Goal: Transaction & Acquisition: Purchase product/service

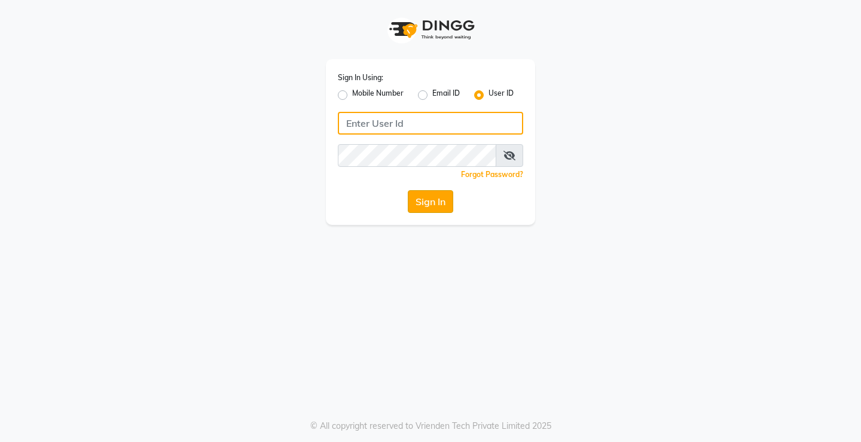
type input "[PERSON_NAME]@123"
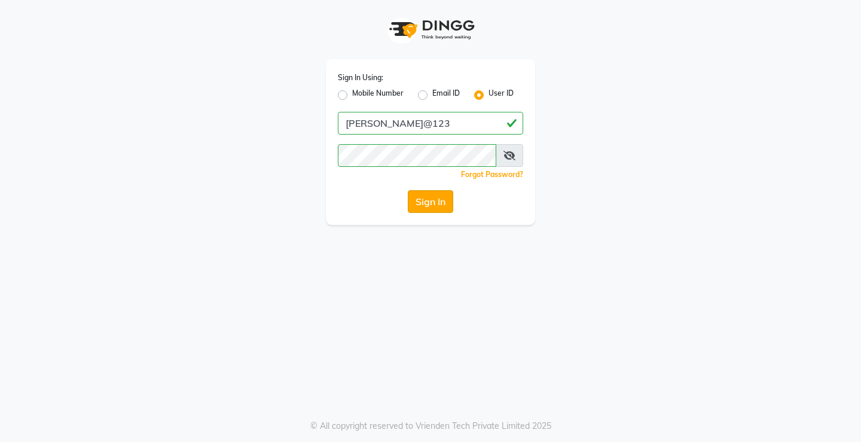
click at [426, 200] on button "Sign In" at bounding box center [430, 201] width 45 height 23
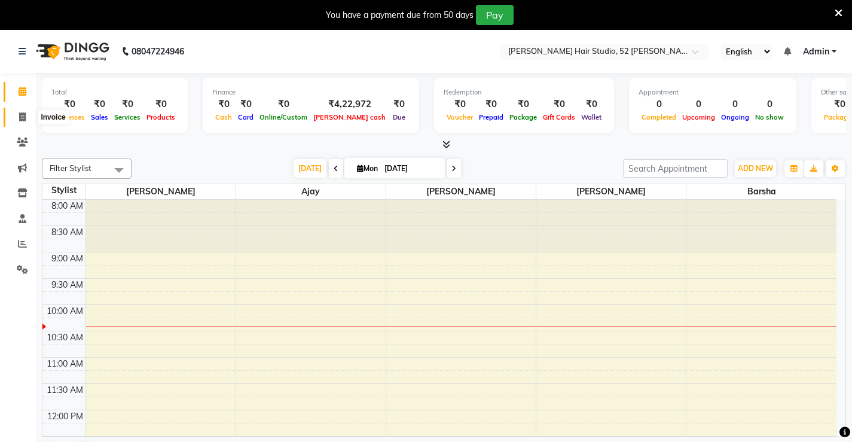
click at [22, 115] on icon at bounding box center [22, 116] width 7 height 9
select select "service"
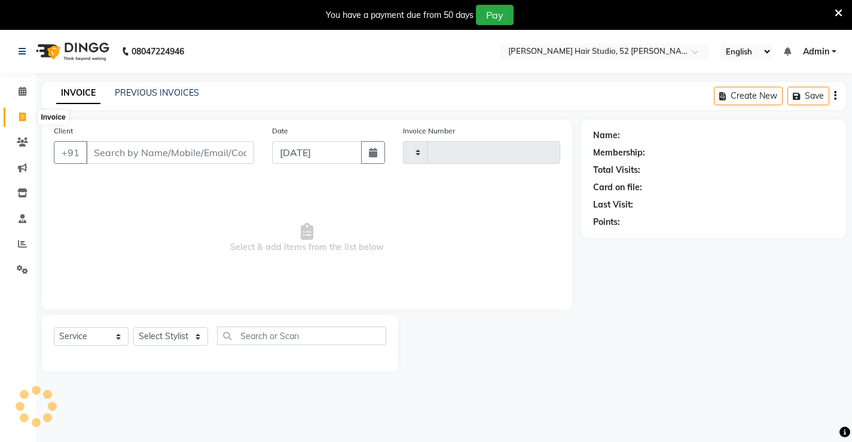
type input "1277"
select select "7705"
click at [158, 84] on div "INVOICE PREVIOUS INVOICES Create New Save Open Invoices" at bounding box center [444, 96] width 804 height 28
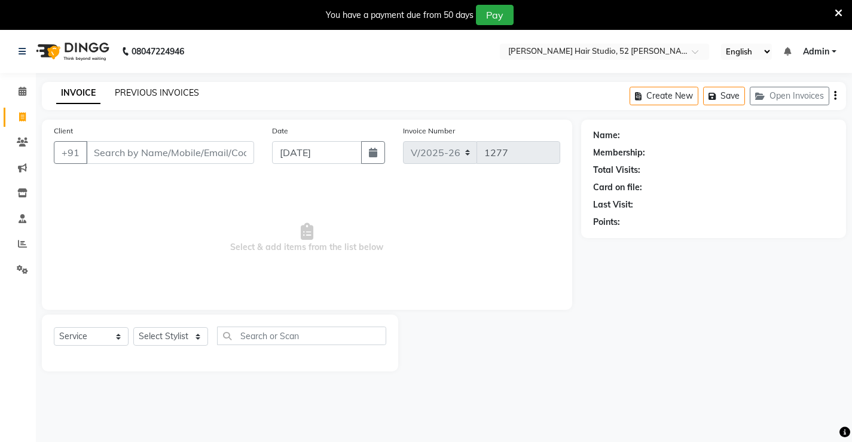
click at [158, 90] on link "PREVIOUS INVOICES" at bounding box center [157, 92] width 84 height 11
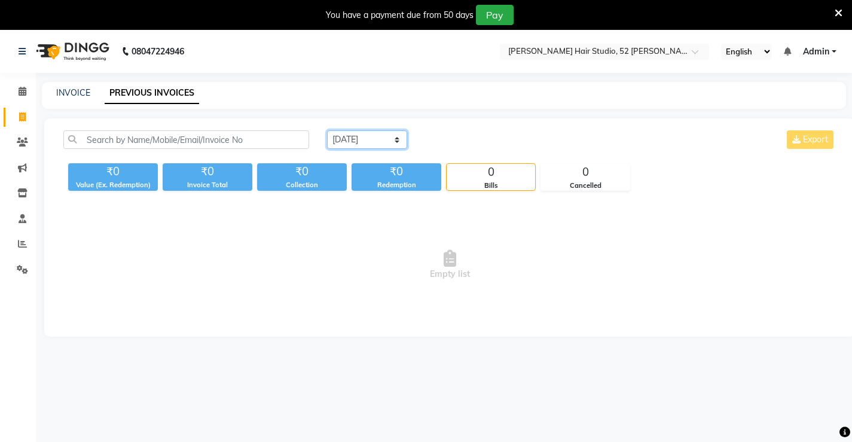
click at [346, 138] on select "[DATE] [DATE] Custom Range" at bounding box center [367, 139] width 80 height 19
select select "range"
click at [327, 130] on select "[DATE] [DATE] Custom Range" at bounding box center [367, 139] width 80 height 19
click at [465, 133] on input "[DATE]" at bounding box center [465, 140] width 84 height 17
select select "9"
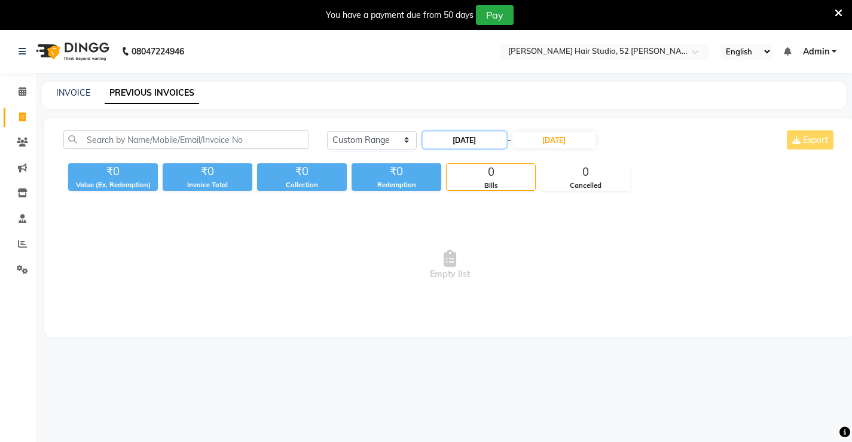
select select "2025"
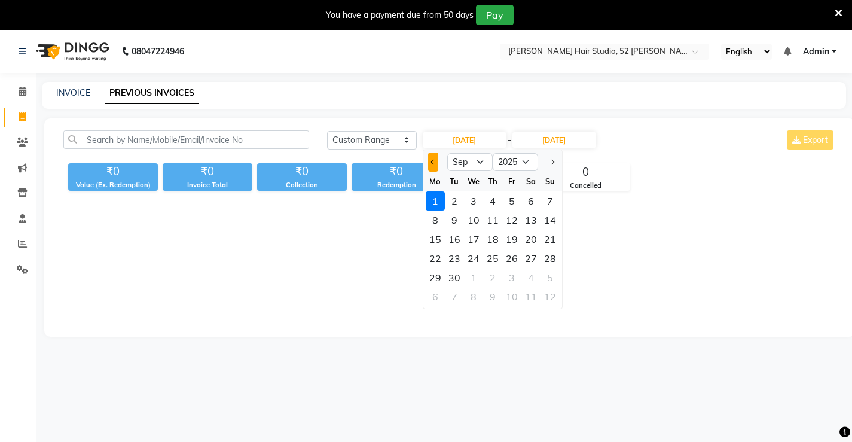
click at [431, 161] on span "Previous month" at bounding box center [432, 162] width 5 height 5
select select "8"
click at [540, 256] on div "24" at bounding box center [549, 258] width 19 height 19
type input "[DATE]"
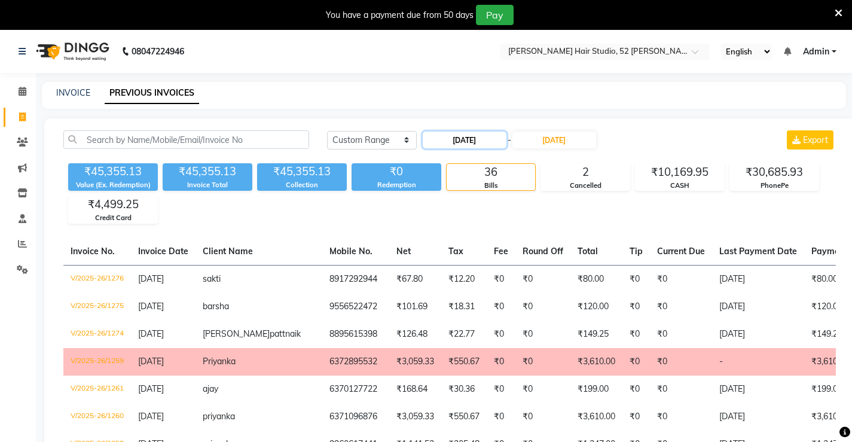
click at [458, 138] on input "[DATE]" at bounding box center [465, 140] width 84 height 17
select select "8"
select select "2025"
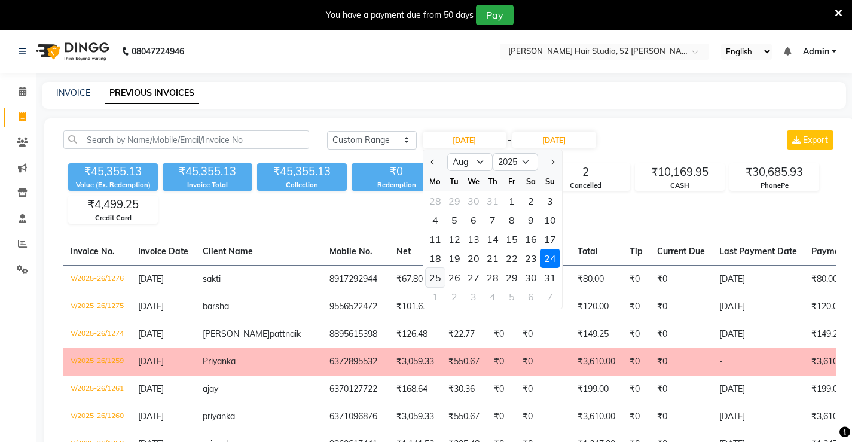
click at [434, 279] on div "25" at bounding box center [435, 277] width 19 height 19
type input "[DATE]"
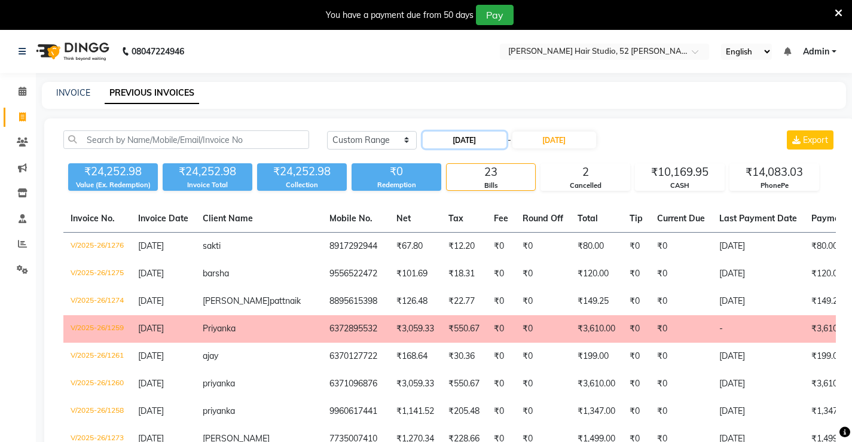
click at [469, 139] on input "[DATE]" at bounding box center [465, 140] width 84 height 17
select select "8"
select select "2025"
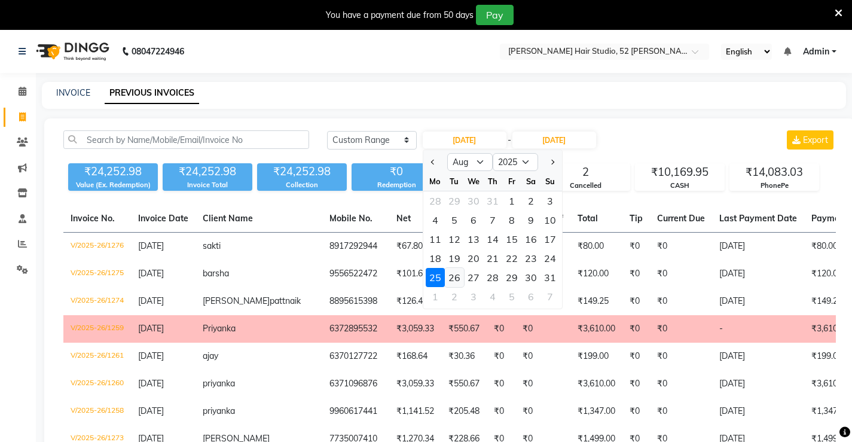
click at [458, 277] on div "26" at bounding box center [454, 277] width 19 height 19
type input "[DATE]"
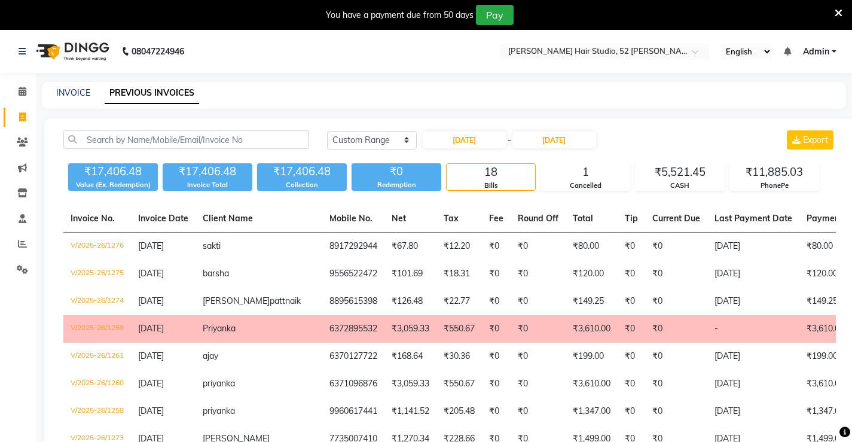
click at [498, 177] on div "18" at bounding box center [491, 172] width 88 height 17
click at [482, 170] on div "18" at bounding box center [491, 172] width 88 height 17
drag, startPoint x: 475, startPoint y: 139, endPoint x: 475, endPoint y: 148, distance: 9.0
click at [475, 142] on input "[DATE]" at bounding box center [465, 140] width 84 height 17
select select "8"
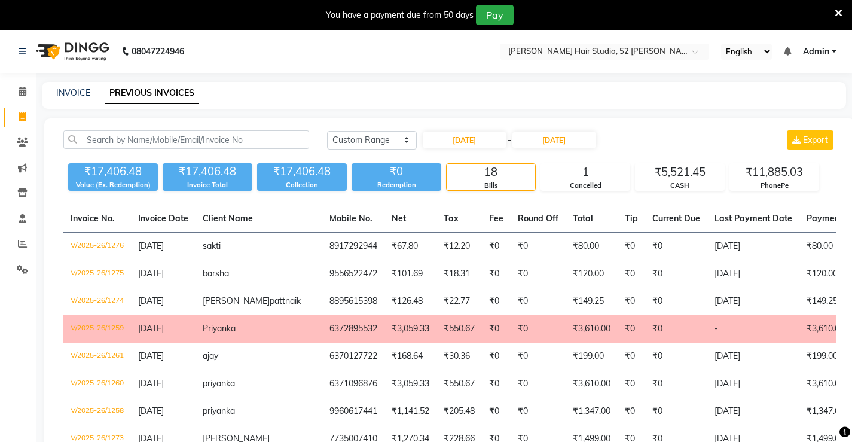
select select "2025"
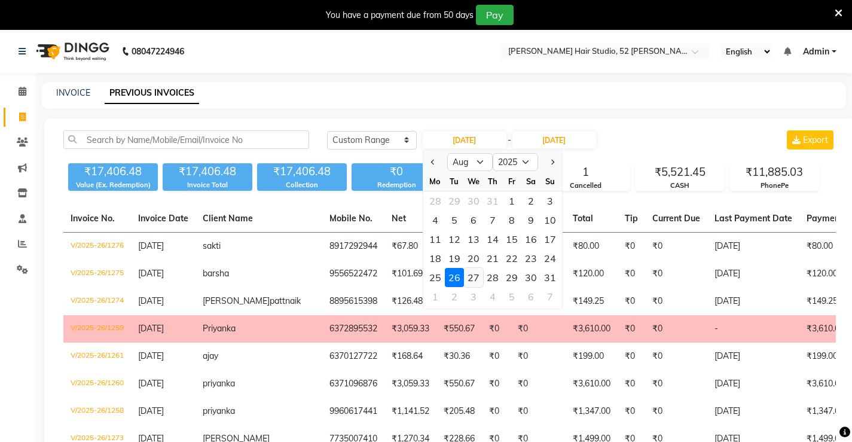
click at [475, 277] on div "27" at bounding box center [473, 277] width 19 height 19
type input "[DATE]"
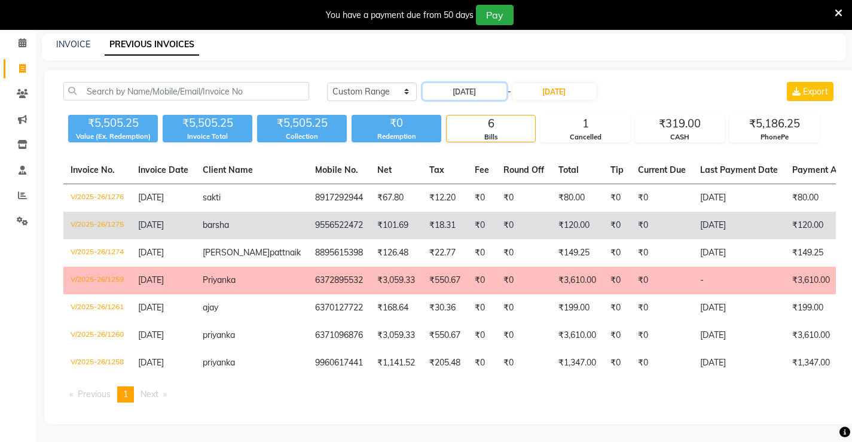
scroll to position [60, 0]
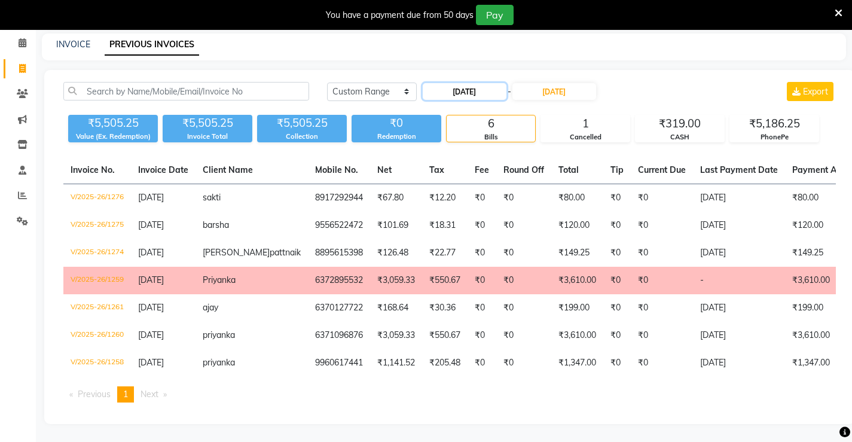
click at [469, 83] on input "[DATE]" at bounding box center [465, 91] width 84 height 17
select select "8"
select select "2025"
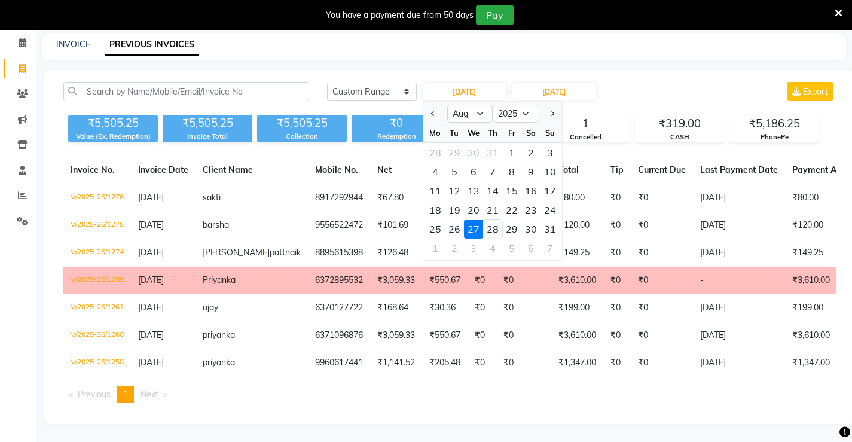
click at [493, 219] on div "28" at bounding box center [492, 228] width 19 height 19
type input "[DATE]"
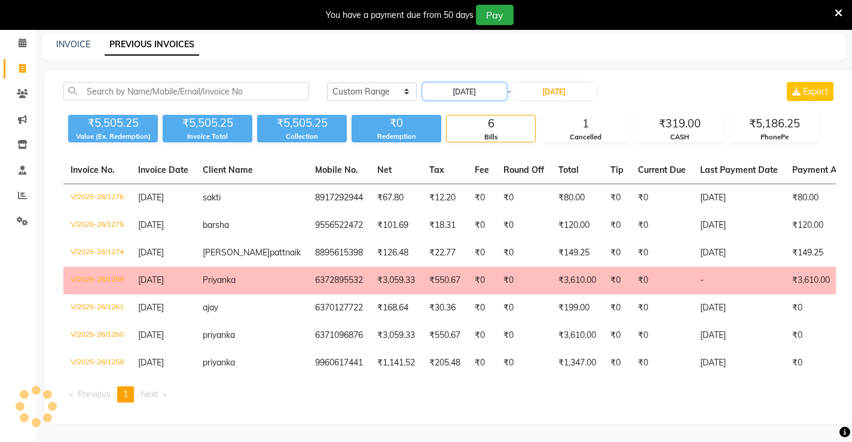
scroll to position [30, 0]
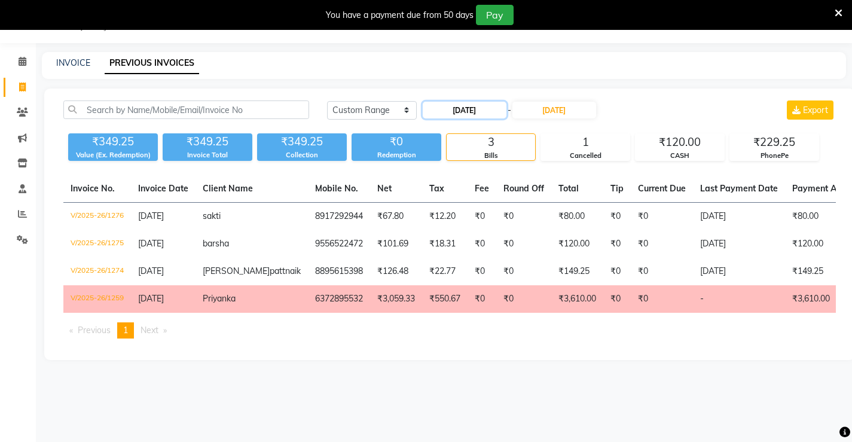
click at [461, 110] on input "[DATE]" at bounding box center [465, 110] width 84 height 17
select select "8"
select select "2025"
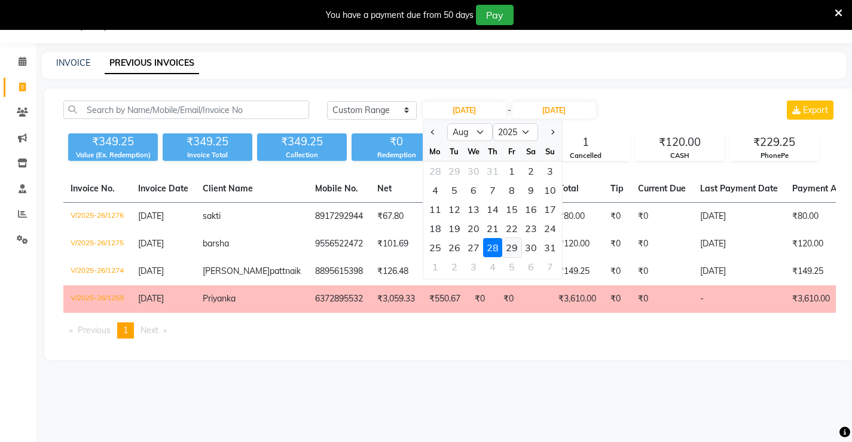
click at [515, 247] on div "29" at bounding box center [511, 247] width 19 height 19
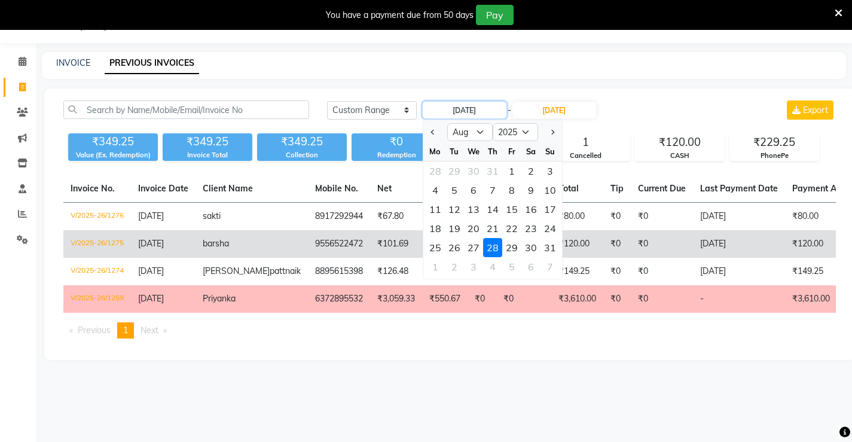
type input "[DATE]"
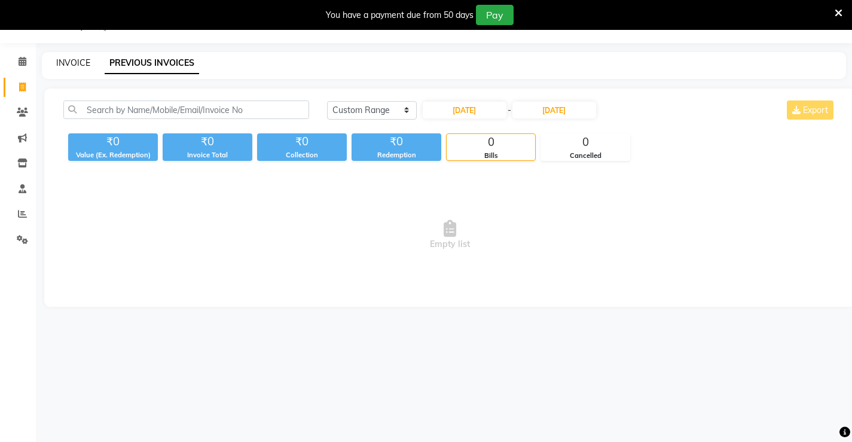
click at [84, 64] on link "INVOICE" at bounding box center [73, 62] width 34 height 11
select select "service"
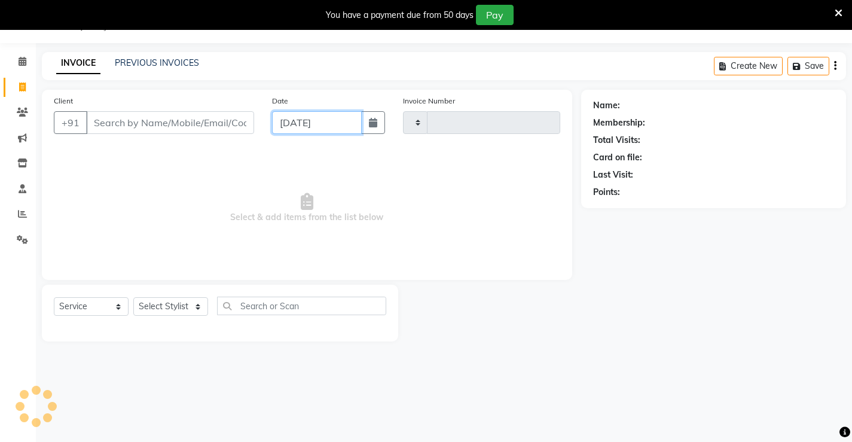
click at [325, 124] on input "[DATE]" at bounding box center [317, 122] width 90 height 23
select select "9"
select select "2025"
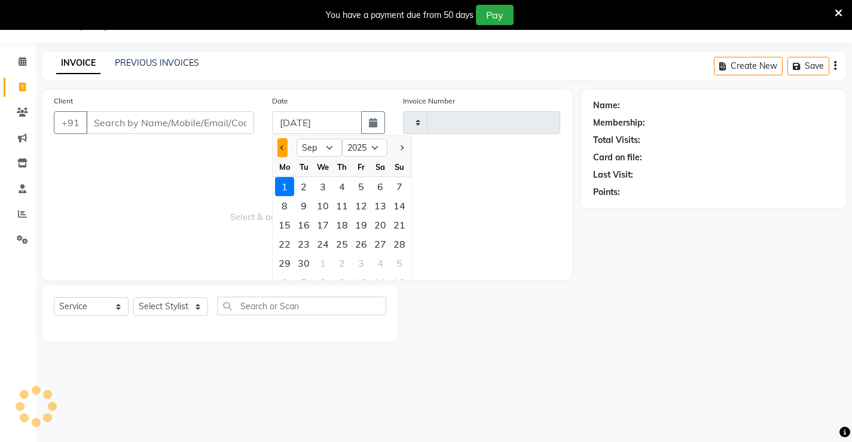
click at [285, 148] on span "Previous month" at bounding box center [282, 147] width 5 height 5
select select "8"
click at [345, 261] on div "28" at bounding box center [341, 262] width 19 height 19
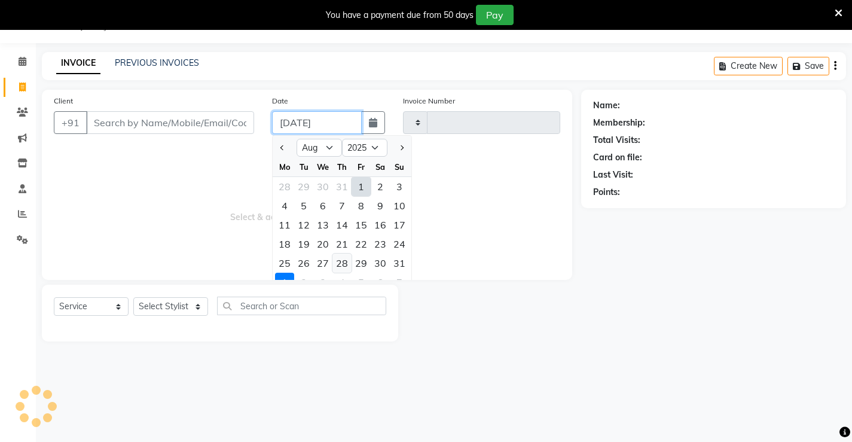
type input "[DATE]"
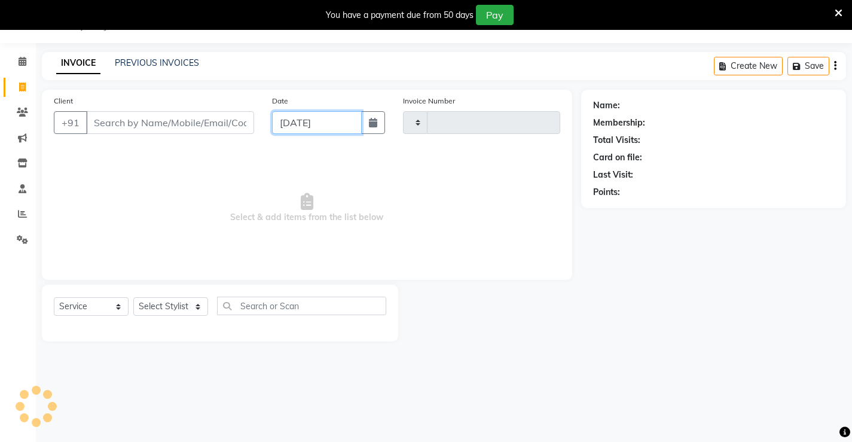
click at [335, 123] on input "[DATE]" at bounding box center [317, 122] width 90 height 23
select select "8"
select select "2025"
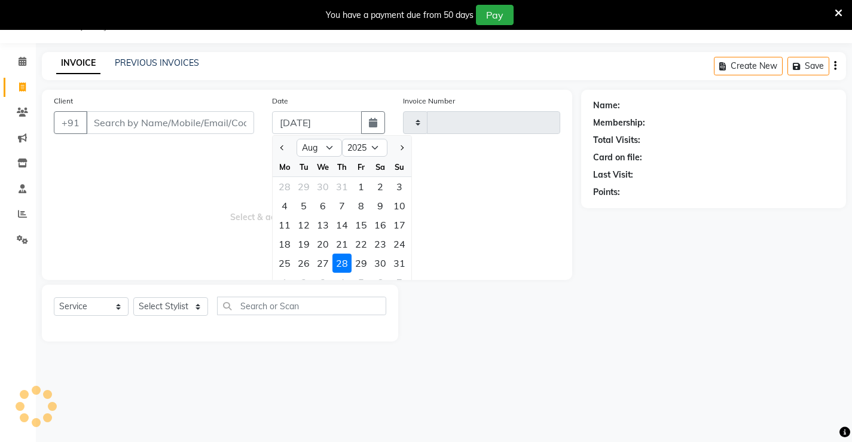
type input "1277"
select select "7706"
click at [358, 261] on div "29" at bounding box center [361, 262] width 19 height 19
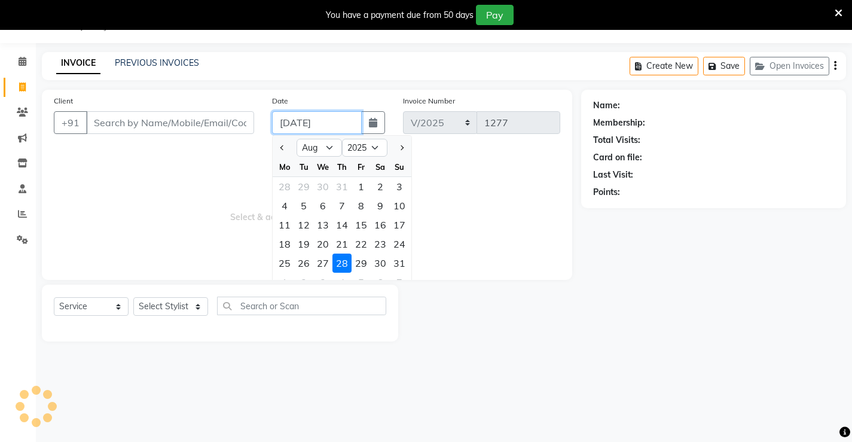
type input "[DATE]"
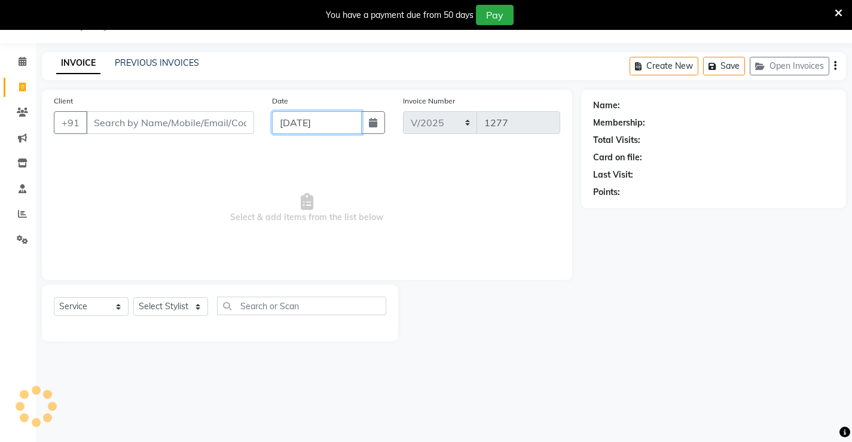
select select "7706"
click at [166, 58] on link "PREVIOUS INVOICES" at bounding box center [157, 62] width 84 height 11
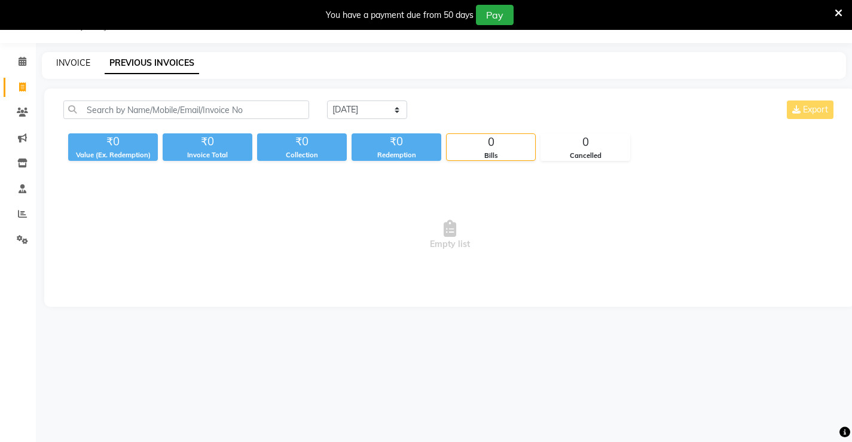
click at [74, 62] on link "INVOICE" at bounding box center [73, 62] width 34 height 11
select select "service"
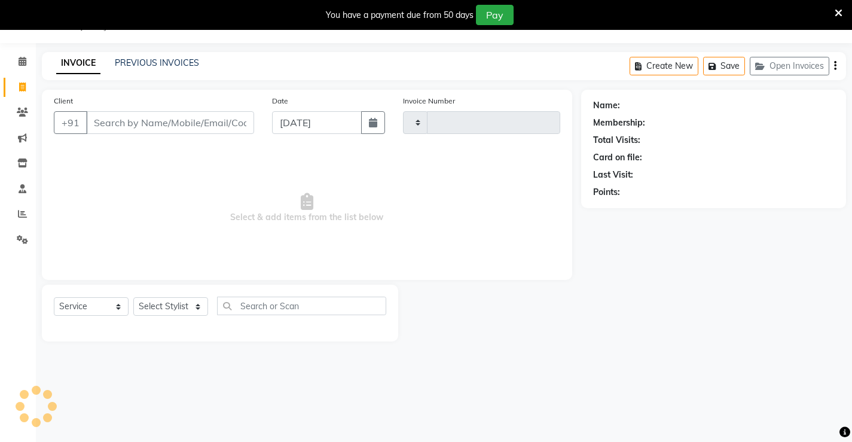
type input "1277"
select select "7705"
click at [176, 63] on link "PREVIOUS INVOICES" at bounding box center [157, 62] width 84 height 11
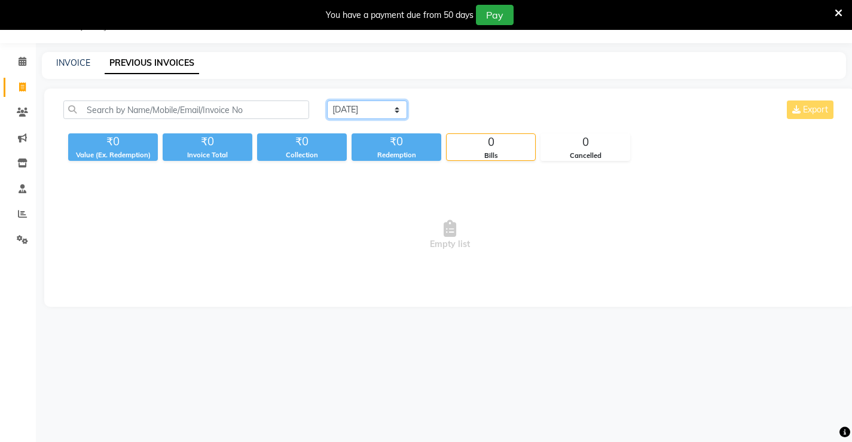
click at [350, 107] on select "[DATE] [DATE] Custom Range" at bounding box center [367, 109] width 80 height 19
select select "range"
click at [327, 100] on select "[DATE] [DATE] Custom Range" at bounding box center [367, 109] width 80 height 19
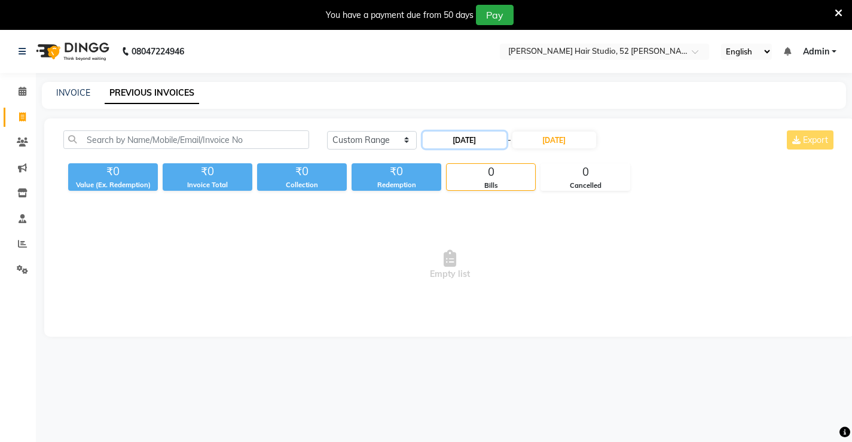
click at [469, 141] on input "[DATE]" at bounding box center [465, 140] width 84 height 17
select select "9"
select select "2025"
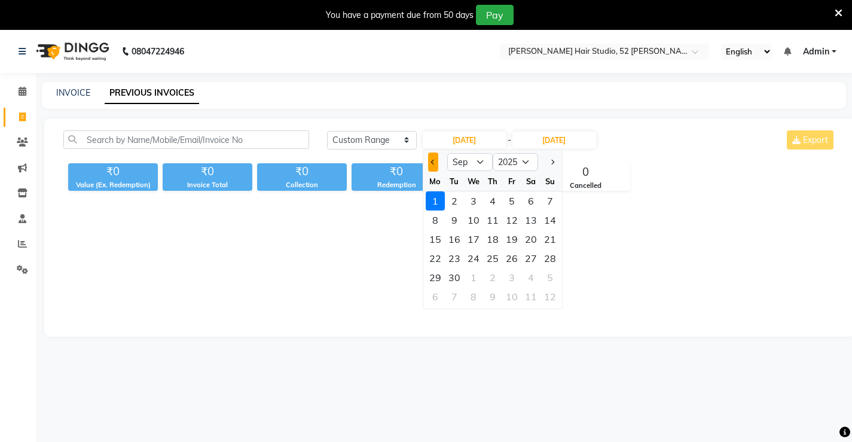
click at [432, 162] on span "Previous month" at bounding box center [432, 162] width 5 height 5
select select "8"
click at [493, 273] on div "28" at bounding box center [492, 277] width 19 height 19
type input "[DATE]"
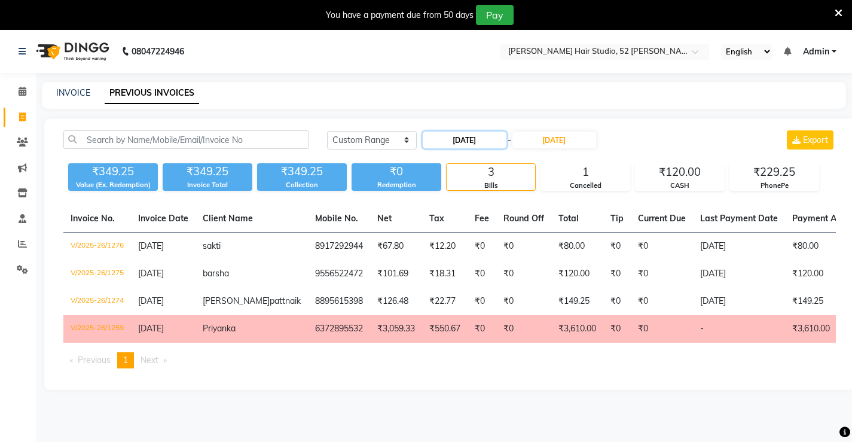
click at [476, 139] on input "[DATE]" at bounding box center [465, 140] width 84 height 17
select select "8"
select select "2025"
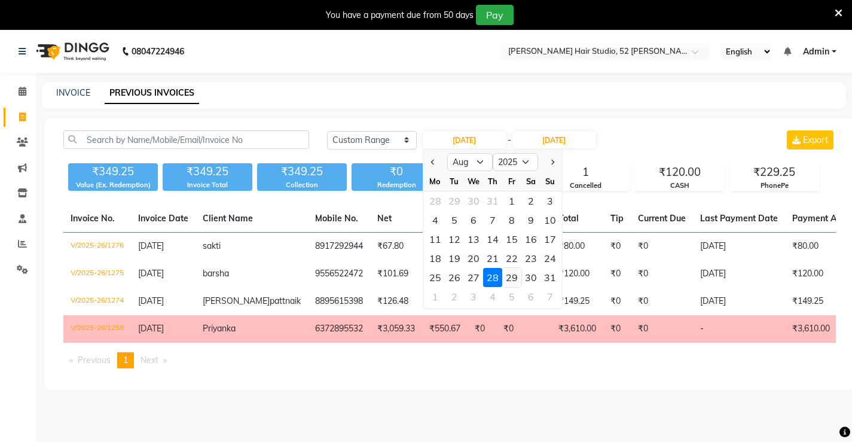
click at [513, 277] on div "29" at bounding box center [511, 277] width 19 height 19
type input "[DATE]"
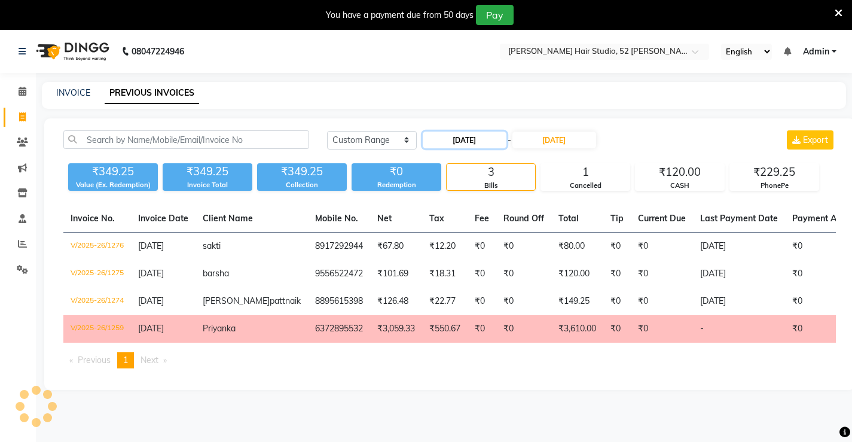
click at [464, 135] on input "[DATE]" at bounding box center [465, 140] width 84 height 17
select select "8"
select select "2025"
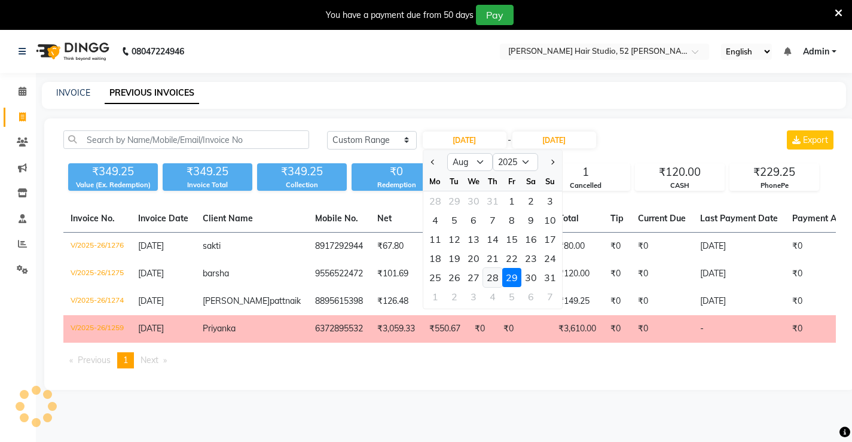
click at [493, 274] on div "28" at bounding box center [492, 277] width 19 height 19
type input "[DATE]"
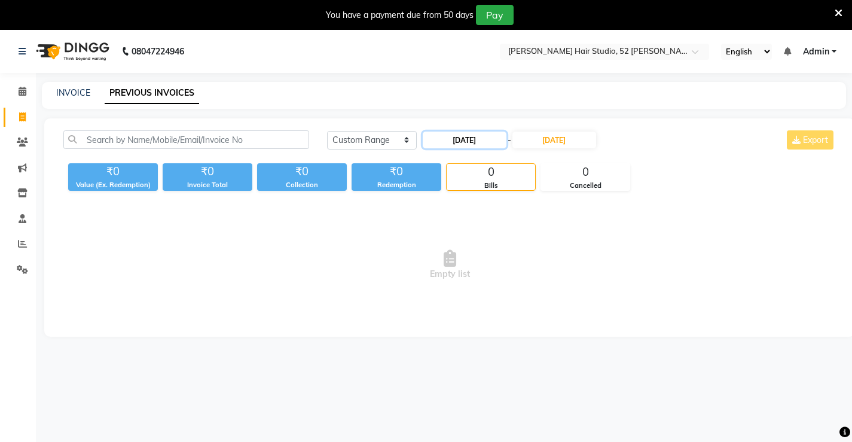
click at [457, 141] on input "[DATE]" at bounding box center [465, 140] width 84 height 17
select select "8"
select select "2025"
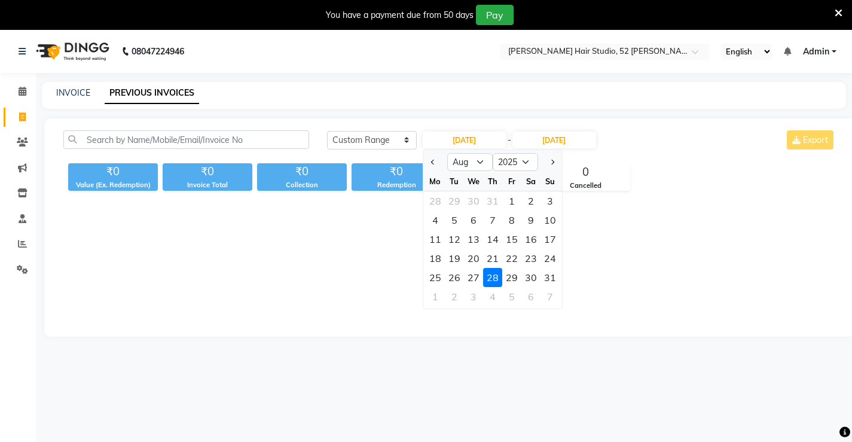
click at [377, 283] on span "Empty list" at bounding box center [449, 265] width 772 height 120
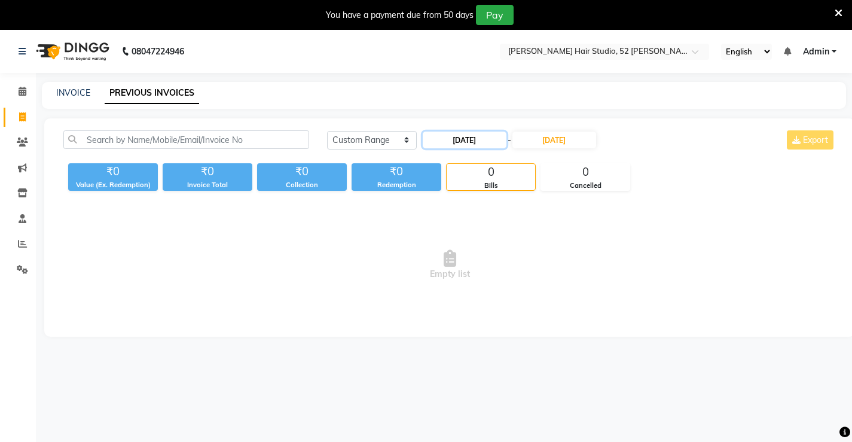
click at [467, 141] on input "[DATE]" at bounding box center [465, 140] width 84 height 17
select select "8"
select select "2025"
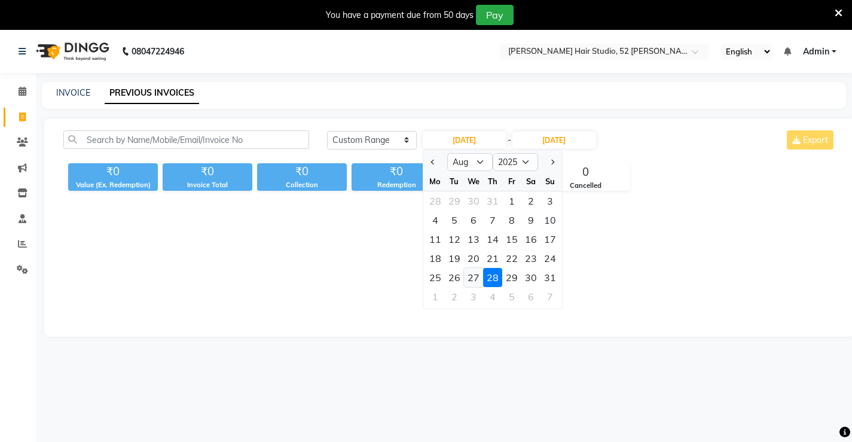
click at [481, 276] on div "27" at bounding box center [473, 277] width 19 height 19
type input "[DATE]"
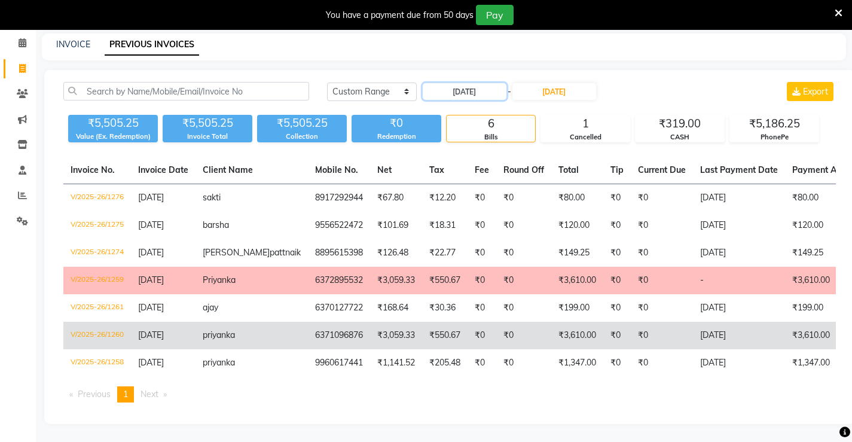
scroll to position [69, 0]
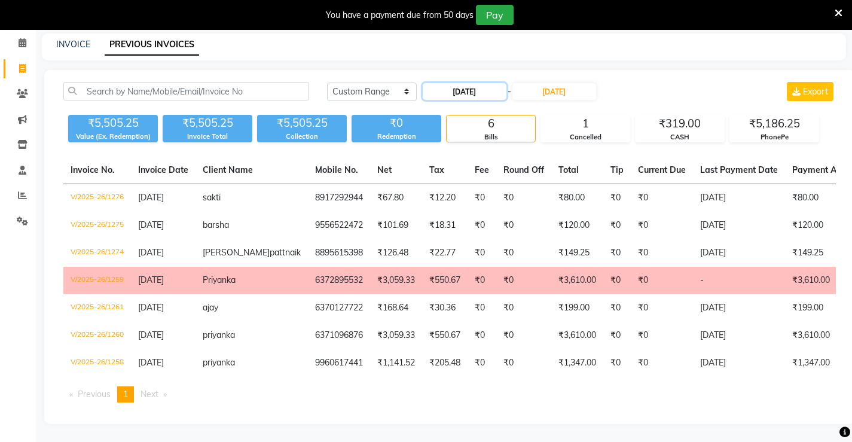
click at [475, 83] on input "[DATE]" at bounding box center [465, 91] width 84 height 17
select select "8"
select select "2025"
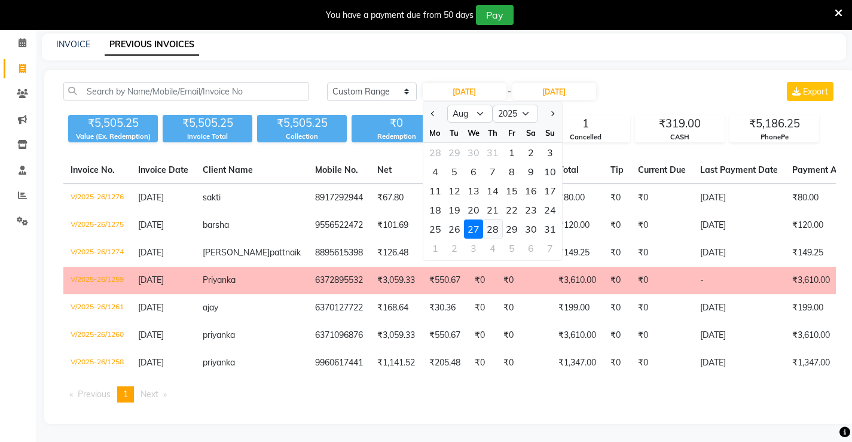
click at [495, 219] on div "28" at bounding box center [492, 228] width 19 height 19
type input "[DATE]"
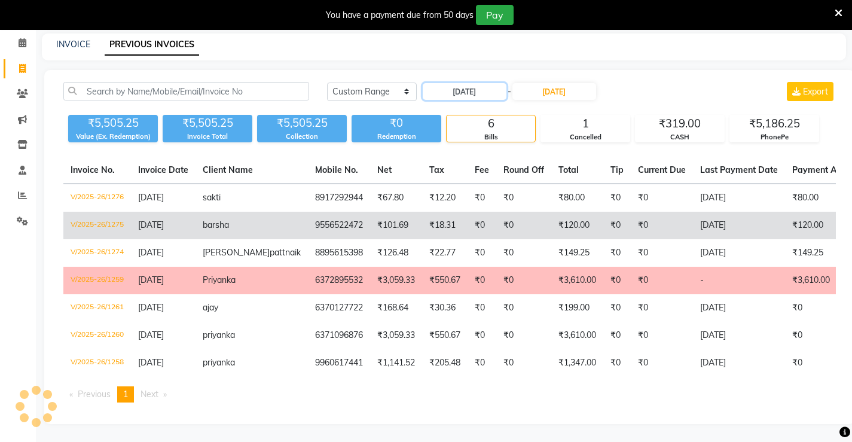
scroll to position [30, 0]
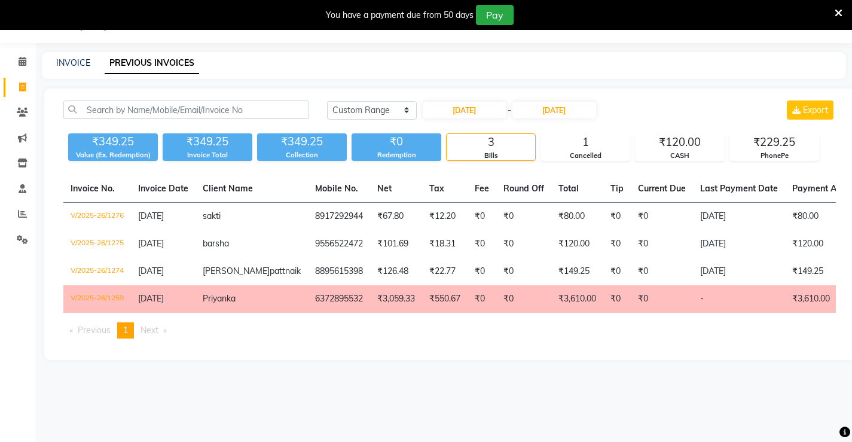
click at [503, 378] on main "INVOICE PREVIOUS INVOICES [DATE] [DATE] Custom Range [DATE] - [DATE] Export ₹34…" at bounding box center [444, 215] width 816 height 326
drag, startPoint x: 502, startPoint y: 375, endPoint x: 439, endPoint y: 377, distance: 62.8
click at [439, 360] on div "[DATE] [DATE] Custom Range [DATE] - [DATE] Export ₹349.25 Value (Ex. Redemption…" at bounding box center [449, 223] width 811 height 271
click at [67, 62] on link "INVOICE" at bounding box center [73, 62] width 34 height 11
select select "service"
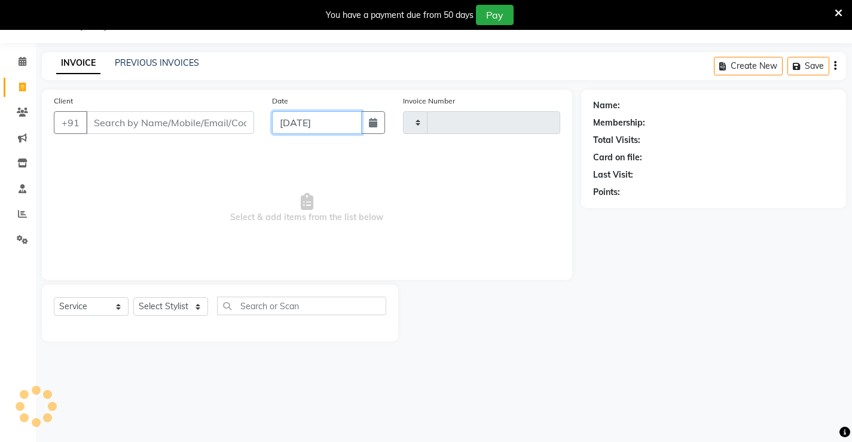
type input "1277"
select select "7705"
click at [320, 119] on input "[DATE]" at bounding box center [317, 122] width 90 height 23
select select "9"
select select "2025"
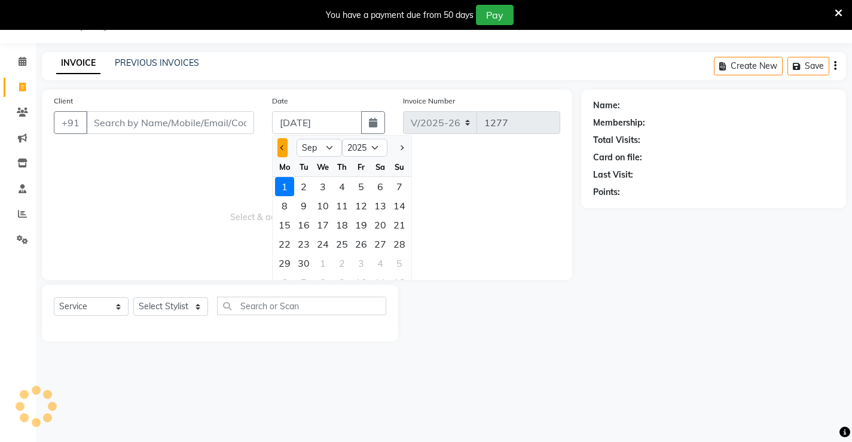
click at [280, 148] on span "Previous month" at bounding box center [282, 147] width 5 height 5
select select "8"
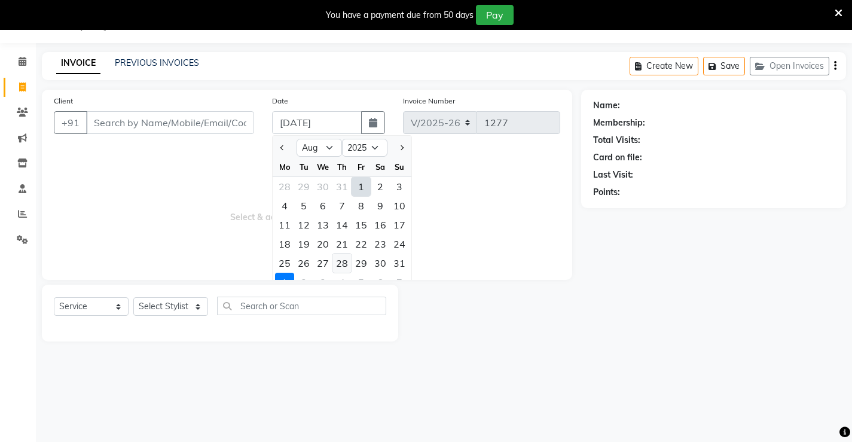
click at [341, 264] on div "28" at bounding box center [341, 262] width 19 height 19
type input "[DATE]"
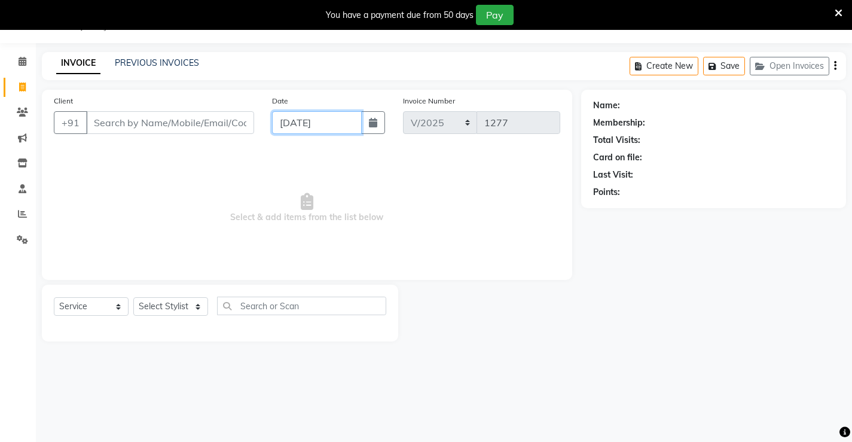
click at [308, 121] on input "[DATE]" at bounding box center [317, 122] width 90 height 23
select select "8"
select select "2025"
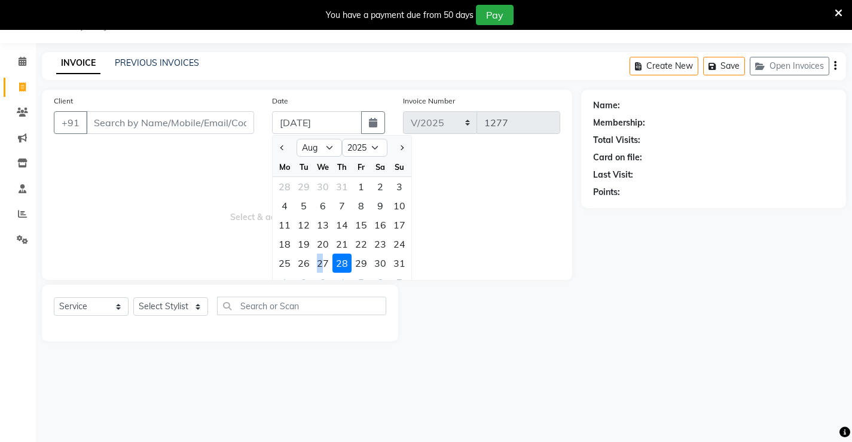
click at [321, 262] on div "27" at bounding box center [322, 262] width 19 height 19
type input "[DATE]"
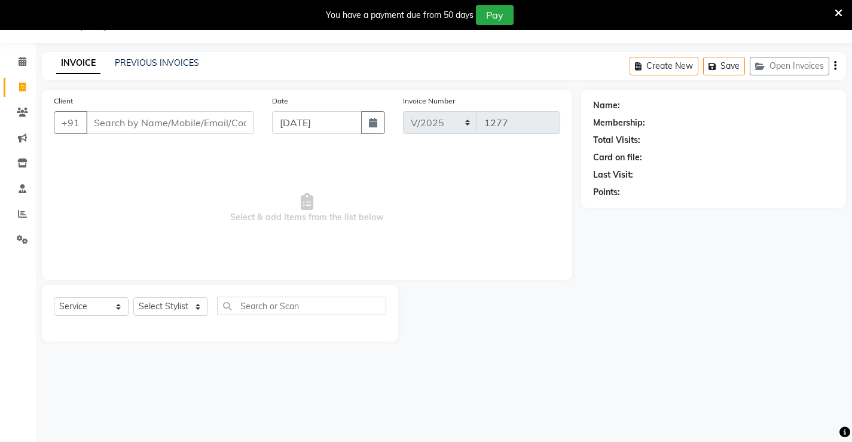
click at [167, 57] on div "PREVIOUS INVOICES" at bounding box center [157, 63] width 84 height 13
click at [163, 63] on link "PREVIOUS INVOICES" at bounding box center [157, 62] width 84 height 11
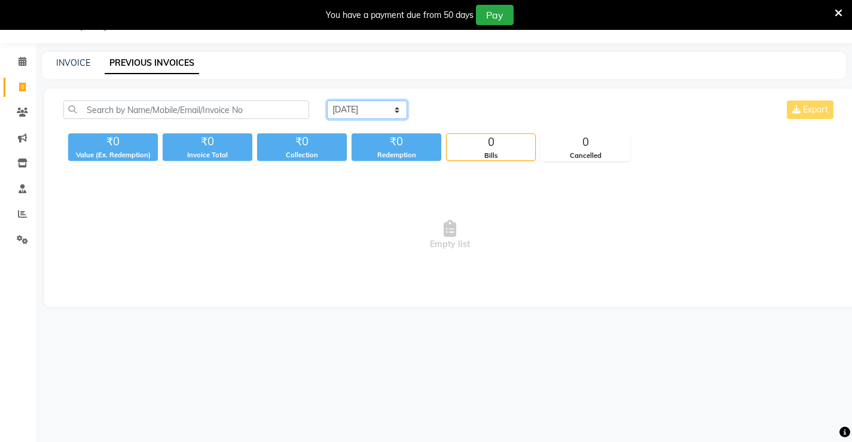
click at [367, 102] on select "[DATE] [DATE] Custom Range" at bounding box center [367, 109] width 80 height 19
select select "range"
click at [327, 100] on select "[DATE] [DATE] Custom Range" at bounding box center [367, 109] width 80 height 19
click at [457, 108] on input "[DATE]" at bounding box center [465, 110] width 84 height 17
select select "9"
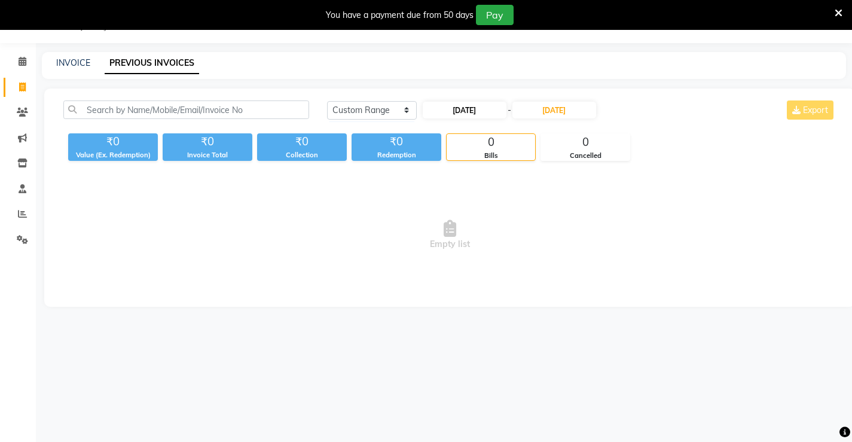
select select "2025"
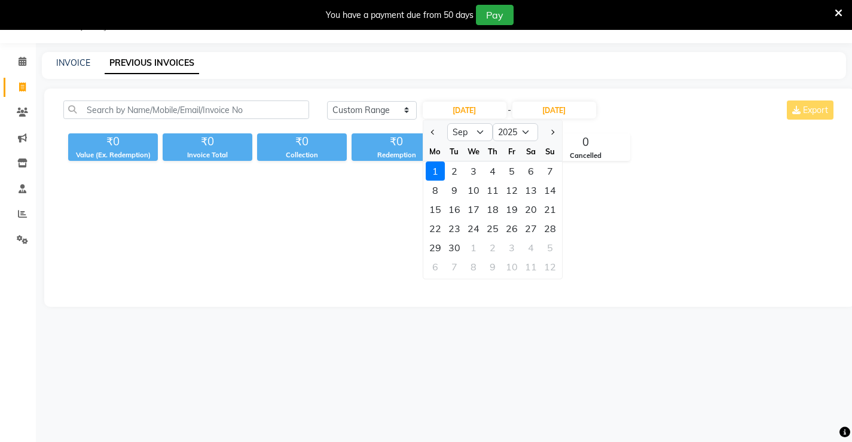
click at [527, 228] on div "27" at bounding box center [530, 228] width 19 height 19
type input "[DATE]"
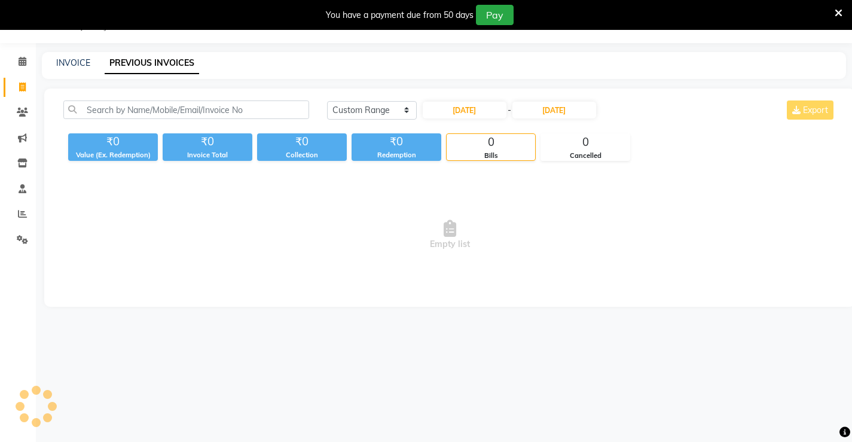
click at [454, 101] on div "[DATE] - [DATE]" at bounding box center [509, 109] width 176 height 19
click at [447, 106] on input "[DATE]" at bounding box center [465, 110] width 84 height 17
select select "9"
select select "2025"
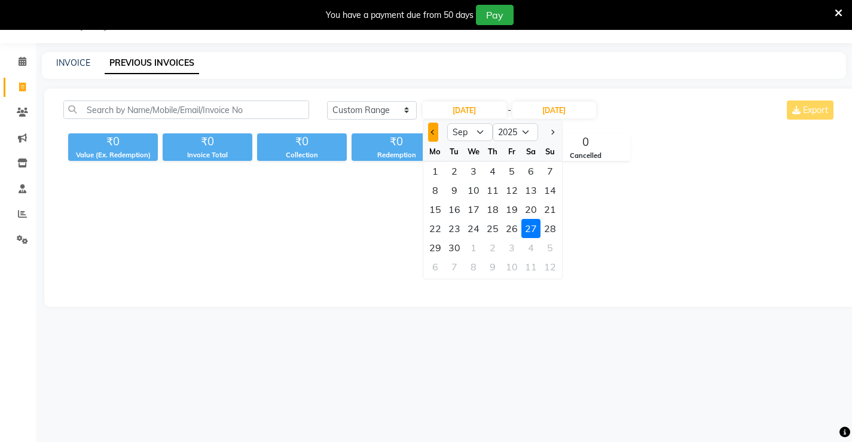
click at [435, 137] on button "Previous month" at bounding box center [433, 132] width 10 height 19
select select "8"
click at [478, 248] on div "27" at bounding box center [473, 247] width 19 height 19
type input "[DATE]"
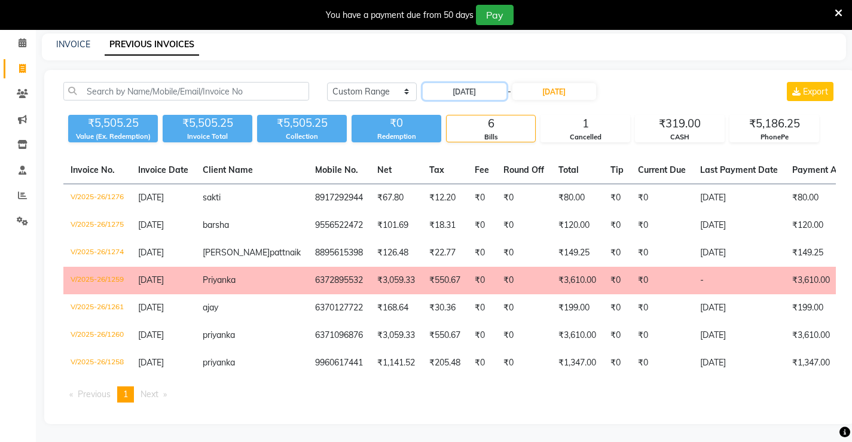
scroll to position [69, 0]
click at [454, 83] on input "[DATE]" at bounding box center [465, 91] width 84 height 17
select select "8"
select select "2025"
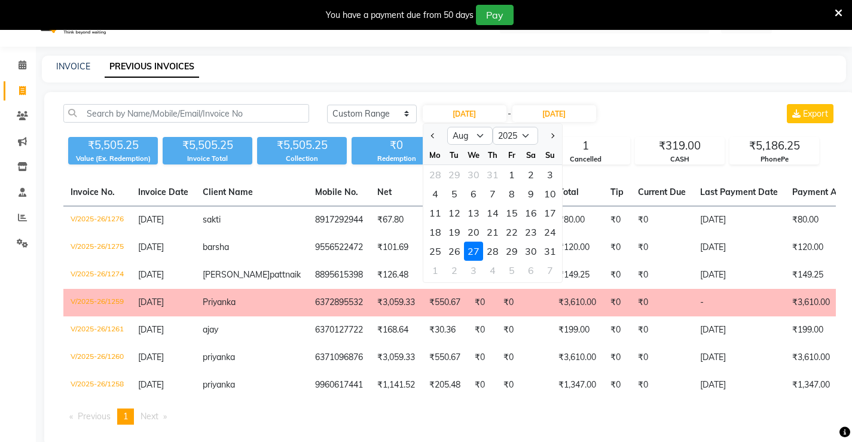
scroll to position [0, 0]
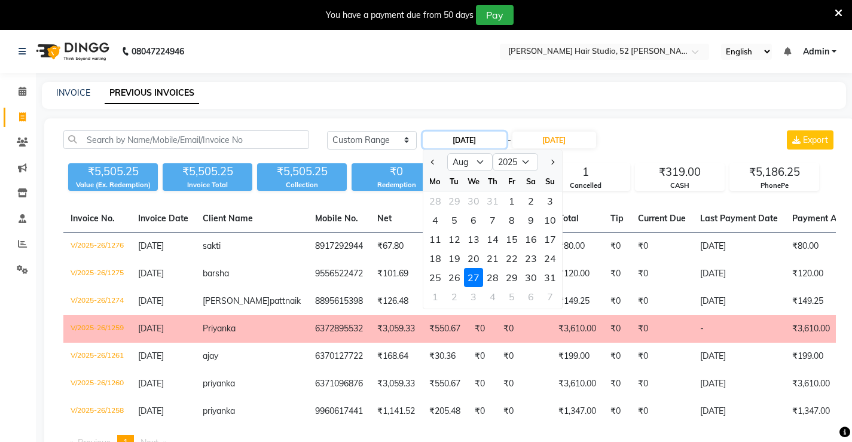
click at [453, 139] on input "[DATE]" at bounding box center [465, 140] width 84 height 17
click at [493, 272] on div "28" at bounding box center [492, 277] width 19 height 19
type input "[DATE]"
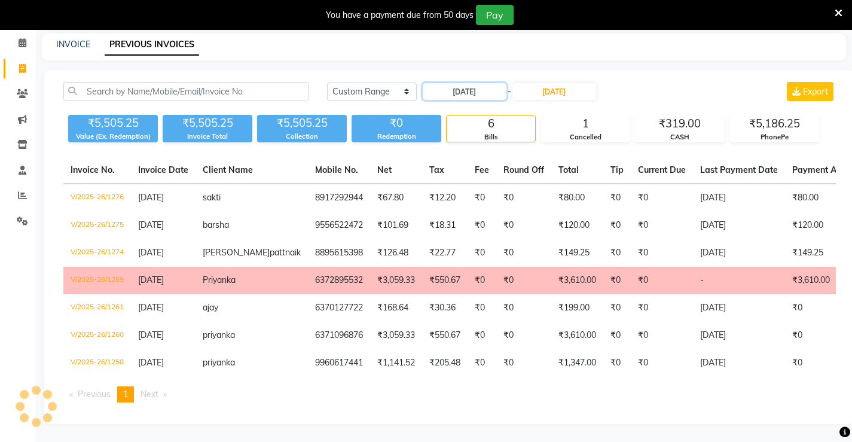
scroll to position [30, 0]
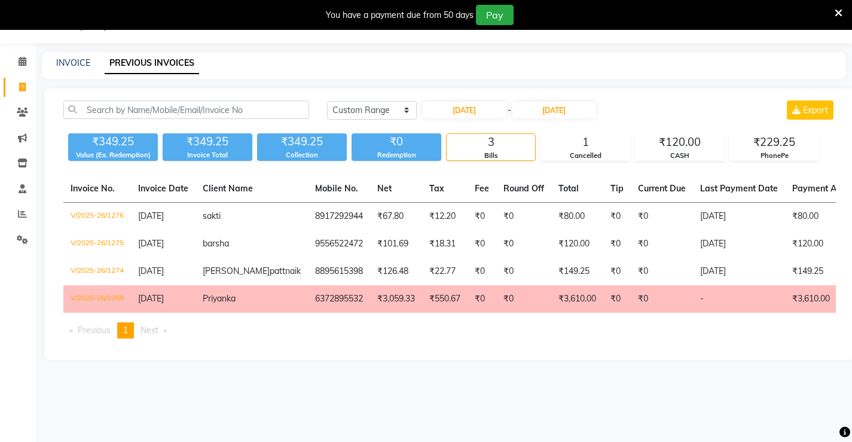
click at [72, 57] on div "INVOICE" at bounding box center [73, 63] width 34 height 13
click at [81, 58] on link "INVOICE" at bounding box center [73, 62] width 34 height 11
select select "service"
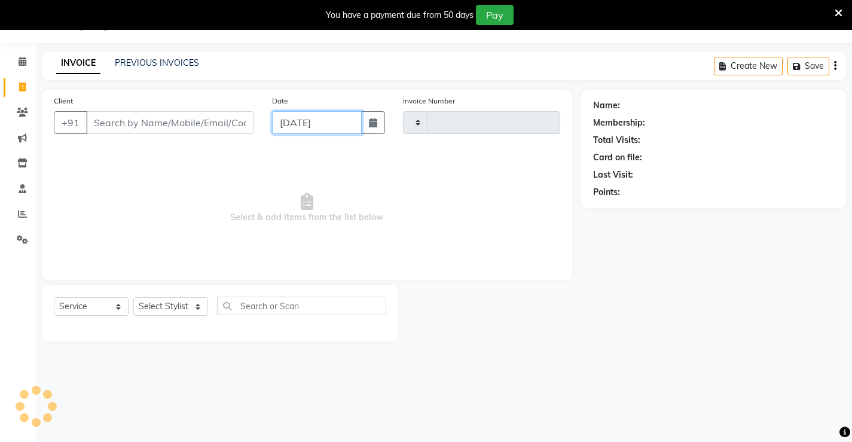
type input "1277"
click at [320, 129] on input "[DATE]" at bounding box center [317, 122] width 90 height 23
select select "7705"
select select "9"
select select "2025"
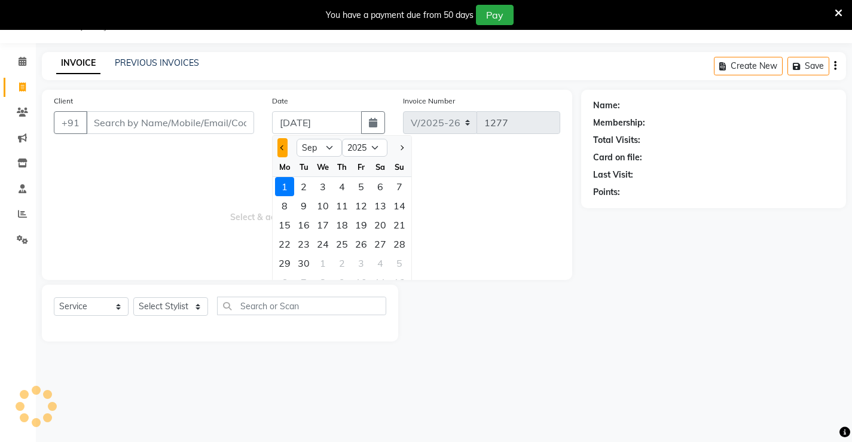
click at [282, 144] on button "Previous month" at bounding box center [282, 147] width 10 height 19
select select "8"
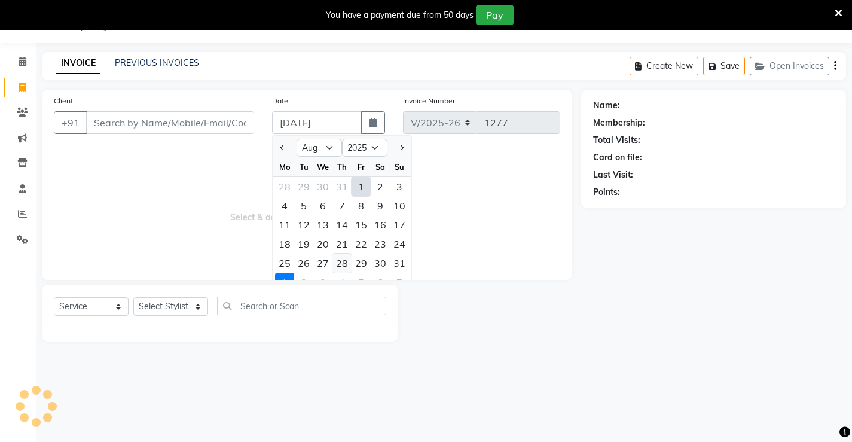
click at [346, 258] on div "28" at bounding box center [341, 262] width 19 height 19
type input "[DATE]"
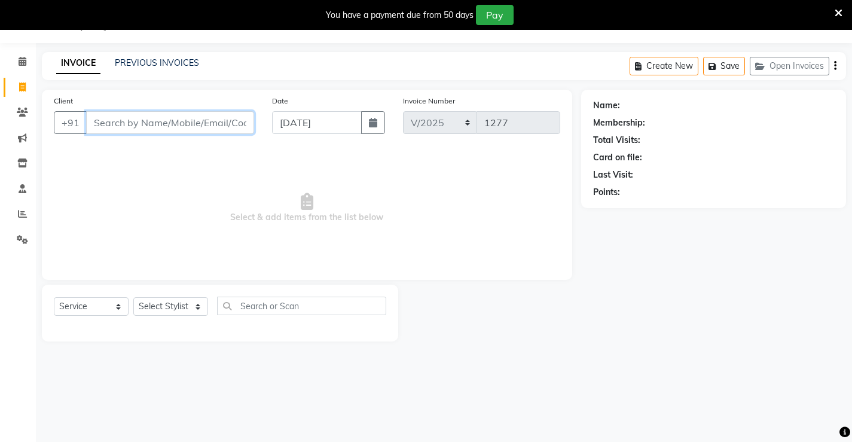
click at [129, 120] on input "Client" at bounding box center [170, 122] width 168 height 23
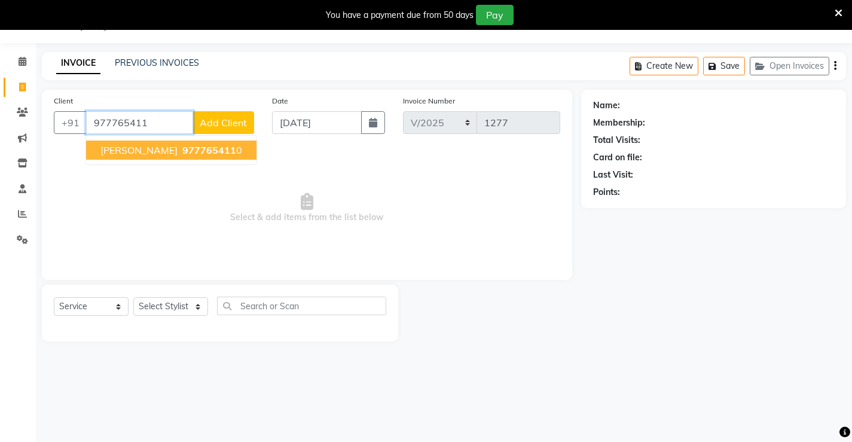
click at [182, 152] on span "977765411" at bounding box center [209, 150] width 54 height 12
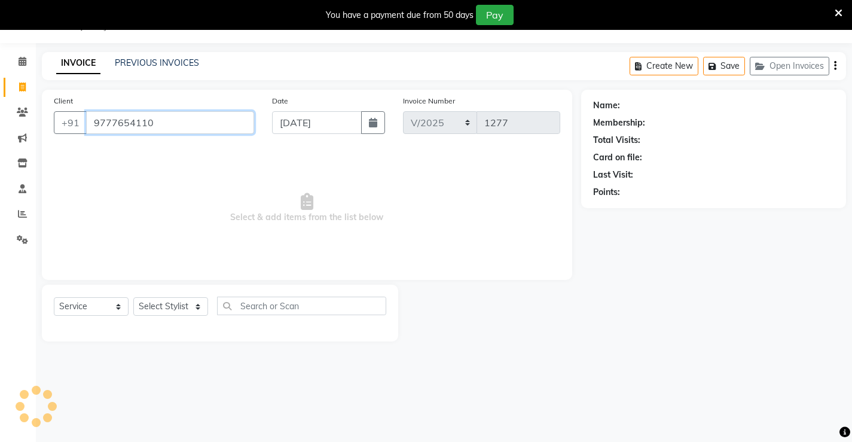
type input "9777654110"
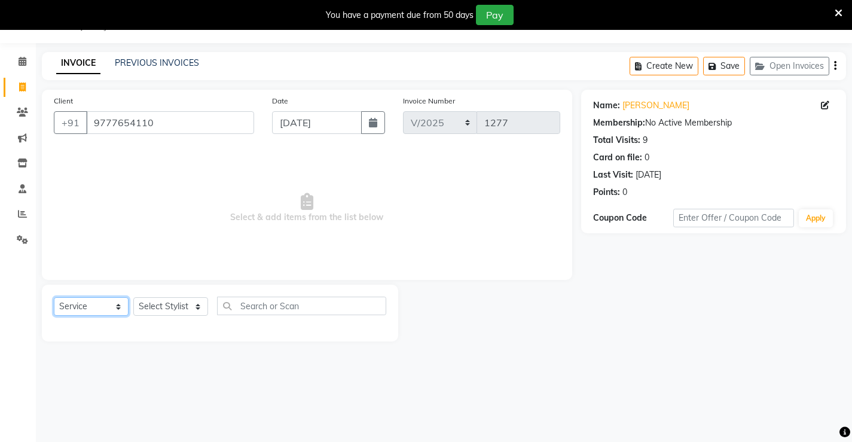
click at [114, 305] on select "Select Service Product Membership Package Voucher Prepaid Gift Card" at bounding box center [91, 306] width 75 height 19
click at [144, 298] on select "Select Stylist Ajay [PERSON_NAME] [PERSON_NAME] [PERSON_NAME] unsex hair stylis…" at bounding box center [170, 306] width 75 height 19
select select "87951"
click at [133, 297] on select "Select Stylist Ajay [PERSON_NAME] [PERSON_NAME] [PERSON_NAME] unsex hair stylis…" at bounding box center [170, 306] width 75 height 19
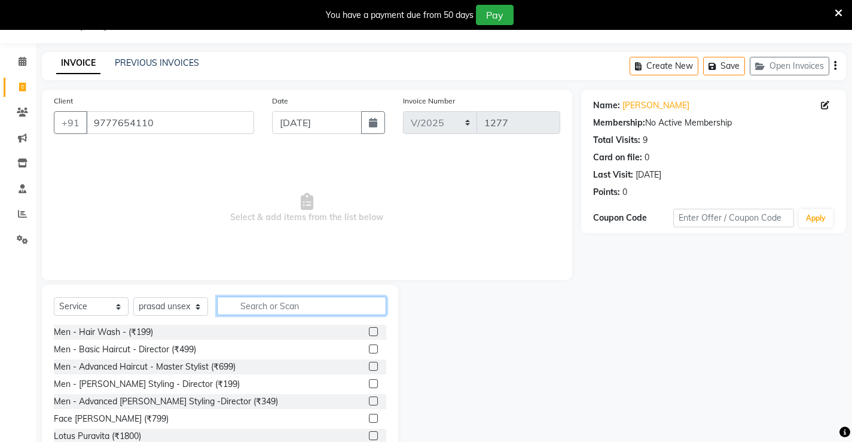
click at [242, 304] on input "text" at bounding box center [301, 306] width 169 height 19
type input "g"
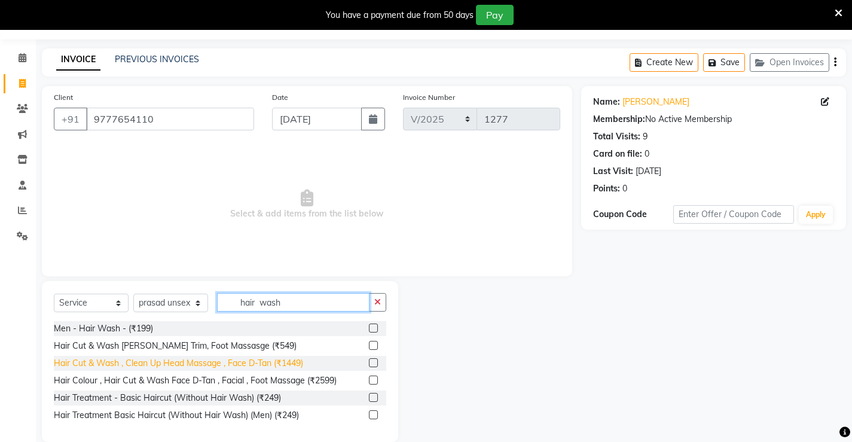
scroll to position [51, 0]
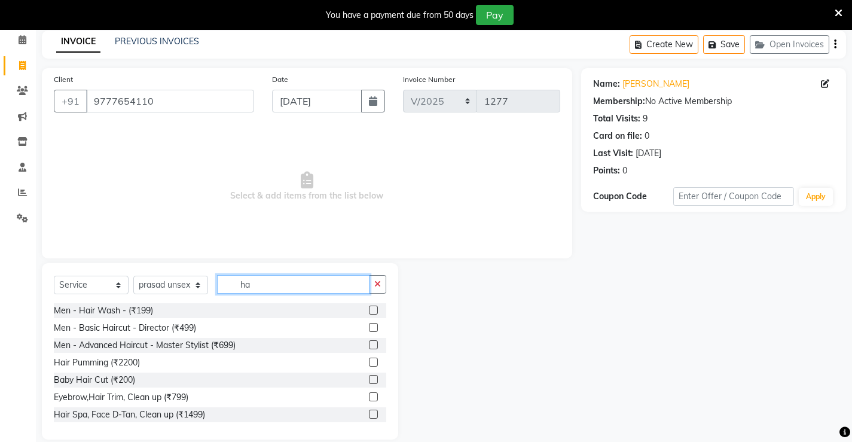
type input "h"
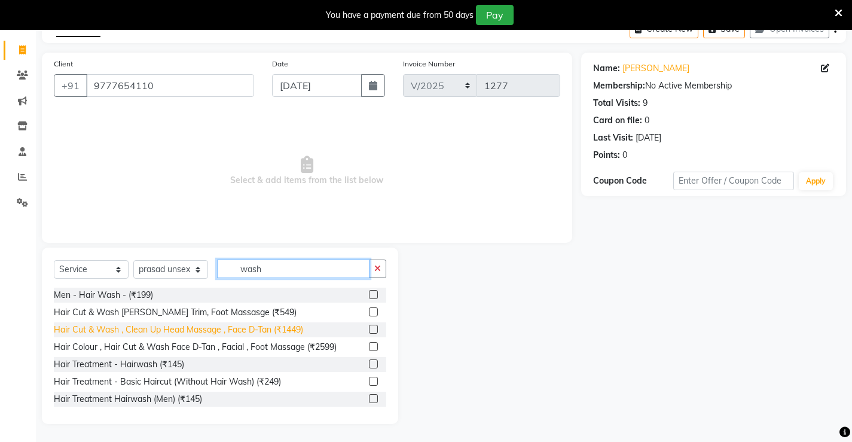
scroll to position [0, 0]
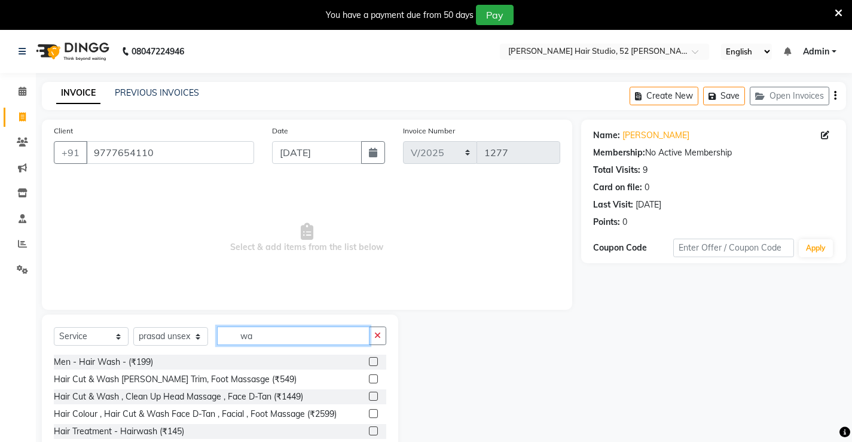
type input "w"
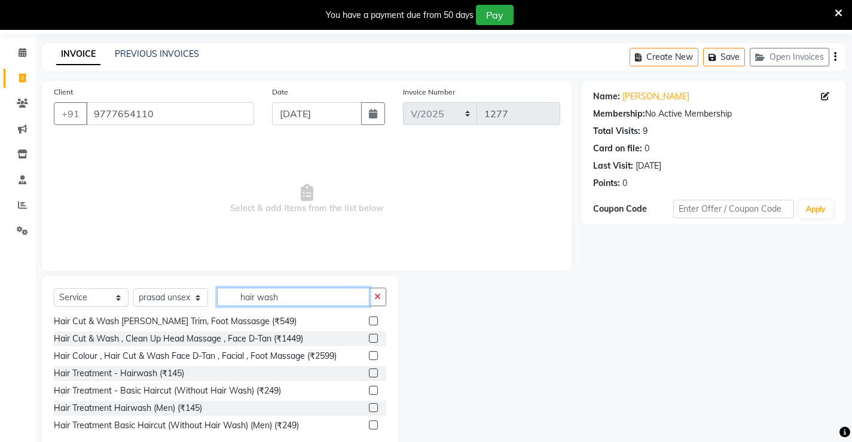
scroll to position [60, 0]
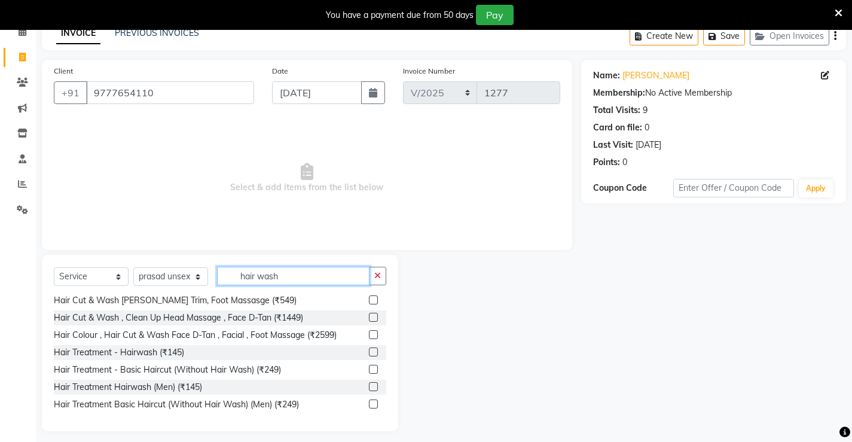
type input "hair wash"
click at [369, 353] on label at bounding box center [373, 351] width 9 height 9
click at [369, 353] on input "checkbox" at bounding box center [373, 353] width 8 height 8
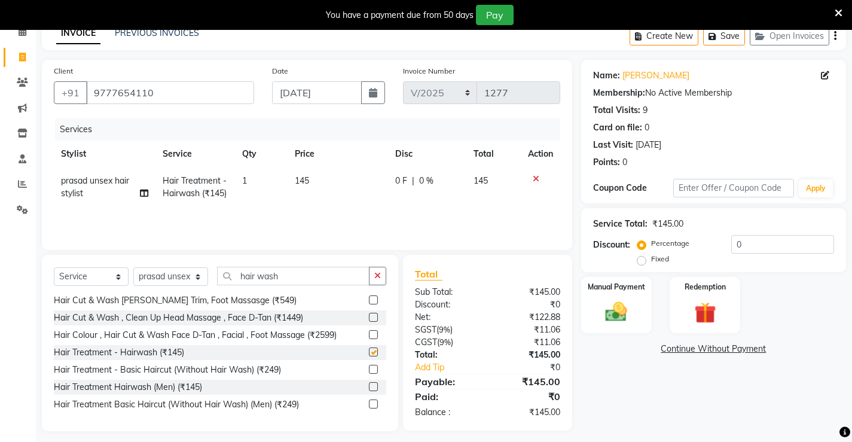
scroll to position [4, 0]
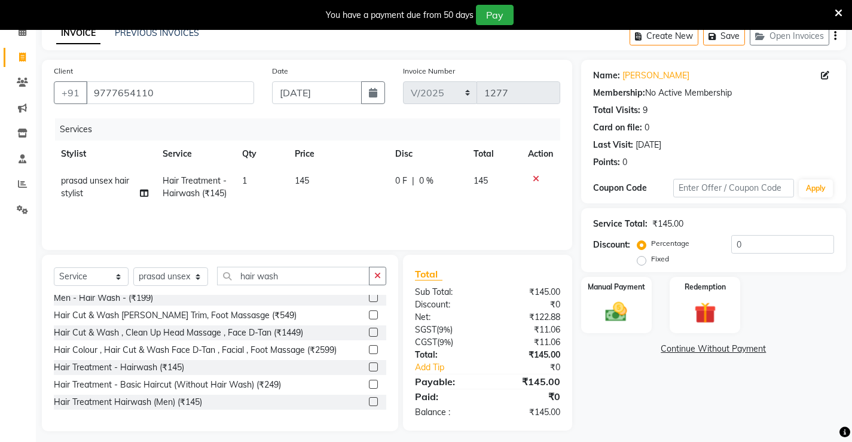
checkbox input "false"
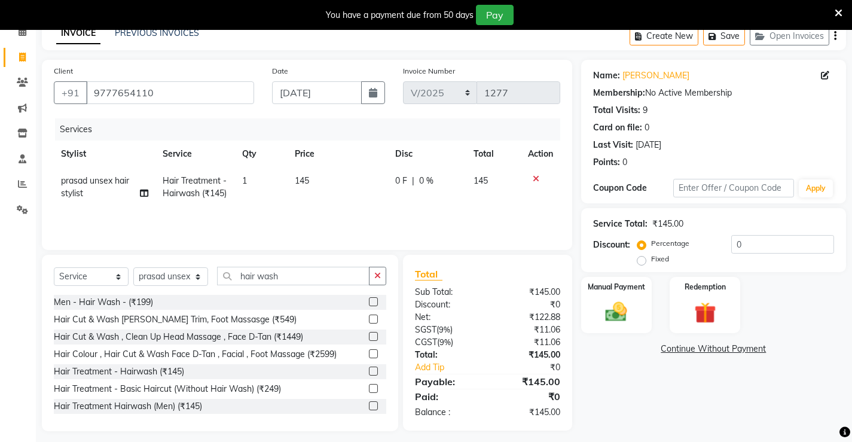
click at [317, 173] on td "145" at bounding box center [338, 186] width 100 height 39
select select "87951"
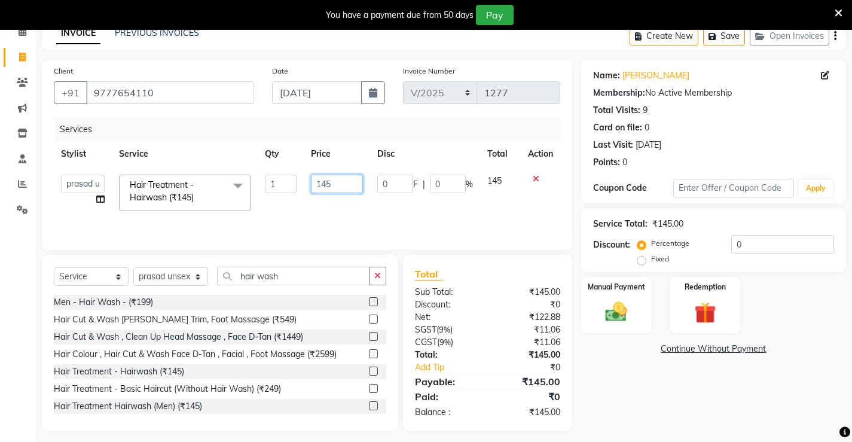
click at [359, 182] on input "145" at bounding box center [337, 184] width 52 height 19
type input "1"
type input "400"
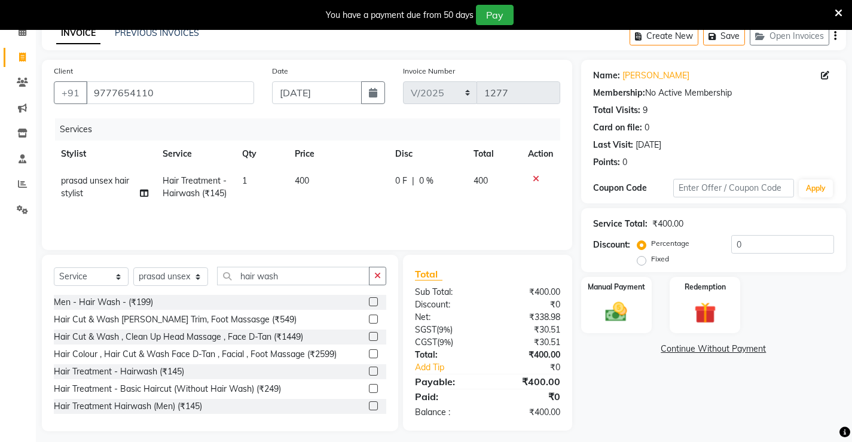
click at [348, 207] on td "400" at bounding box center [338, 186] width 100 height 39
select select "87951"
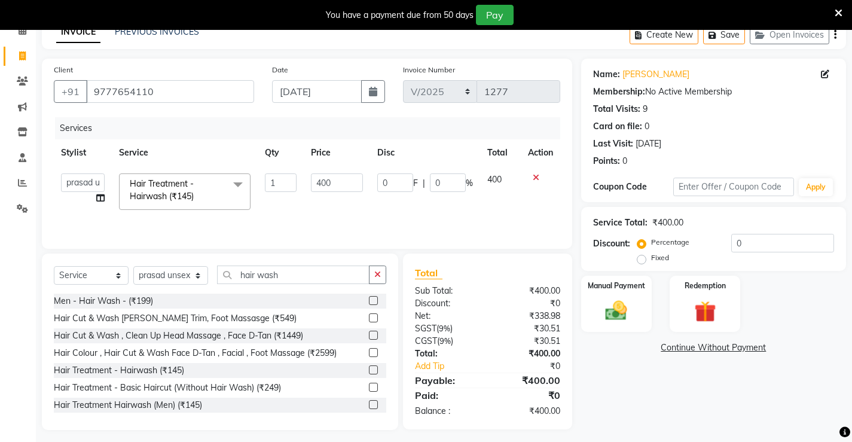
scroll to position [67, 0]
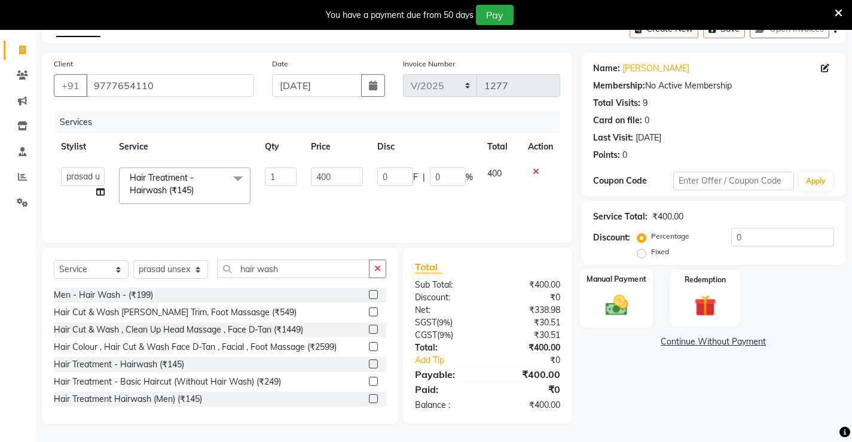
click at [621, 294] on img at bounding box center [616, 305] width 36 height 26
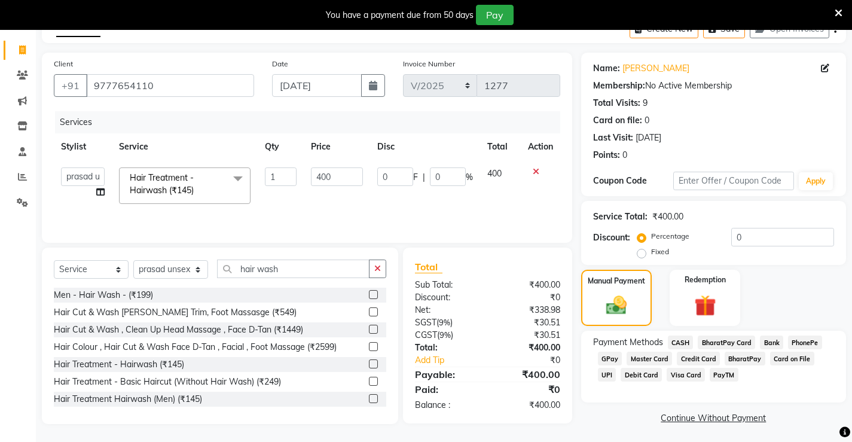
click at [616, 368] on span "UPI" at bounding box center [607, 375] width 19 height 14
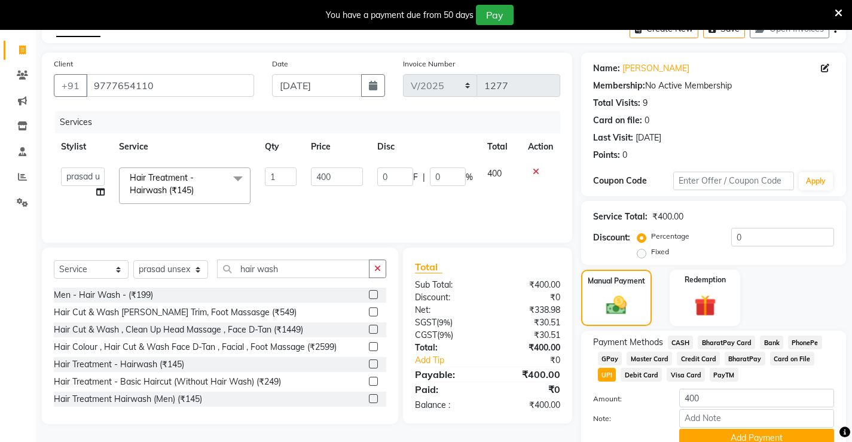
scroll to position [120, 0]
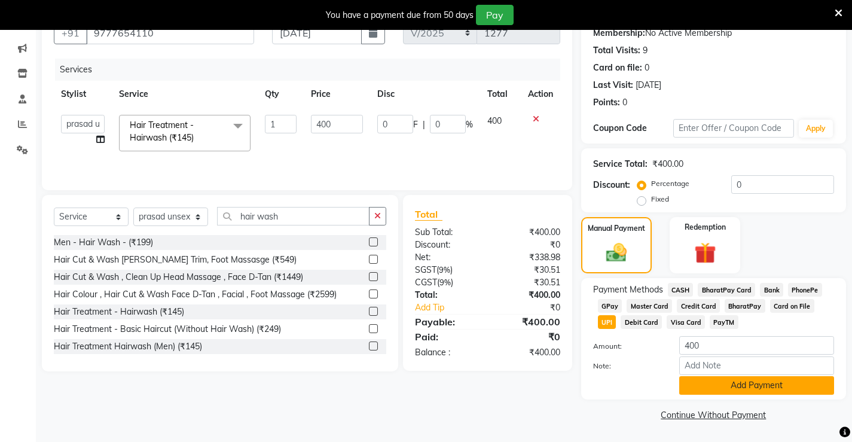
click at [696, 384] on button "Add Payment" at bounding box center [756, 385] width 155 height 19
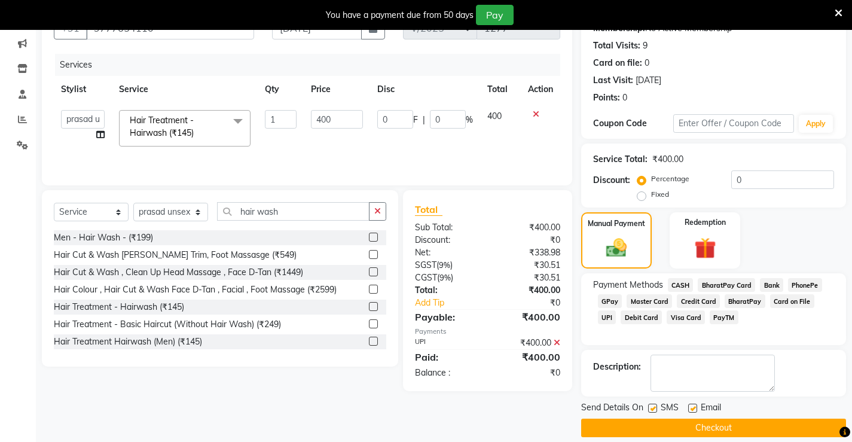
scroll to position [137, 0]
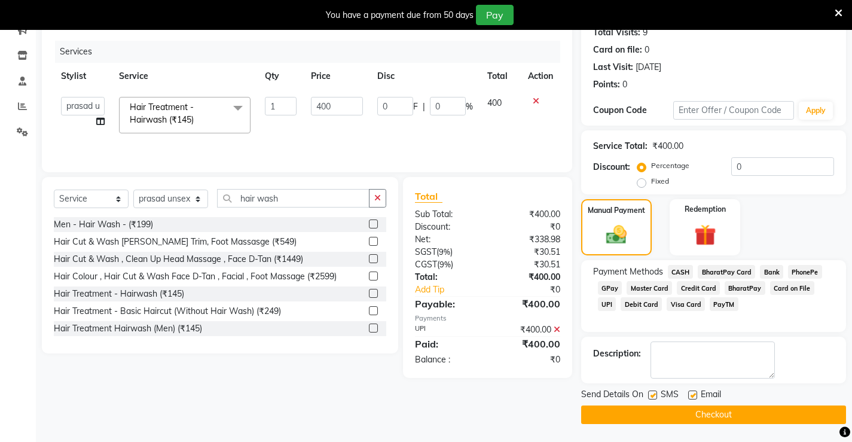
click at [658, 412] on button "Checkout" at bounding box center [713, 414] width 265 height 19
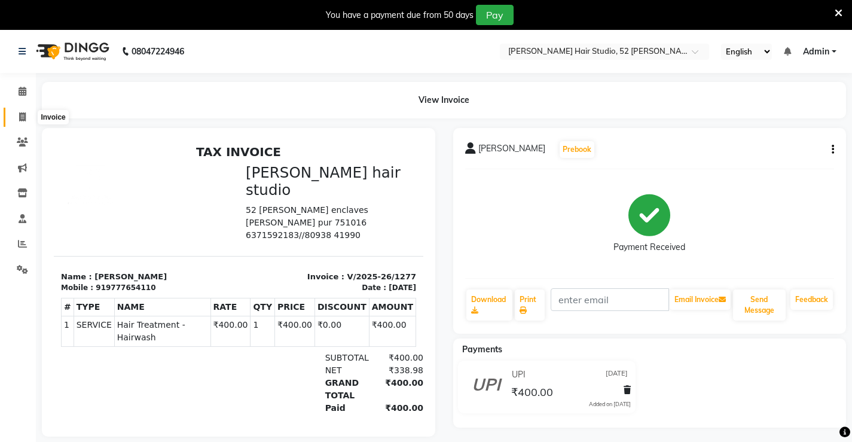
click at [23, 115] on icon at bounding box center [22, 116] width 7 height 9
select select "service"
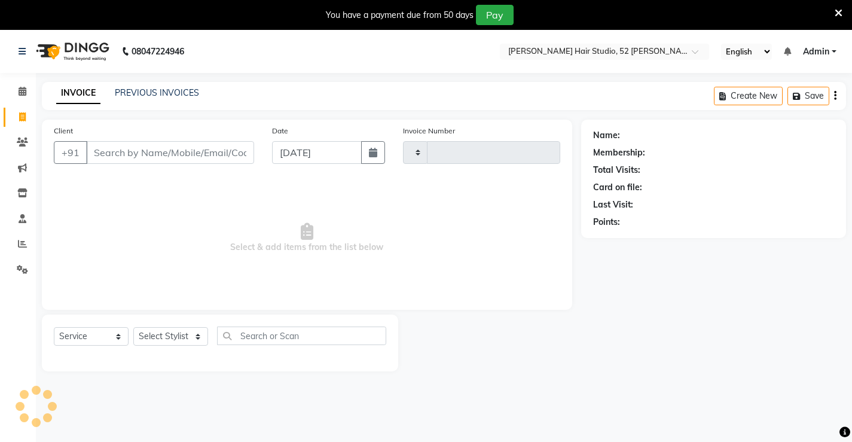
scroll to position [30, 0]
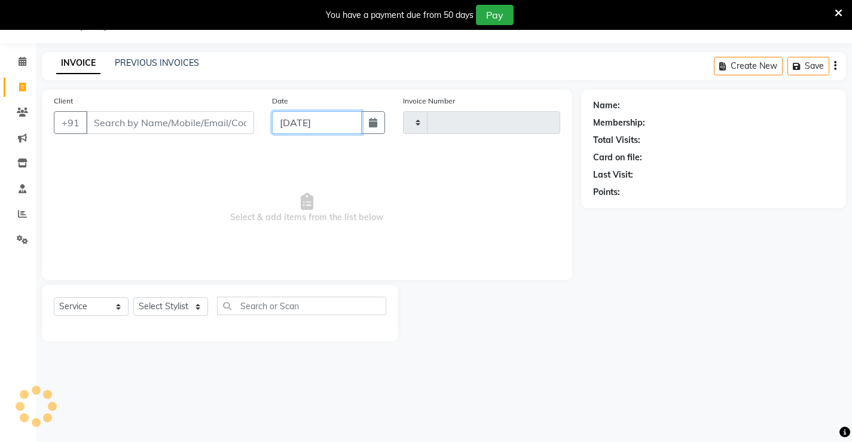
click at [300, 126] on input "[DATE]" at bounding box center [317, 122] width 90 height 23
select select "9"
select select "2025"
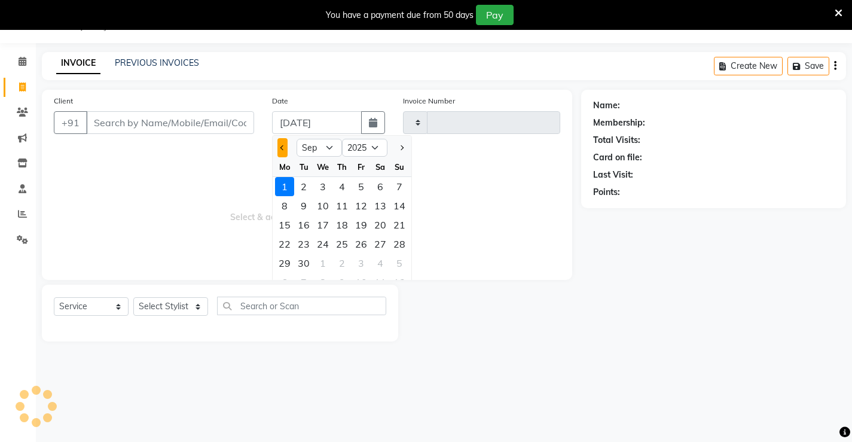
drag, startPoint x: 286, startPoint y: 149, endPoint x: 285, endPoint y: 155, distance: 6.1
click at [285, 151] on button "Previous month" at bounding box center [282, 147] width 10 height 19
select select "8"
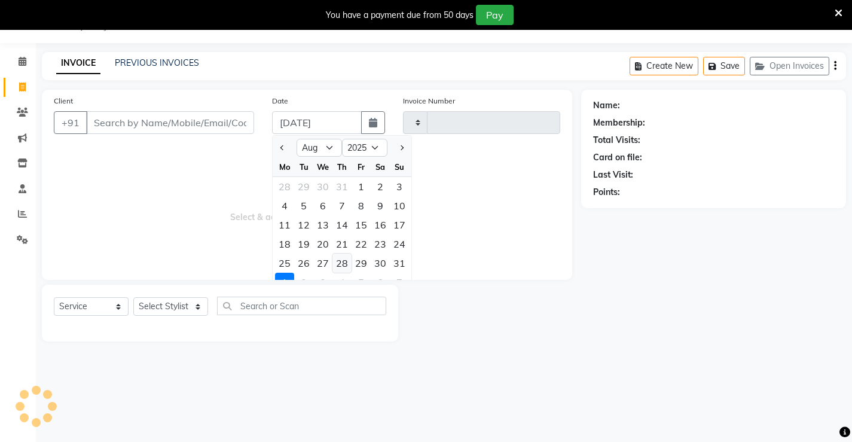
click at [342, 262] on div "28" at bounding box center [341, 262] width 19 height 19
type input "[DATE]"
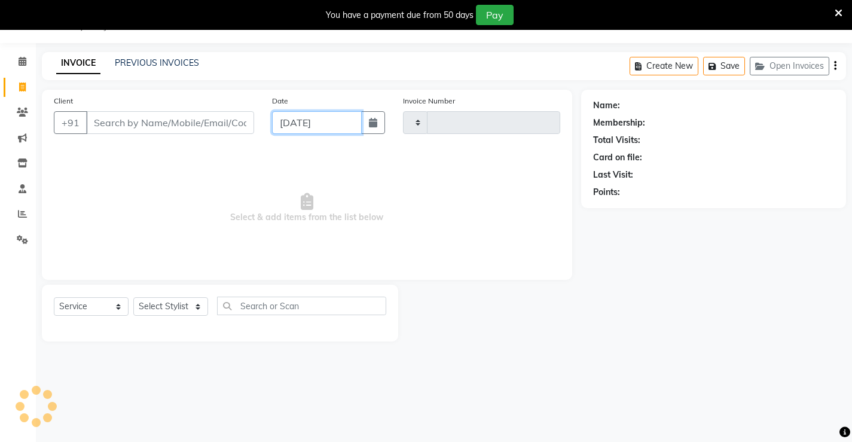
type input "1278"
select select "7705"
click at [162, 305] on select "Select Stylist" at bounding box center [170, 306] width 75 height 19
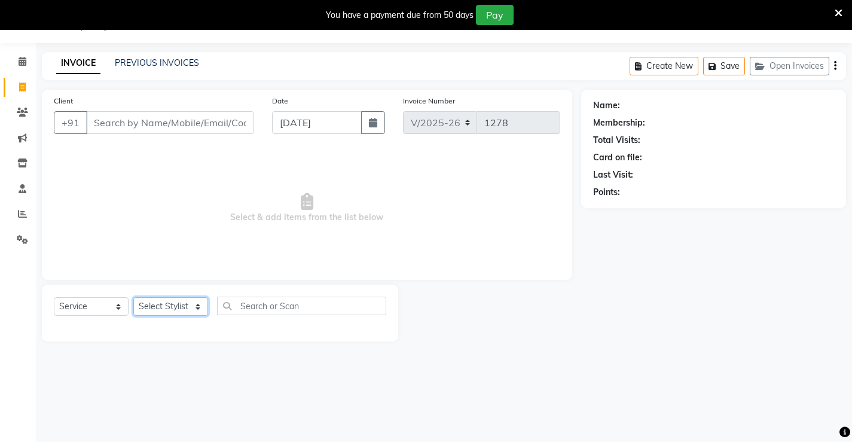
select select "86873"
click at [133, 297] on select "Select Stylist Ajay [PERSON_NAME] [PERSON_NAME] [PERSON_NAME] unsex hair stylis…" at bounding box center [170, 306] width 75 height 19
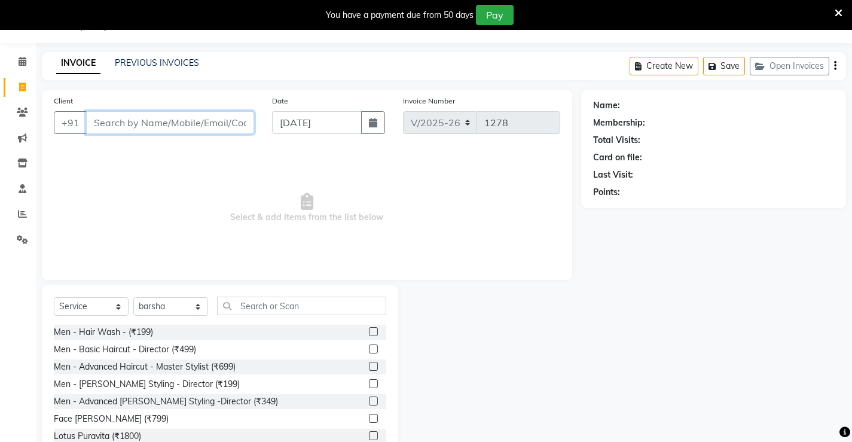
click at [190, 130] on input "Client" at bounding box center [170, 122] width 168 height 23
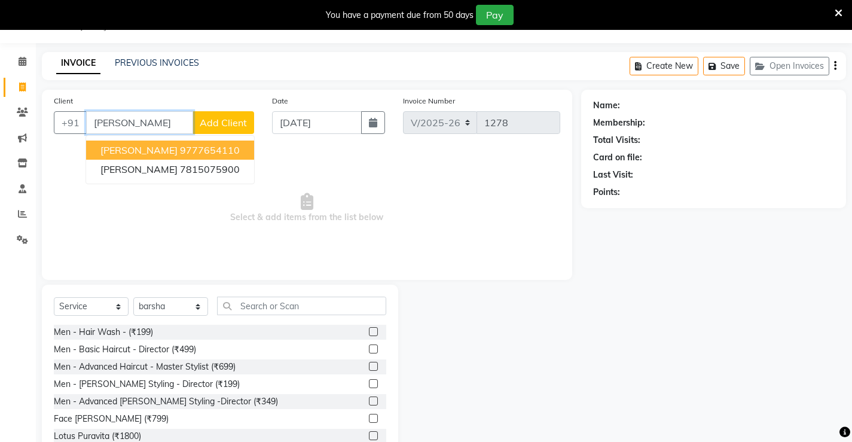
click at [180, 152] on ngb-highlight "9777654110" at bounding box center [210, 150] width 60 height 12
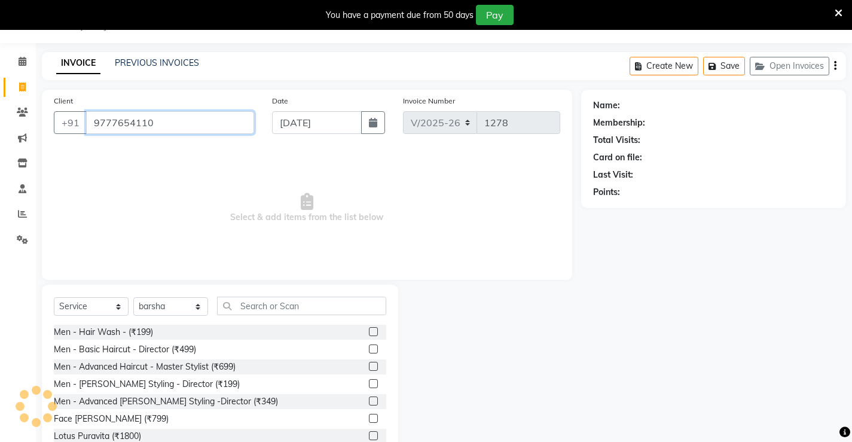
type input "9777654110"
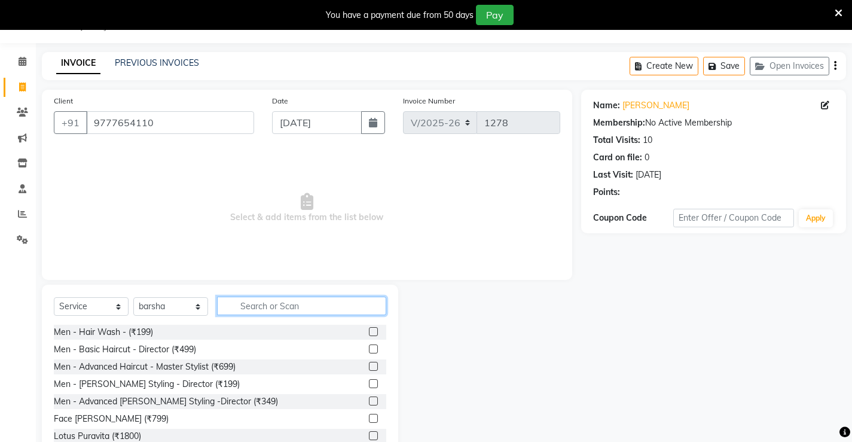
click at [268, 305] on input "text" at bounding box center [301, 306] width 169 height 19
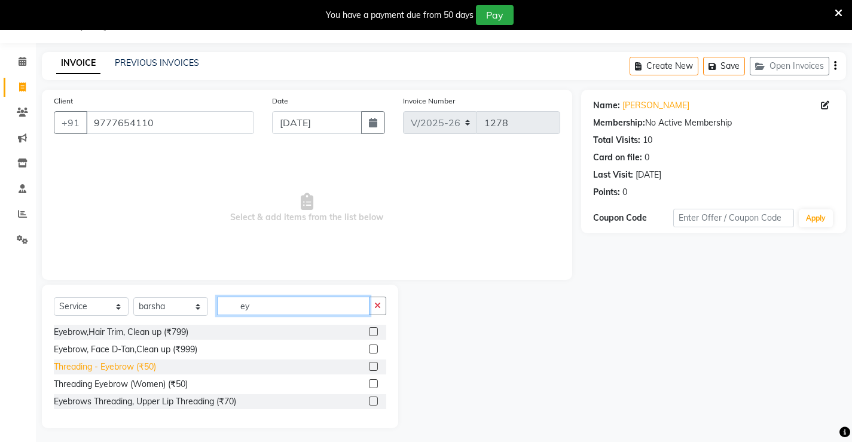
type input "ey"
click at [129, 363] on div "Threading - Eyebrow (₹50)" at bounding box center [105, 366] width 102 height 13
checkbox input "false"
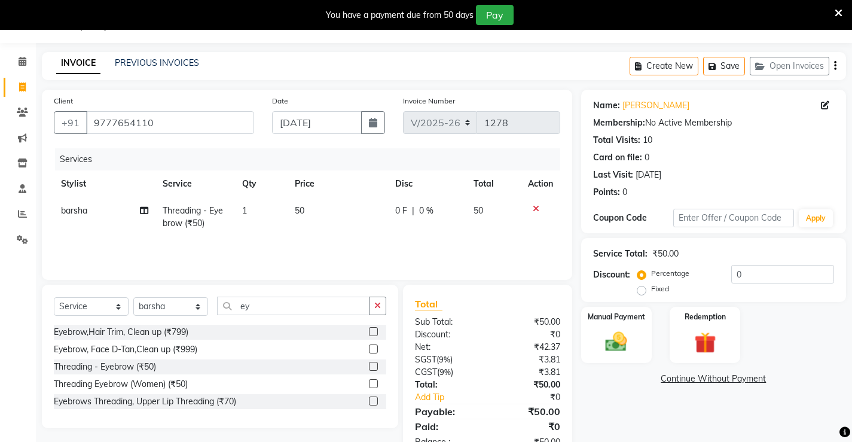
scroll to position [66, 0]
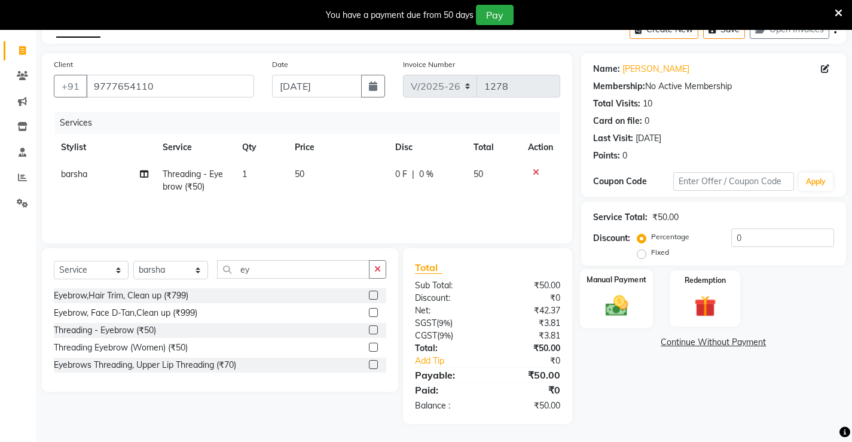
click at [609, 311] on img at bounding box center [616, 305] width 36 height 26
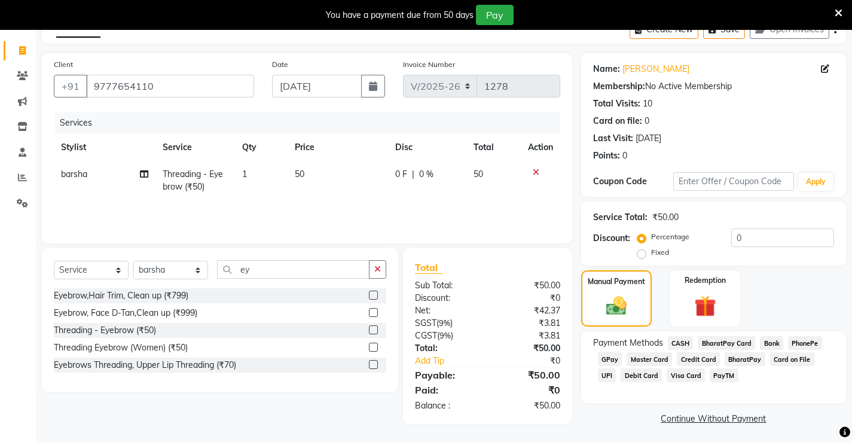
click at [794, 343] on span "PhonePe" at bounding box center [805, 343] width 34 height 14
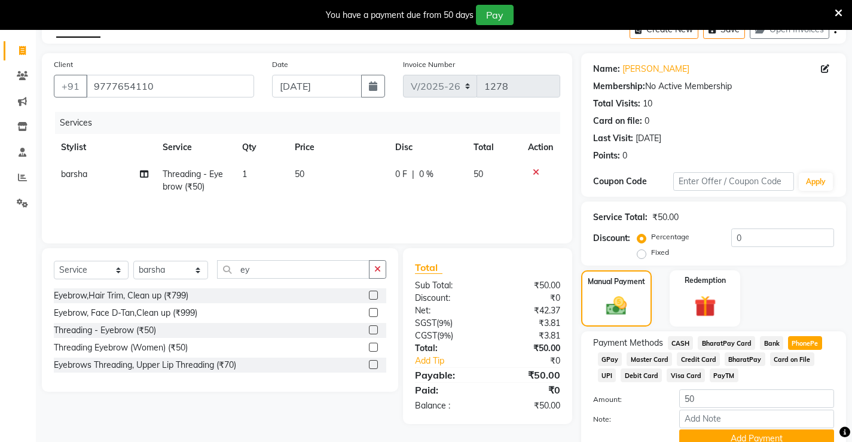
scroll to position [120, 0]
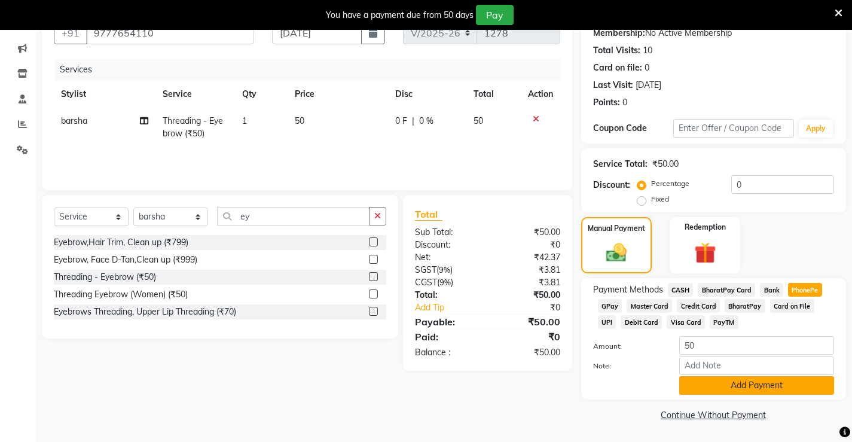
click at [743, 390] on button "Add Payment" at bounding box center [756, 385] width 155 height 19
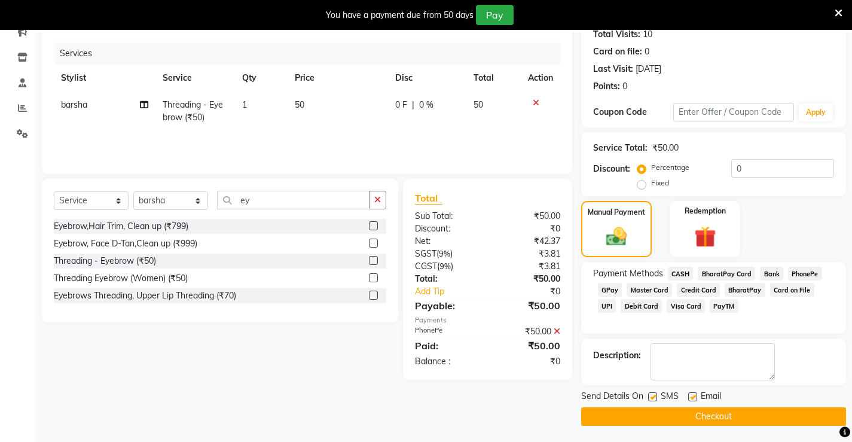
scroll to position [137, 0]
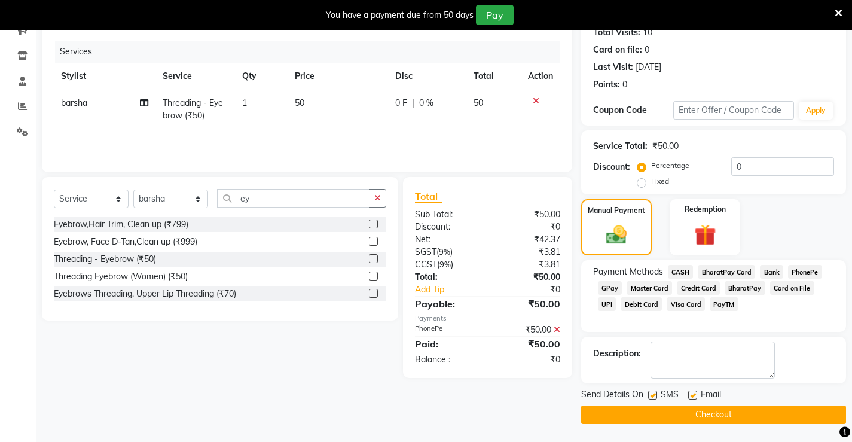
click at [661, 414] on button "Checkout" at bounding box center [713, 414] width 265 height 19
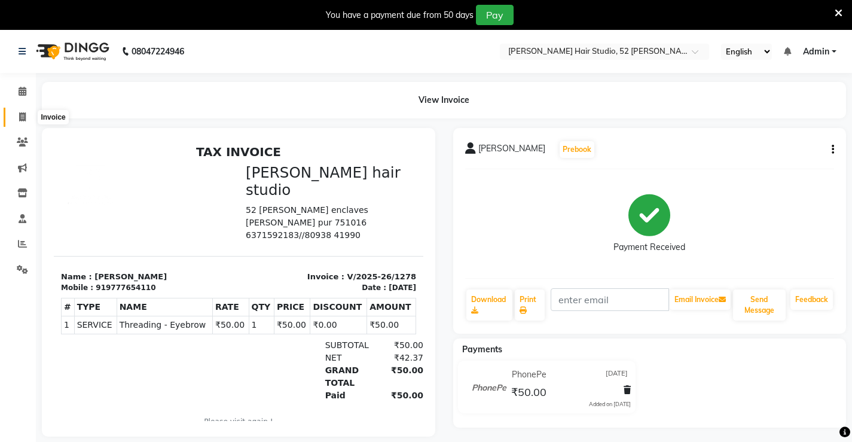
click at [20, 118] on icon at bounding box center [22, 116] width 7 height 9
select select "service"
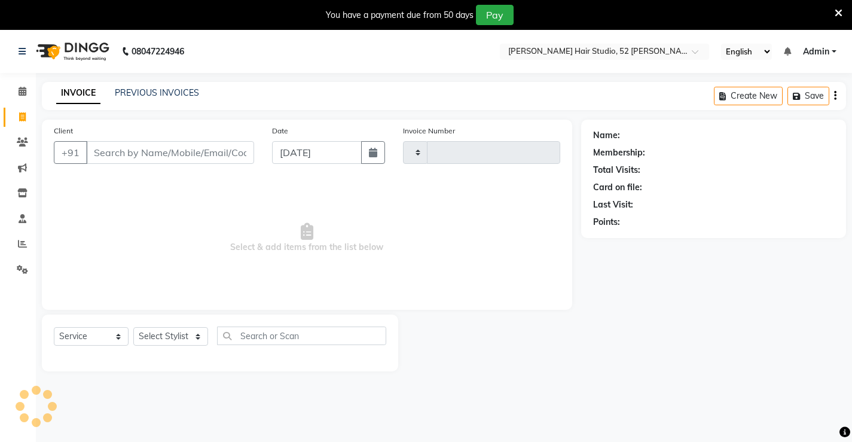
scroll to position [30, 0]
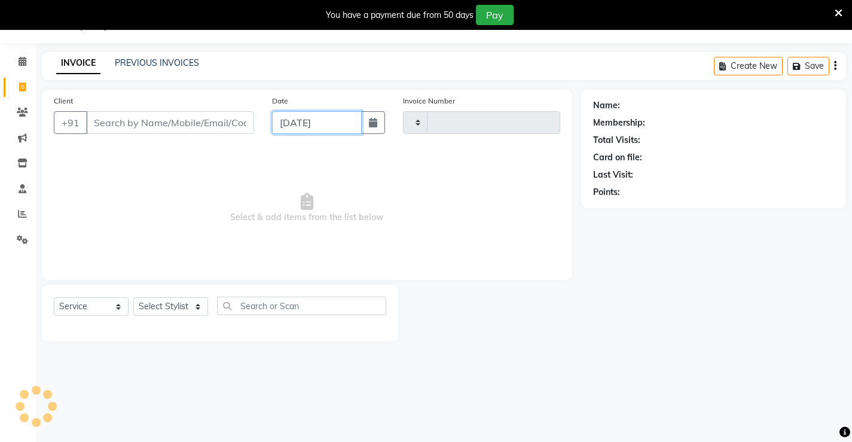
click at [317, 123] on input "[DATE]" at bounding box center [317, 122] width 90 height 23
select select "9"
select select "2025"
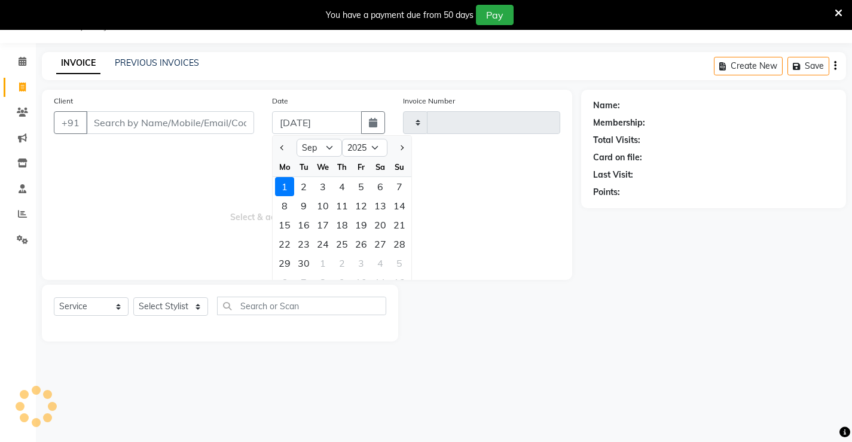
type input "1279"
select select "7705"
click at [282, 142] on button "Previous month" at bounding box center [282, 147] width 10 height 19
select select "8"
click at [361, 264] on div "29" at bounding box center [361, 262] width 19 height 19
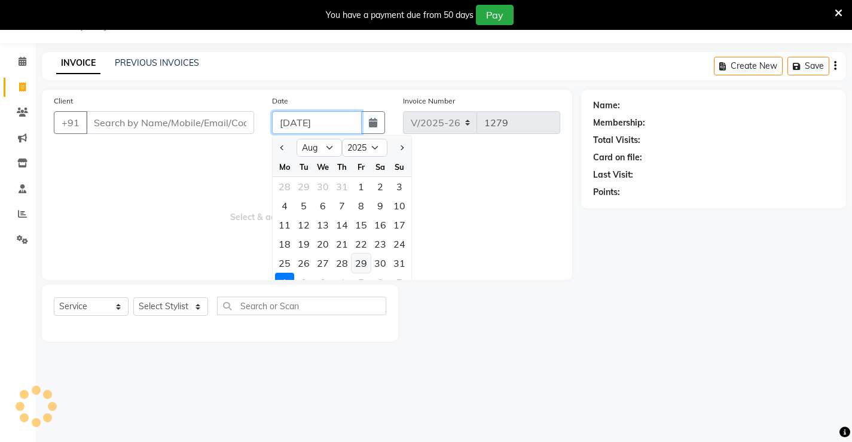
type input "[DATE]"
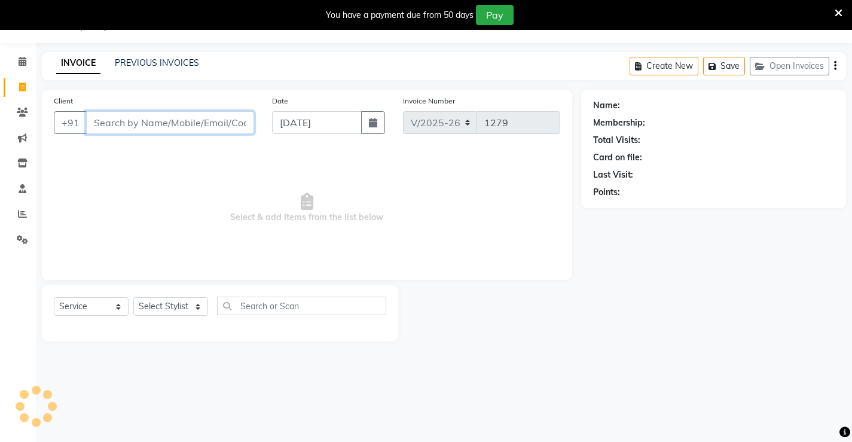
click at [190, 124] on input "Client" at bounding box center [170, 122] width 168 height 23
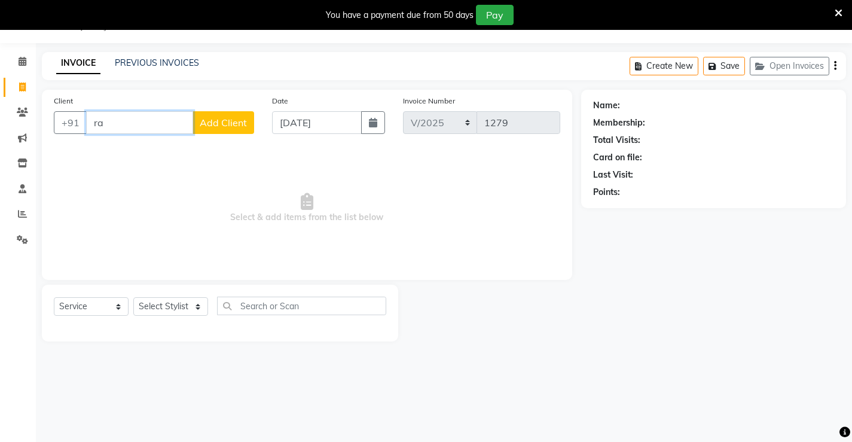
type input "r"
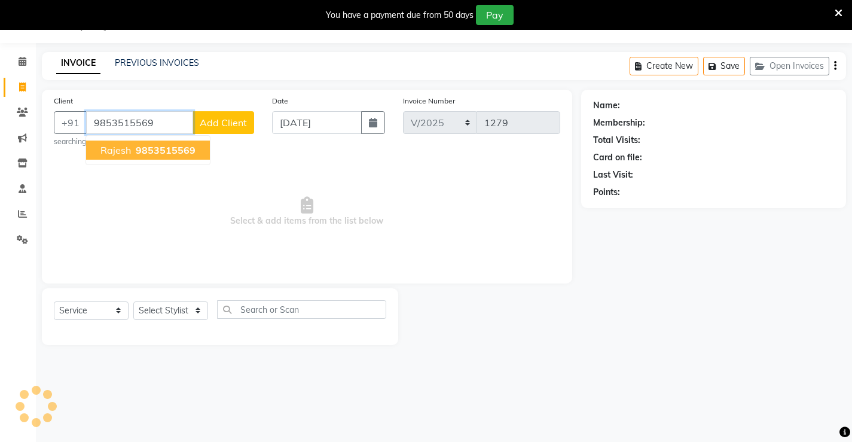
type input "9853515569"
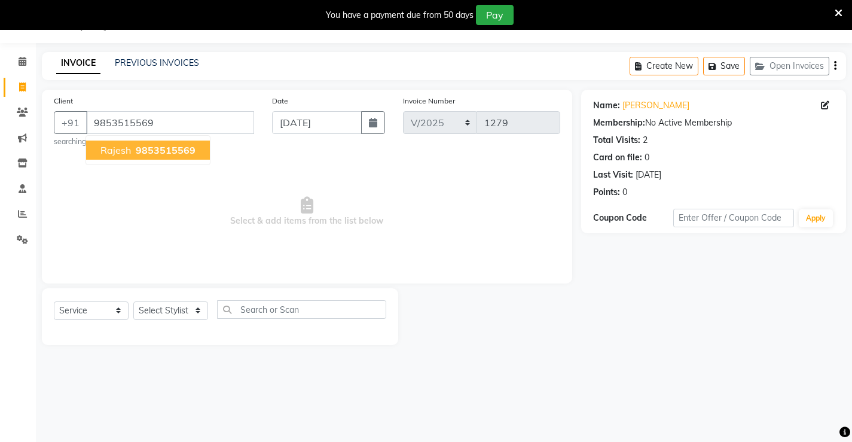
click at [169, 140] on button "rajesh 9853515569" at bounding box center [148, 149] width 124 height 19
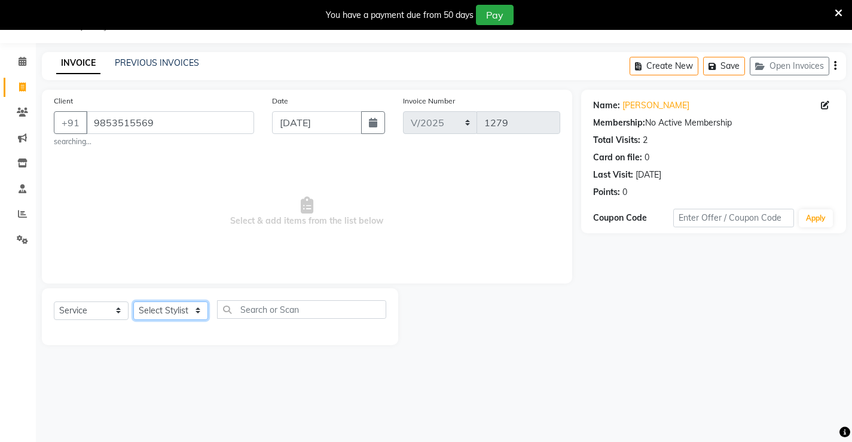
click at [175, 307] on select "Select Stylist Ajay [PERSON_NAME] [PERSON_NAME] [PERSON_NAME] unsex hair stylis…" at bounding box center [170, 310] width 75 height 19
select select "68606"
click at [133, 301] on select "Select Stylist Ajay [PERSON_NAME] [PERSON_NAME] [PERSON_NAME] unsex hair stylis…" at bounding box center [170, 310] width 75 height 19
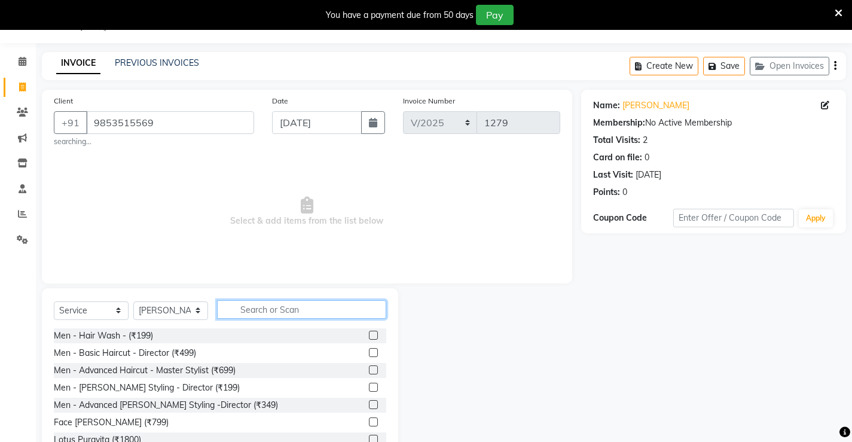
click at [239, 308] on input "text" at bounding box center [301, 309] width 169 height 19
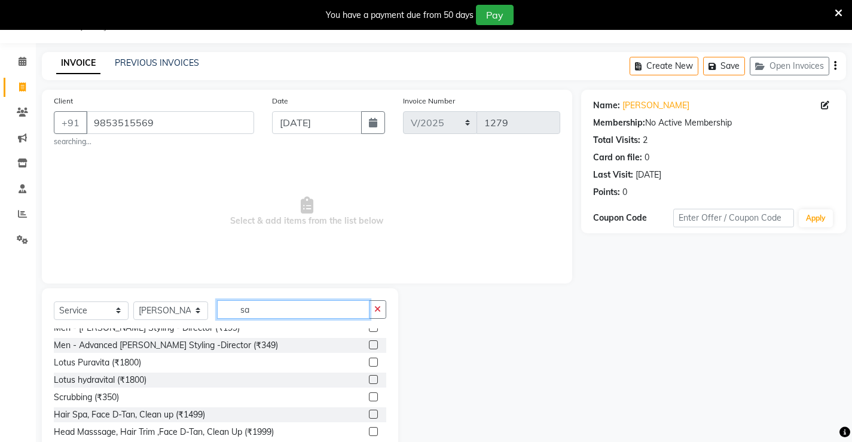
scroll to position [0, 0]
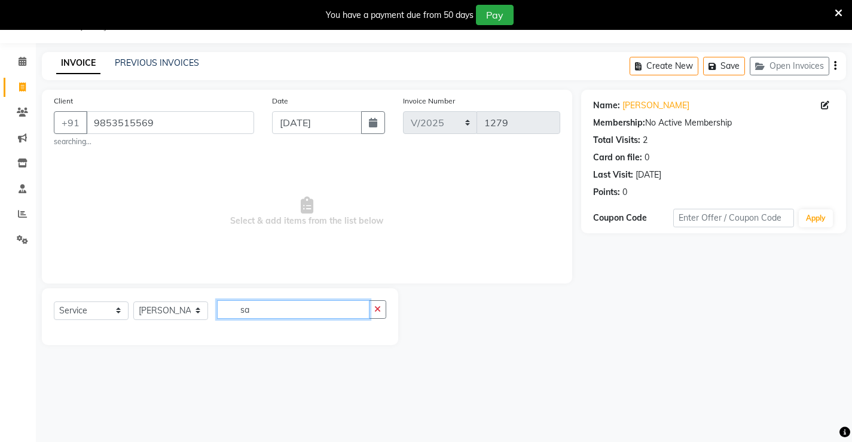
type input "s"
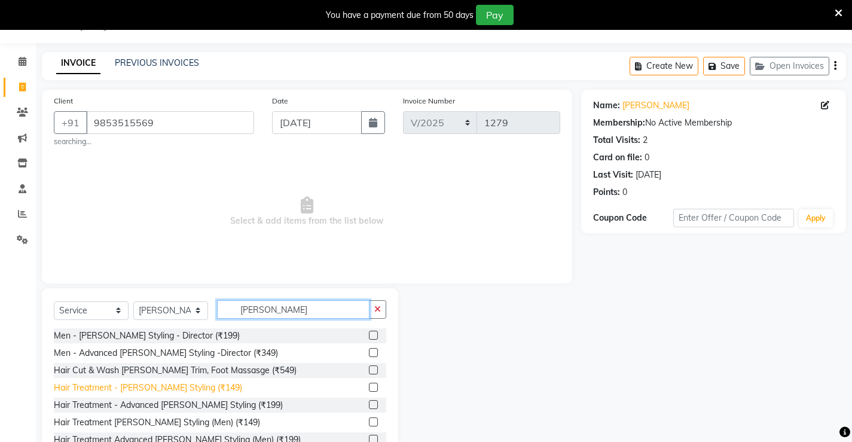
type input "[PERSON_NAME]"
click at [171, 390] on div "Hair Treatment - [PERSON_NAME] Styling (₹149)" at bounding box center [148, 387] width 188 height 13
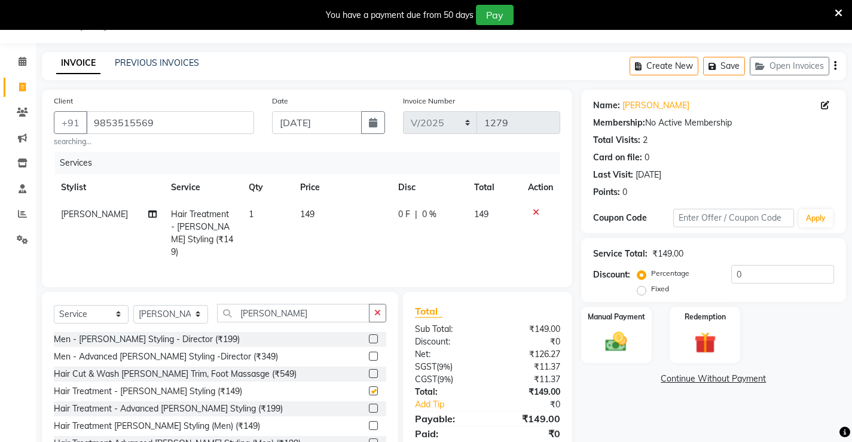
checkbox input "false"
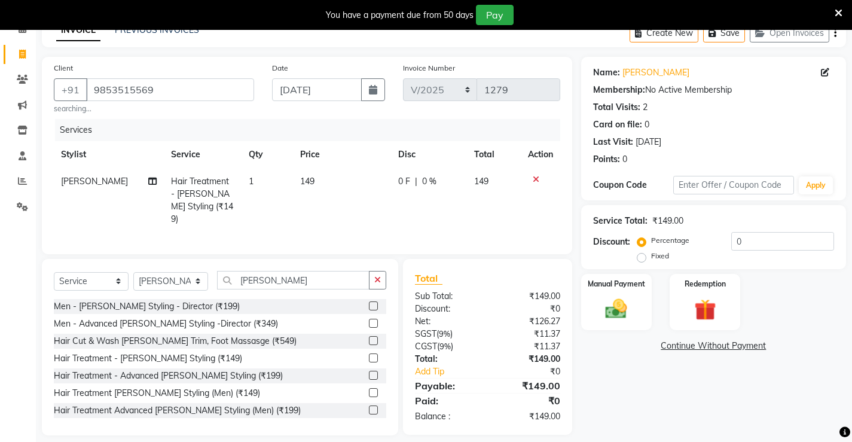
scroll to position [71, 0]
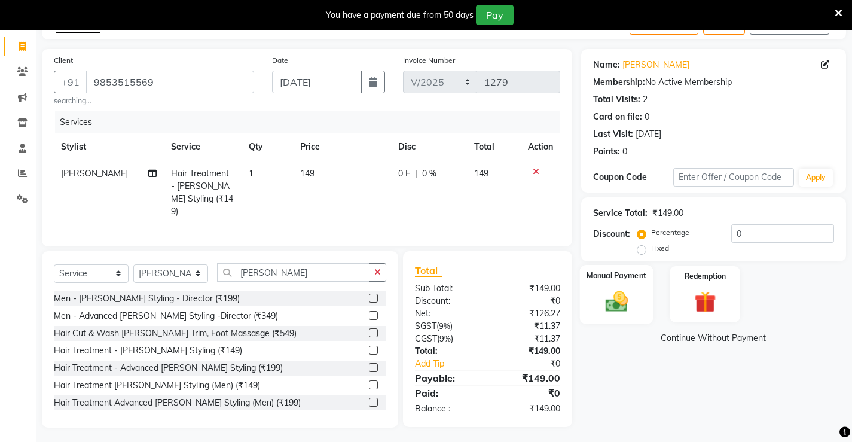
click at [594, 295] on div "Manual Payment" at bounding box center [616, 294] width 74 height 59
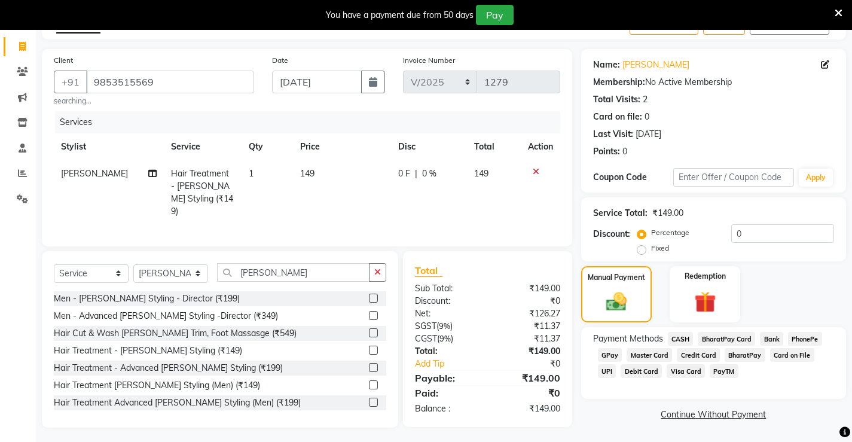
click at [809, 339] on span "PhonePe" at bounding box center [805, 339] width 34 height 14
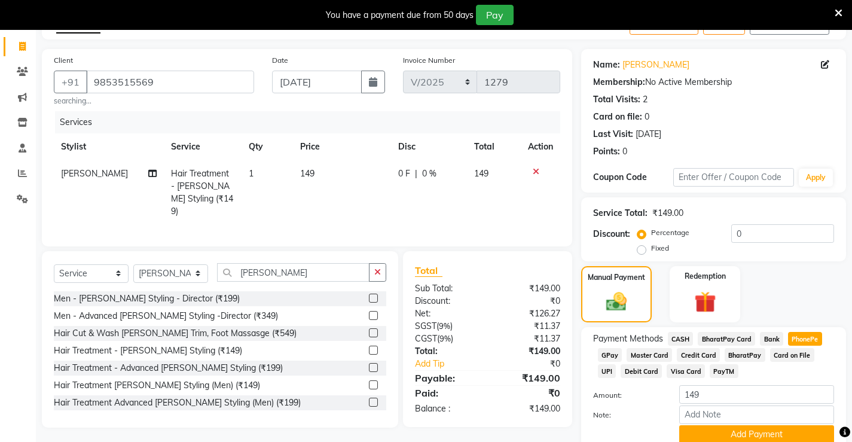
scroll to position [120, 0]
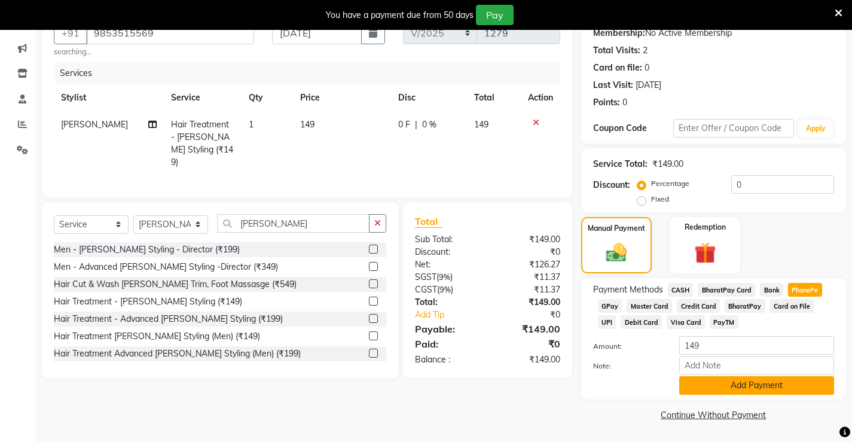
click at [717, 386] on button "Add Payment" at bounding box center [756, 385] width 155 height 19
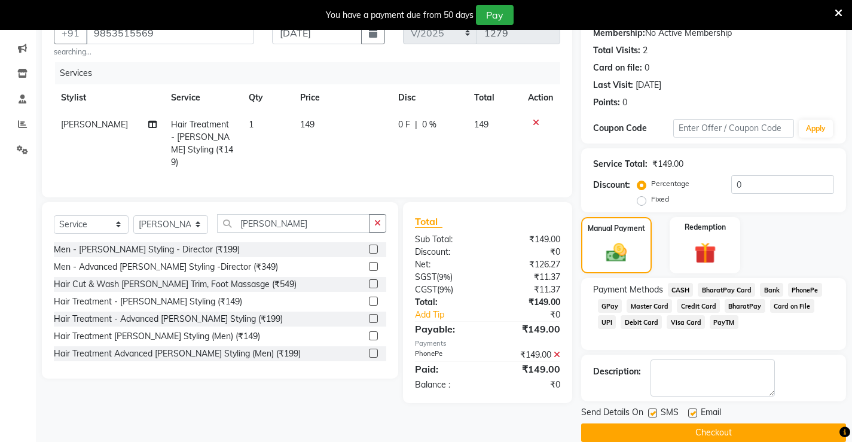
scroll to position [137, 0]
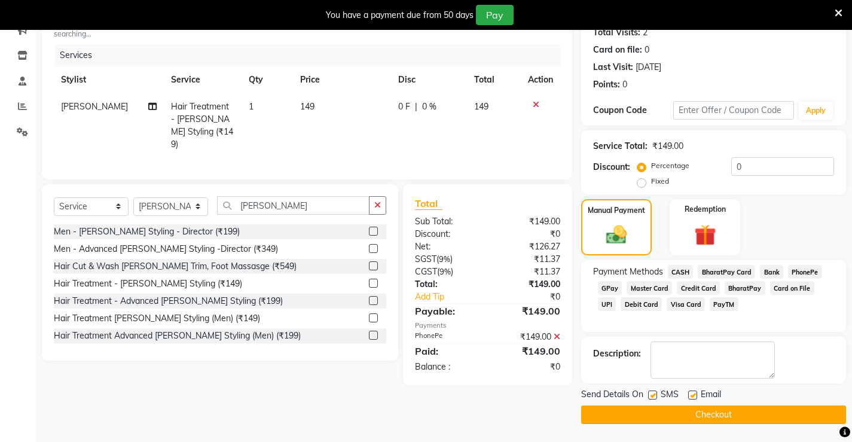
click at [683, 421] on button "Checkout" at bounding box center [713, 414] width 265 height 19
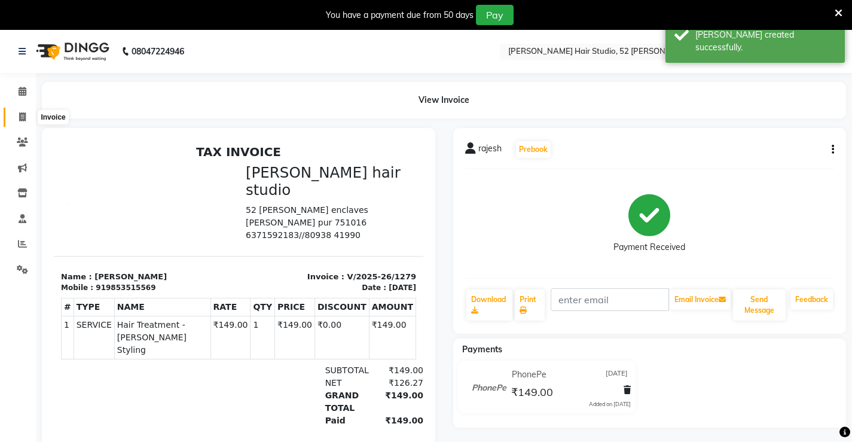
click at [22, 114] on icon at bounding box center [22, 116] width 7 height 9
select select "service"
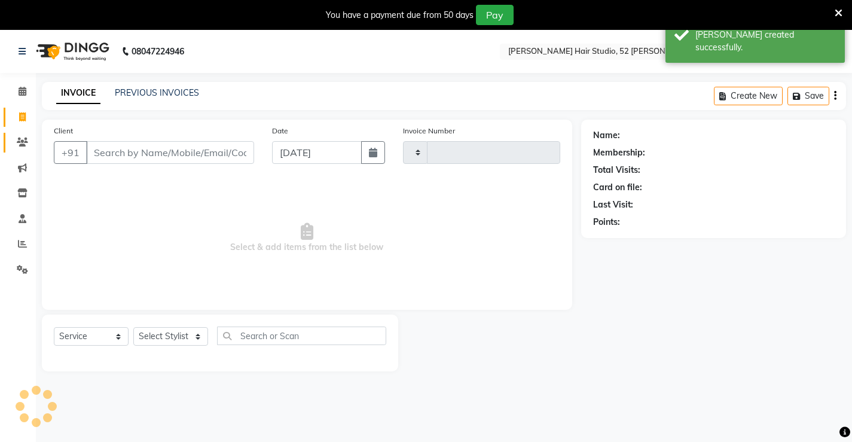
scroll to position [30, 0]
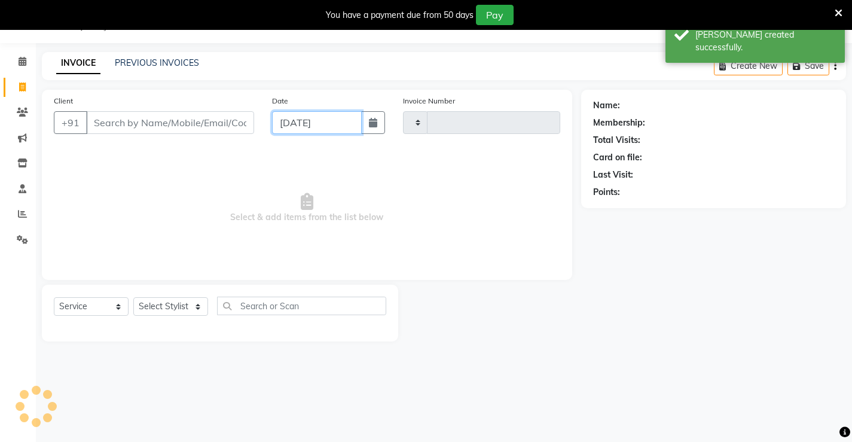
click at [311, 118] on input "[DATE]" at bounding box center [317, 122] width 90 height 23
select select "9"
select select "2025"
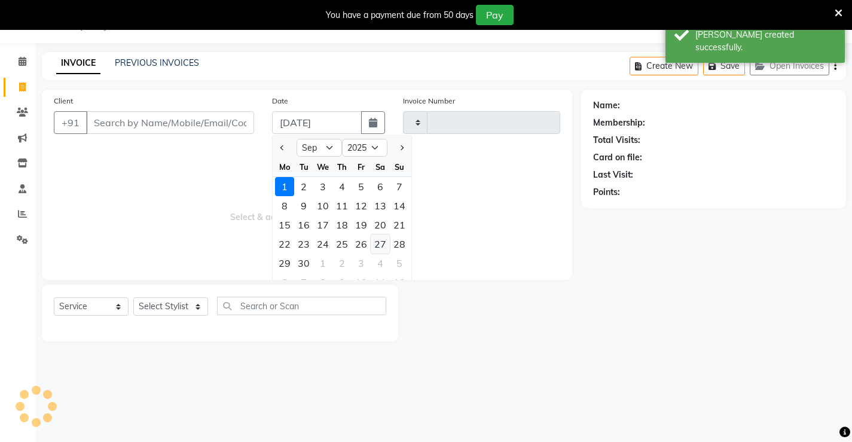
type input "1280"
select select "7705"
click at [288, 266] on div "29" at bounding box center [284, 262] width 19 height 19
type input "[DATE]"
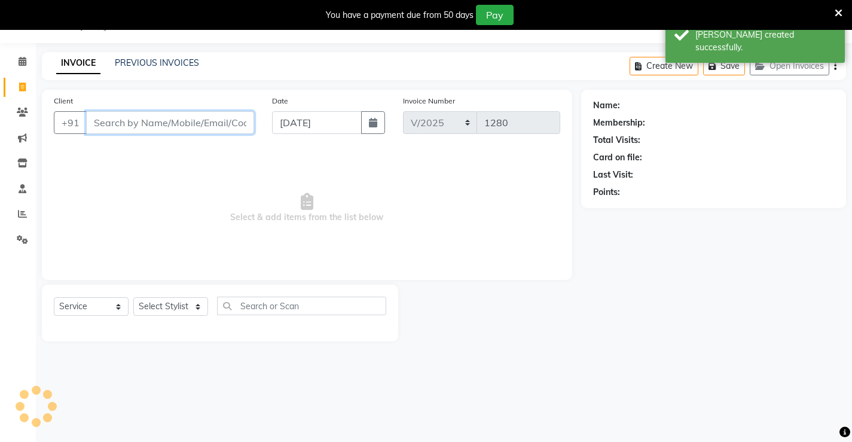
click at [185, 129] on input "Client" at bounding box center [170, 122] width 168 height 23
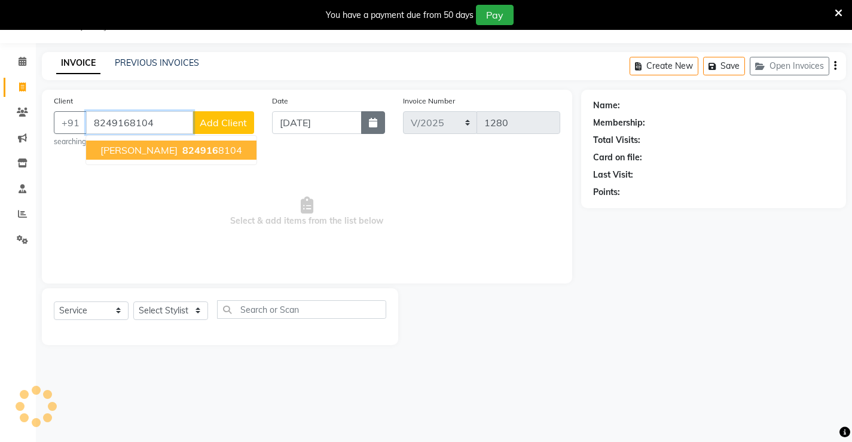
type input "8249168104"
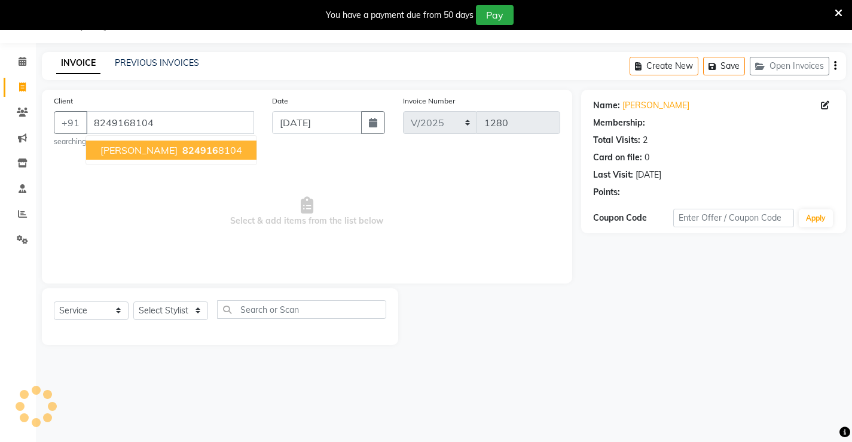
click at [210, 149] on span "824916" at bounding box center [200, 150] width 36 height 12
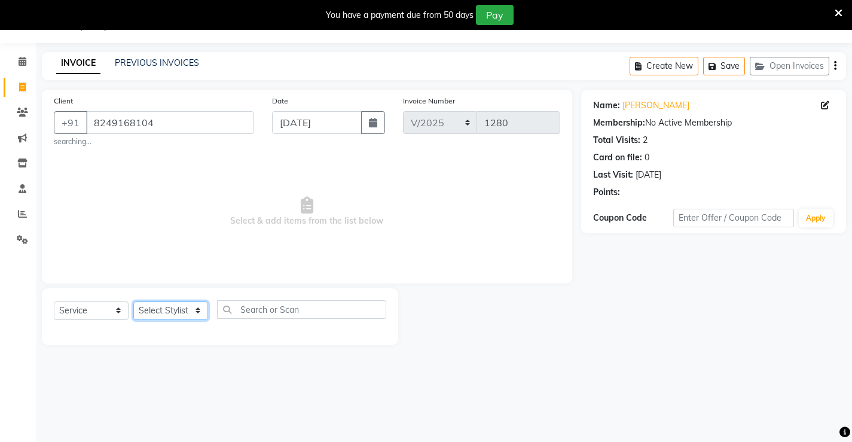
click at [161, 307] on select "Select Stylist Ajay [PERSON_NAME] [PERSON_NAME] [PERSON_NAME] unsex hair stylis…" at bounding box center [170, 310] width 75 height 19
select select "87951"
click at [133, 301] on select "Select Stylist Ajay [PERSON_NAME] [PERSON_NAME] [PERSON_NAME] unsex hair stylis…" at bounding box center [170, 310] width 75 height 19
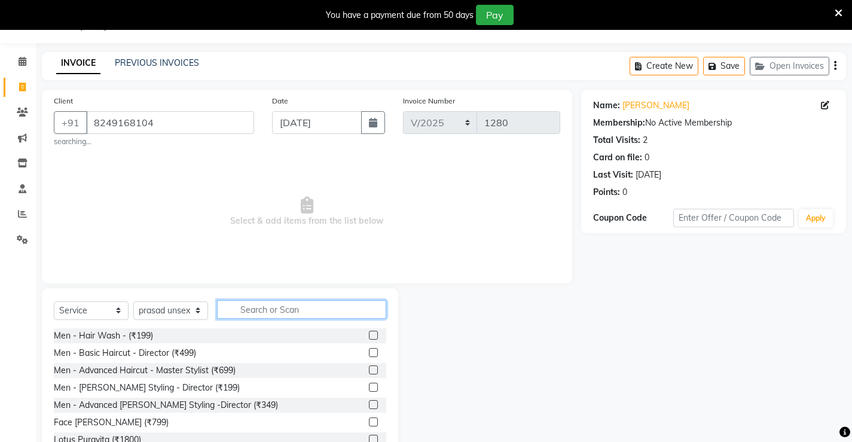
click at [249, 308] on input "text" at bounding box center [301, 309] width 169 height 19
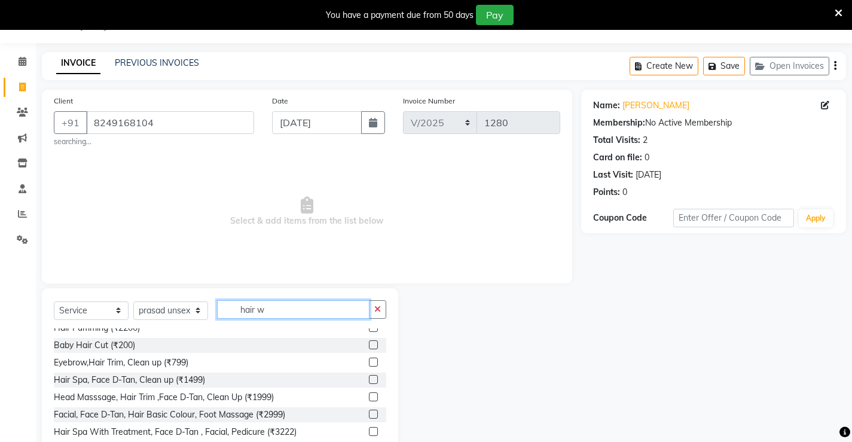
scroll to position [0, 0]
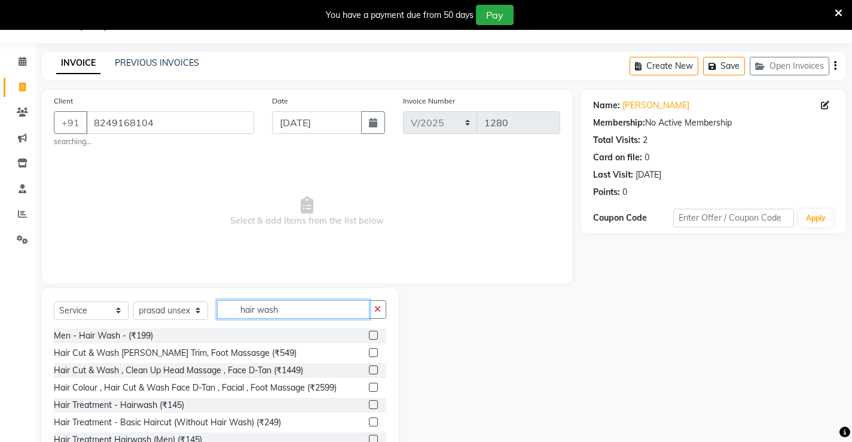
type input "hair wash"
click at [369, 335] on label at bounding box center [373, 335] width 9 height 9
click at [369, 335] on input "checkbox" at bounding box center [373, 336] width 8 height 8
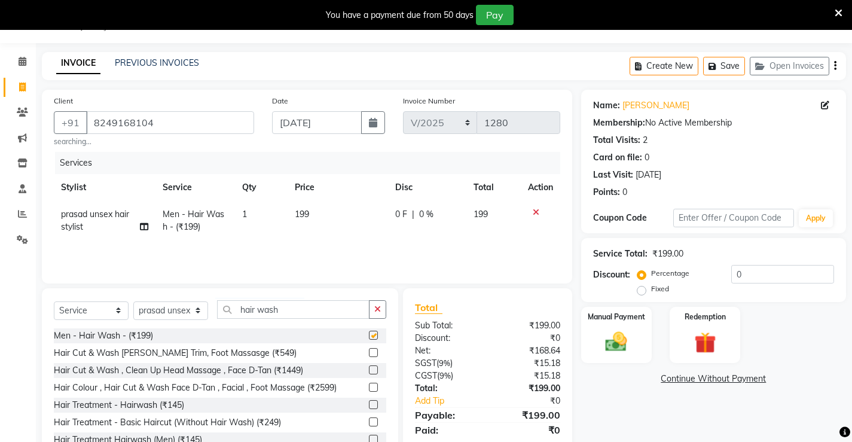
checkbox input "false"
click at [326, 212] on td "199" at bounding box center [338, 220] width 100 height 39
select select "87951"
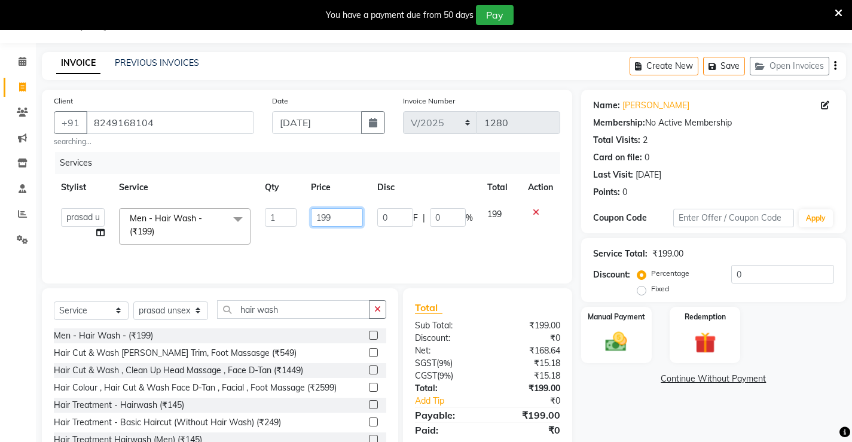
click at [333, 219] on input "199" at bounding box center [337, 217] width 52 height 19
type input "1"
type input "200"
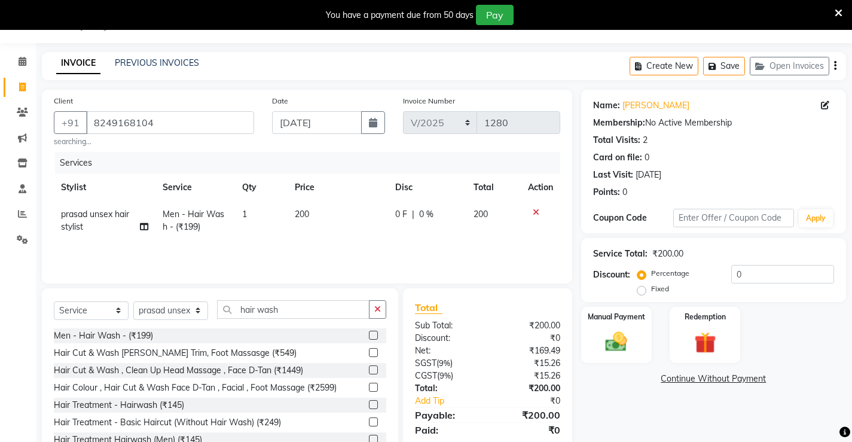
click at [326, 239] on td "200" at bounding box center [338, 220] width 100 height 39
select select "87951"
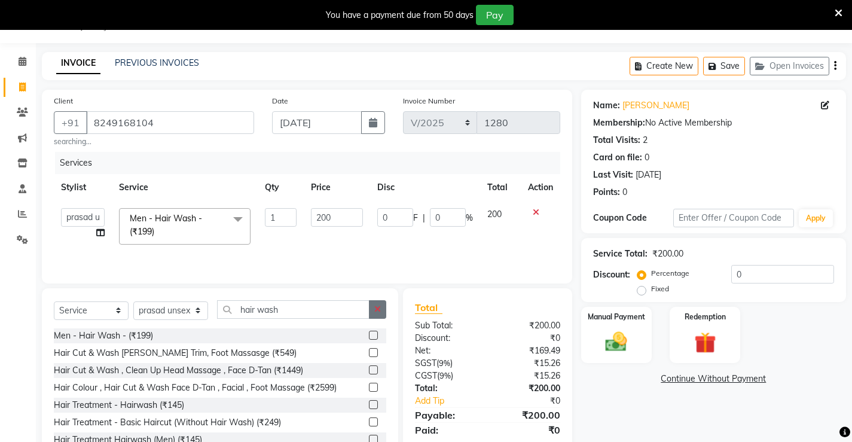
click at [376, 305] on icon "button" at bounding box center [377, 309] width 7 height 8
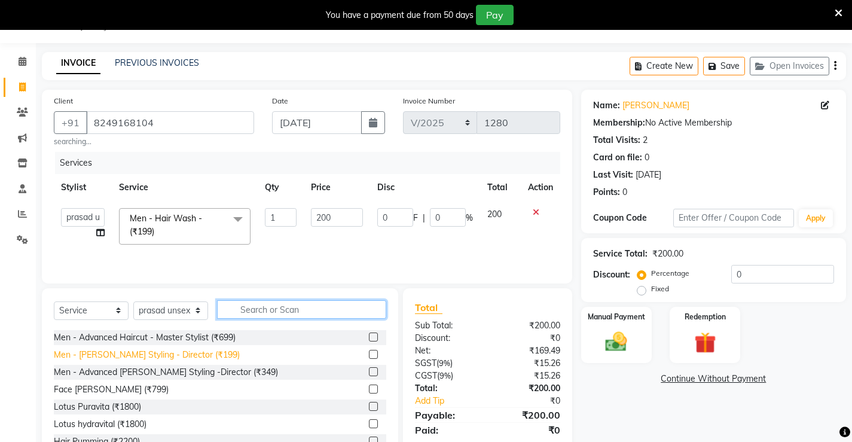
scroll to position [60, 0]
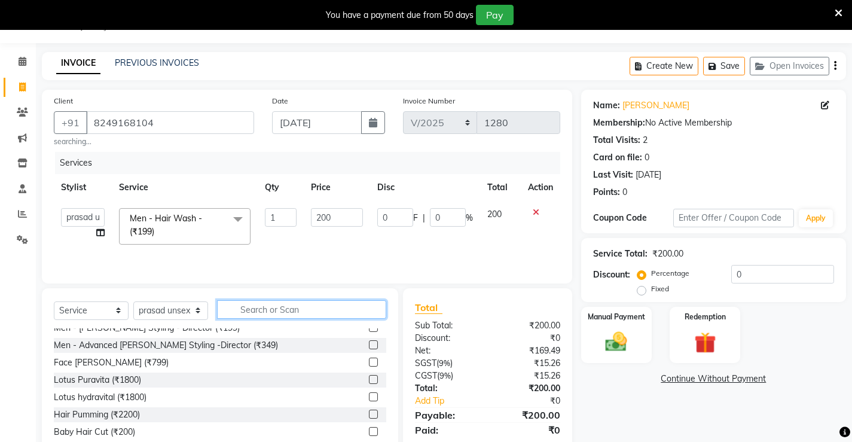
type input "j"
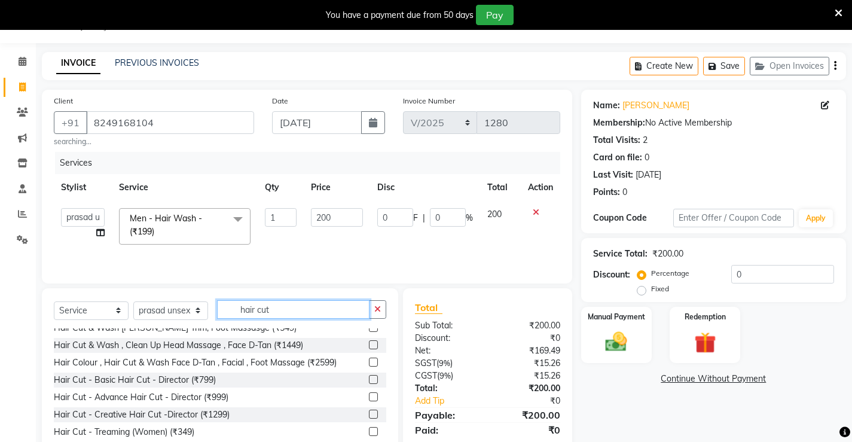
scroll to position [0, 0]
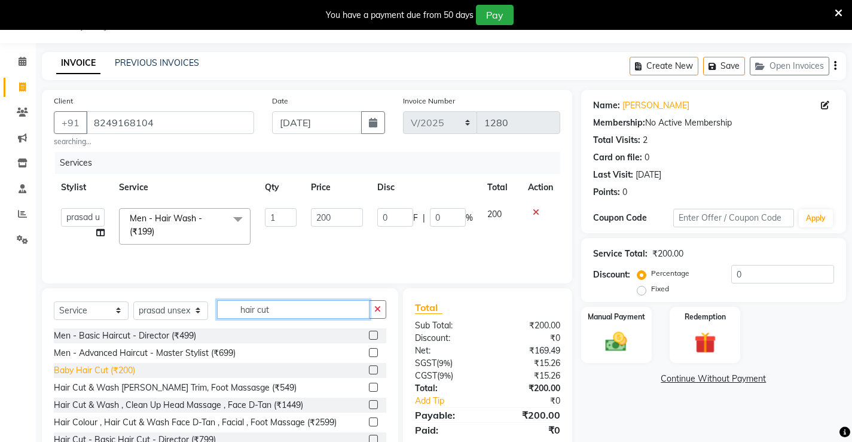
type input "hair cut"
click at [114, 371] on div "Baby Hair Cut (₹200)" at bounding box center [94, 370] width 81 height 13
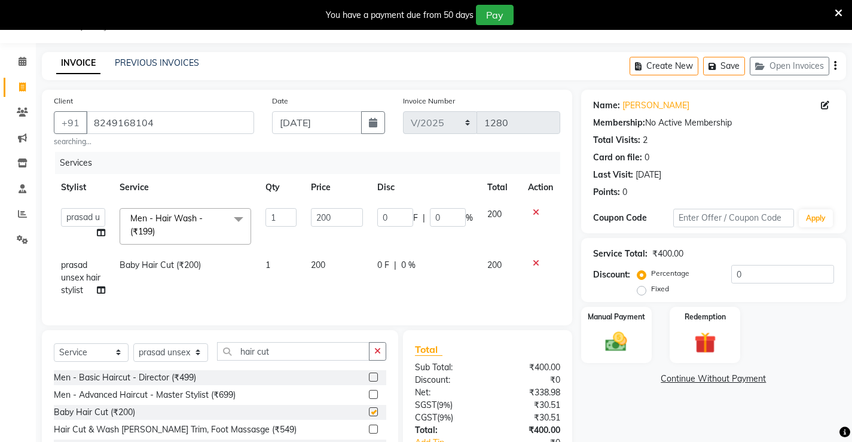
checkbox input "false"
click at [402, 301] on td "0 F | 0 %" at bounding box center [425, 278] width 110 height 52
select select "87951"
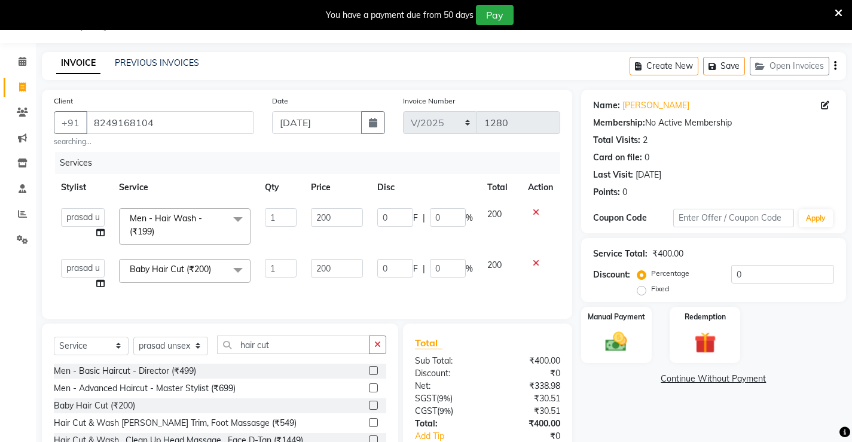
scroll to position [90, 0]
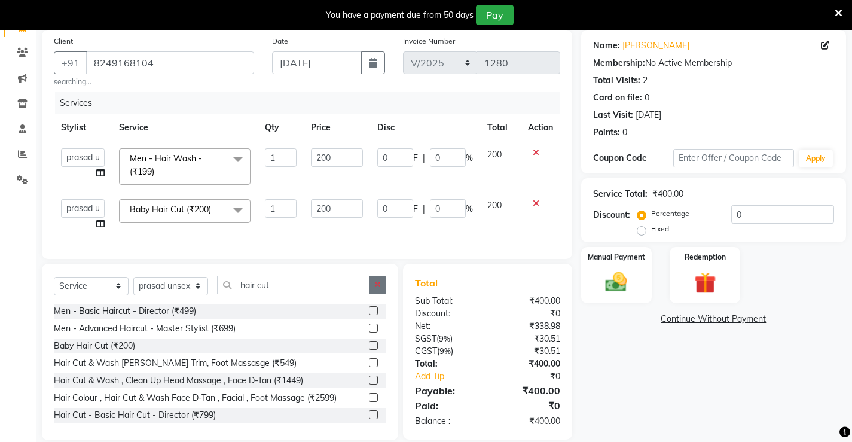
click at [383, 294] on button "button" at bounding box center [377, 285] width 17 height 19
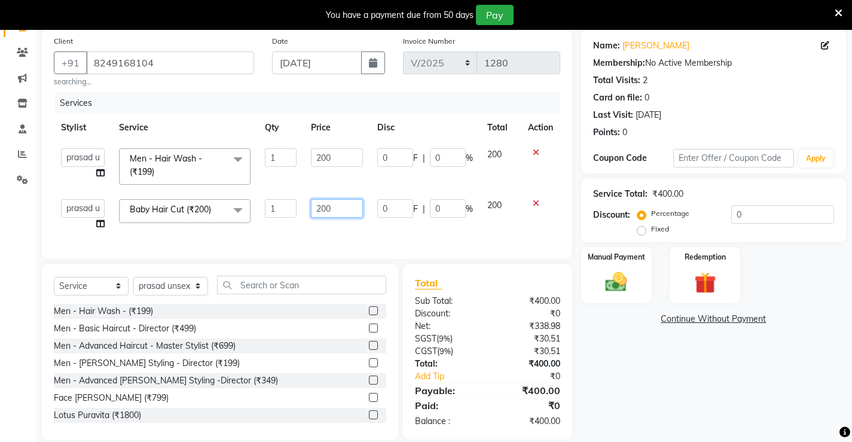
click at [343, 208] on input "200" at bounding box center [337, 208] width 52 height 19
type input "2"
type input "150"
click at [305, 228] on td "150" at bounding box center [337, 214] width 66 height 45
select select "87951"
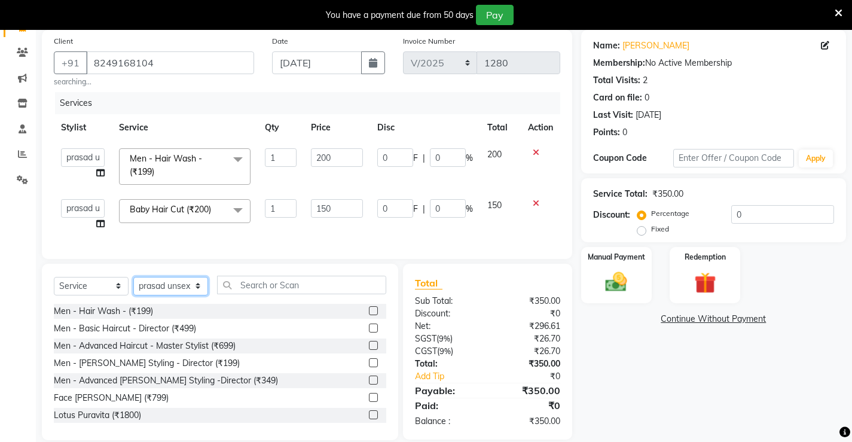
click at [199, 293] on select "Select Stylist Ajay [PERSON_NAME] [PERSON_NAME] [PERSON_NAME] unsex hair stylis…" at bounding box center [170, 286] width 75 height 19
select select "68610"
click at [133, 285] on select "Select Stylist Ajay [PERSON_NAME] [PERSON_NAME] [PERSON_NAME] unsex hair stylis…" at bounding box center [170, 286] width 75 height 19
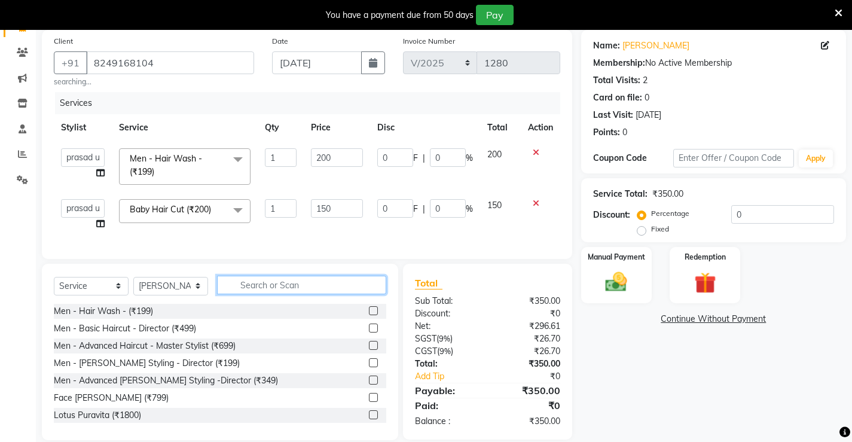
click at [253, 294] on input "text" at bounding box center [301, 285] width 169 height 19
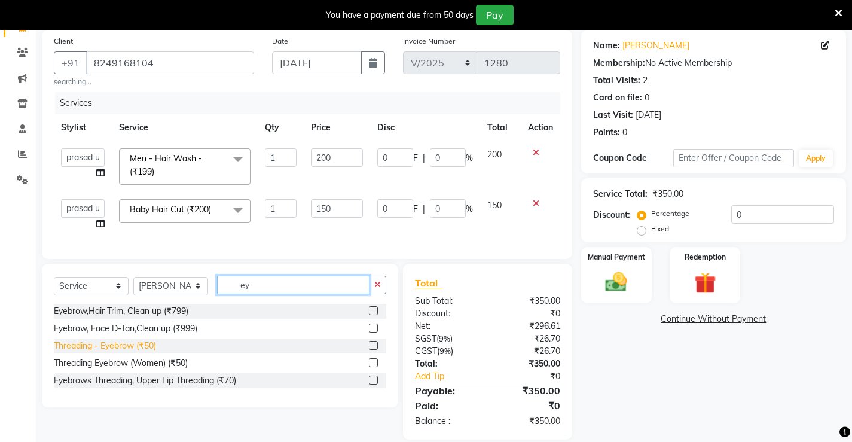
type input "ey"
drag, startPoint x: 142, startPoint y: 354, endPoint x: 148, endPoint y: 349, distance: 8.5
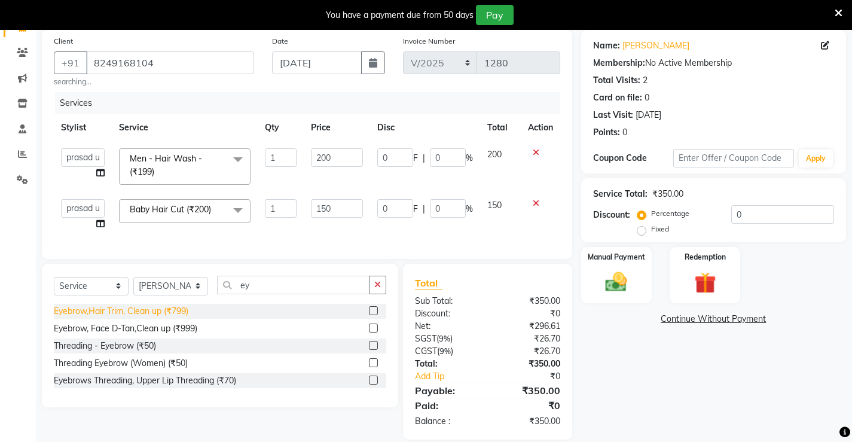
click at [142, 352] on div "Threading - Eyebrow (₹50)" at bounding box center [105, 346] width 102 height 13
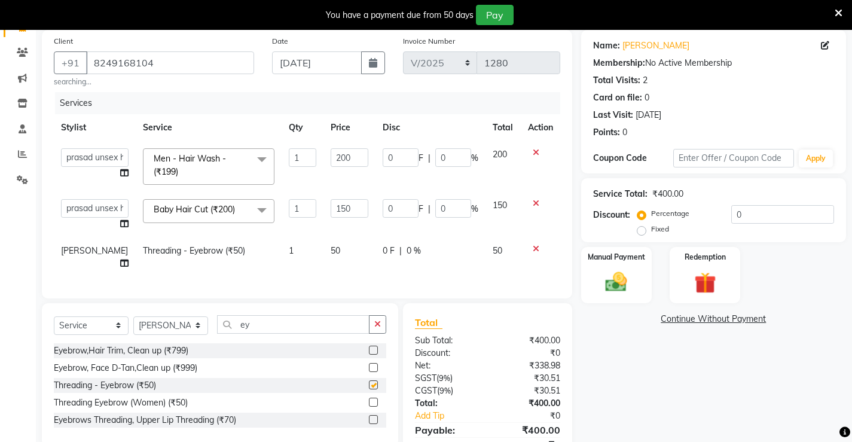
checkbox input "false"
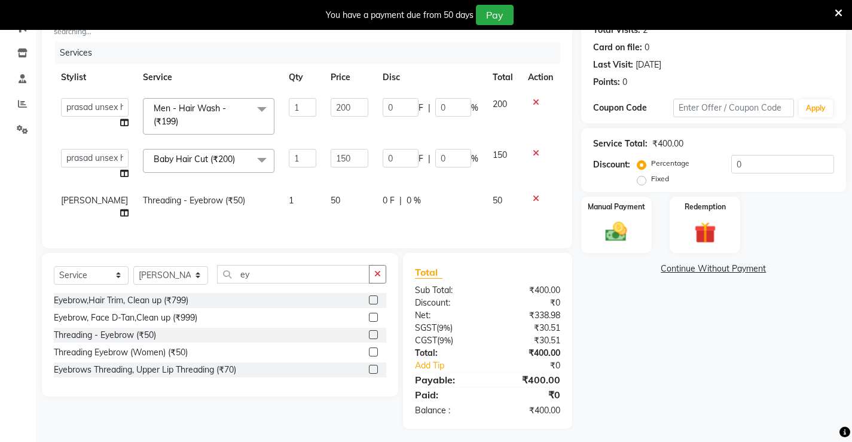
scroll to position [141, 0]
click at [607, 236] on img at bounding box center [616, 231] width 36 height 26
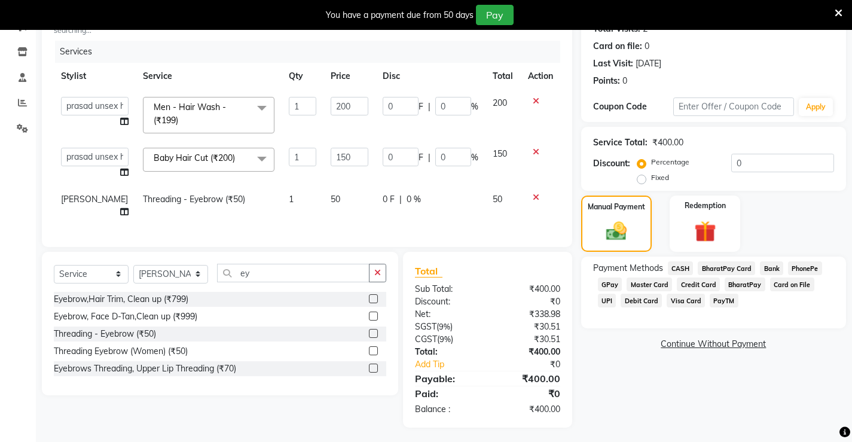
click at [616, 294] on span "UPI" at bounding box center [607, 301] width 19 height 14
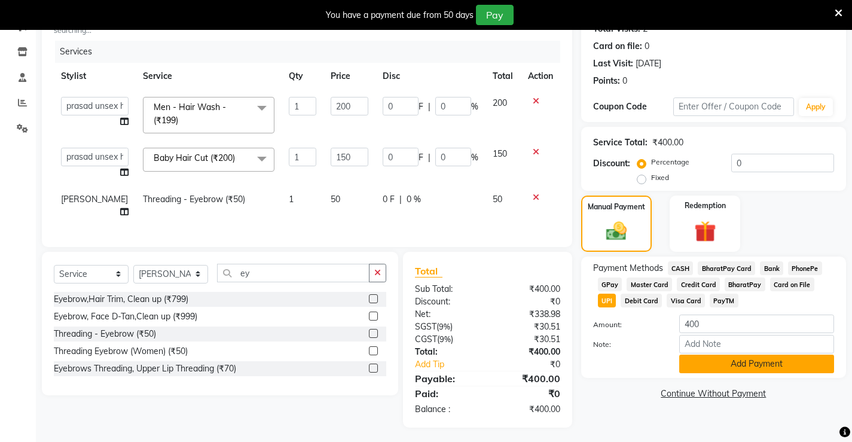
click at [733, 362] on button "Add Payment" at bounding box center [756, 363] width 155 height 19
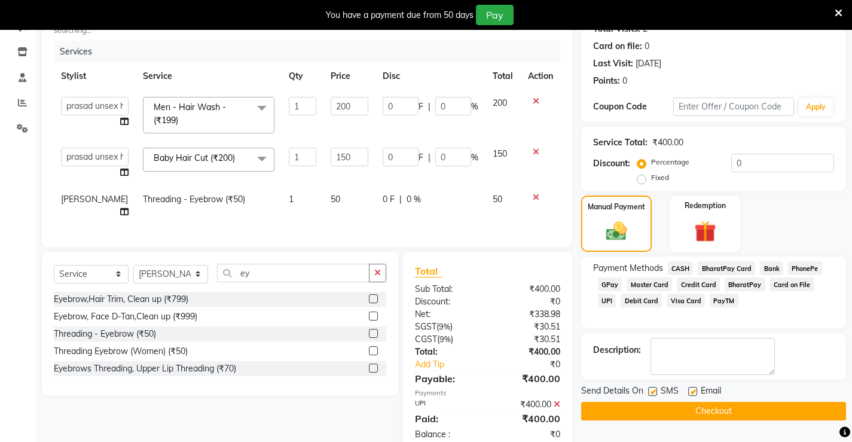
click at [701, 412] on button "Checkout" at bounding box center [713, 411] width 265 height 19
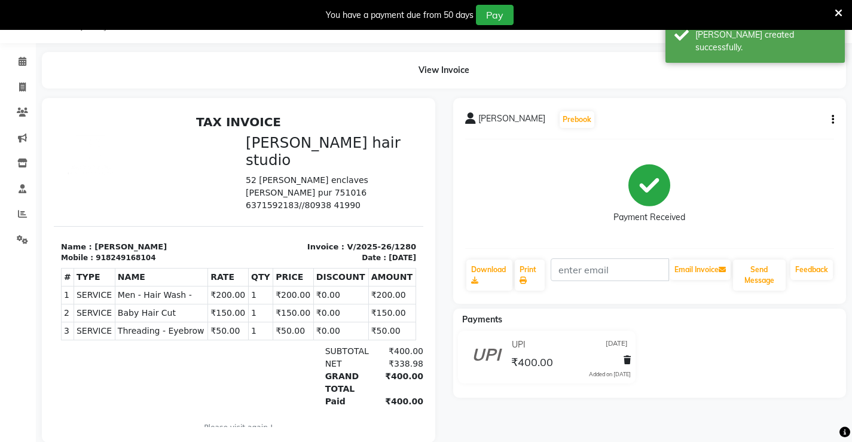
scroll to position [57, 0]
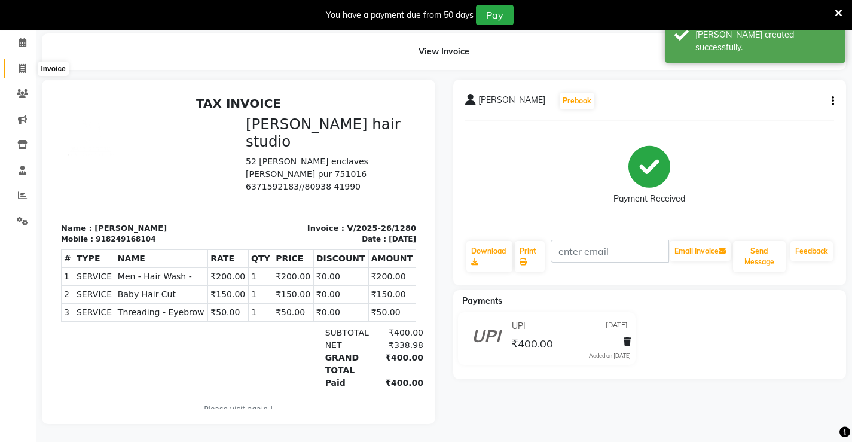
click at [23, 64] on icon at bounding box center [22, 68] width 7 height 9
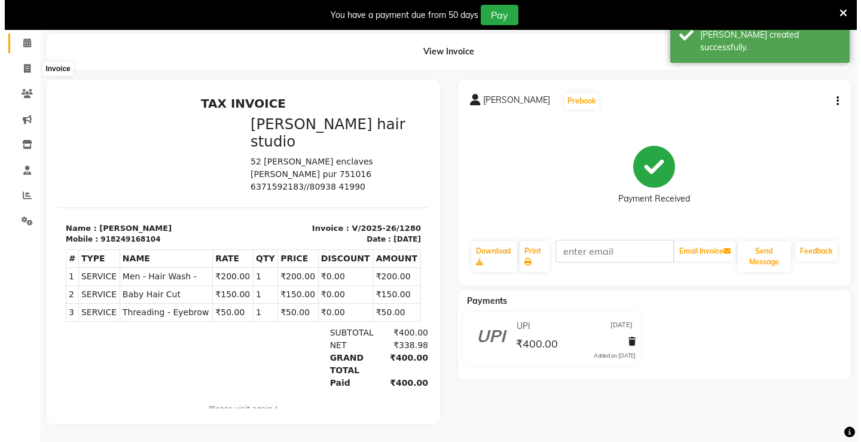
scroll to position [30, 0]
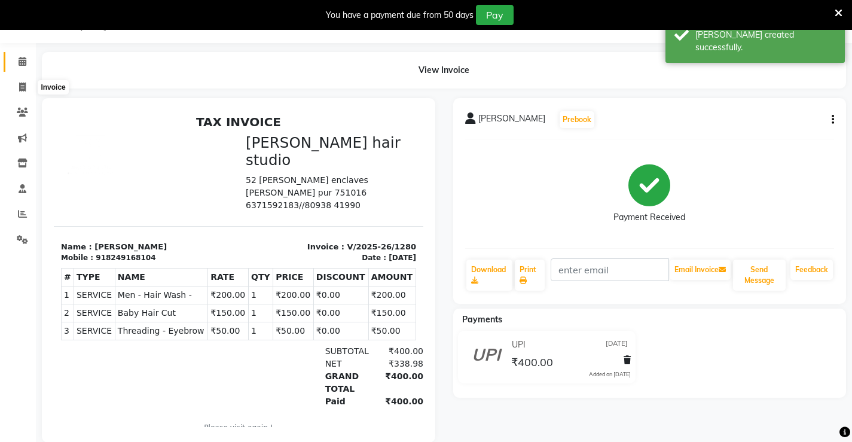
select select "service"
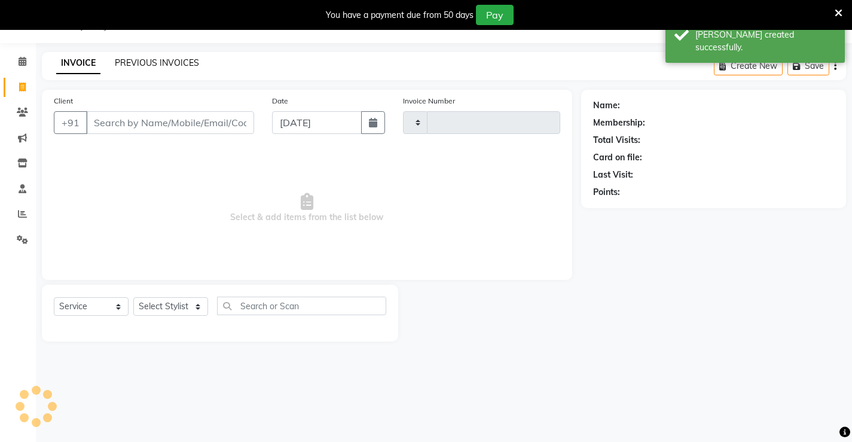
type input "1281"
select select "7705"
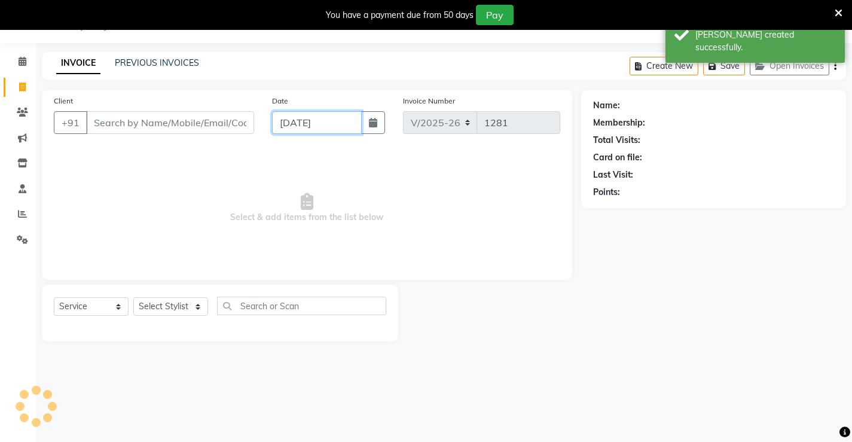
click at [287, 123] on input "[DATE]" at bounding box center [317, 122] width 90 height 23
select select "9"
select select "2025"
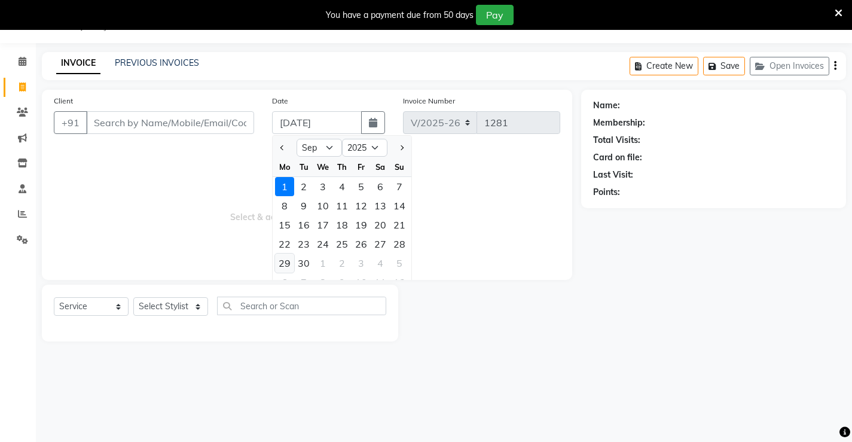
click at [283, 262] on div "29" at bounding box center [284, 262] width 19 height 19
type input "[DATE]"
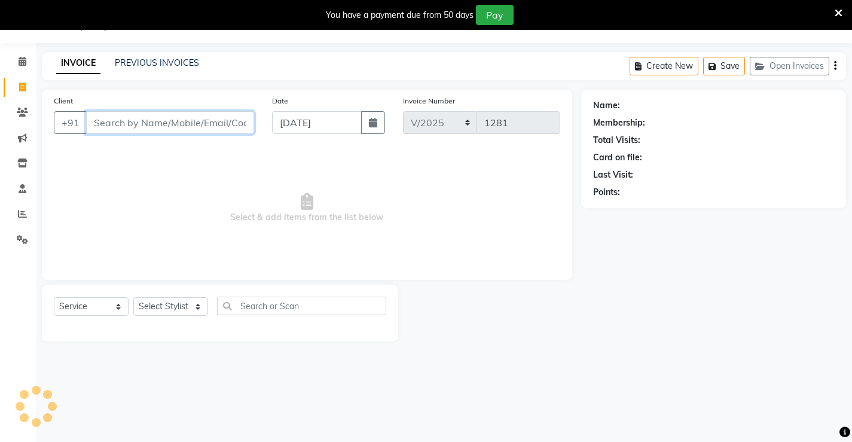
click at [195, 121] on input "Client" at bounding box center [170, 122] width 168 height 23
type input "9008293695"
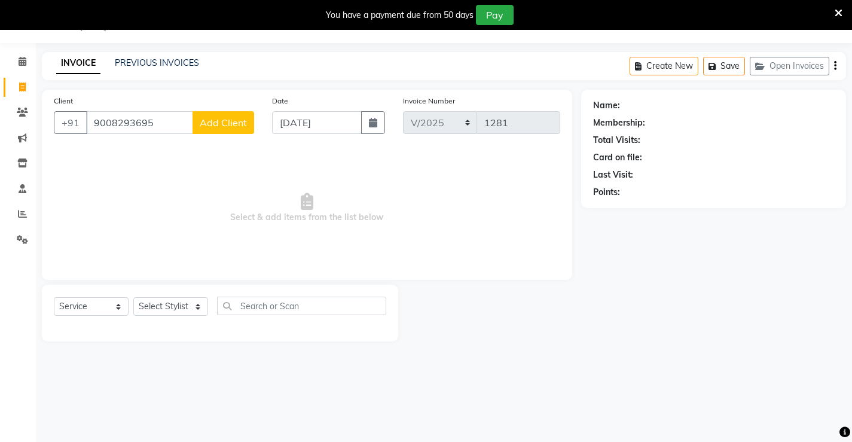
click at [228, 118] on span "Add Client" at bounding box center [223, 123] width 47 height 12
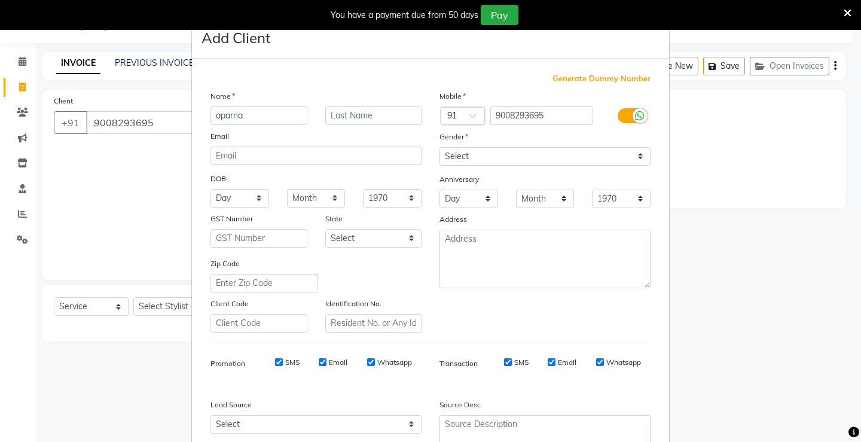
type input "aparna"
click at [585, 151] on select "Select [DEMOGRAPHIC_DATA] [DEMOGRAPHIC_DATA] Other Prefer Not To Say" at bounding box center [544, 156] width 211 height 19
select select "[DEMOGRAPHIC_DATA]"
click at [439, 147] on select "Select [DEMOGRAPHIC_DATA] [DEMOGRAPHIC_DATA] Other Prefer Not To Say" at bounding box center [544, 156] width 211 height 19
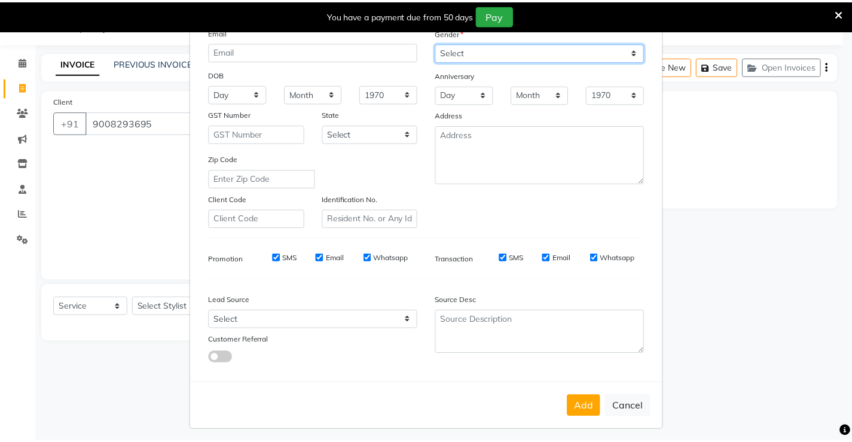
scroll to position [110, 0]
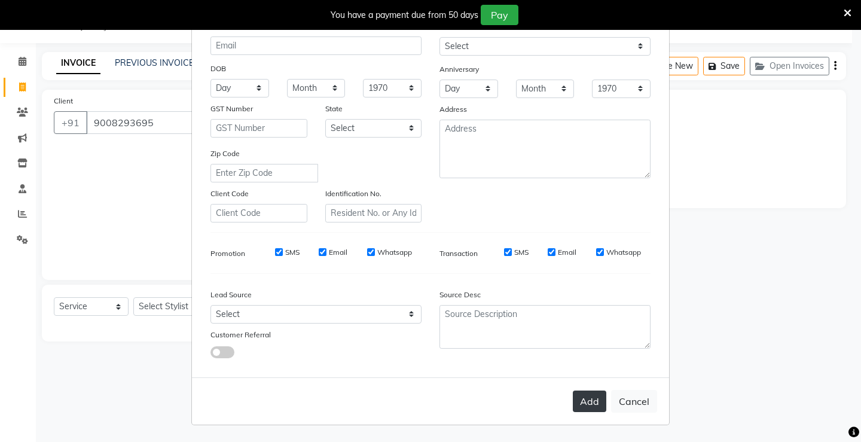
click at [580, 402] on button "Add" at bounding box center [589, 401] width 33 height 22
select select
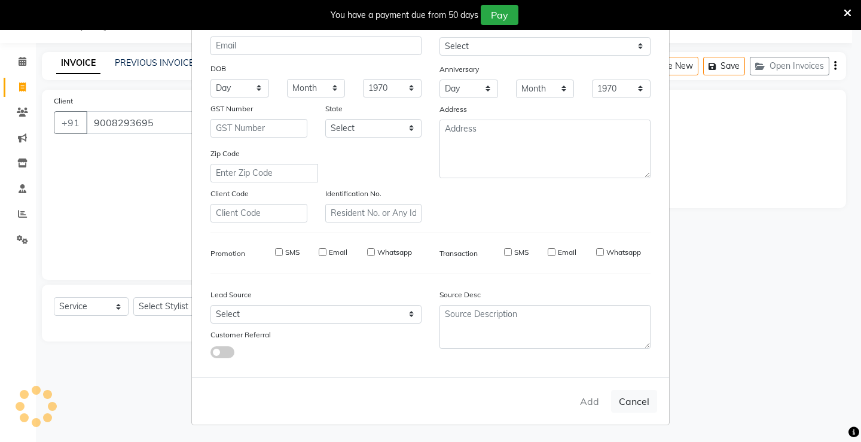
select select
checkbox input "false"
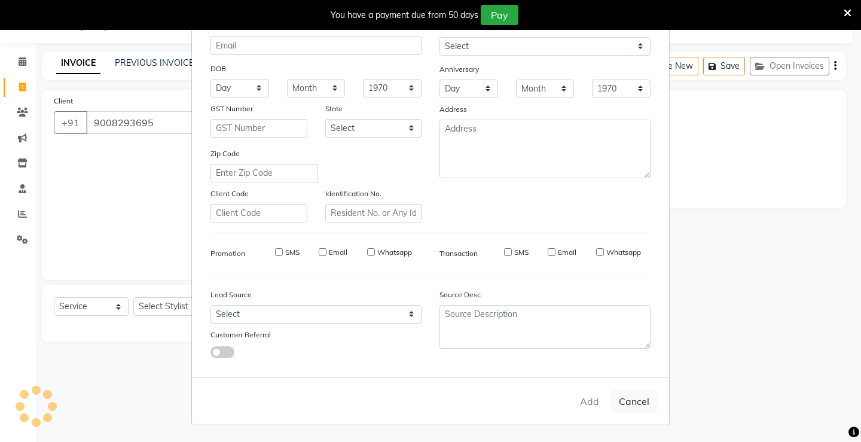
checkbox input "false"
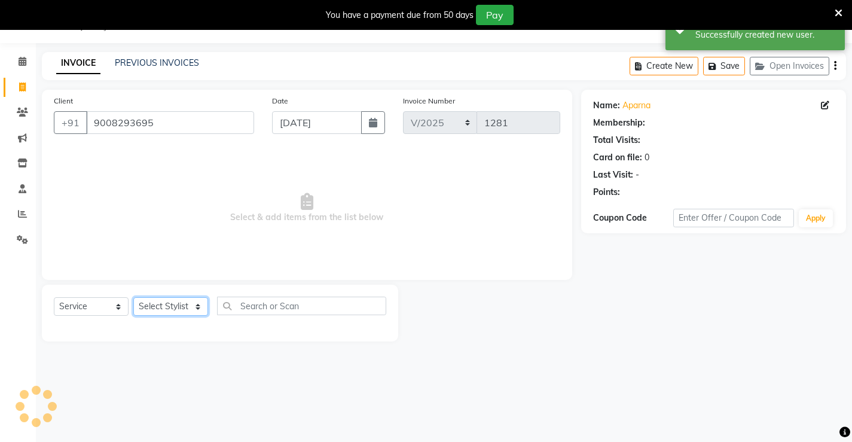
click at [180, 308] on select "Select Stylist Ajay [PERSON_NAME] [PERSON_NAME] [PERSON_NAME] unsex hair stylis…" at bounding box center [170, 306] width 75 height 19
select select "87951"
click at [133, 297] on select "Select Stylist Ajay [PERSON_NAME] [PERSON_NAME] [PERSON_NAME] unsex hair stylis…" at bounding box center [170, 306] width 75 height 19
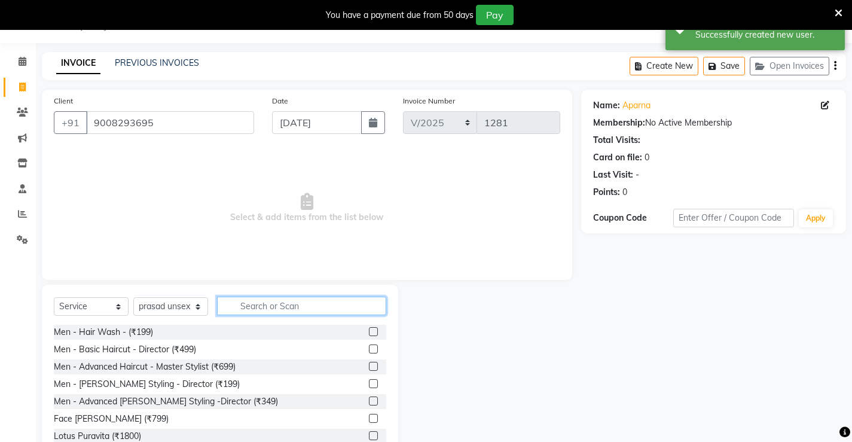
click at [258, 307] on input "text" at bounding box center [301, 306] width 169 height 19
click at [118, 329] on div "Men - Hair Wash - (₹199)" at bounding box center [103, 332] width 99 height 13
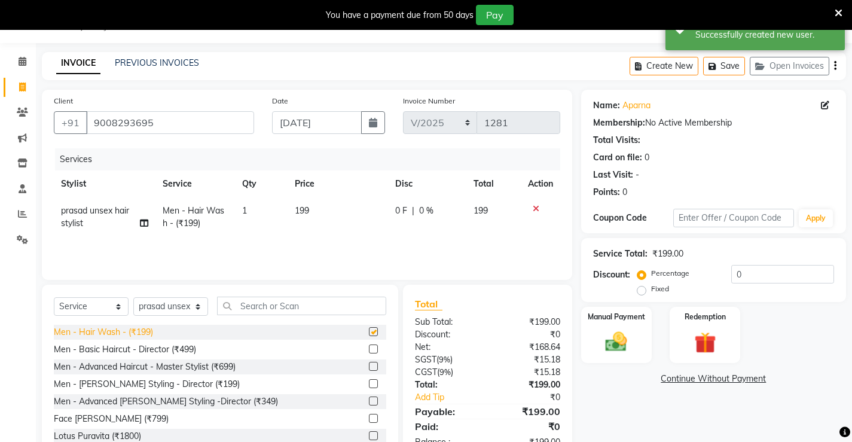
checkbox input "false"
click at [321, 210] on td "199" at bounding box center [338, 216] width 100 height 39
select select "87951"
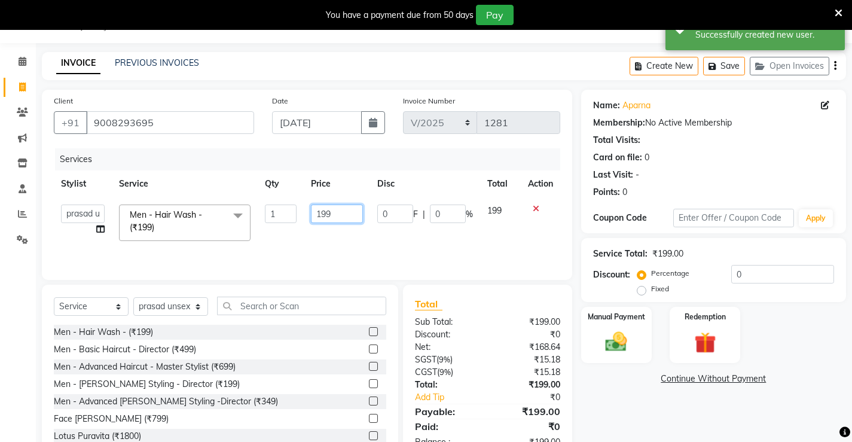
click at [346, 210] on input "199" at bounding box center [337, 213] width 52 height 19
type input "1"
type input "250"
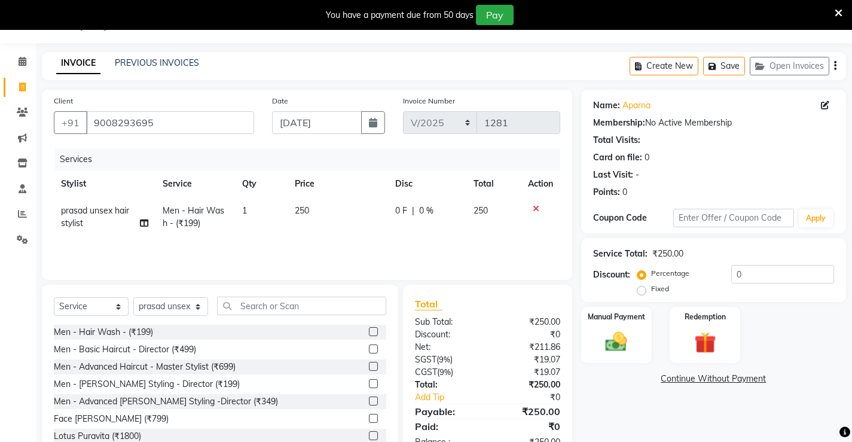
click at [381, 245] on div "Services Stylist Service Qty Price Disc Total Action prasad unsex hair stylist …" at bounding box center [307, 208] width 506 height 120
click at [247, 304] on input "text" at bounding box center [301, 306] width 169 height 19
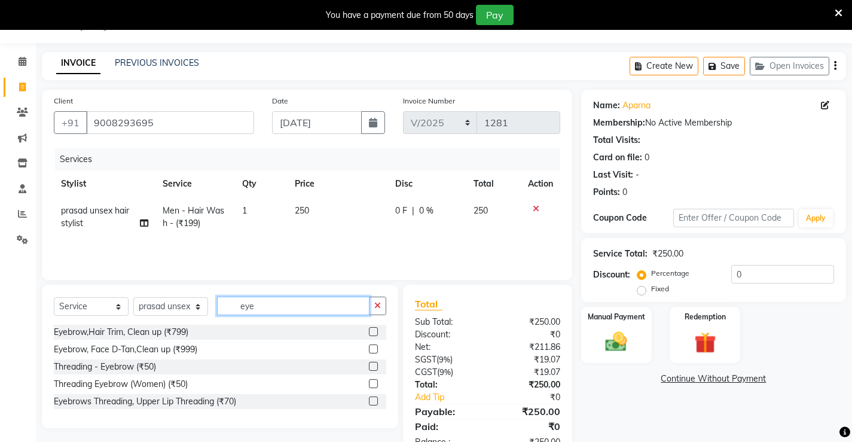
type input "eye"
click at [373, 360] on div at bounding box center [377, 366] width 17 height 15
click at [374, 366] on label at bounding box center [373, 366] width 9 height 9
click at [374, 366] on input "checkbox" at bounding box center [373, 367] width 8 height 8
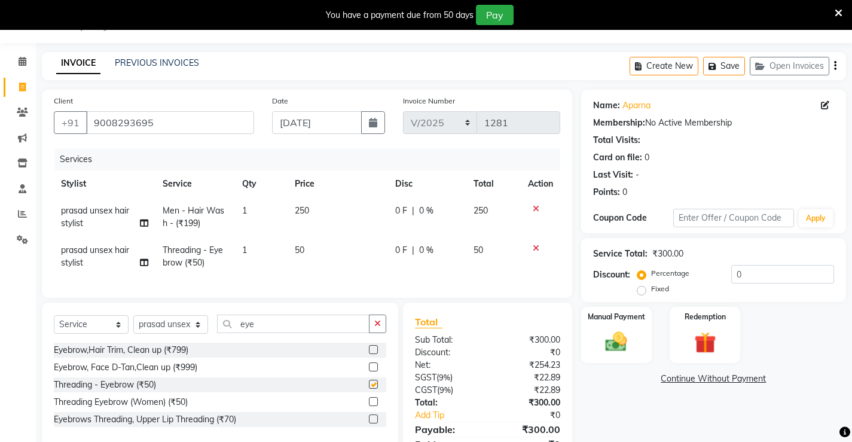
checkbox input "false"
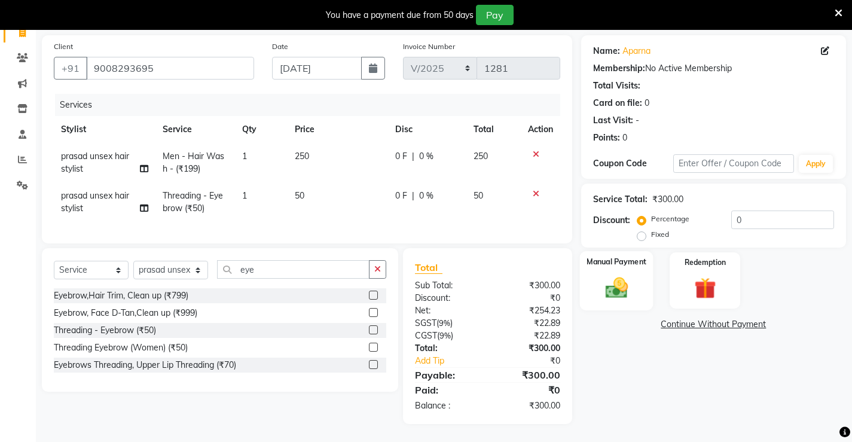
click at [612, 275] on img at bounding box center [616, 287] width 36 height 26
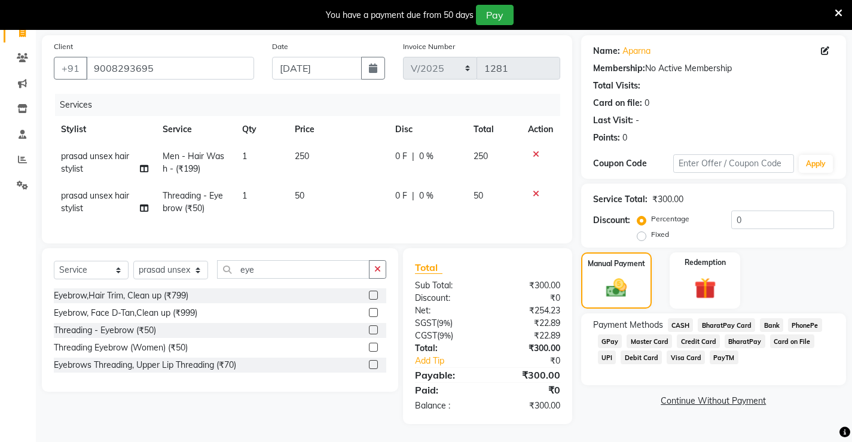
click at [798, 318] on span "PhonePe" at bounding box center [805, 325] width 34 height 14
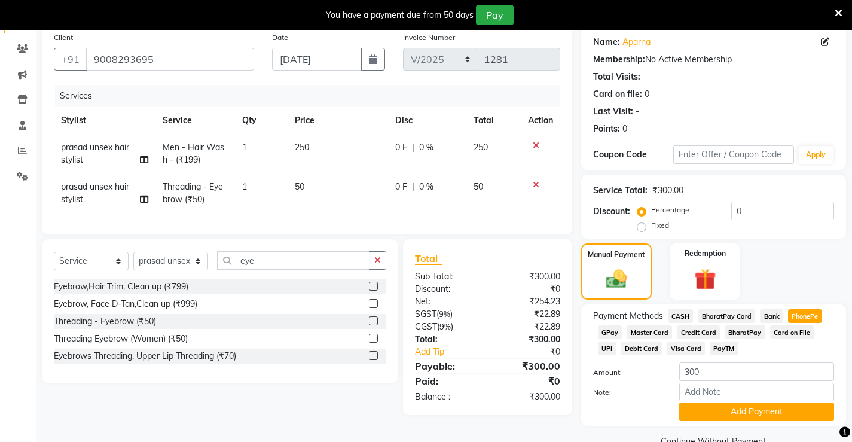
scroll to position [120, 0]
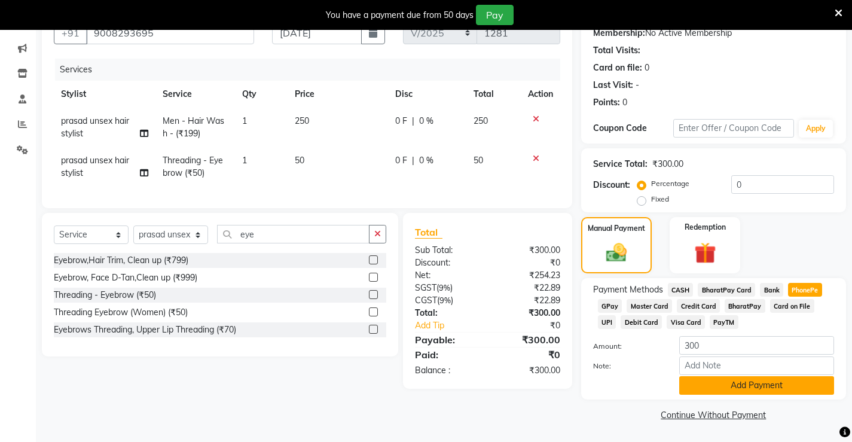
click at [774, 389] on button "Add Payment" at bounding box center [756, 385] width 155 height 19
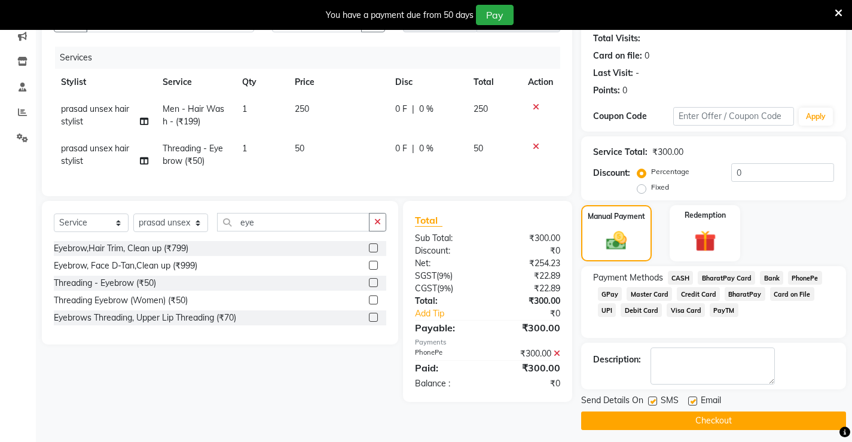
scroll to position [137, 0]
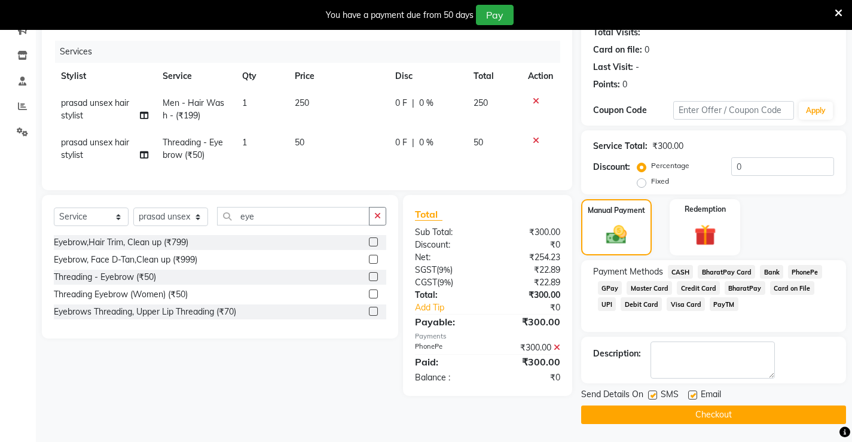
click at [684, 412] on button "Checkout" at bounding box center [713, 414] width 265 height 19
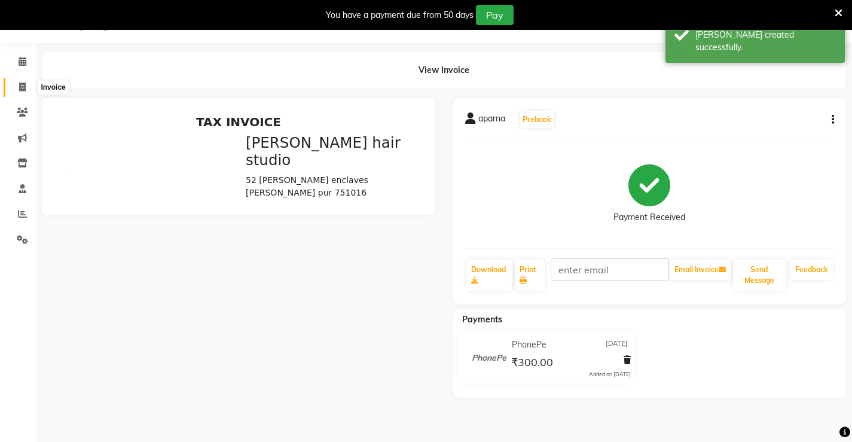
scroll to position [39, 0]
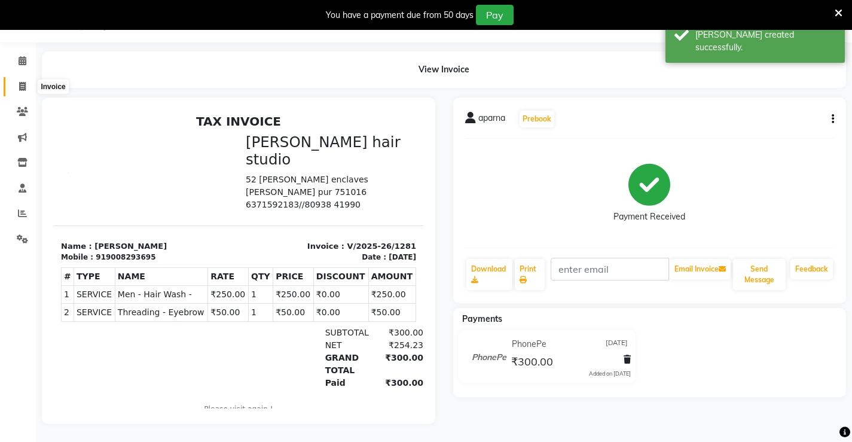
click at [25, 82] on icon at bounding box center [22, 86] width 7 height 9
select select "service"
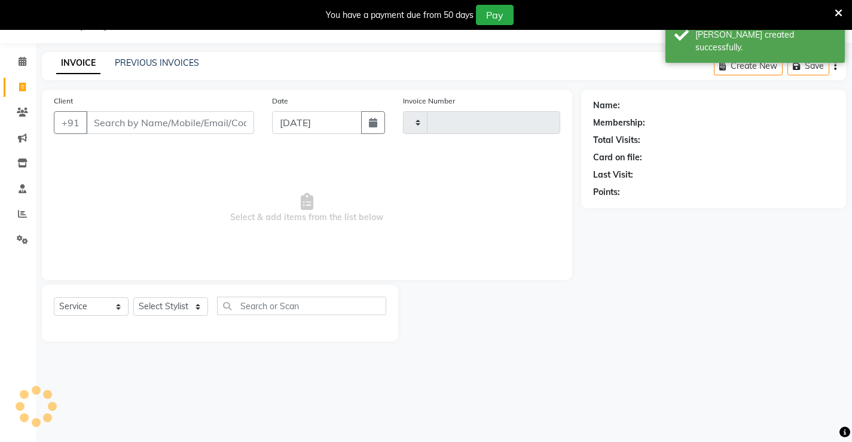
scroll to position [30, 0]
type input "1282"
select select "7705"
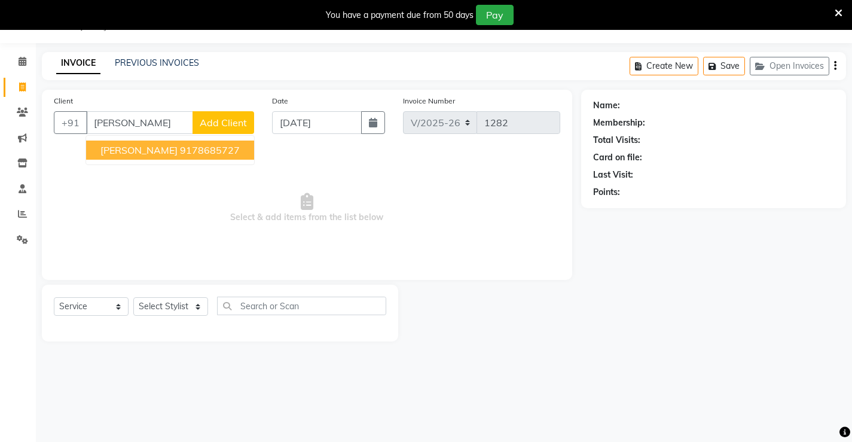
type input "[PERSON_NAME]"
click at [287, 118] on input "[DATE]" at bounding box center [317, 122] width 90 height 23
select select "9"
select select "2025"
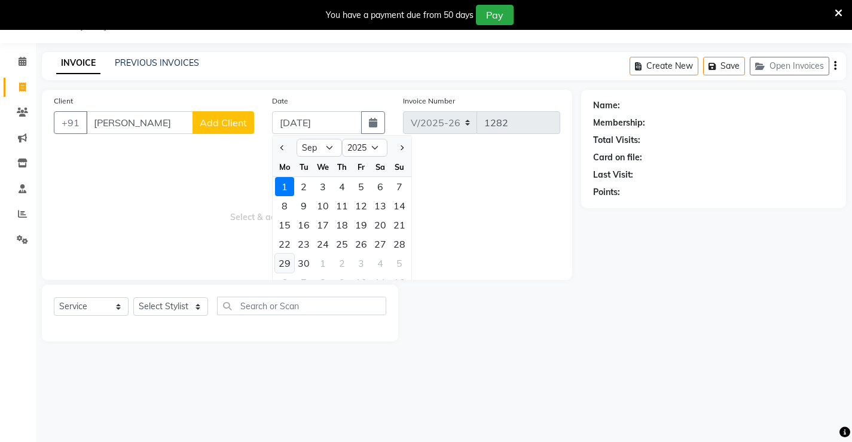
click at [284, 261] on div "29" at bounding box center [284, 262] width 19 height 19
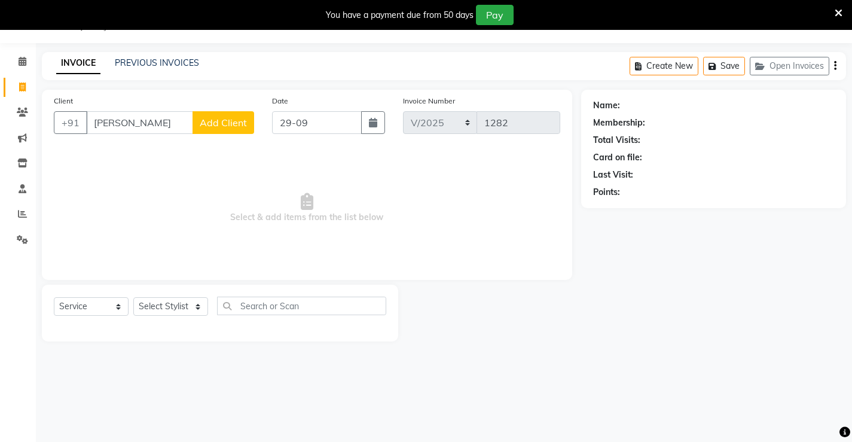
type input "[DATE]"
click at [114, 200] on span "Select & add items from the list below" at bounding box center [307, 208] width 506 height 120
click at [167, 120] on input "[PERSON_NAME]" at bounding box center [139, 122] width 107 height 23
type input "b"
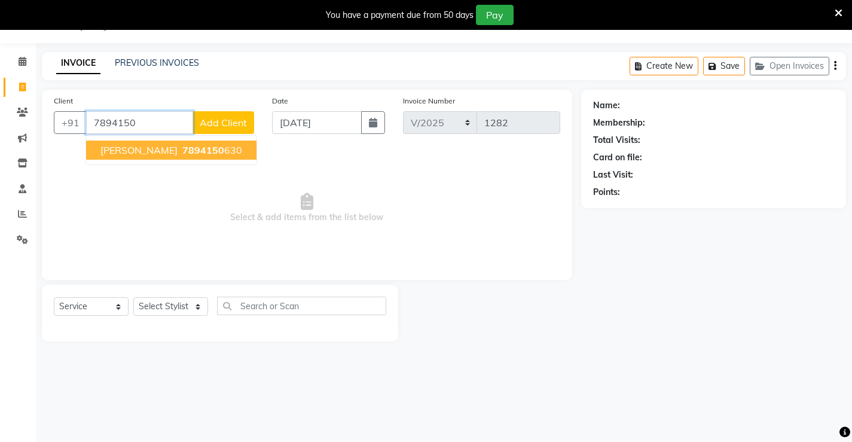
click at [184, 143] on button "[PERSON_NAME] 7894150 630" at bounding box center [171, 149] width 170 height 19
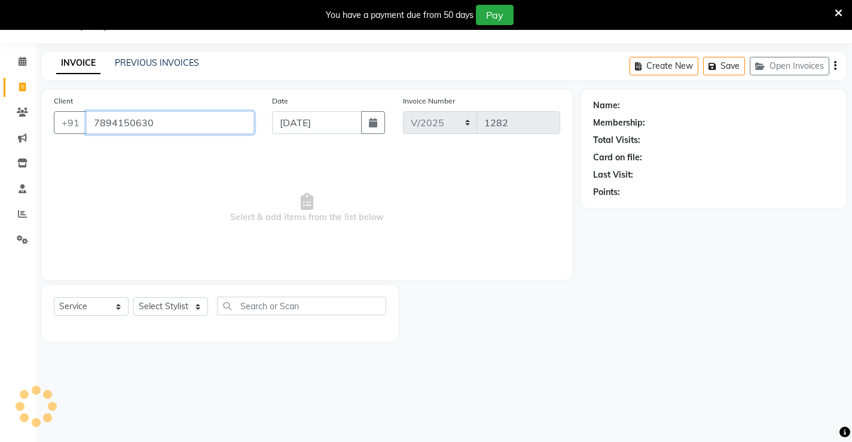
type input "7894150630"
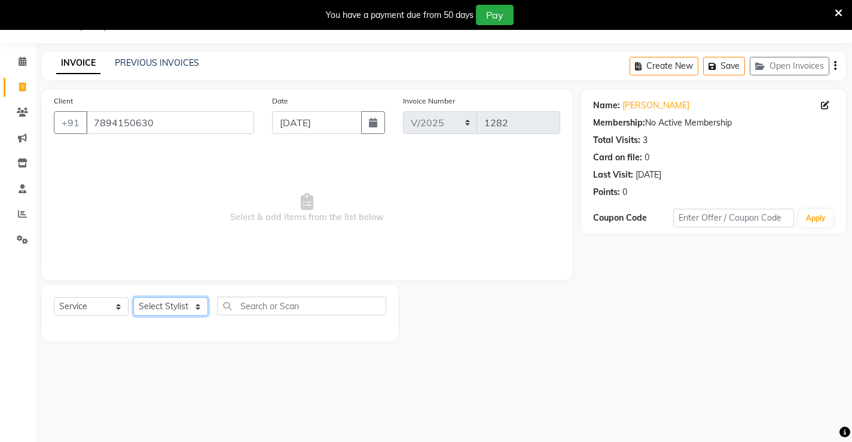
click at [177, 301] on select "Select Stylist Ajay [PERSON_NAME] [PERSON_NAME] [PERSON_NAME] unsex hair stylis…" at bounding box center [170, 306] width 75 height 19
select select "68610"
click at [133, 297] on select "Select Stylist Ajay [PERSON_NAME] [PERSON_NAME] [PERSON_NAME] unsex hair stylis…" at bounding box center [170, 306] width 75 height 19
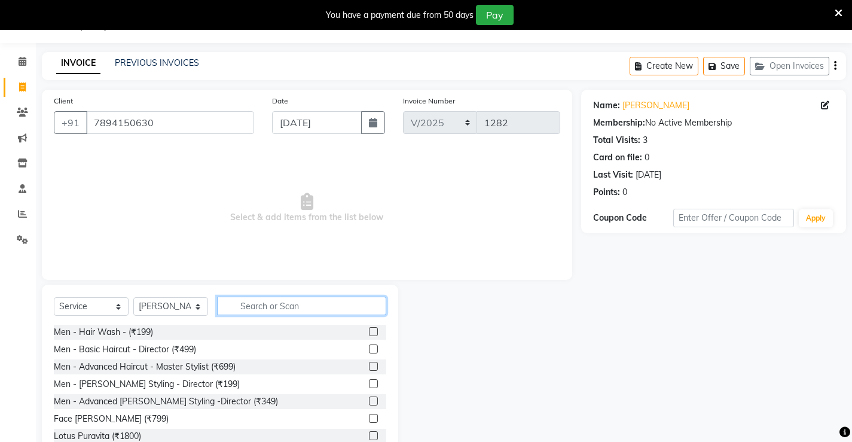
click at [287, 307] on input "text" at bounding box center [301, 306] width 169 height 19
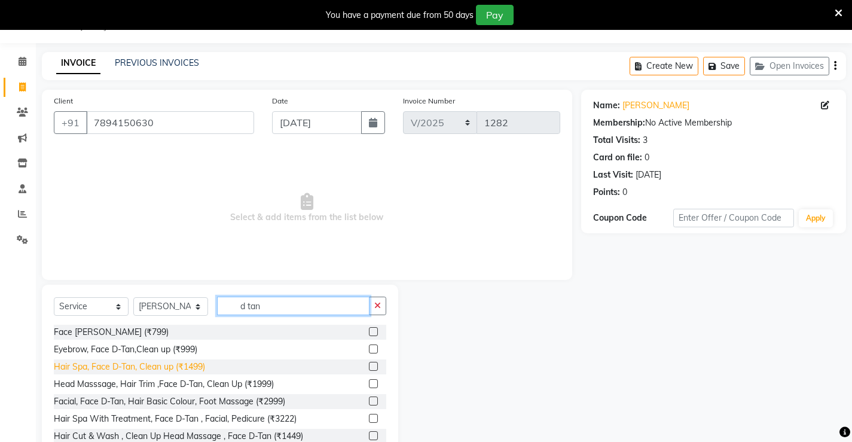
type input "d tan"
click at [205, 363] on div "Hair Spa, Face D-Tan, Clean up (₹1499)" at bounding box center [129, 366] width 151 height 13
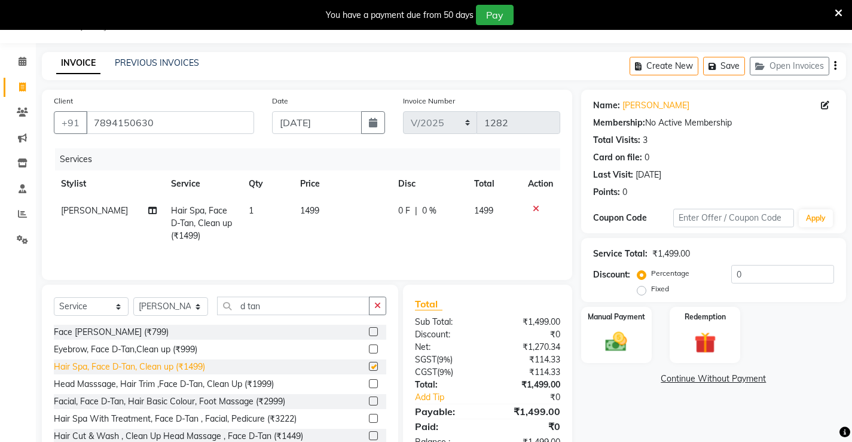
checkbox input "false"
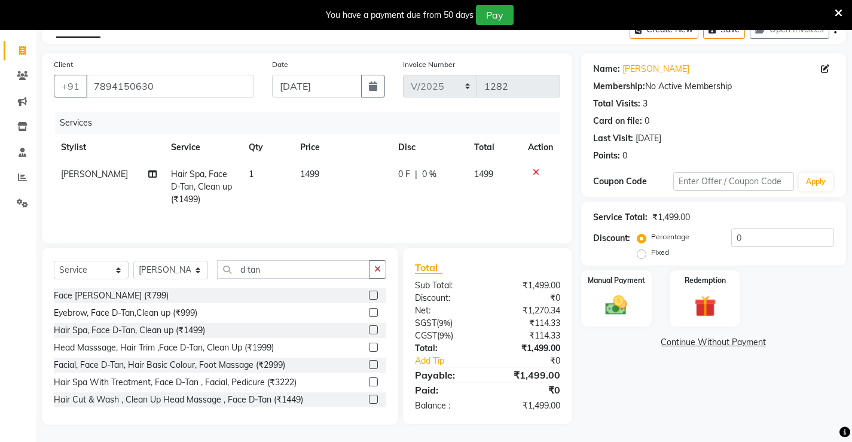
scroll to position [67, 0]
click at [621, 310] on img at bounding box center [616, 305] width 36 height 26
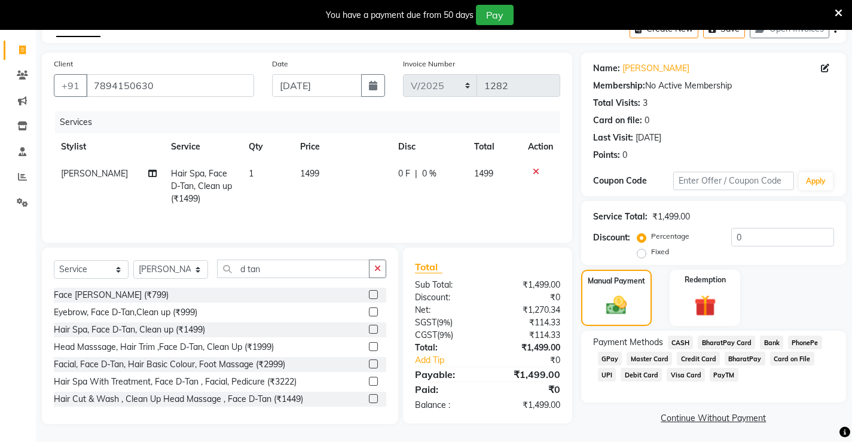
click at [616, 368] on span "UPI" at bounding box center [607, 375] width 19 height 14
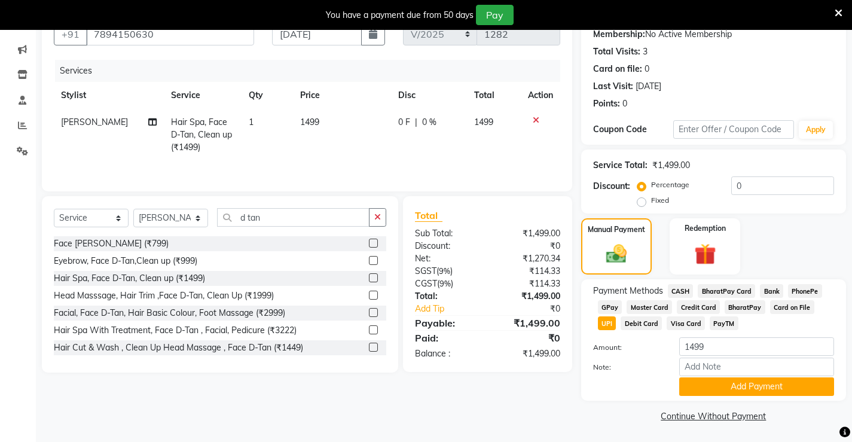
scroll to position [120, 0]
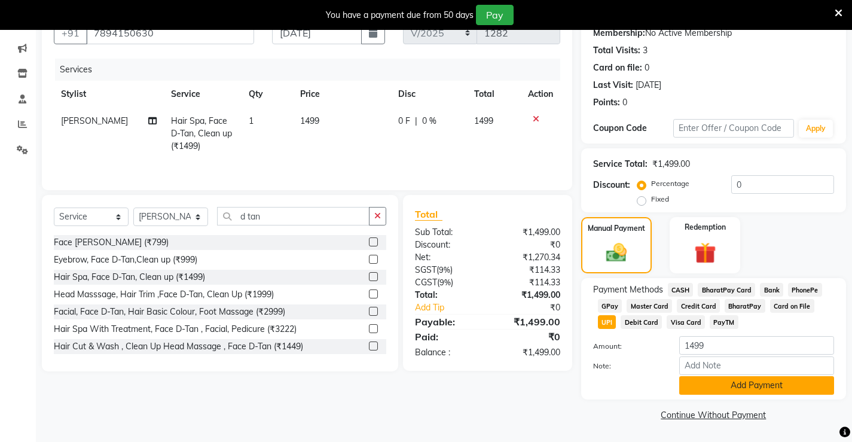
click at [755, 385] on button "Add Payment" at bounding box center [756, 385] width 155 height 19
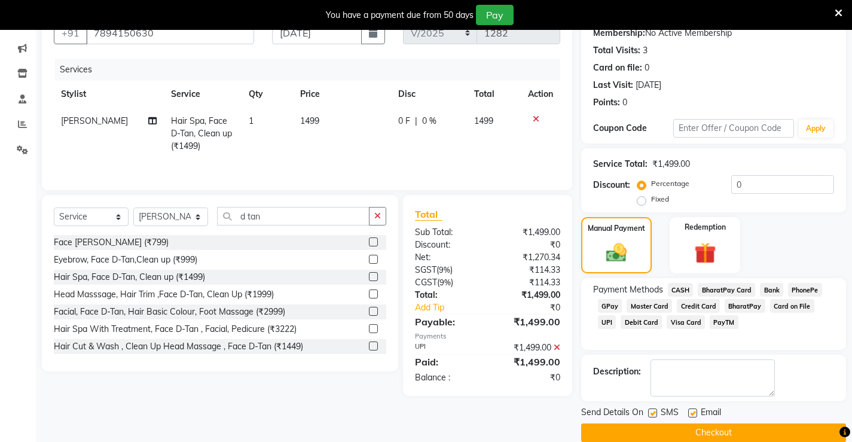
scroll to position [137, 0]
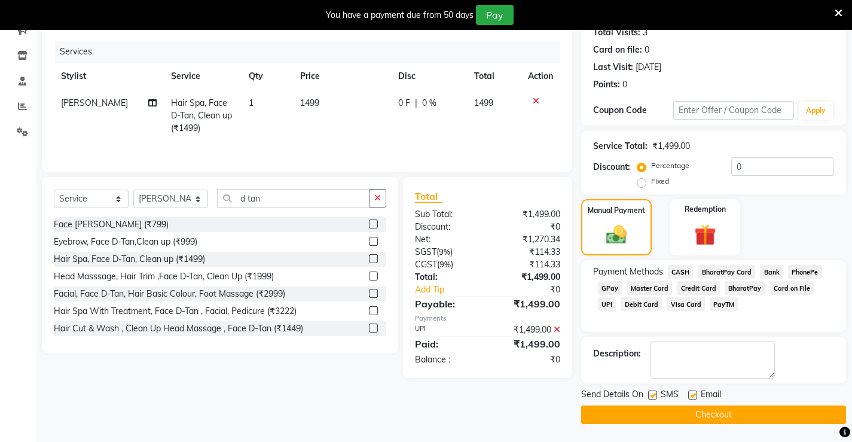
click at [662, 414] on button "Checkout" at bounding box center [713, 414] width 265 height 19
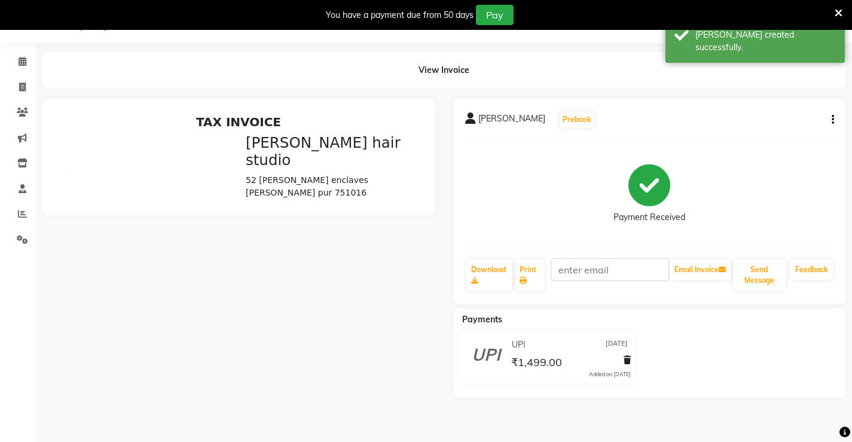
scroll to position [34, 0]
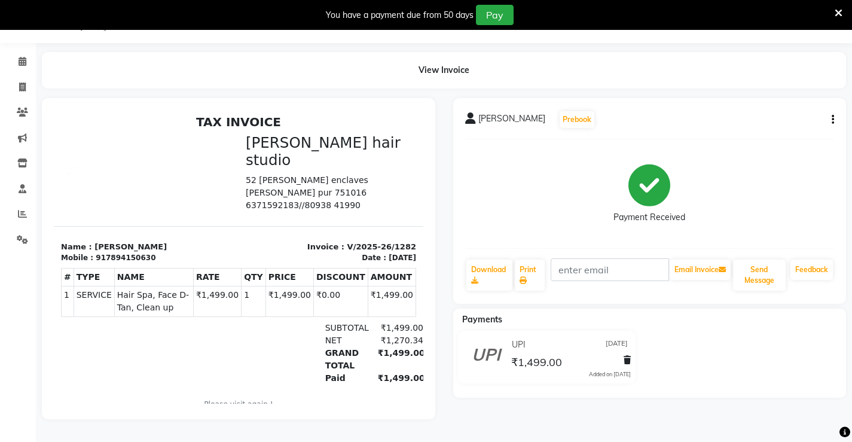
click at [841, 10] on icon at bounding box center [839, 13] width 8 height 11
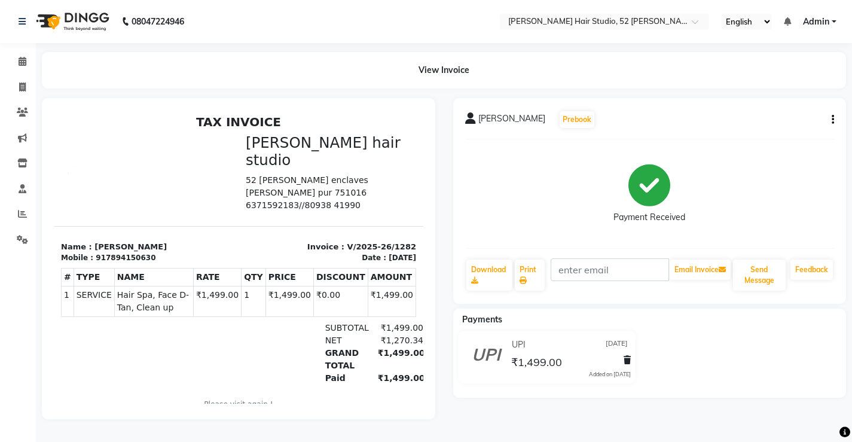
scroll to position [4, 0]
click at [20, 82] on icon at bounding box center [22, 86] width 7 height 9
select select "service"
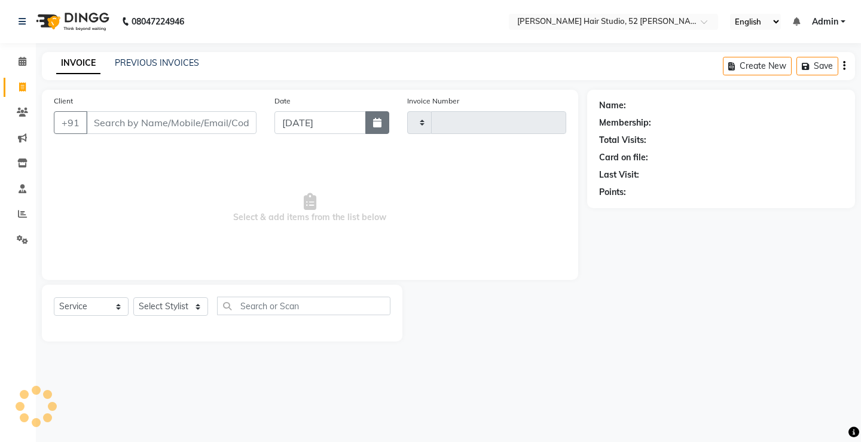
type input "1283"
select select "7705"
click at [382, 122] on button "button" at bounding box center [377, 122] width 24 height 23
select select "9"
select select "2025"
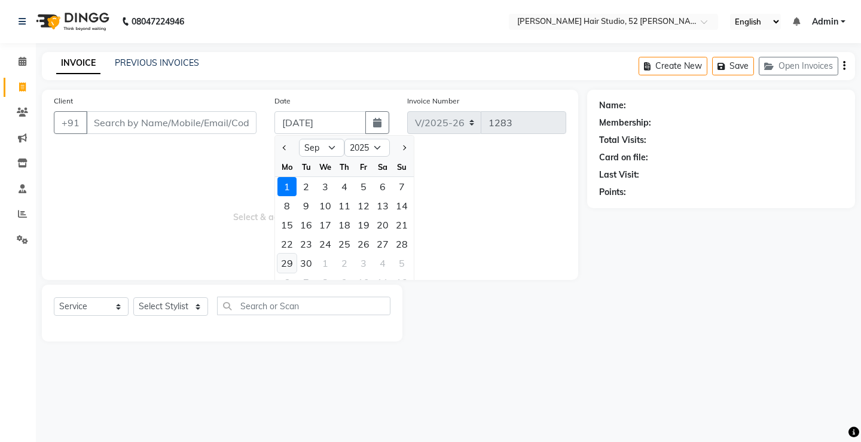
click at [290, 262] on div "29" at bounding box center [286, 262] width 19 height 19
type input "[DATE]"
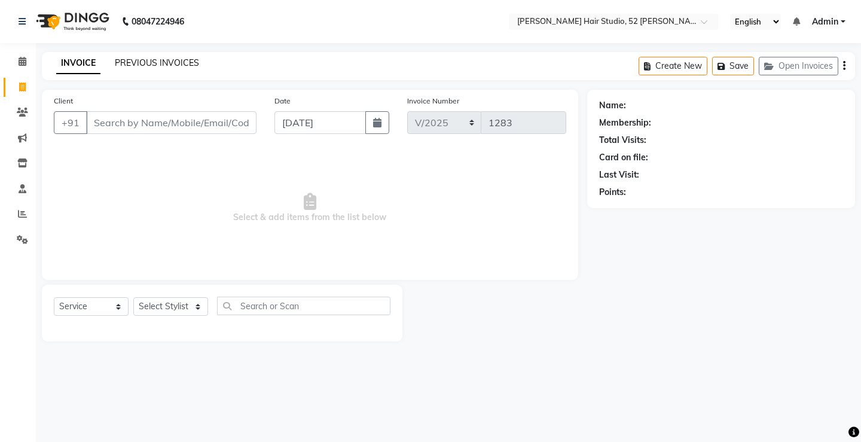
click at [161, 59] on link "PREVIOUS INVOICES" at bounding box center [157, 62] width 84 height 11
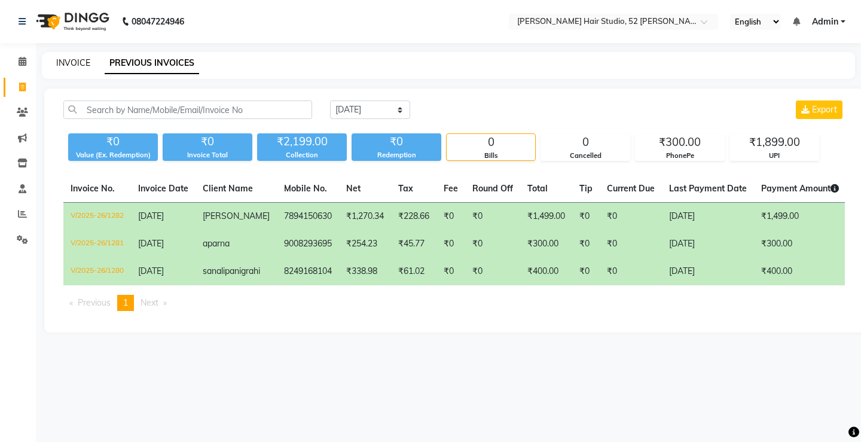
click at [79, 64] on link "INVOICE" at bounding box center [73, 62] width 34 height 11
select select "service"
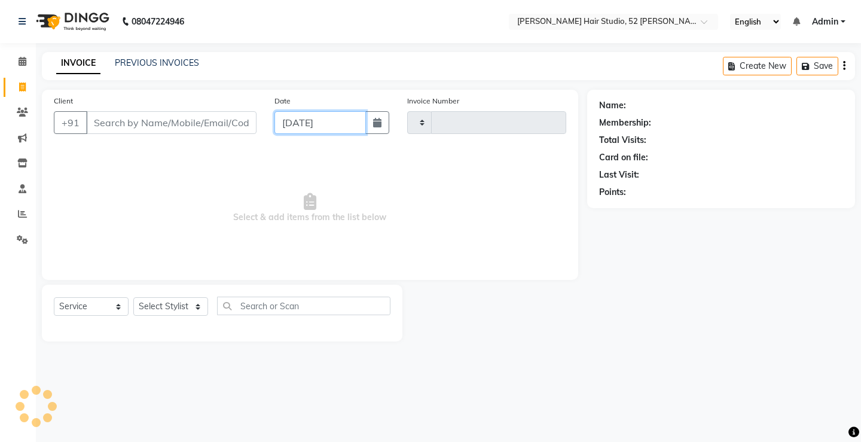
click at [331, 130] on input "[DATE]" at bounding box center [319, 122] width 91 height 23
select select "9"
select select "2025"
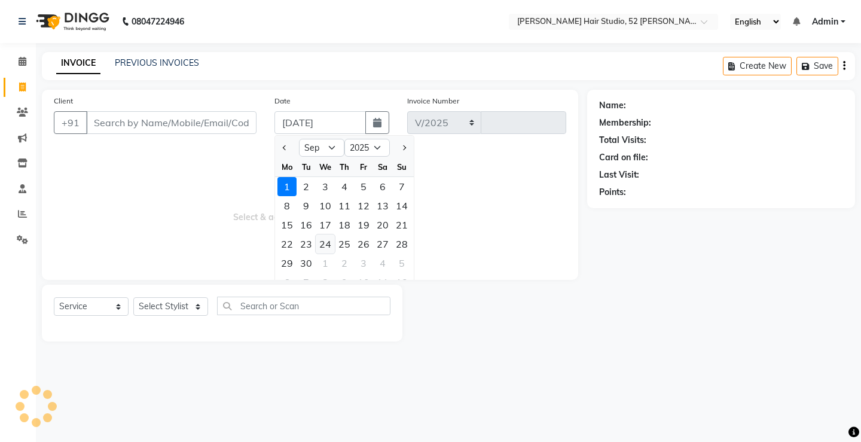
select select "7705"
type input "1283"
click at [290, 262] on div "29" at bounding box center [286, 262] width 19 height 19
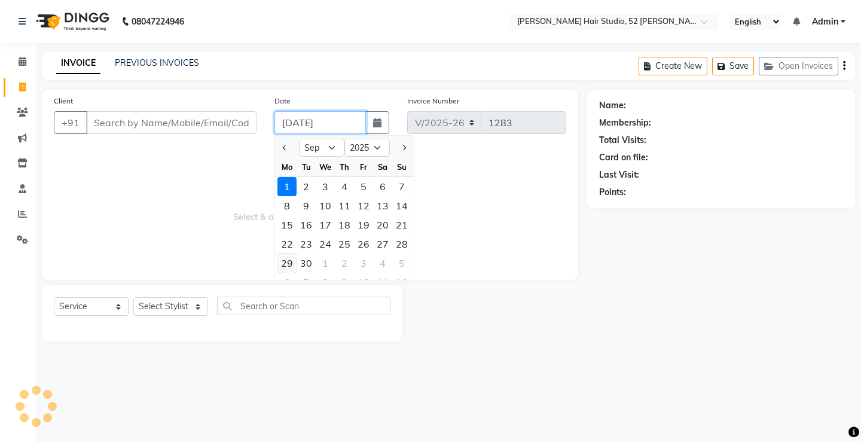
type input "[DATE]"
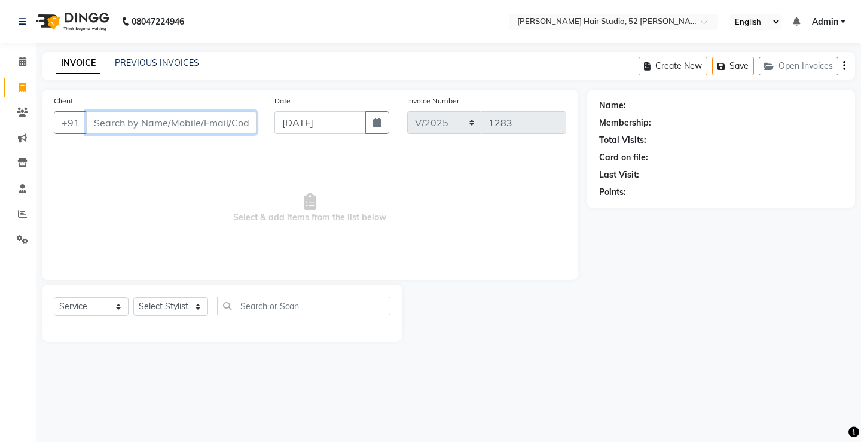
click at [148, 120] on input "Client" at bounding box center [171, 122] width 170 height 23
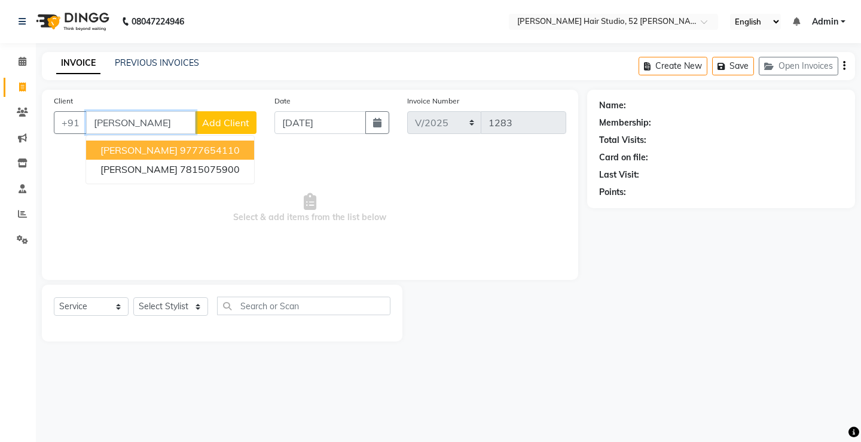
click at [180, 152] on ngb-highlight "9777654110" at bounding box center [210, 150] width 60 height 12
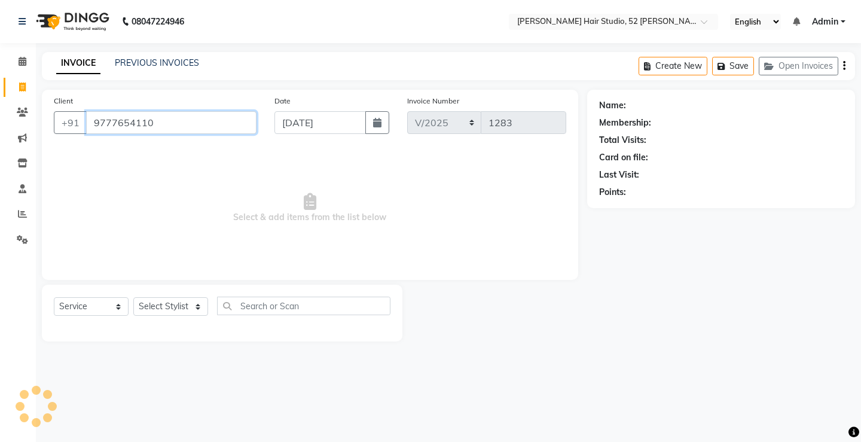
type input "9777654110"
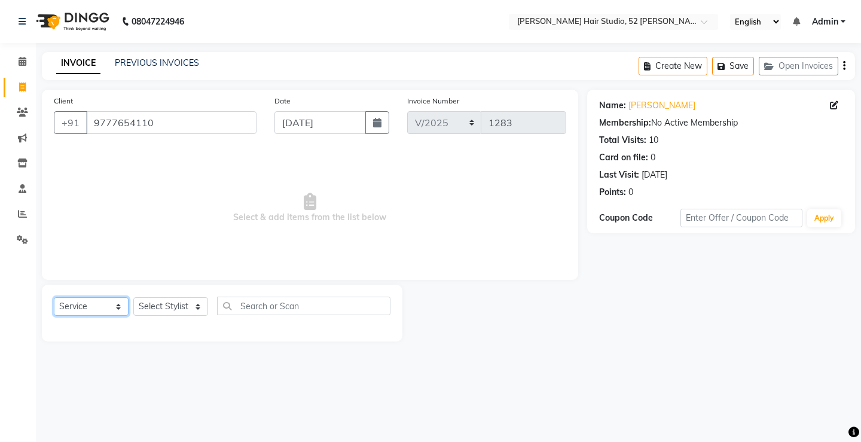
click at [92, 308] on select "Select Service Product Membership Package Voucher Prepaid Gift Card" at bounding box center [91, 306] width 75 height 19
click at [54, 297] on select "Select Service Product Membership Package Voucher Prepaid Gift Card" at bounding box center [91, 306] width 75 height 19
click at [166, 306] on select "Select Stylist Ajay [PERSON_NAME] [PERSON_NAME] [PERSON_NAME] unsex hair stylis…" at bounding box center [170, 306] width 75 height 19
select select "68610"
click at [133, 297] on select "Select Stylist Ajay [PERSON_NAME] [PERSON_NAME] [PERSON_NAME] unsex hair stylis…" at bounding box center [170, 306] width 75 height 19
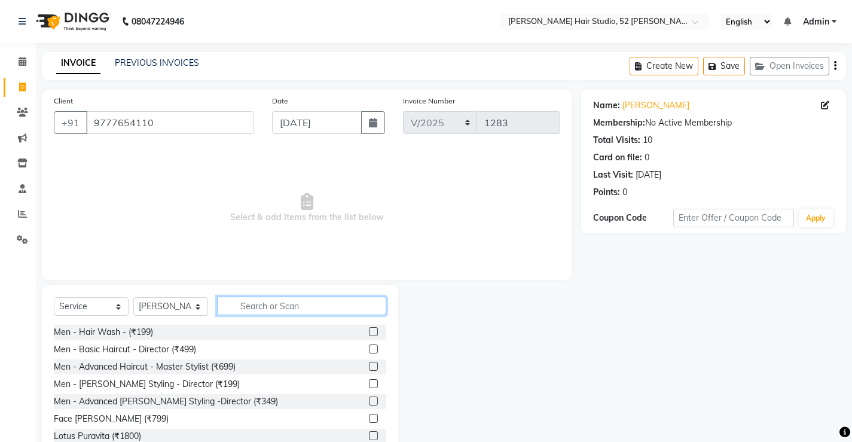
click at [289, 302] on input "text" at bounding box center [301, 306] width 169 height 19
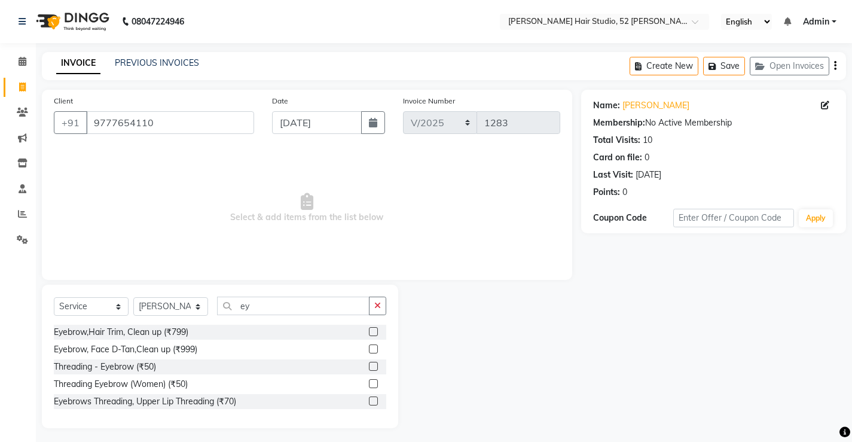
click at [372, 369] on label at bounding box center [373, 366] width 9 height 9
click at [372, 369] on input "checkbox" at bounding box center [373, 367] width 8 height 8
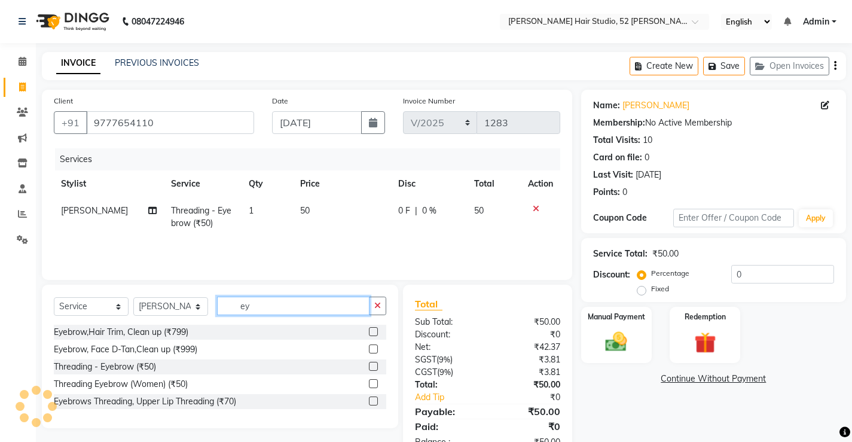
click at [286, 312] on input "ey" at bounding box center [293, 306] width 152 height 19
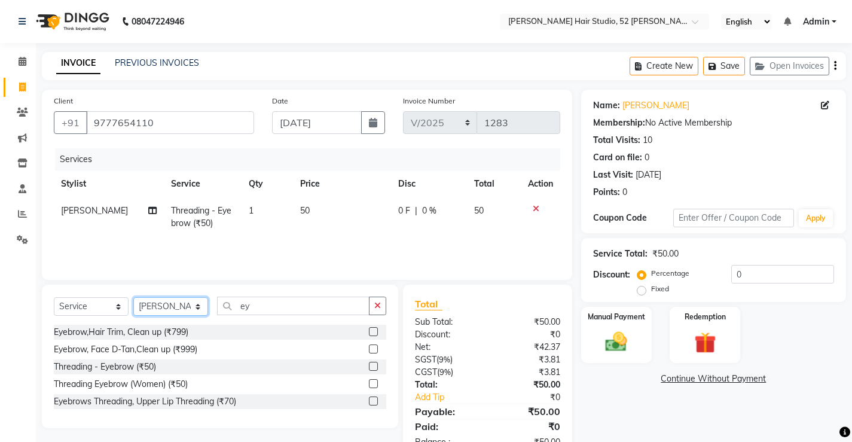
click at [163, 316] on select "Select Stylist Ajay [PERSON_NAME] [PERSON_NAME] [PERSON_NAME] unsex hair stylis…" at bounding box center [170, 306] width 75 height 19
click at [133, 297] on select "Select Stylist Ajay [PERSON_NAME] [PERSON_NAME] [PERSON_NAME] unsex hair stylis…" at bounding box center [170, 306] width 75 height 19
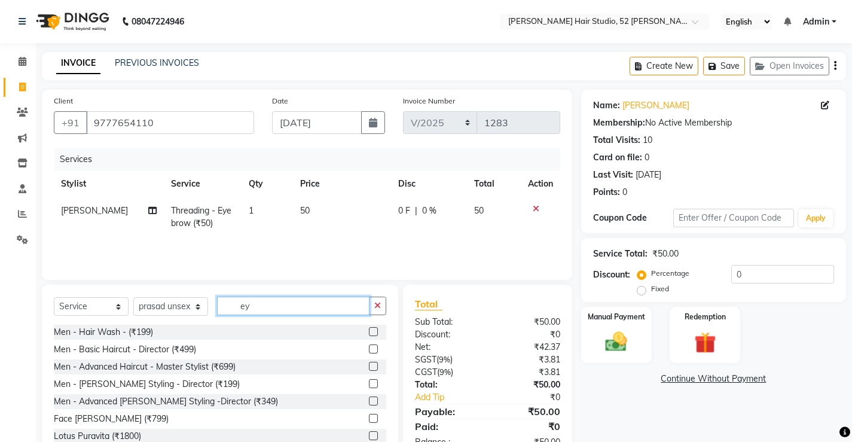
click at [305, 301] on input "ey" at bounding box center [293, 306] width 152 height 19
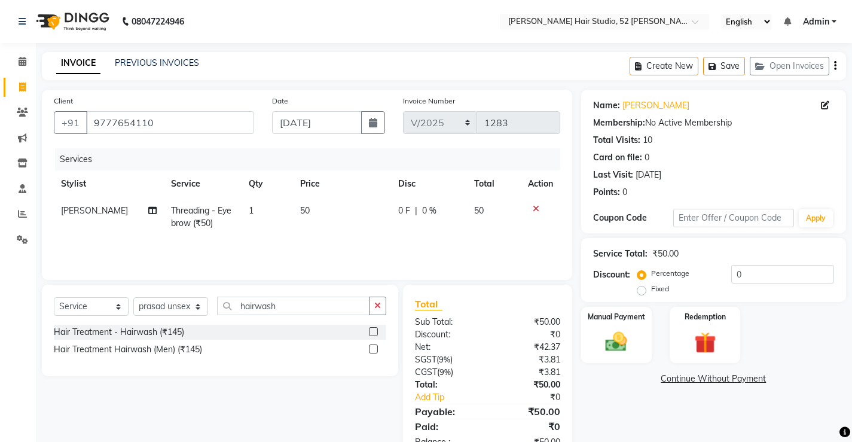
click at [372, 332] on label at bounding box center [373, 331] width 9 height 9
click at [372, 332] on input "checkbox" at bounding box center [373, 332] width 8 height 8
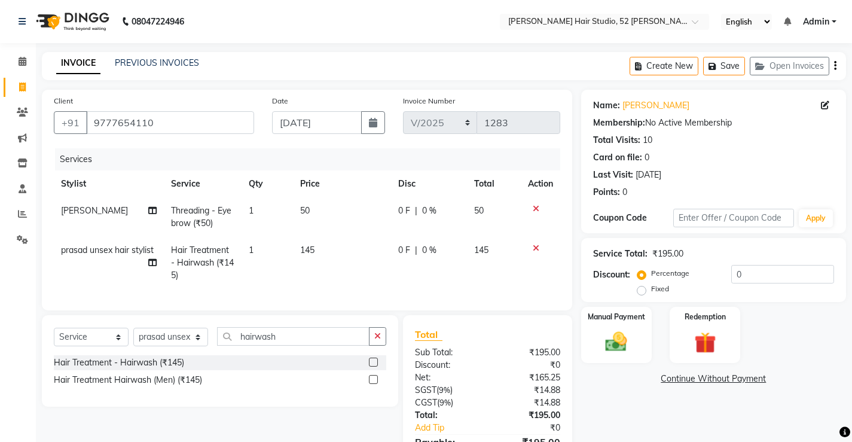
click at [304, 249] on span "145" at bounding box center [307, 250] width 14 height 11
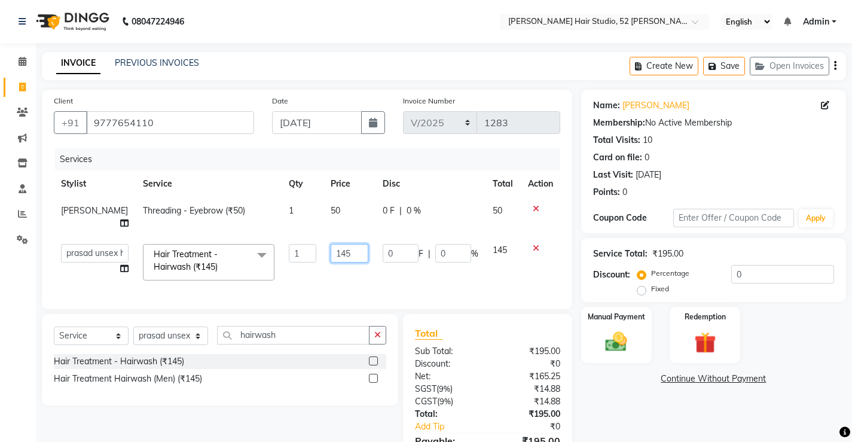
click at [331, 244] on input "145" at bounding box center [350, 253] width 38 height 19
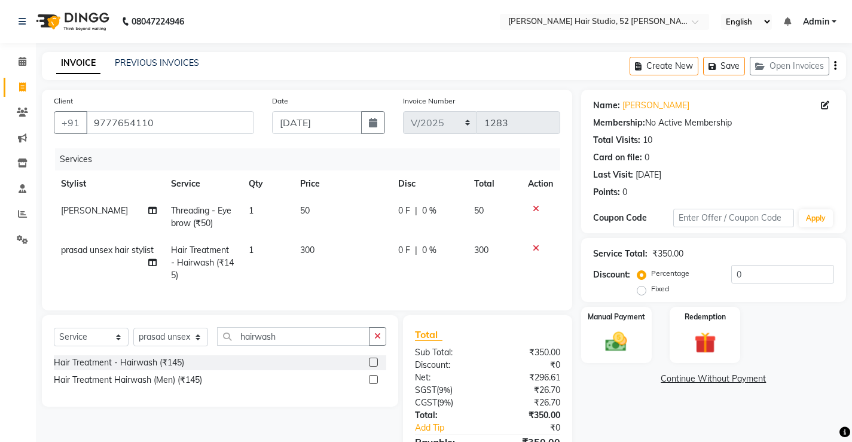
click at [343, 263] on td "300" at bounding box center [341, 263] width 97 height 52
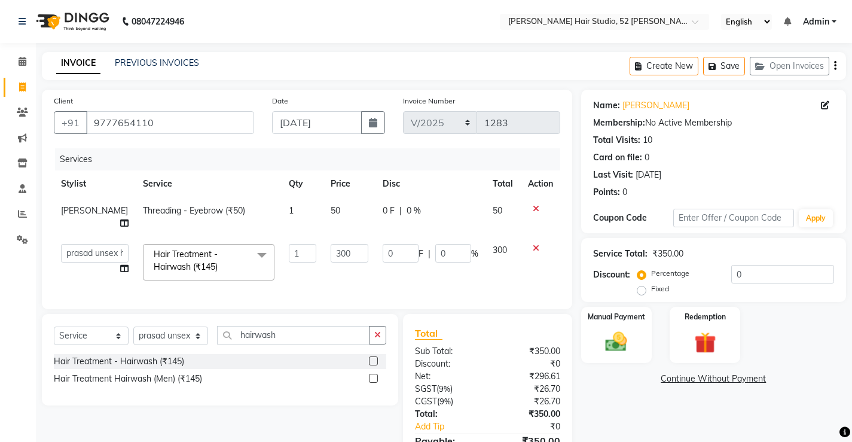
scroll to position [60, 0]
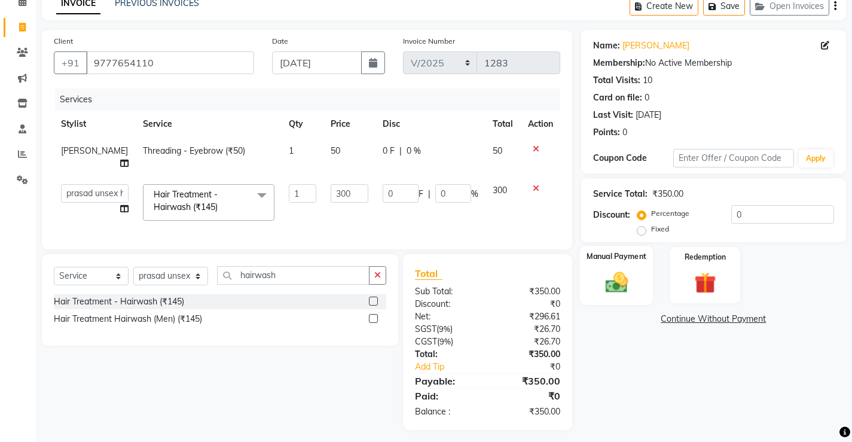
click at [619, 287] on img at bounding box center [616, 282] width 36 height 26
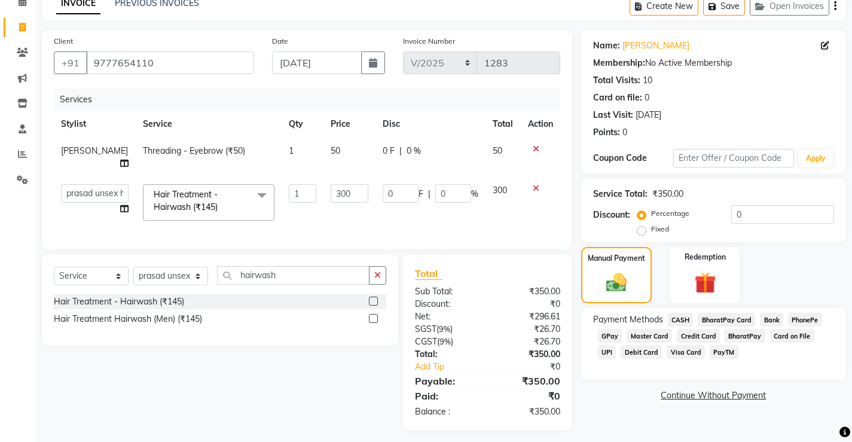
click at [616, 345] on span "UPI" at bounding box center [607, 352] width 19 height 14
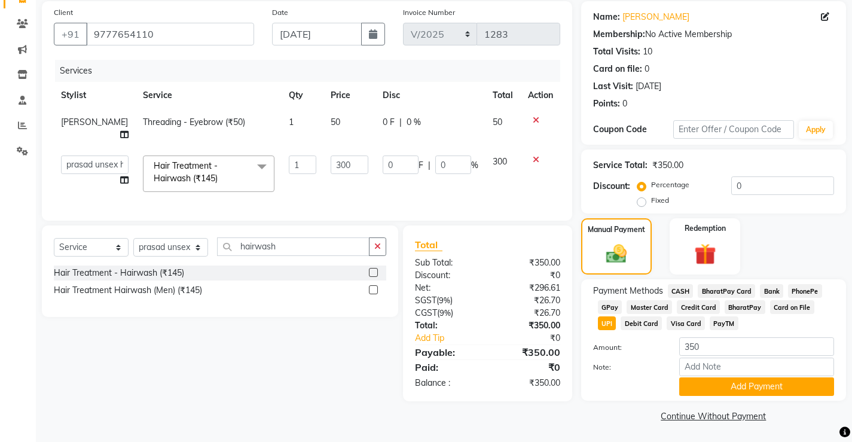
scroll to position [90, 0]
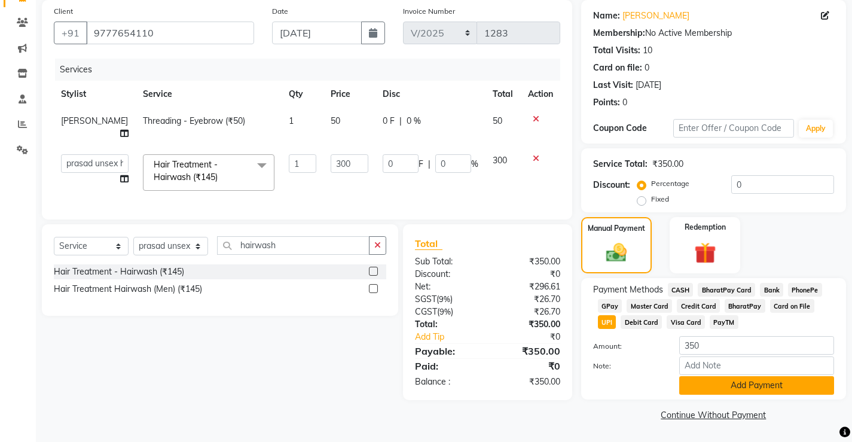
click at [793, 387] on button "Add Payment" at bounding box center [756, 385] width 155 height 19
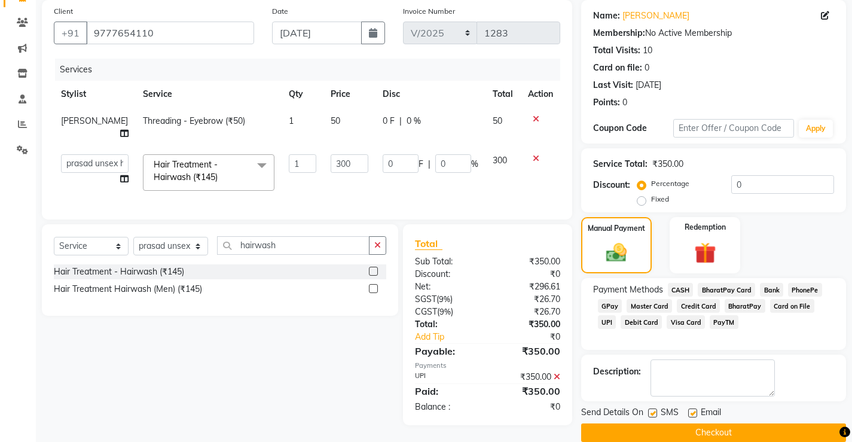
scroll to position [108, 0]
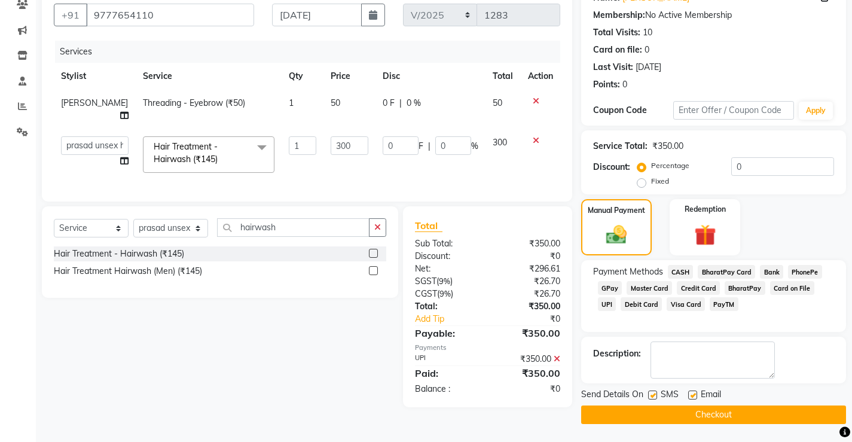
click at [756, 411] on button "Checkout" at bounding box center [713, 414] width 265 height 19
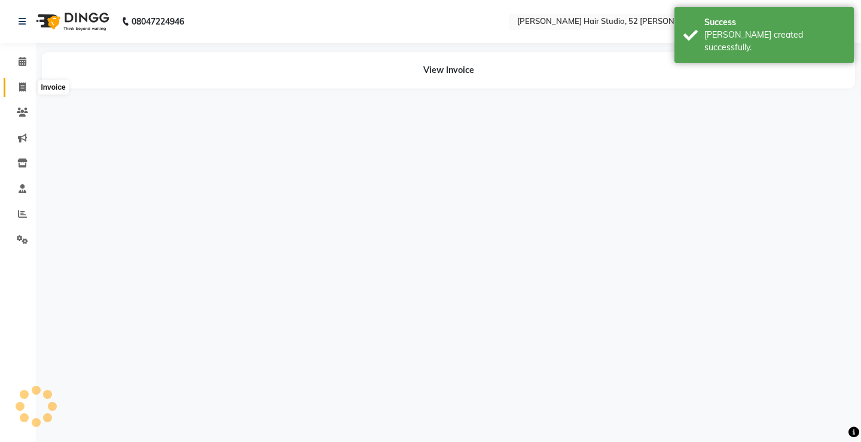
click at [27, 86] on span at bounding box center [22, 88] width 21 height 14
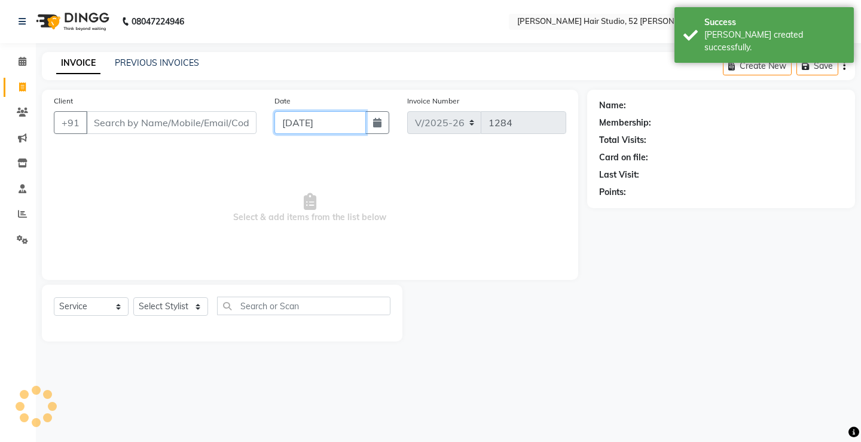
click at [297, 123] on input "[DATE]" at bounding box center [319, 122] width 91 height 23
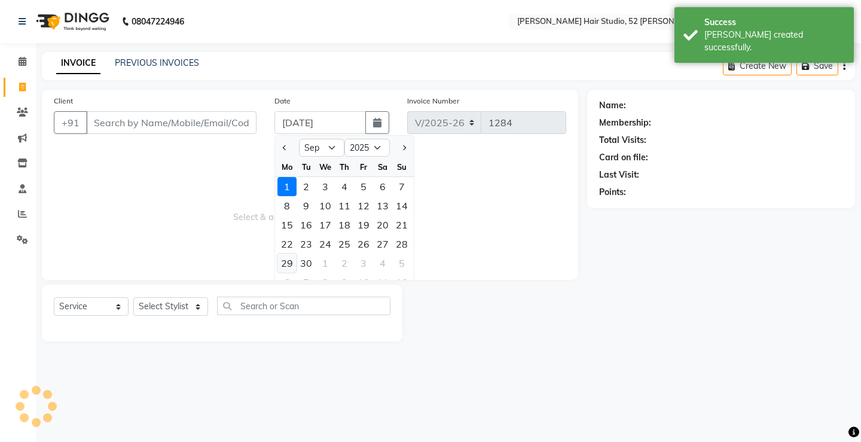
click at [288, 264] on div "29" at bounding box center [286, 262] width 19 height 19
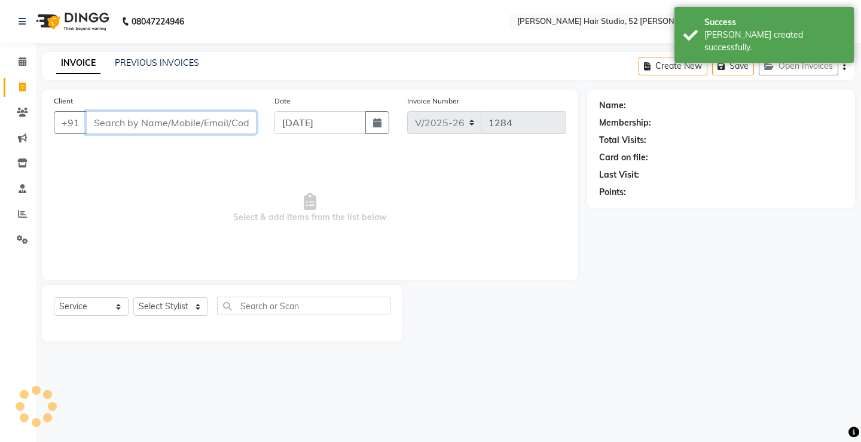
click at [131, 125] on input "Client" at bounding box center [171, 122] width 170 height 23
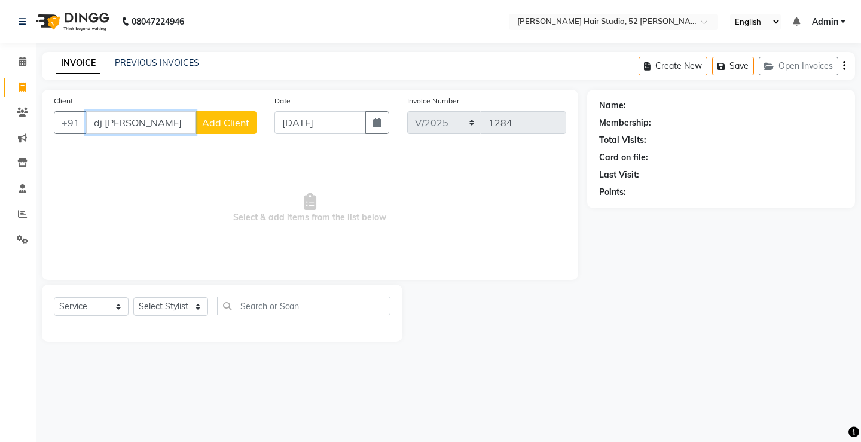
click at [147, 121] on input "dj [PERSON_NAME]" at bounding box center [140, 122] width 109 height 23
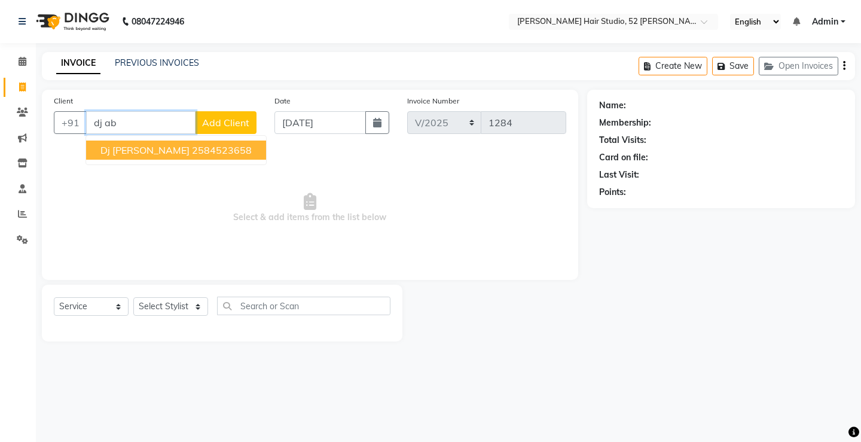
click at [143, 151] on span "dj [PERSON_NAME]" at bounding box center [144, 150] width 89 height 12
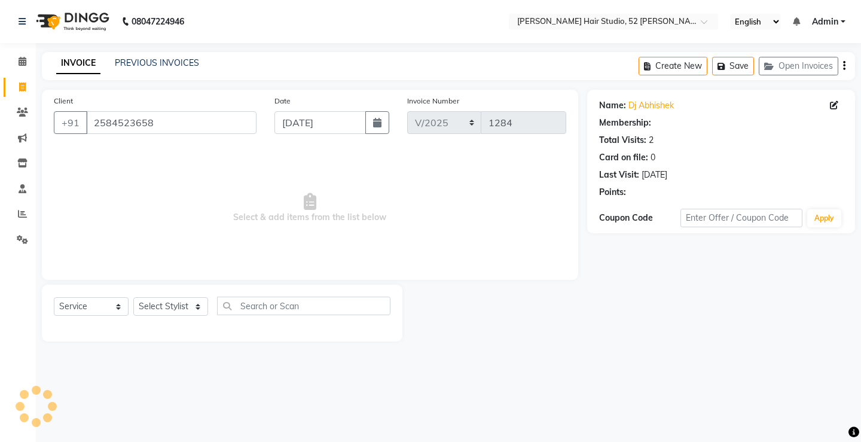
click at [82, 315] on div "Select Service Product Membership Package Voucher Prepaid Gift Card Select Styl…" at bounding box center [222, 311] width 337 height 28
click at [84, 310] on select "Select Service Product Membership Package Voucher Prepaid Gift Card" at bounding box center [91, 306] width 75 height 19
click at [54, 297] on select "Select Service Product Membership Package Voucher Prepaid Gift Card" at bounding box center [91, 306] width 75 height 19
click at [163, 307] on select "Select Stylist Ajay [PERSON_NAME] [PERSON_NAME] [PERSON_NAME] unsex hair stylis…" at bounding box center [170, 306] width 75 height 19
click at [133, 297] on select "Select Stylist Ajay [PERSON_NAME] [PERSON_NAME] [PERSON_NAME] unsex hair stylis…" at bounding box center [170, 306] width 75 height 19
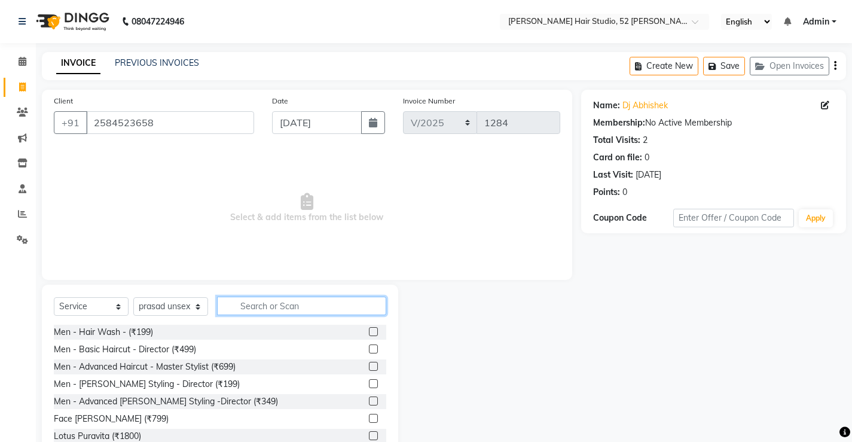
click at [275, 307] on input "text" at bounding box center [301, 306] width 169 height 19
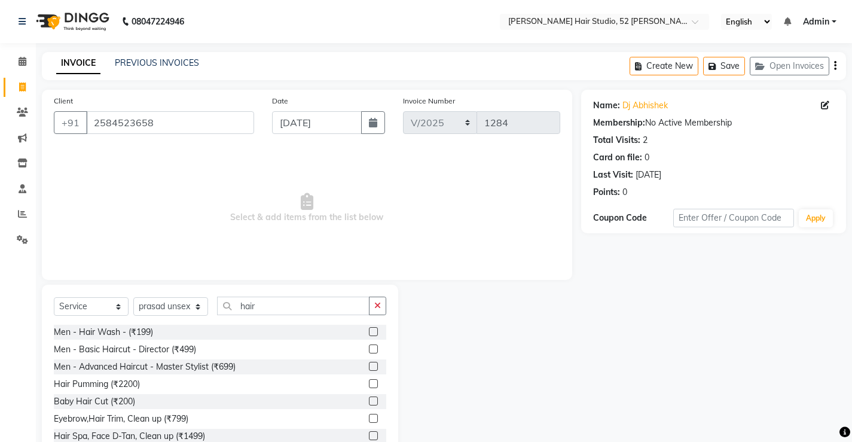
click at [369, 331] on label at bounding box center [373, 331] width 9 height 9
click at [369, 331] on input "checkbox" at bounding box center [373, 332] width 8 height 8
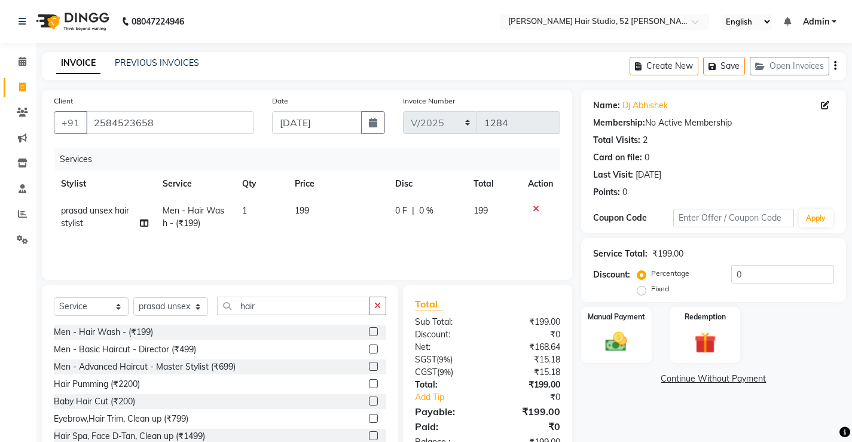
click at [422, 208] on span "0 %" at bounding box center [426, 210] width 14 height 13
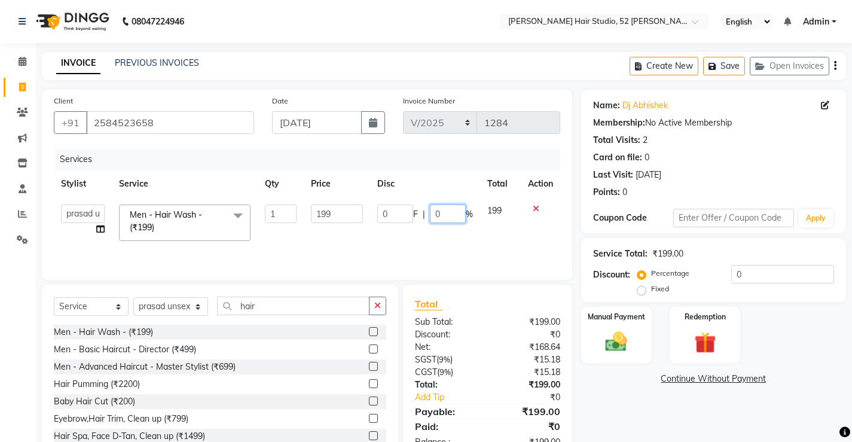
click at [449, 214] on input "0" at bounding box center [448, 213] width 36 height 19
click at [414, 227] on td "0 F | 70 %" at bounding box center [425, 222] width 110 height 51
click at [458, 210] on input "70" at bounding box center [448, 213] width 36 height 19
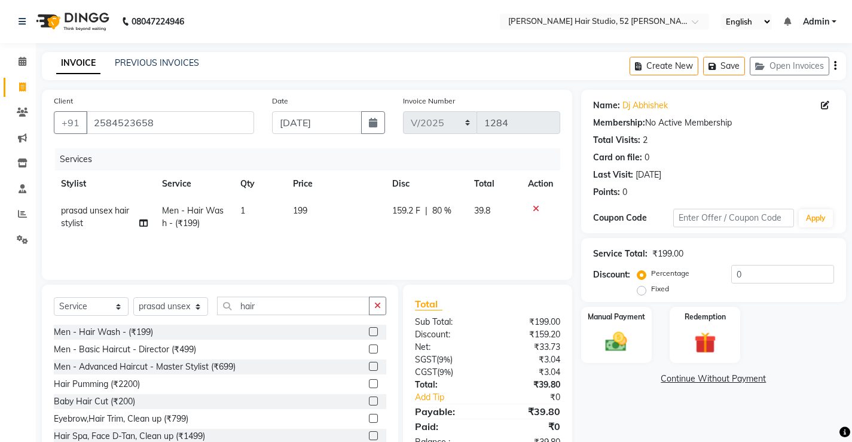
click at [468, 225] on tr "prasad unsex hair stylist Men - Hair Wash - (₹199) 1 199 159.2 F | 80 % 39.8" at bounding box center [307, 216] width 506 height 39
click at [448, 207] on span "80 %" at bounding box center [441, 210] width 19 height 13
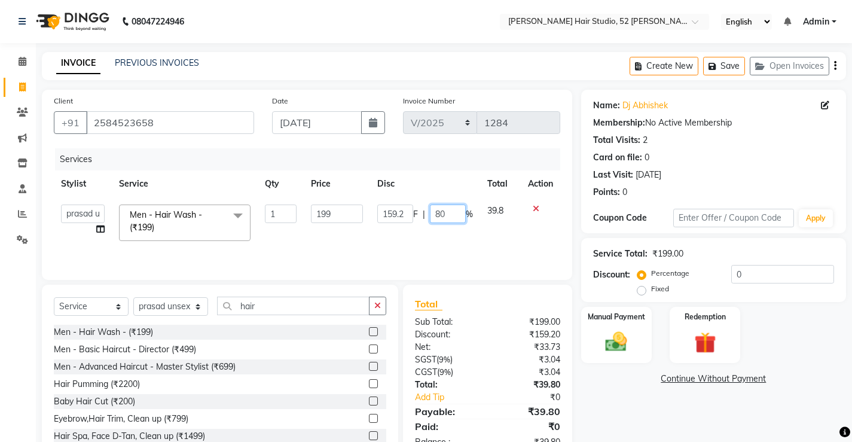
click at [453, 213] on input "80" at bounding box center [448, 213] width 36 height 19
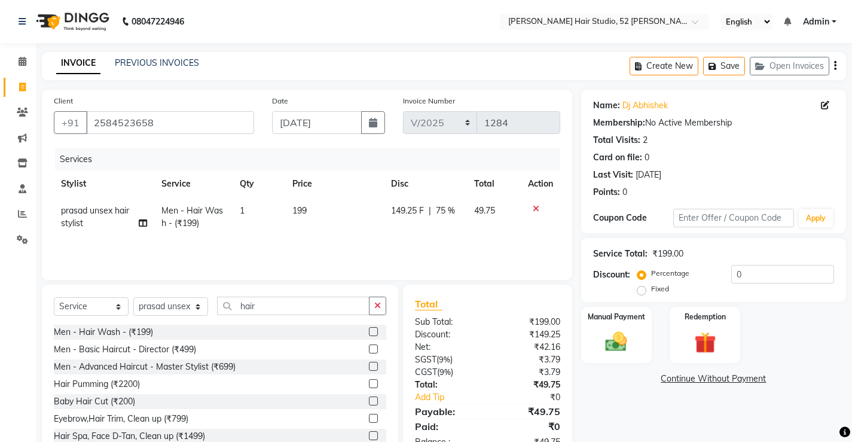
click at [445, 243] on div "Services Stylist Service Qty Price Disc Total Action prasad unsex hair stylist …" at bounding box center [307, 208] width 506 height 120
click at [622, 345] on img at bounding box center [616, 342] width 36 height 26
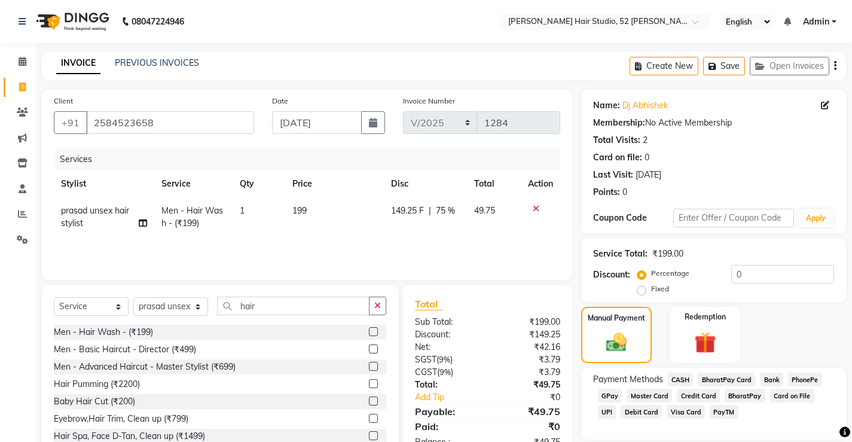
click at [616, 405] on span "UPI" at bounding box center [607, 412] width 19 height 14
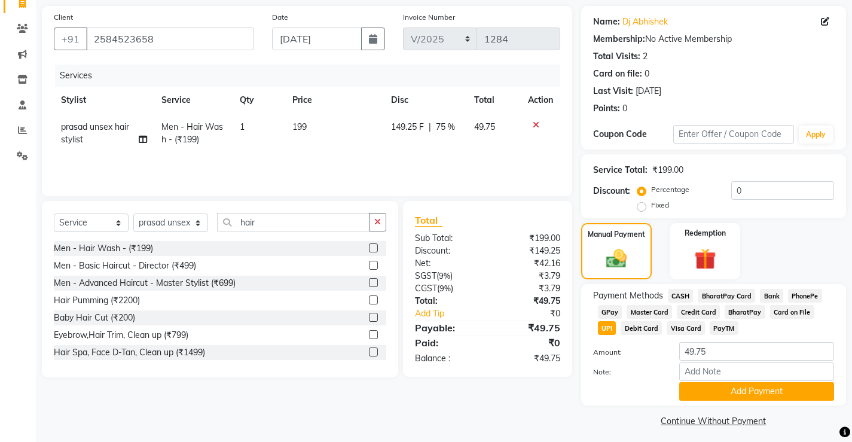
scroll to position [90, 0]
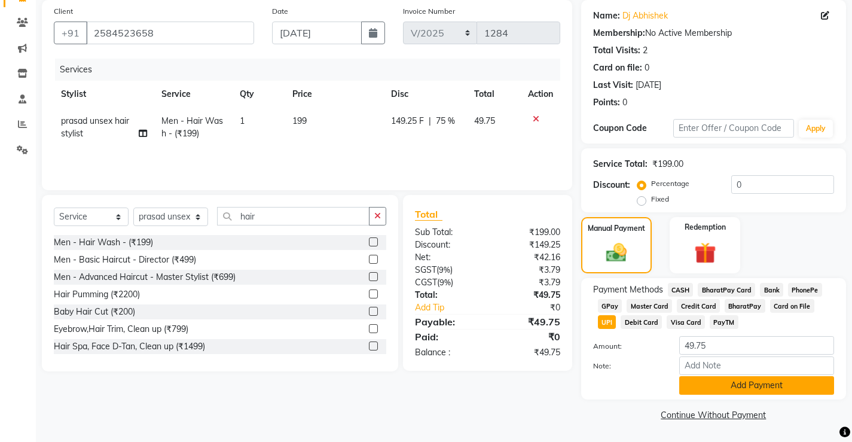
click at [751, 391] on button "Add Payment" at bounding box center [756, 385] width 155 height 19
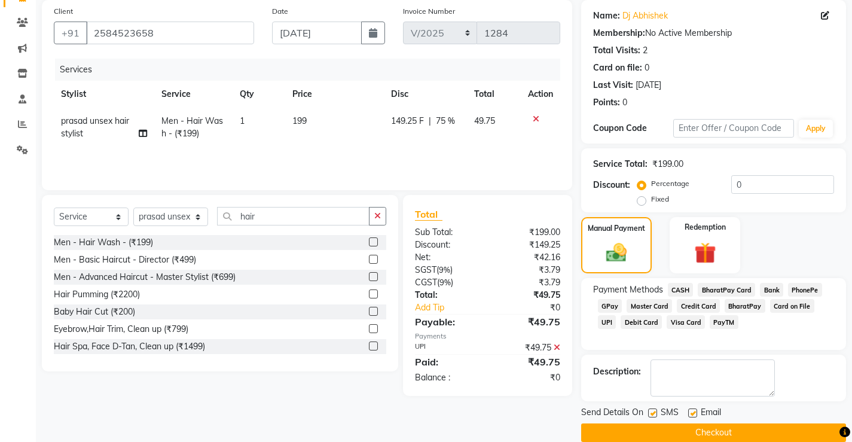
scroll to position [108, 0]
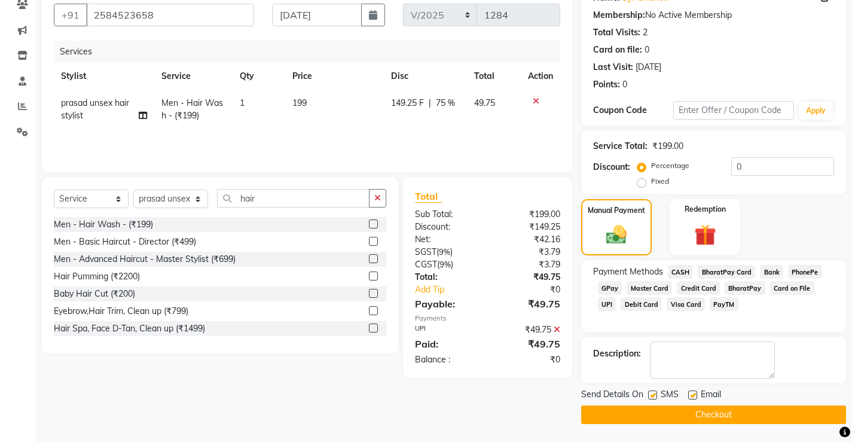
click at [734, 409] on button "Checkout" at bounding box center [713, 414] width 265 height 19
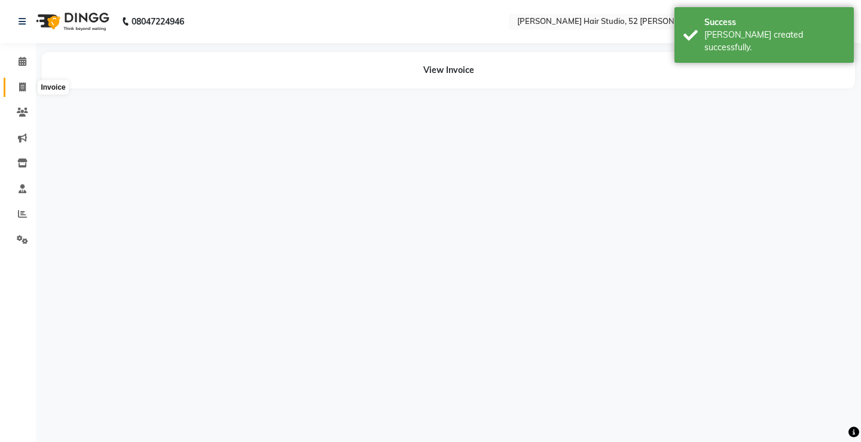
click at [22, 85] on icon at bounding box center [22, 86] width 7 height 9
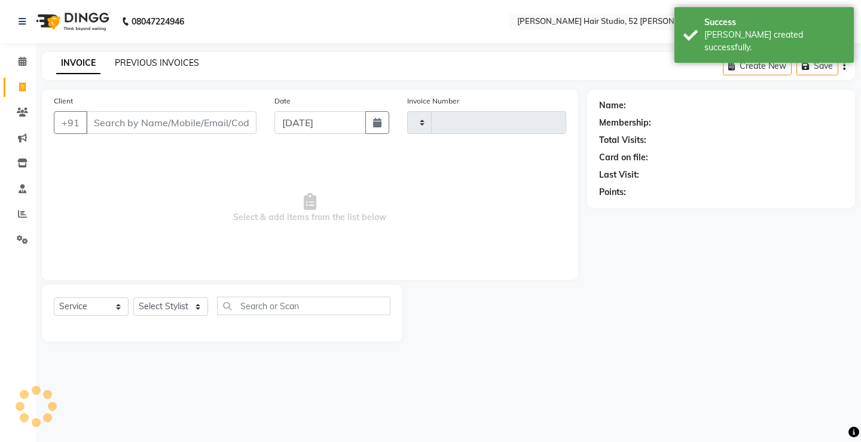
click at [143, 62] on link "PREVIOUS INVOICES" at bounding box center [157, 62] width 84 height 11
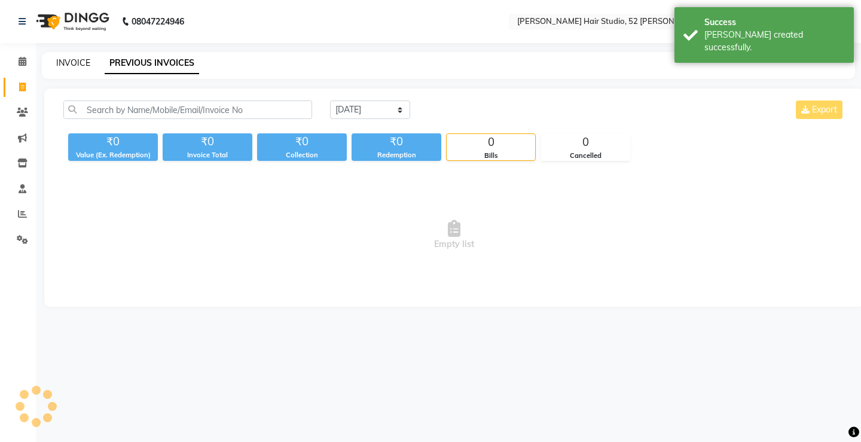
click at [78, 64] on link "INVOICE" at bounding box center [73, 62] width 34 height 11
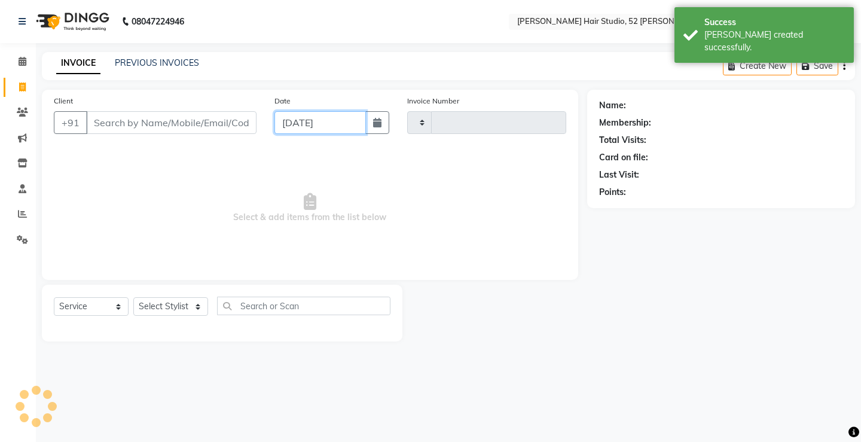
click at [328, 120] on input "[DATE]" at bounding box center [319, 122] width 91 height 23
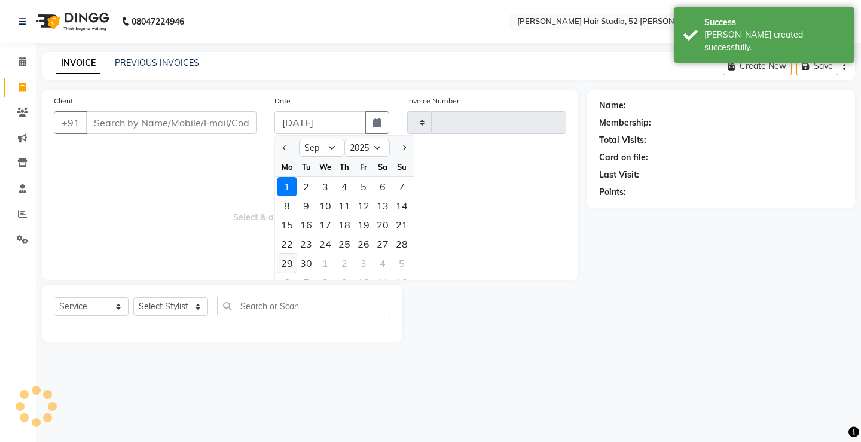
click at [287, 264] on div "29" at bounding box center [286, 262] width 19 height 19
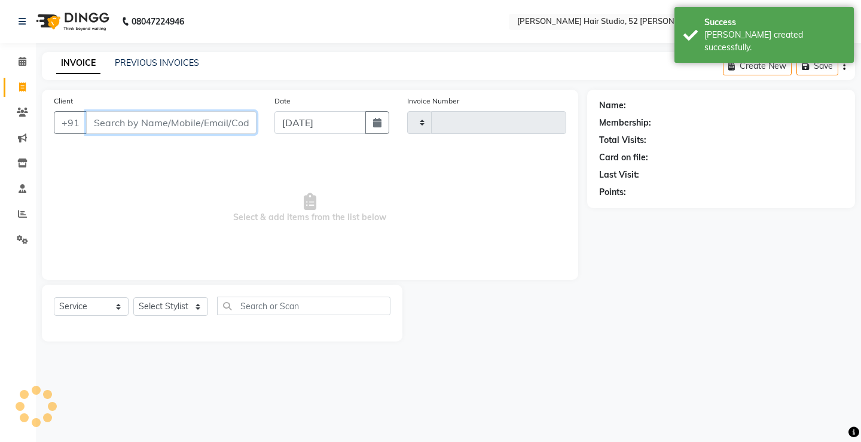
click at [104, 118] on input "Client" at bounding box center [171, 122] width 170 height 23
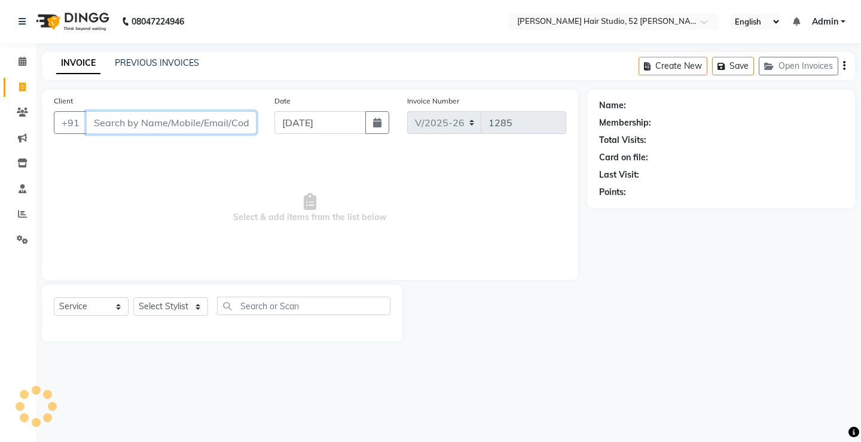
click at [142, 123] on input "Client" at bounding box center [171, 122] width 170 height 23
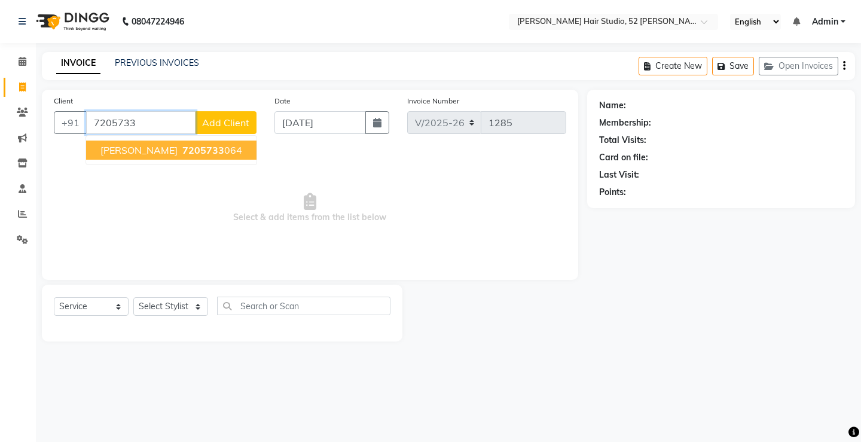
click at [183, 152] on ngb-highlight "7205733 064" at bounding box center [211, 150] width 62 height 12
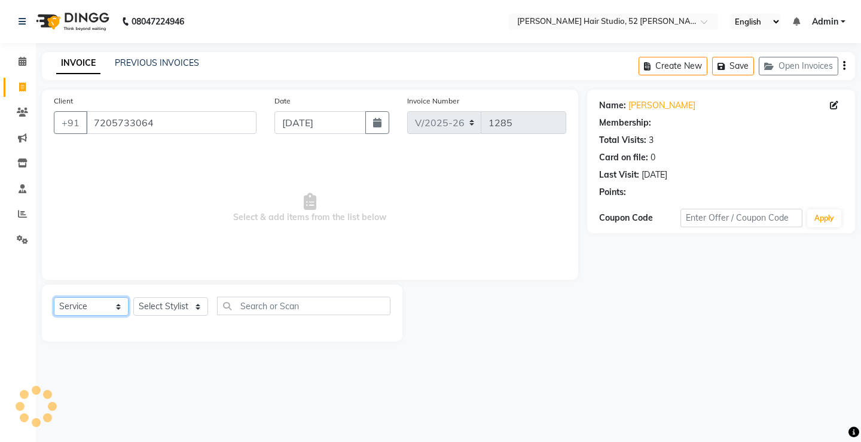
click at [90, 303] on select "Select Service Product Membership Package Voucher Prepaid Gift Card" at bounding box center [91, 306] width 75 height 19
click at [54, 297] on select "Select Service Product Membership Package Voucher Prepaid Gift Card" at bounding box center [91, 306] width 75 height 19
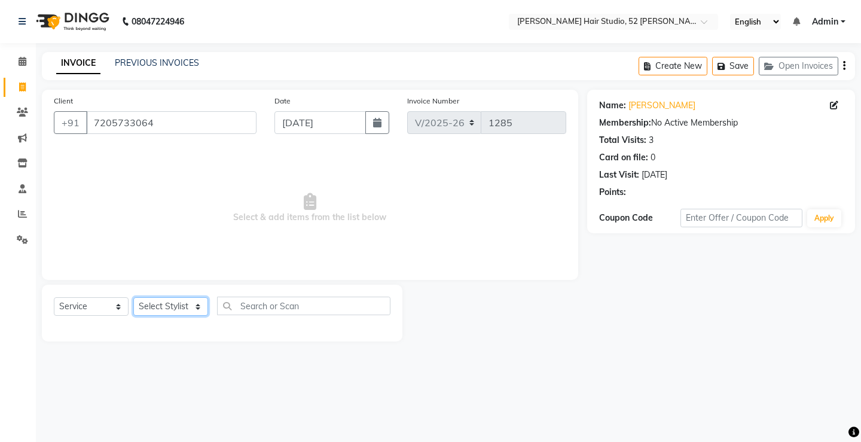
click at [195, 301] on select "Select Stylist Ajay [PERSON_NAME] [PERSON_NAME] [PERSON_NAME] unsex hair stylis…" at bounding box center [170, 306] width 75 height 19
click at [133, 297] on select "Select Stylist Ajay [PERSON_NAME] [PERSON_NAME] [PERSON_NAME] unsex hair stylis…" at bounding box center [170, 306] width 75 height 19
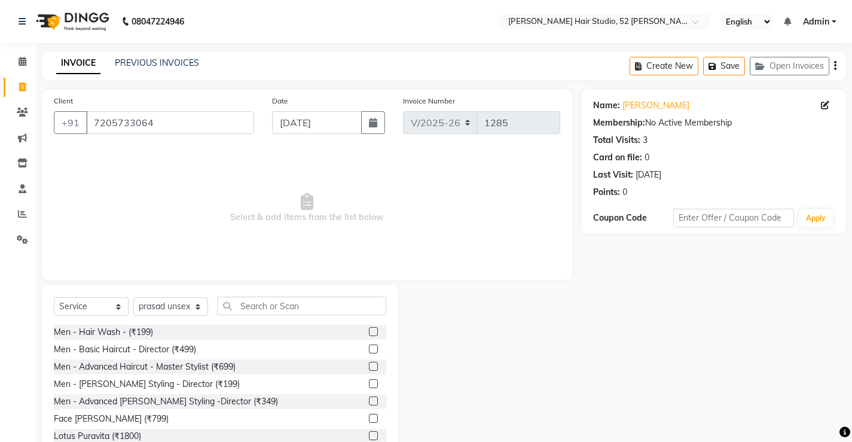
click at [369, 346] on label at bounding box center [373, 348] width 9 height 9
click at [369, 346] on input "checkbox" at bounding box center [373, 350] width 8 height 8
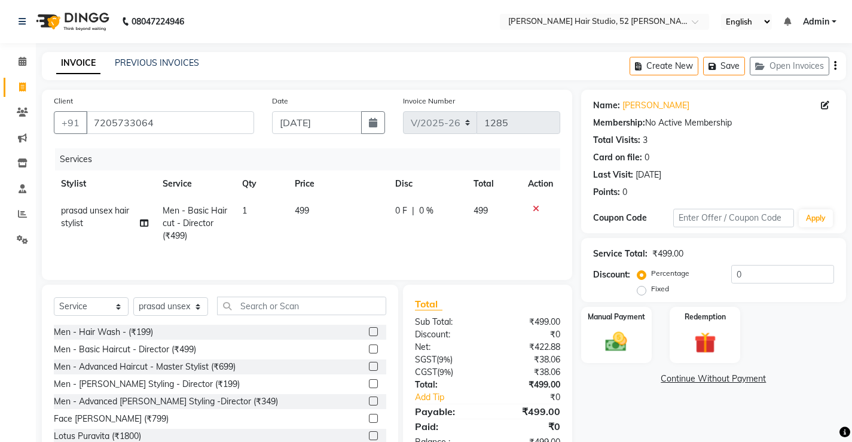
click at [426, 204] on span "0 %" at bounding box center [426, 210] width 14 height 13
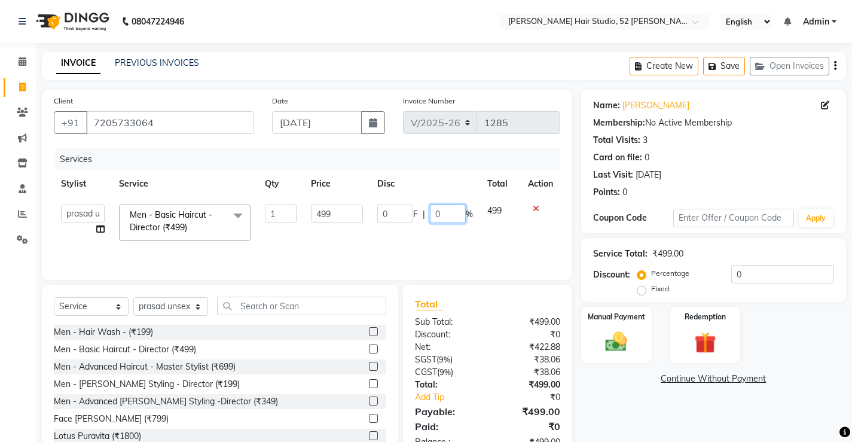
click at [445, 215] on input "0" at bounding box center [448, 213] width 36 height 19
click at [437, 244] on td "0 F | 50 %" at bounding box center [425, 222] width 110 height 51
click at [450, 212] on input "50" at bounding box center [447, 213] width 36 height 19
click at [424, 247] on td "249.5 F | 10 %" at bounding box center [424, 222] width 110 height 51
click at [444, 213] on input "10" at bounding box center [447, 213] width 36 height 19
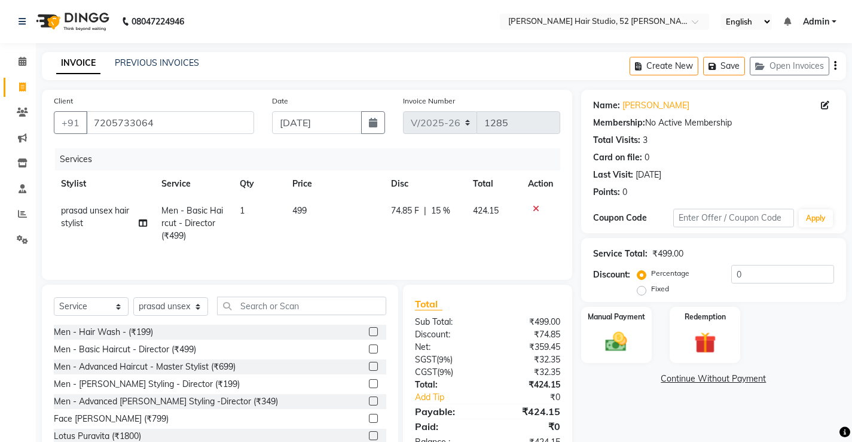
click at [438, 228] on td "74.85 F | 15 %" at bounding box center [425, 223] width 82 height 52
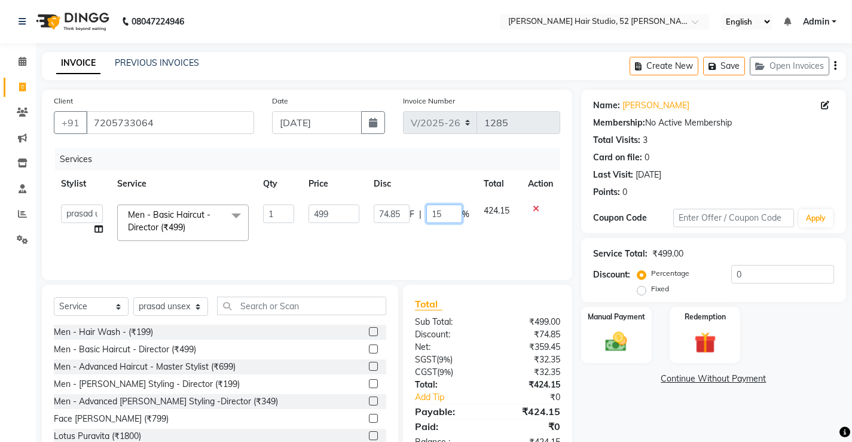
click at [447, 213] on input "15" at bounding box center [444, 213] width 36 height 19
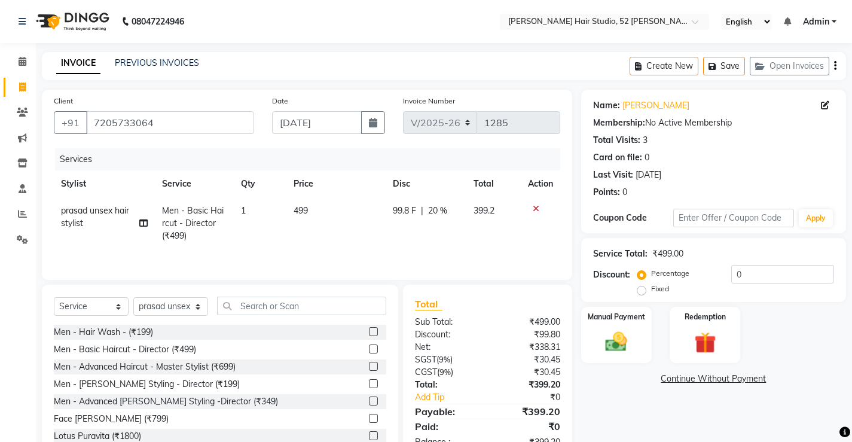
click at [444, 247] on td "99.8 F | 20 %" at bounding box center [426, 223] width 81 height 52
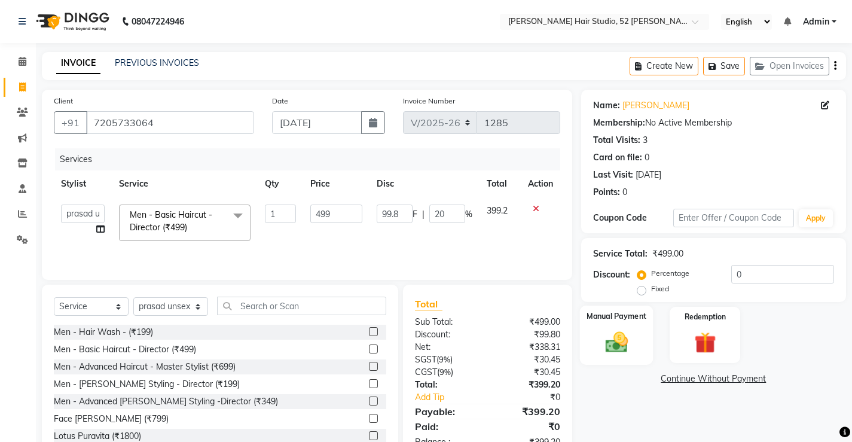
click at [632, 337] on img at bounding box center [616, 342] width 36 height 26
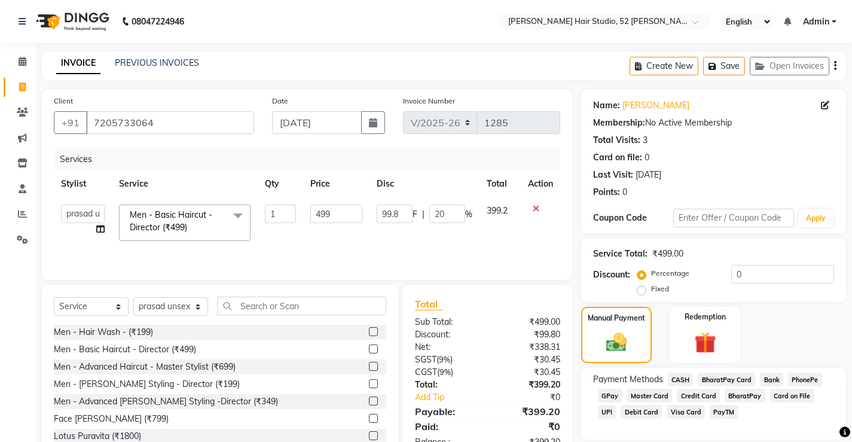
click at [616, 405] on span "UPI" at bounding box center [607, 412] width 19 height 14
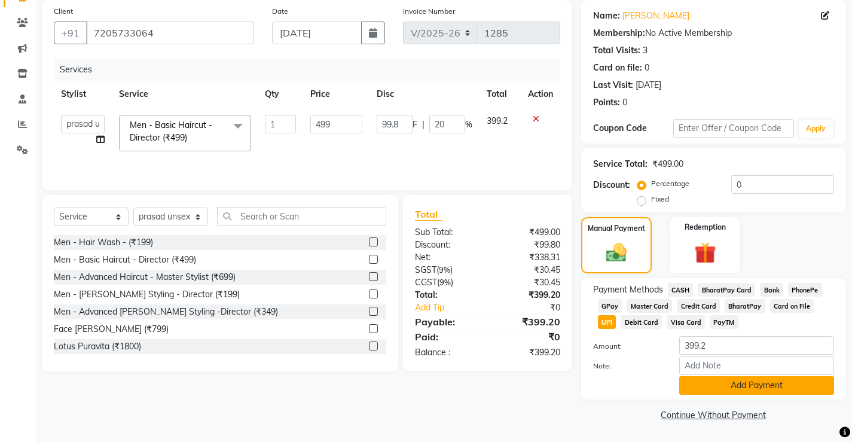
click at [793, 389] on button "Add Payment" at bounding box center [756, 385] width 155 height 19
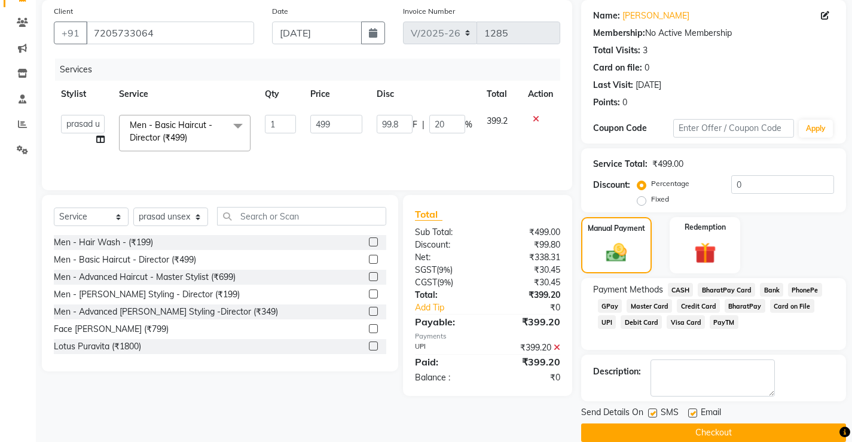
scroll to position [108, 0]
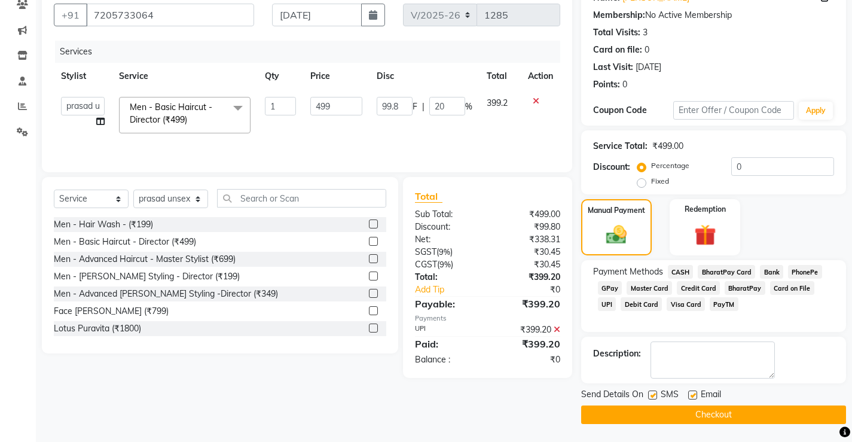
click at [757, 408] on button "Checkout" at bounding box center [713, 414] width 265 height 19
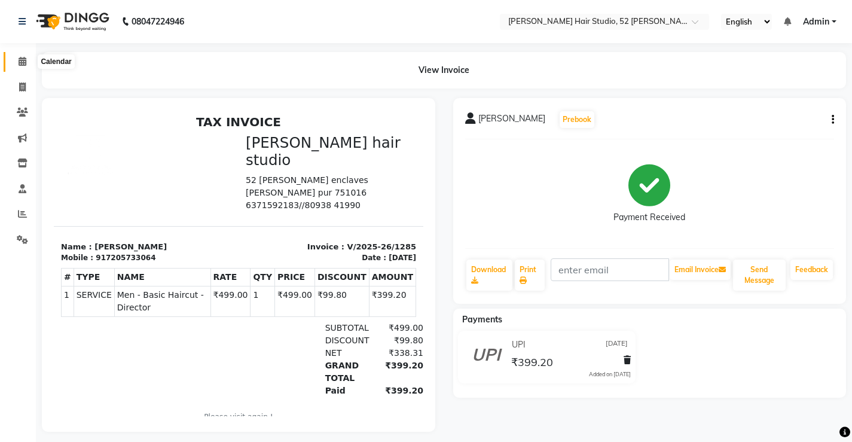
click at [20, 61] on icon at bounding box center [23, 61] width 8 height 9
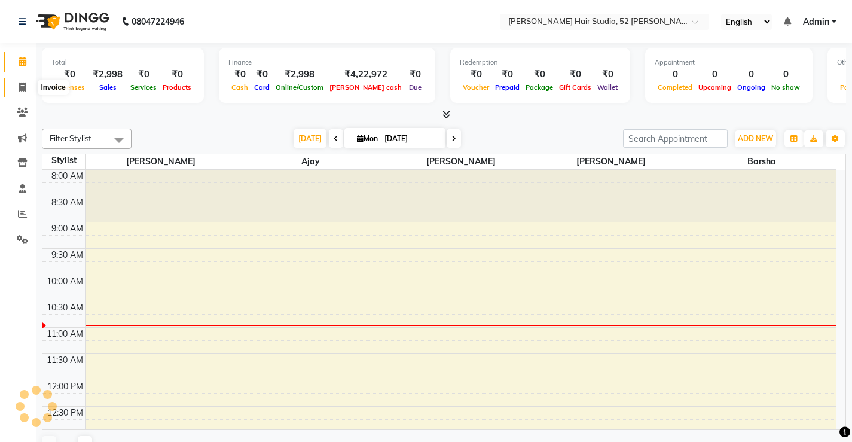
click at [16, 83] on span at bounding box center [22, 88] width 21 height 14
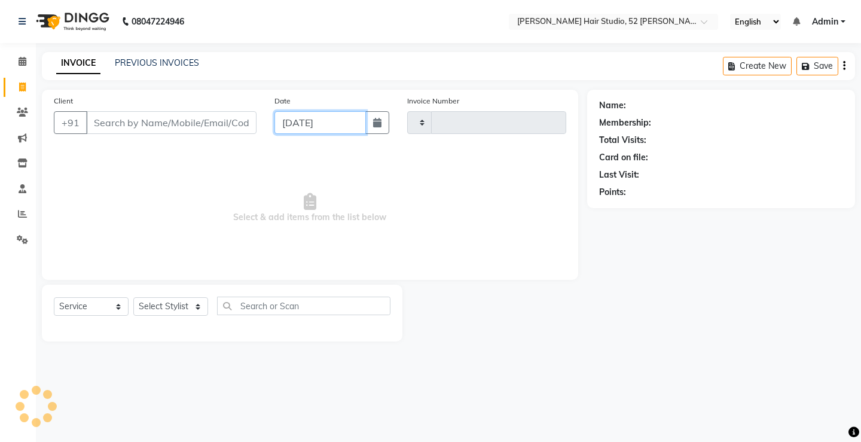
click at [285, 130] on input "[DATE]" at bounding box center [319, 122] width 91 height 23
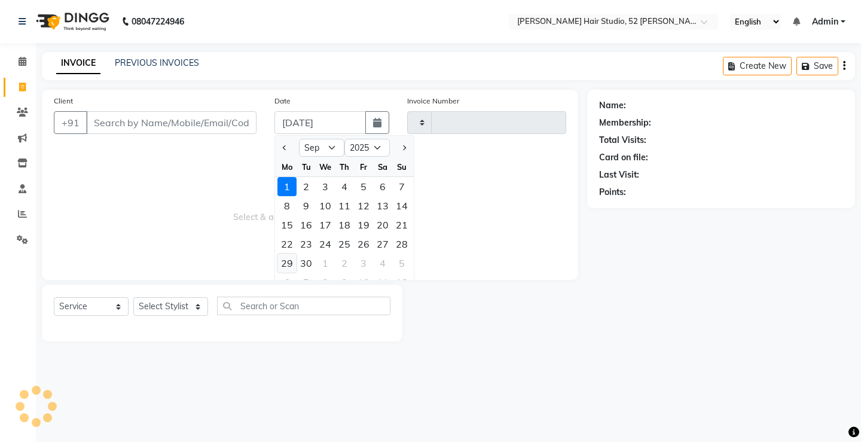
click at [291, 259] on div "29" at bounding box center [286, 262] width 19 height 19
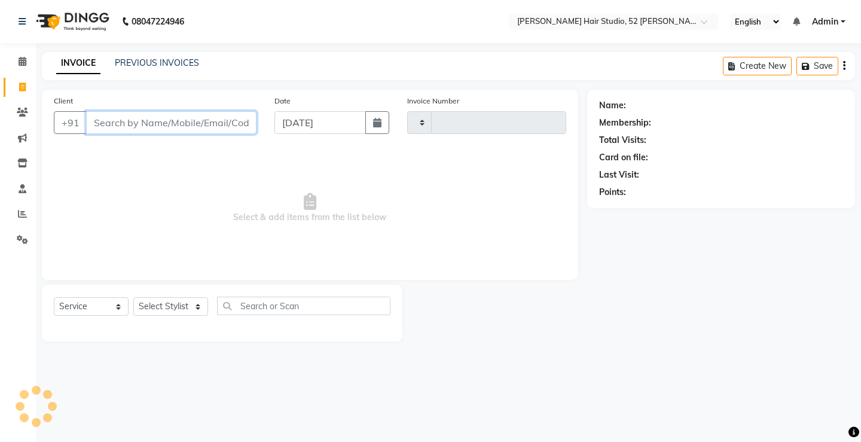
click at [124, 120] on input "Client" at bounding box center [171, 122] width 170 height 23
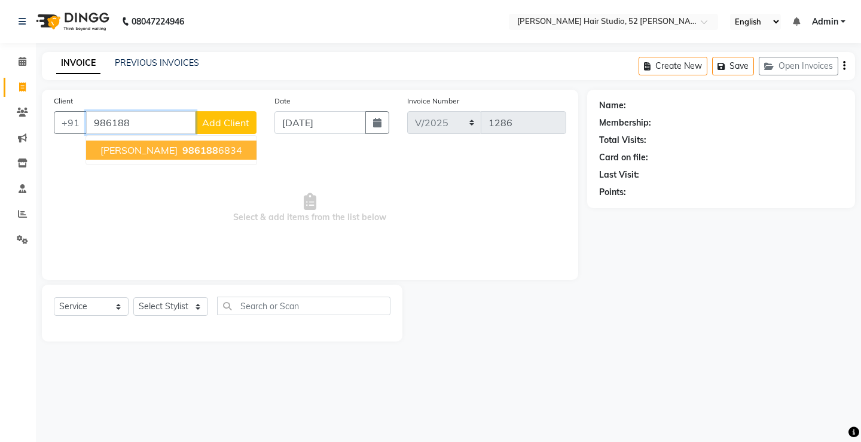
click at [188, 146] on span "986188" at bounding box center [200, 150] width 36 height 12
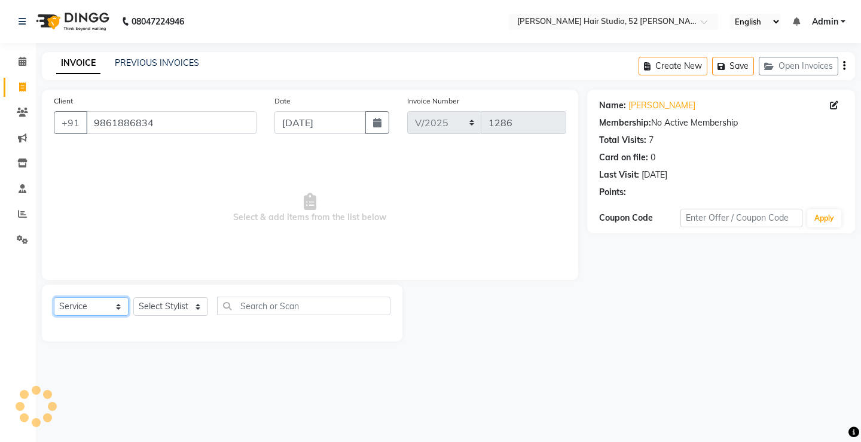
click at [76, 307] on select "Select Service Product Membership Package Voucher Prepaid Gift Card" at bounding box center [91, 306] width 75 height 19
click at [54, 297] on select "Select Service Product Membership Package Voucher Prepaid Gift Card" at bounding box center [91, 306] width 75 height 19
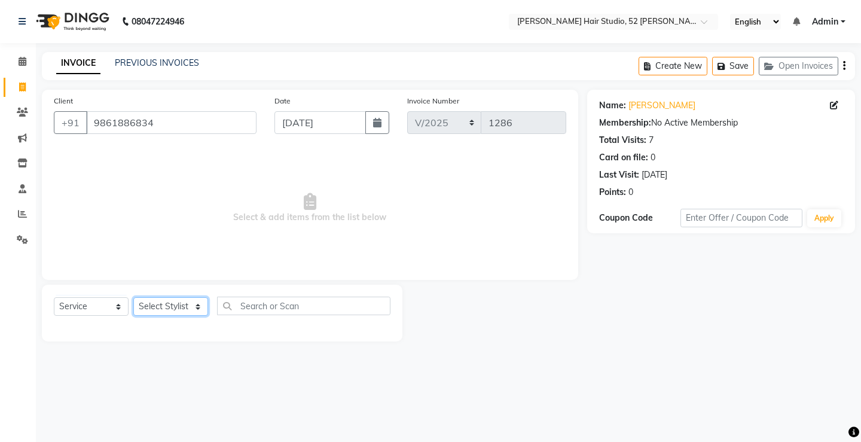
click at [165, 307] on select "Select Stylist Ajay [PERSON_NAME] [PERSON_NAME] [PERSON_NAME] unsex hair stylis…" at bounding box center [170, 306] width 75 height 19
click at [133, 297] on select "Select Stylist Ajay [PERSON_NAME] [PERSON_NAME] [PERSON_NAME] unsex hair stylis…" at bounding box center [170, 306] width 75 height 19
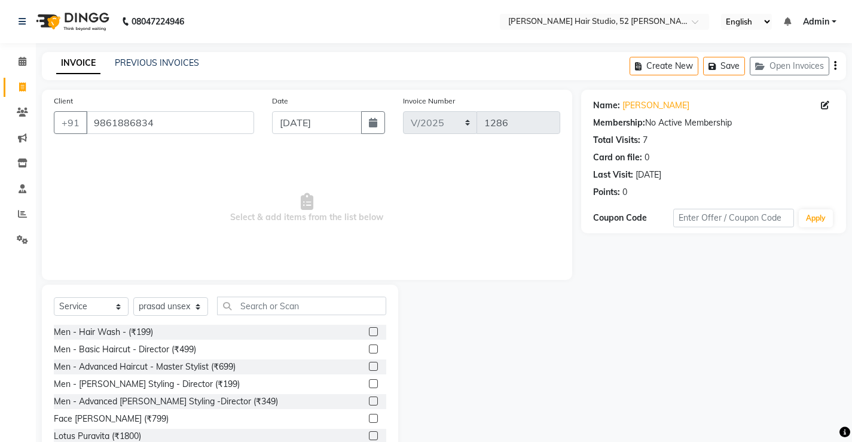
click at [369, 348] on label at bounding box center [373, 348] width 9 height 9
click at [369, 348] on input "checkbox" at bounding box center [373, 350] width 8 height 8
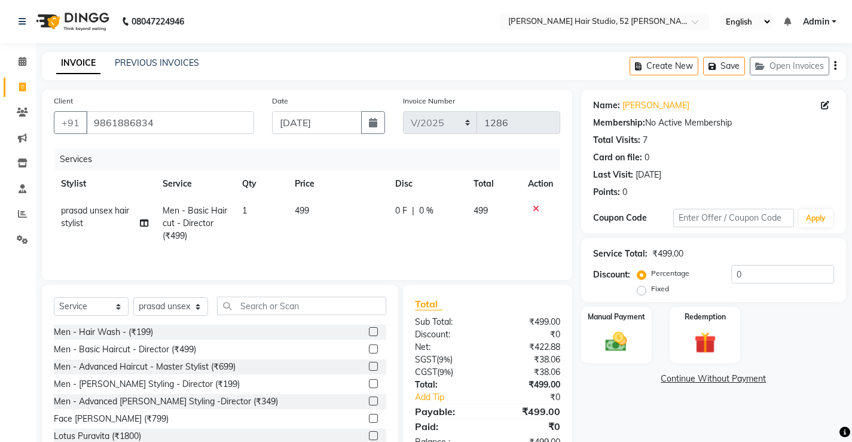
click at [433, 211] on div "0 F | 0 %" at bounding box center [427, 210] width 64 height 13
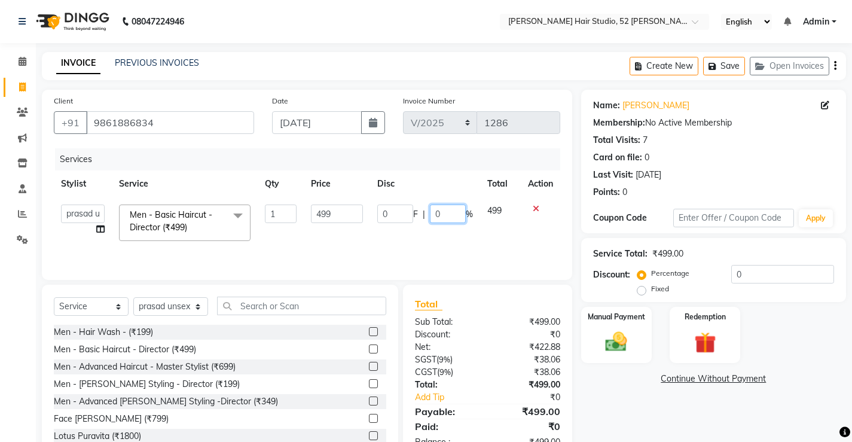
click at [453, 211] on input "0" at bounding box center [448, 213] width 36 height 19
click at [445, 239] on td "0 F | 040 %" at bounding box center [425, 222] width 110 height 51
click at [625, 335] on img at bounding box center [616, 342] width 36 height 26
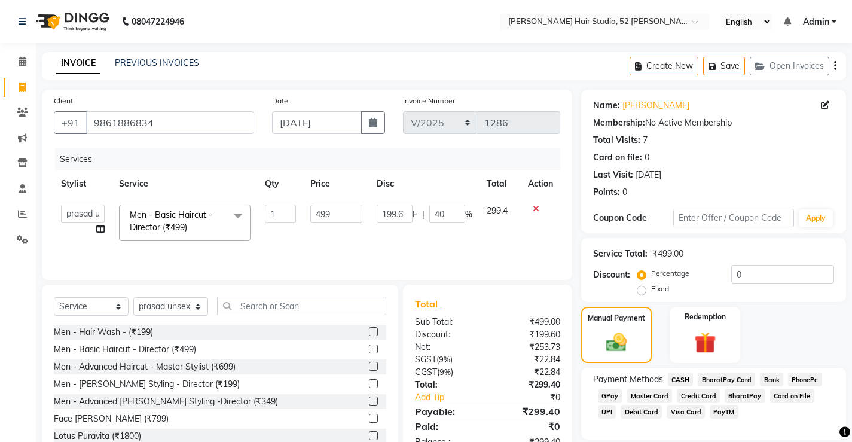
click at [616, 405] on span "UPI" at bounding box center [607, 412] width 19 height 14
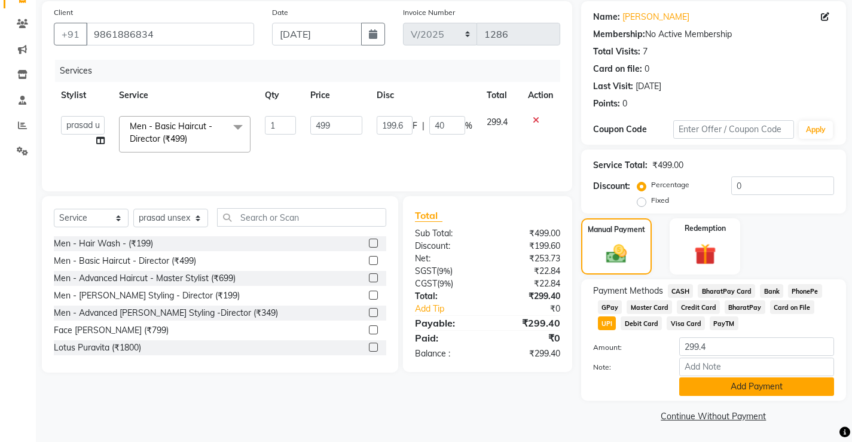
scroll to position [90, 0]
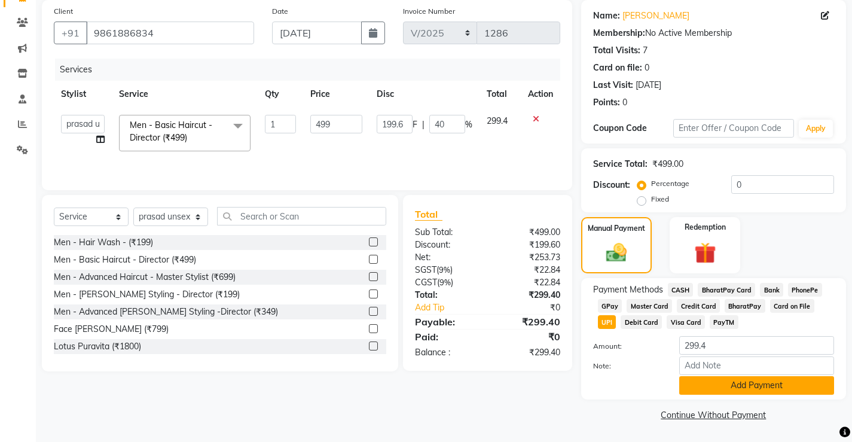
click at [757, 384] on button "Add Payment" at bounding box center [756, 385] width 155 height 19
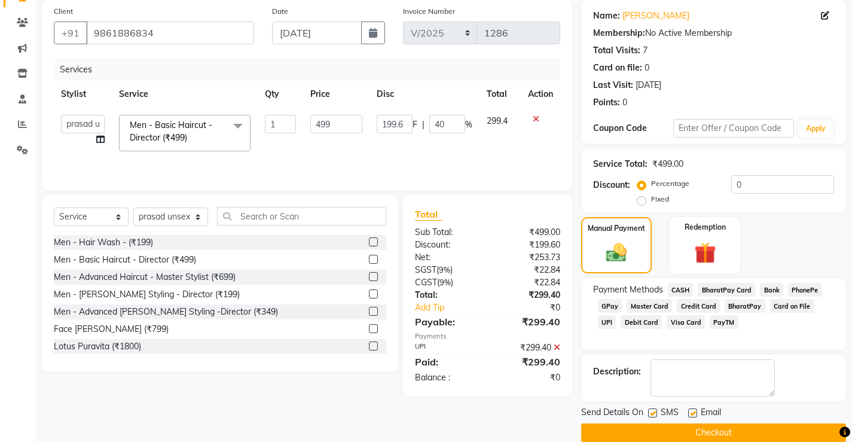
scroll to position [108, 0]
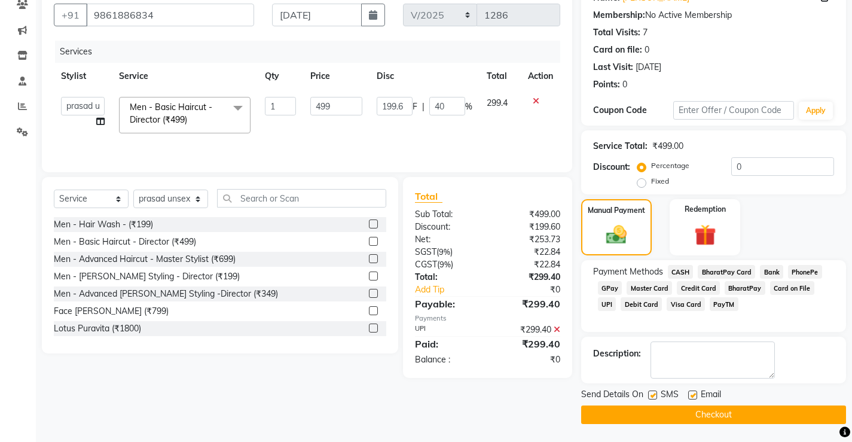
click at [731, 406] on button "Checkout" at bounding box center [713, 414] width 265 height 19
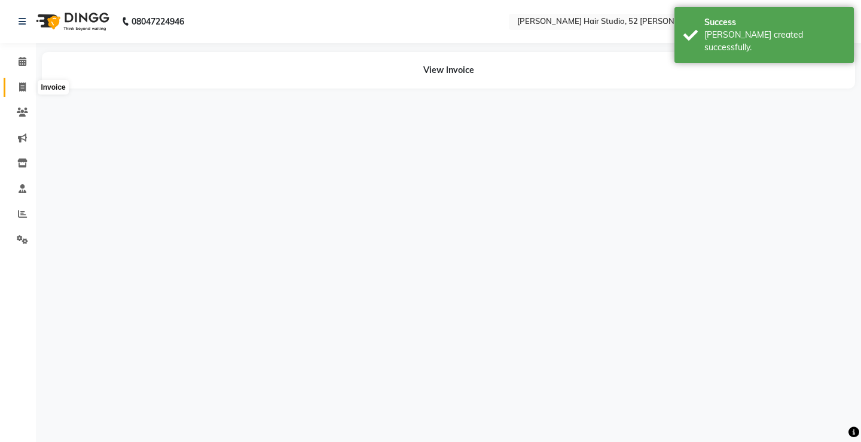
click at [25, 86] on icon at bounding box center [22, 86] width 7 height 9
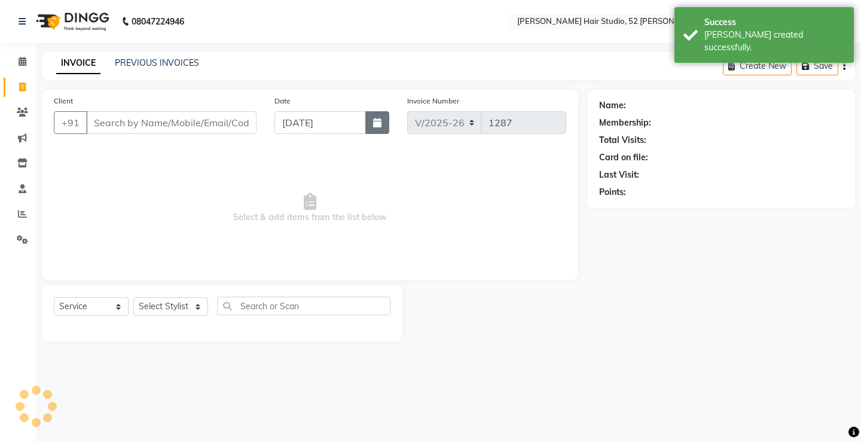
click at [383, 130] on button "button" at bounding box center [377, 122] width 24 height 23
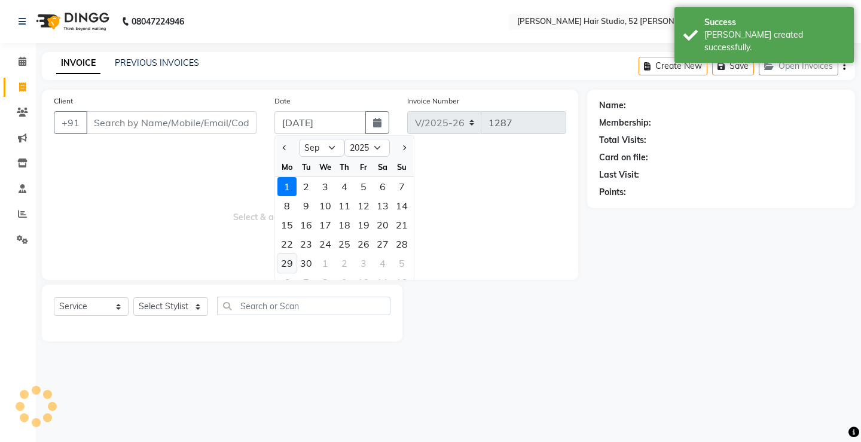
click at [288, 259] on div "29" at bounding box center [286, 262] width 19 height 19
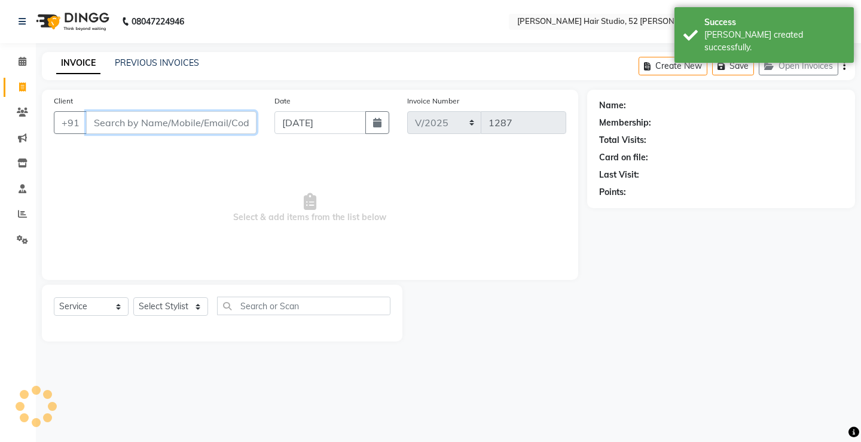
click at [130, 124] on input "Client" at bounding box center [171, 122] width 170 height 23
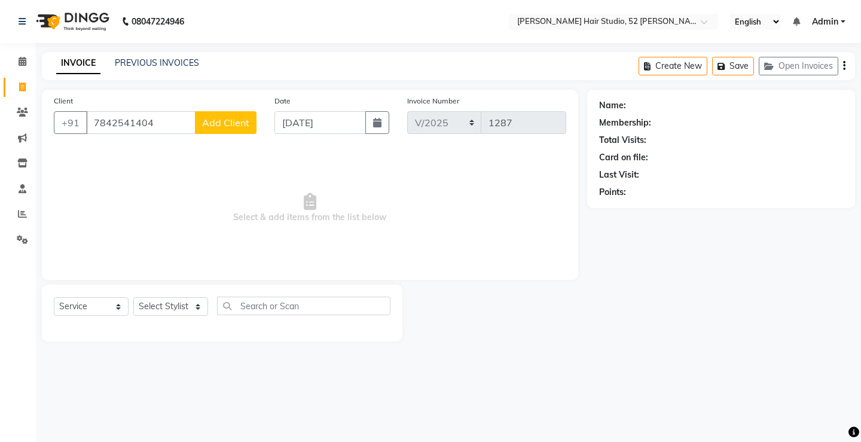
click at [215, 129] on button "Add Client" at bounding box center [226, 122] width 62 height 23
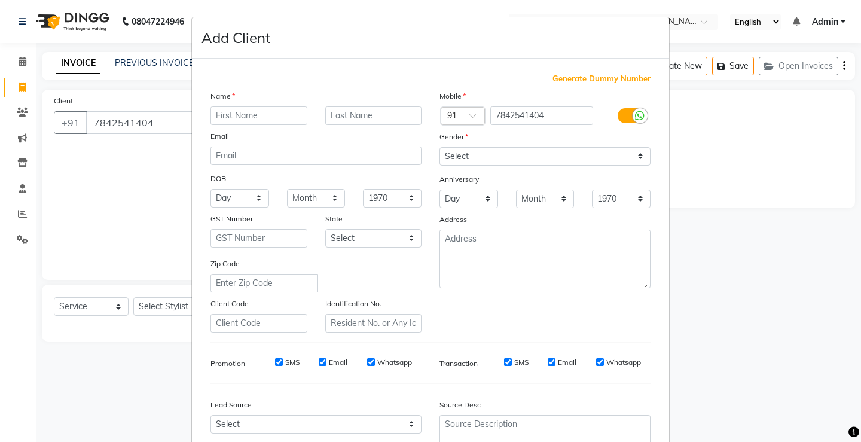
click at [271, 115] on input "text" at bounding box center [258, 115] width 97 height 19
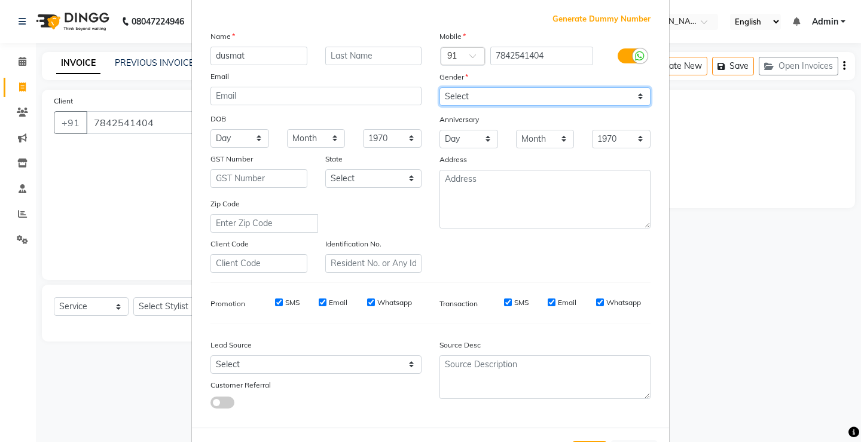
click at [481, 94] on select "Select [DEMOGRAPHIC_DATA] [DEMOGRAPHIC_DATA] Other Prefer Not To Say" at bounding box center [544, 96] width 211 height 19
click at [439, 87] on select "Select [DEMOGRAPHIC_DATA] [DEMOGRAPHIC_DATA] Other Prefer Not To Say" at bounding box center [544, 96] width 211 height 19
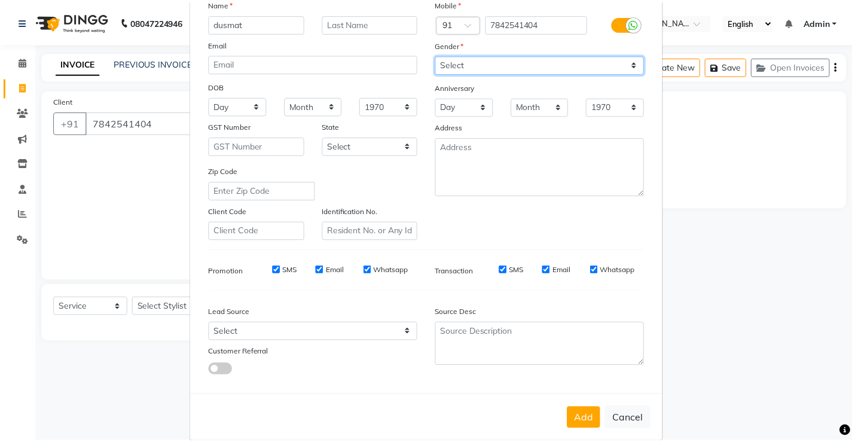
scroll to position [110, 0]
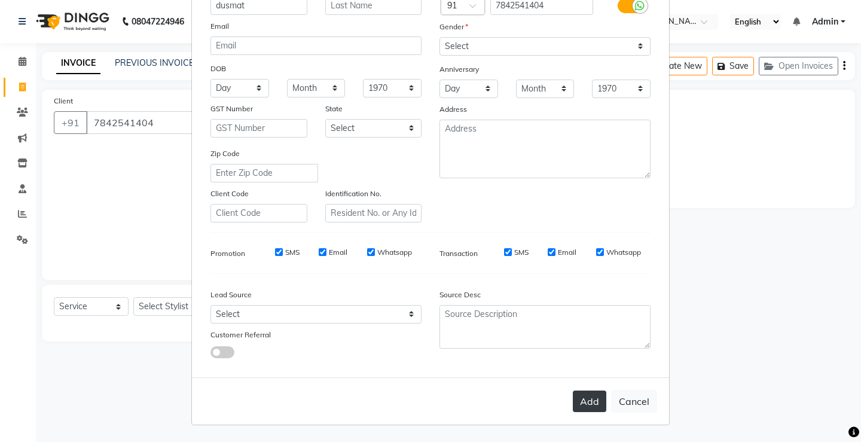
click at [583, 396] on button "Add" at bounding box center [589, 401] width 33 height 22
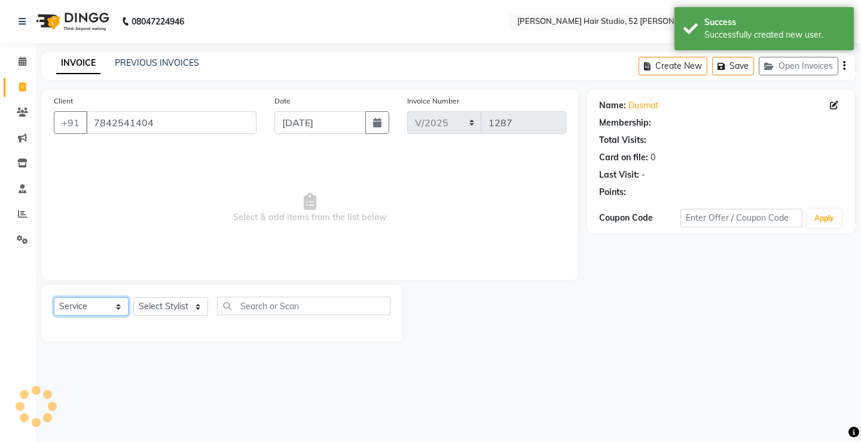
click at [91, 308] on select "Select Service Product Membership Package Voucher Prepaid Gift Card" at bounding box center [91, 306] width 75 height 19
click at [54, 297] on select "Select Service Product Membership Package Voucher Prepaid Gift Card" at bounding box center [91, 306] width 75 height 19
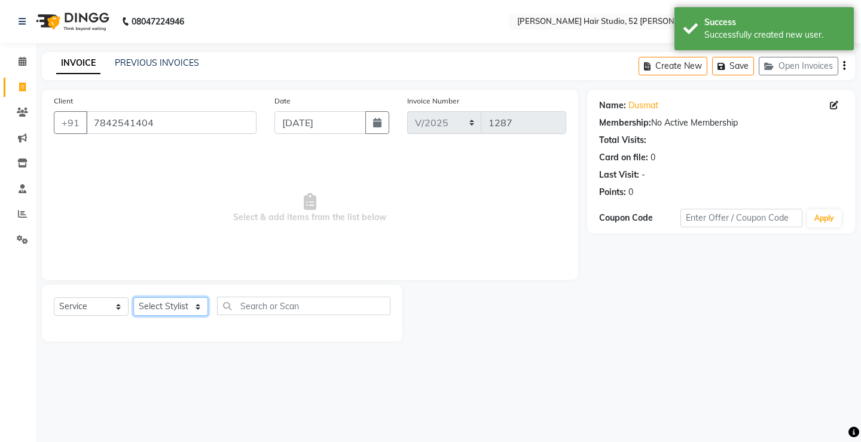
click at [158, 310] on select "Select Stylist Ajay [PERSON_NAME] [PERSON_NAME] [PERSON_NAME] unsex hair stylis…" at bounding box center [170, 306] width 75 height 19
click at [133, 297] on select "Select Stylist Ajay [PERSON_NAME] [PERSON_NAME] [PERSON_NAME] unsex hair stylis…" at bounding box center [170, 306] width 75 height 19
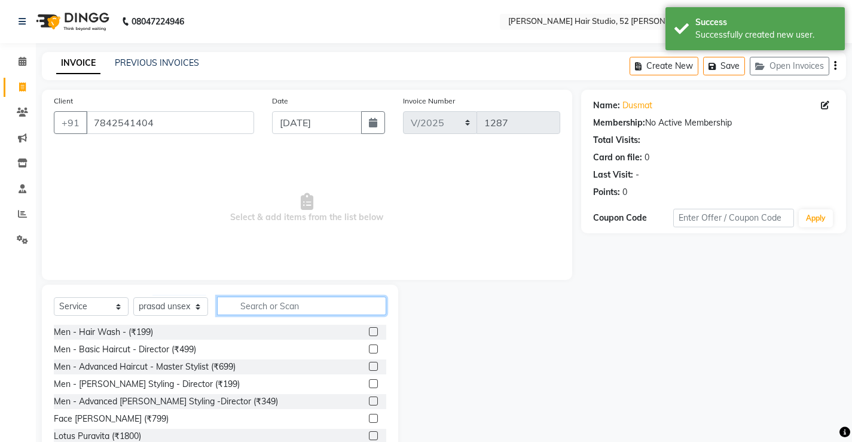
click at [273, 312] on input "text" at bounding box center [301, 306] width 169 height 19
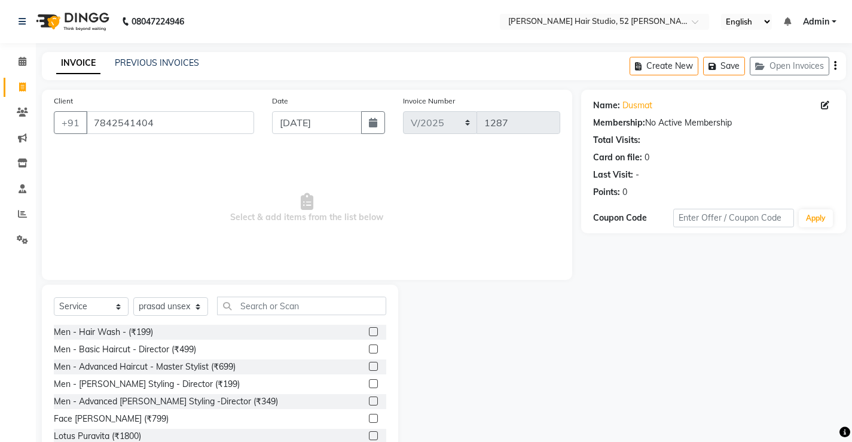
click at [369, 385] on label at bounding box center [373, 383] width 9 height 9
click at [369, 385] on input "checkbox" at bounding box center [373, 384] width 8 height 8
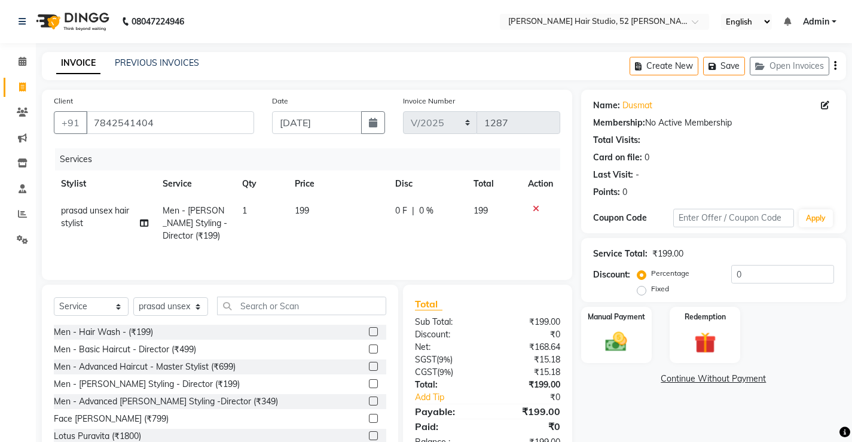
click at [438, 207] on div "0 F | 0 %" at bounding box center [427, 210] width 64 height 13
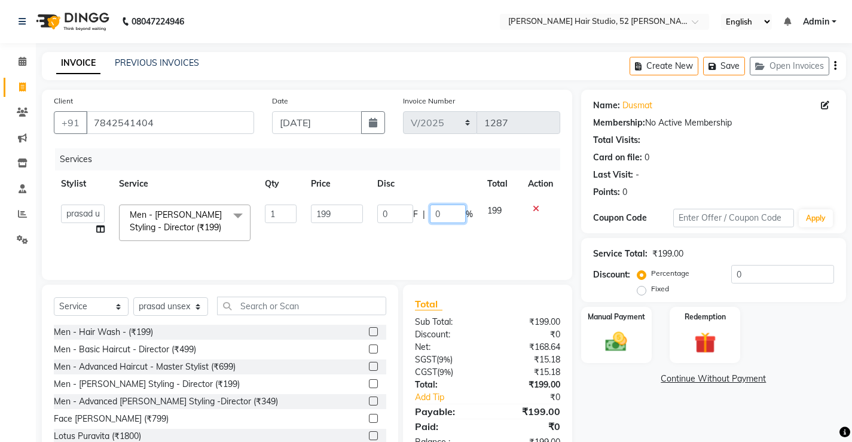
click at [444, 210] on input "0" at bounding box center [448, 213] width 36 height 19
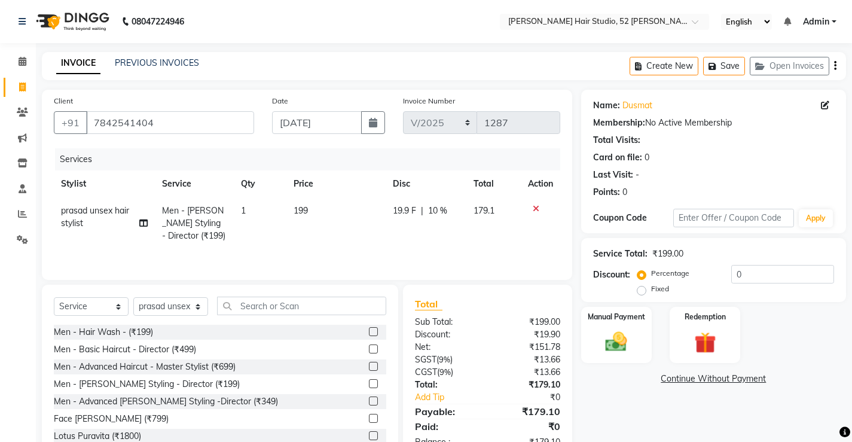
click at [438, 210] on span "10 %" at bounding box center [437, 210] width 19 height 13
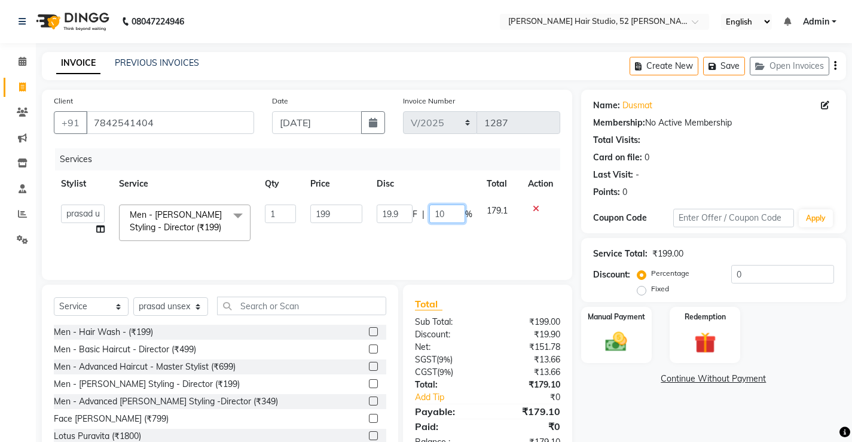
click at [454, 209] on input "10" at bounding box center [447, 213] width 36 height 19
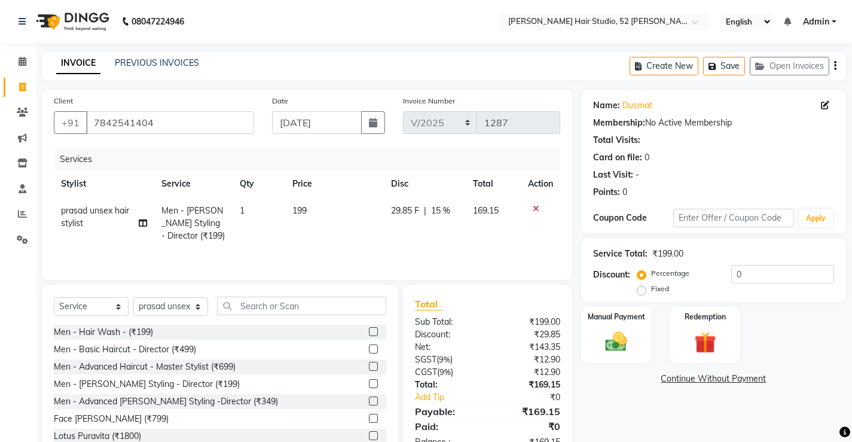
click at [448, 245] on td "29.85 F | 15 %" at bounding box center [425, 223] width 82 height 52
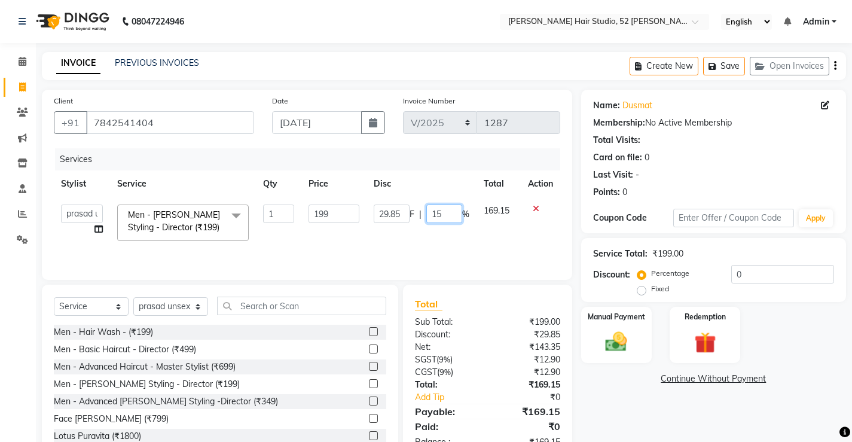
click at [451, 216] on input "15" at bounding box center [444, 213] width 36 height 19
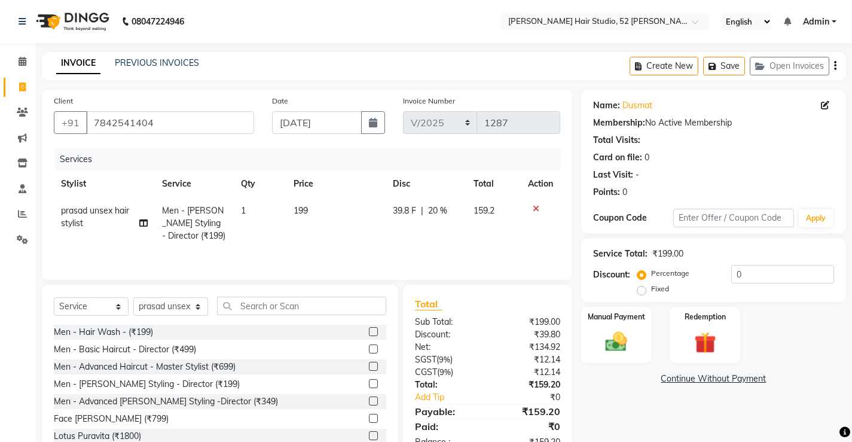
click at [441, 249] on div "Services Stylist Service Qty Price Disc Total Action prasad unsex hair stylist …" at bounding box center [307, 208] width 506 height 120
click at [439, 206] on span "20 %" at bounding box center [437, 210] width 19 height 13
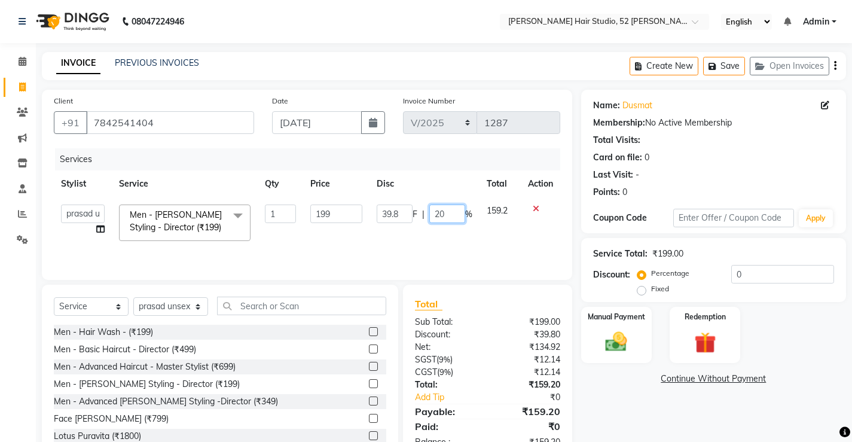
click at [456, 219] on input "20" at bounding box center [447, 213] width 36 height 19
click at [522, 246] on td at bounding box center [540, 222] width 39 height 51
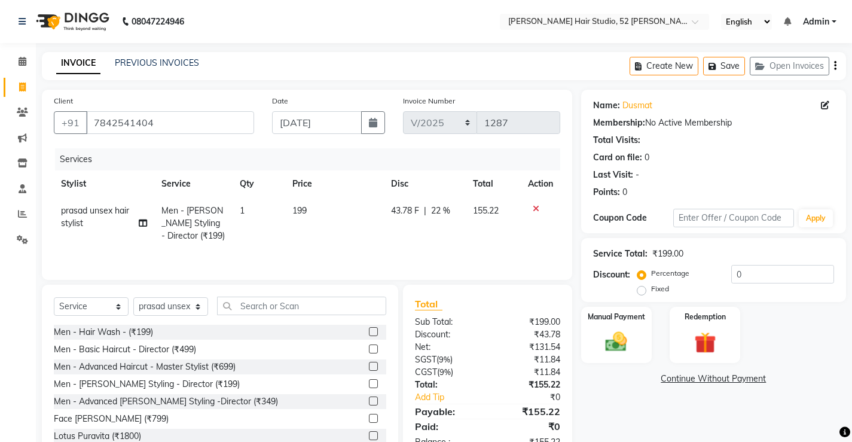
click at [444, 208] on span "22 %" at bounding box center [440, 210] width 19 height 13
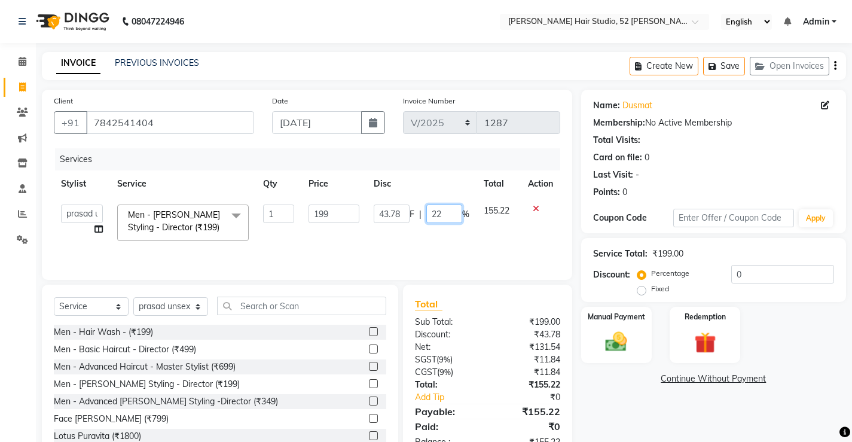
click at [444, 216] on input "22" at bounding box center [444, 213] width 36 height 19
drag, startPoint x: 427, startPoint y: 222, endPoint x: 423, endPoint y: 233, distance: 11.5
click at [423, 233] on td "43.78 F | 25 %" at bounding box center [421, 222] width 110 height 51
click at [414, 234] on td "43.78 F | 25 %" at bounding box center [421, 222] width 110 height 51
click at [637, 349] on div "Manual Payment" at bounding box center [616, 334] width 74 height 59
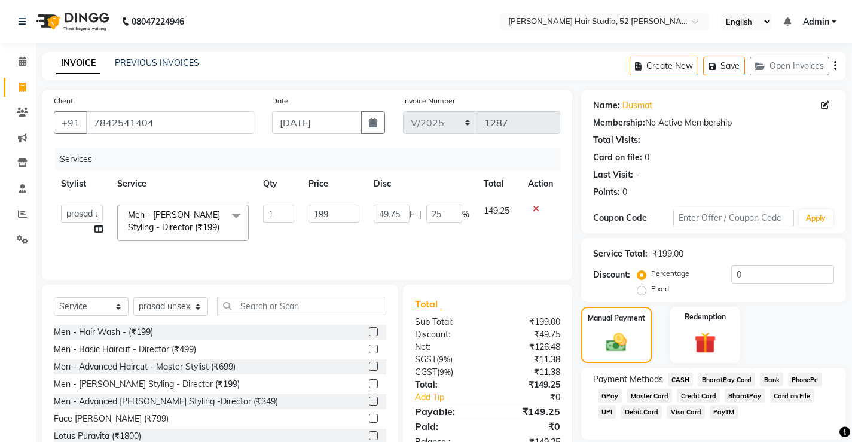
click at [616, 405] on span "UPI" at bounding box center [607, 412] width 19 height 14
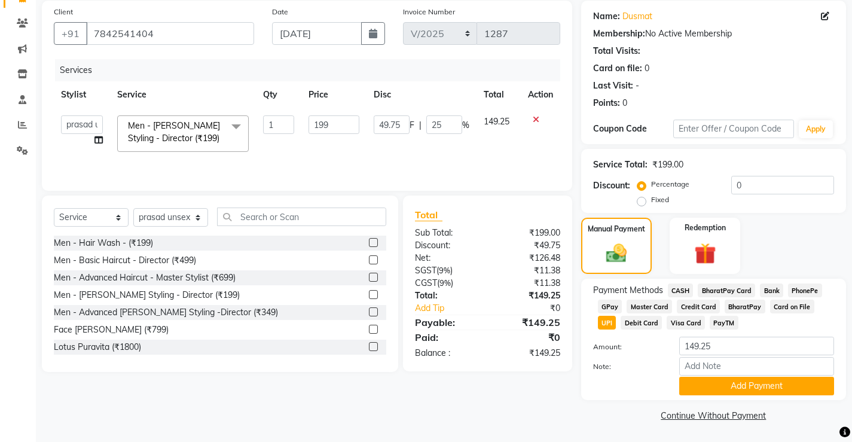
scroll to position [90, 0]
click at [755, 388] on button "Add Payment" at bounding box center [756, 385] width 155 height 19
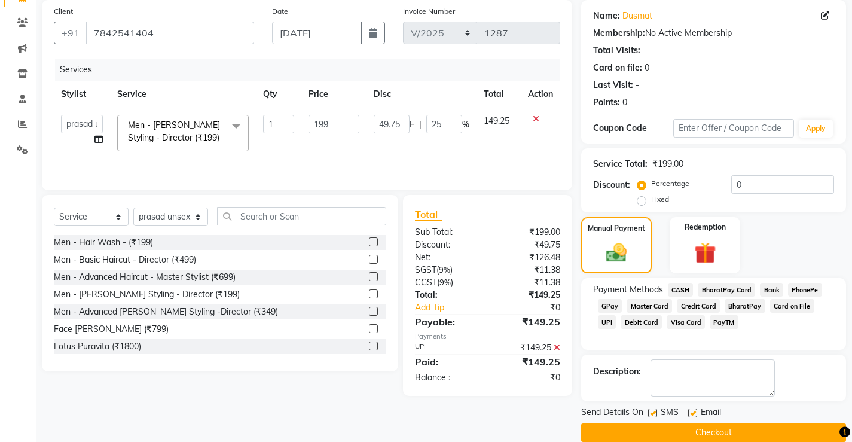
scroll to position [108, 0]
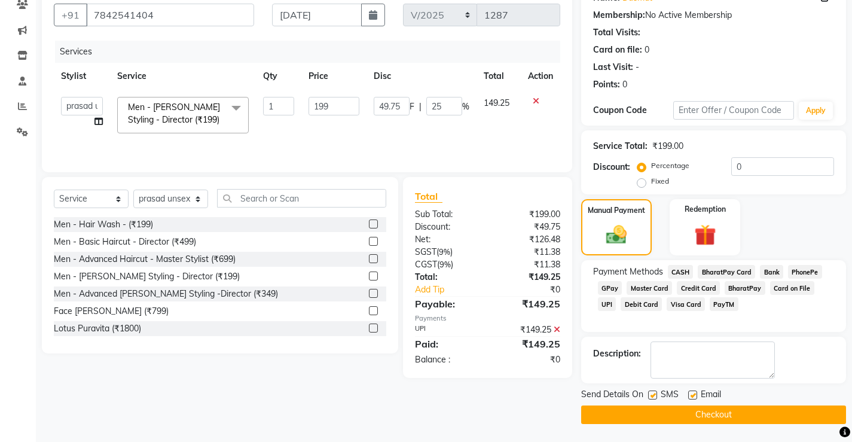
click at [719, 413] on button "Checkout" at bounding box center [713, 414] width 265 height 19
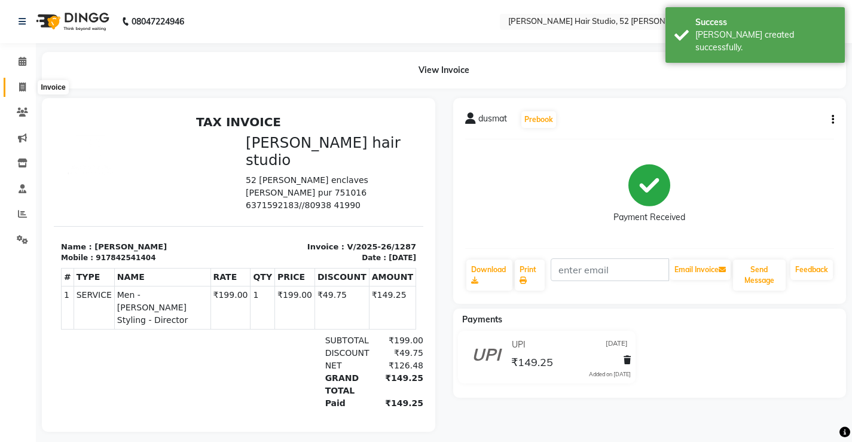
click at [16, 85] on span at bounding box center [22, 88] width 21 height 14
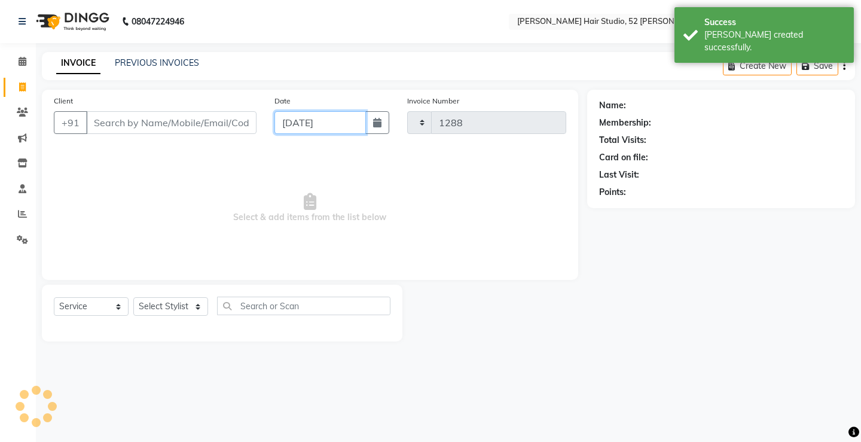
click at [334, 127] on input "[DATE]" at bounding box center [319, 122] width 91 height 23
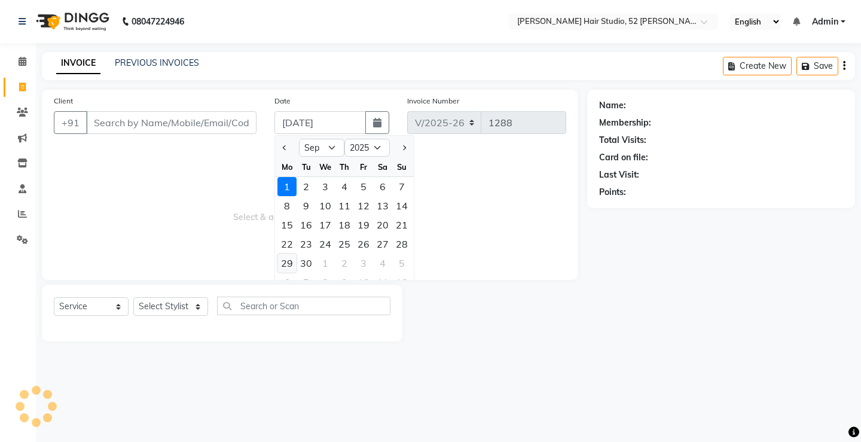
click at [288, 258] on div "29" at bounding box center [286, 262] width 19 height 19
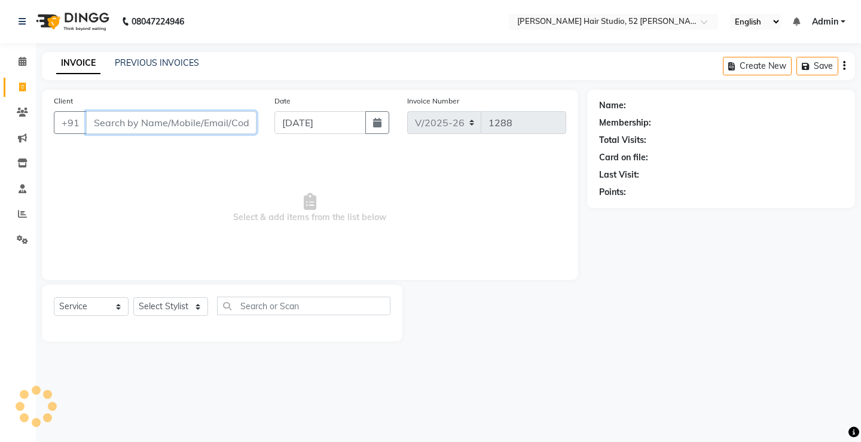
click at [181, 122] on input "Client" at bounding box center [171, 122] width 170 height 23
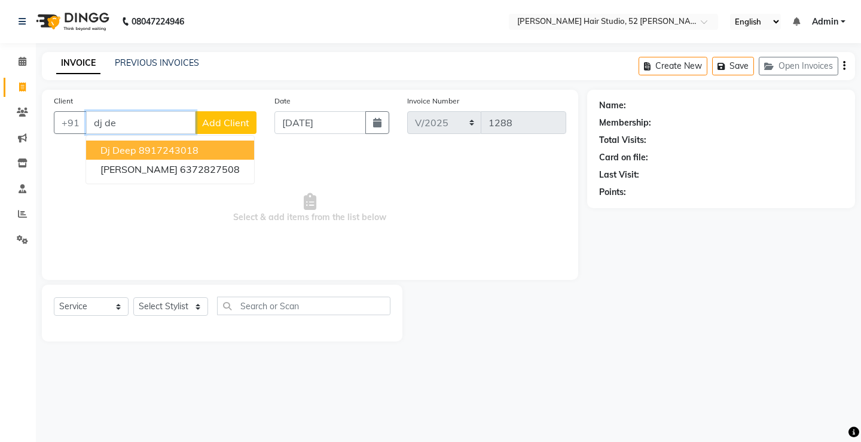
click at [168, 151] on ngb-highlight "8917243018" at bounding box center [169, 150] width 60 height 12
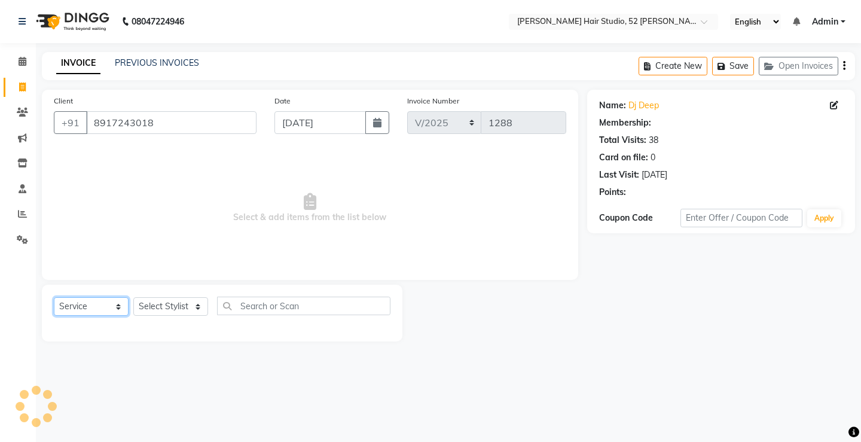
click at [78, 309] on select "Select Service Product Membership Package Voucher Prepaid Gift Card" at bounding box center [91, 306] width 75 height 19
click at [54, 297] on select "Select Service Product Membership Package Voucher Prepaid Gift Card" at bounding box center [91, 306] width 75 height 19
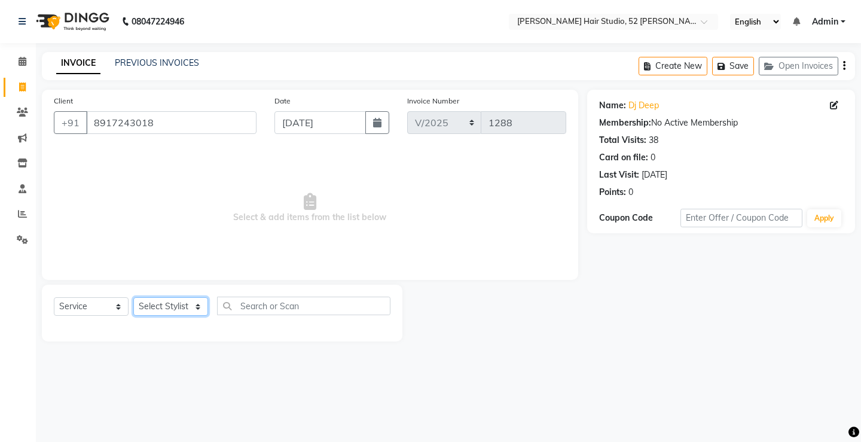
click at [149, 307] on select "Select Stylist Ajay [PERSON_NAME] [PERSON_NAME] [PERSON_NAME] unsex hair stylis…" at bounding box center [170, 306] width 75 height 19
click at [133, 297] on select "Select Stylist Ajay [PERSON_NAME] [PERSON_NAME] [PERSON_NAME] unsex hair stylis…" at bounding box center [170, 306] width 75 height 19
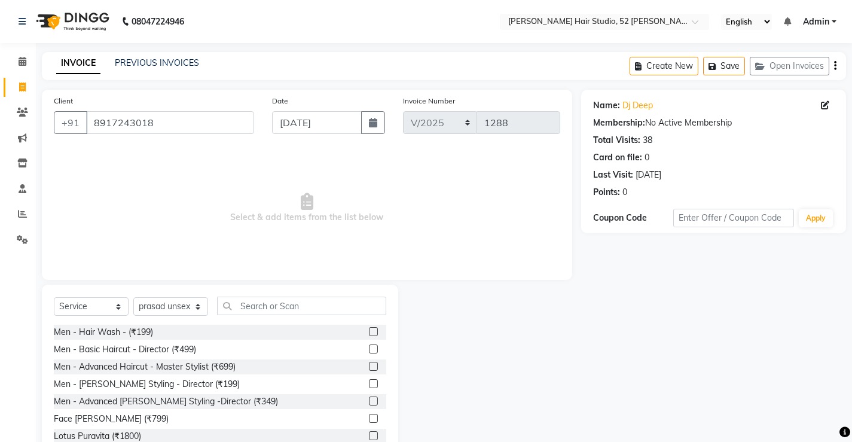
click at [369, 330] on label at bounding box center [373, 331] width 9 height 9
click at [369, 330] on input "checkbox" at bounding box center [373, 332] width 8 height 8
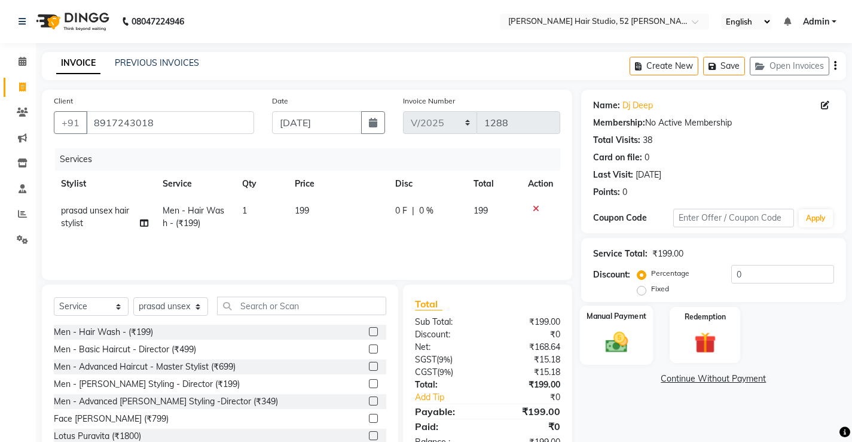
click at [596, 342] on div "Manual Payment" at bounding box center [616, 334] width 74 height 59
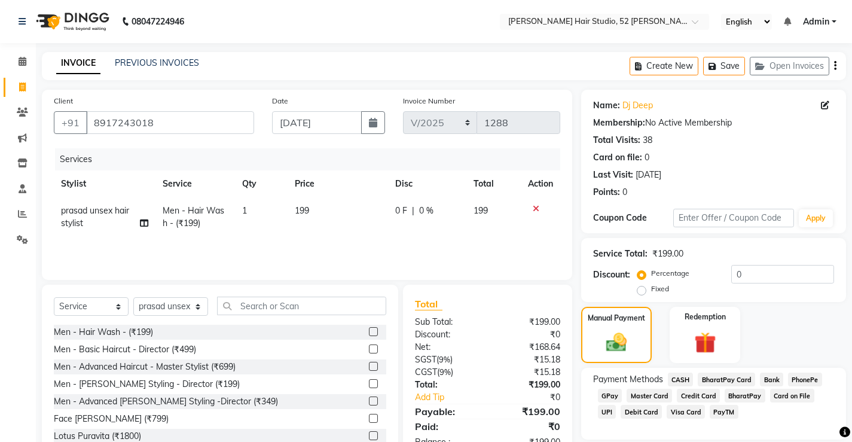
click at [616, 405] on span "UPI" at bounding box center [607, 412] width 19 height 14
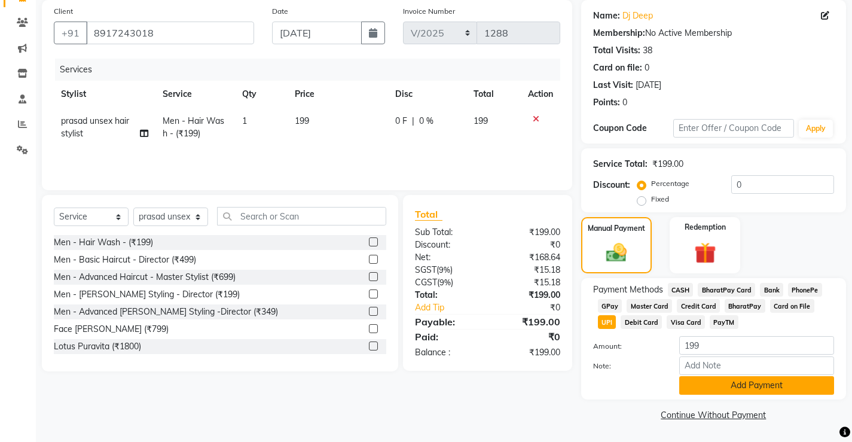
click at [759, 389] on button "Add Payment" at bounding box center [756, 385] width 155 height 19
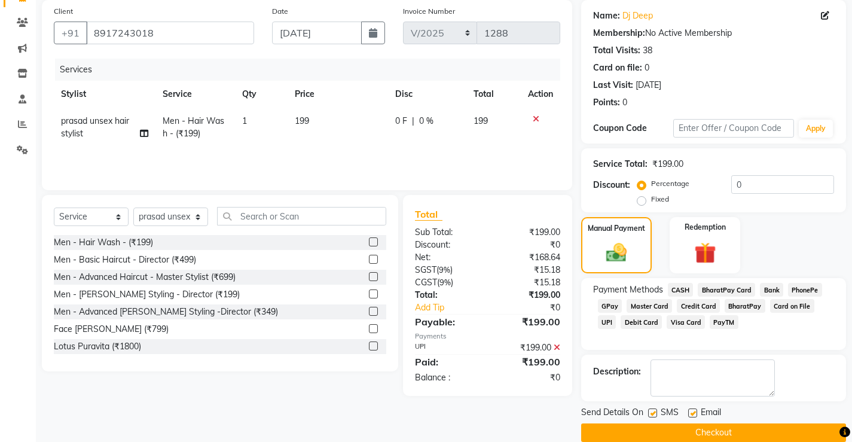
scroll to position [108, 0]
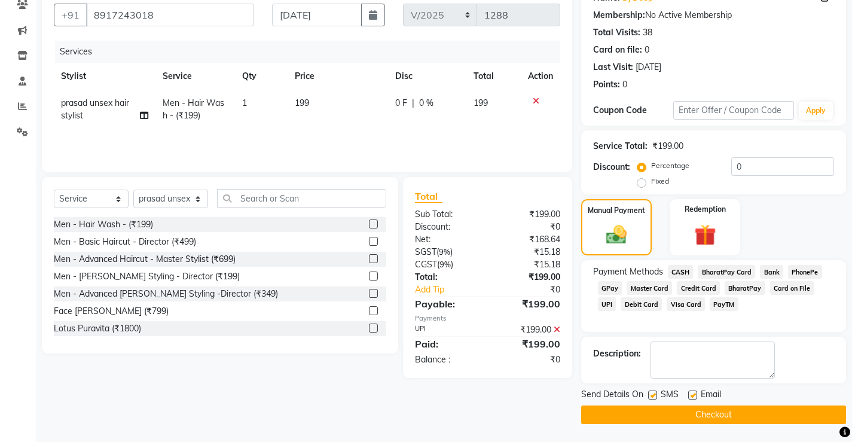
click at [739, 408] on button "Checkout" at bounding box center [713, 414] width 265 height 19
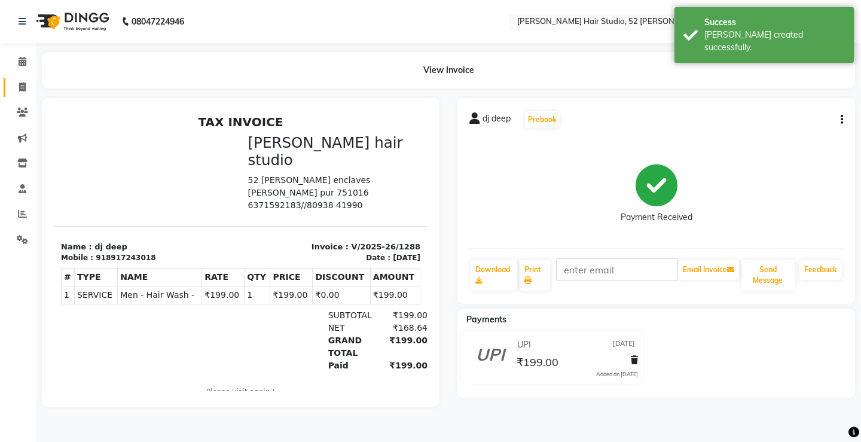
click at [20, 78] on link "Invoice" at bounding box center [18, 88] width 29 height 20
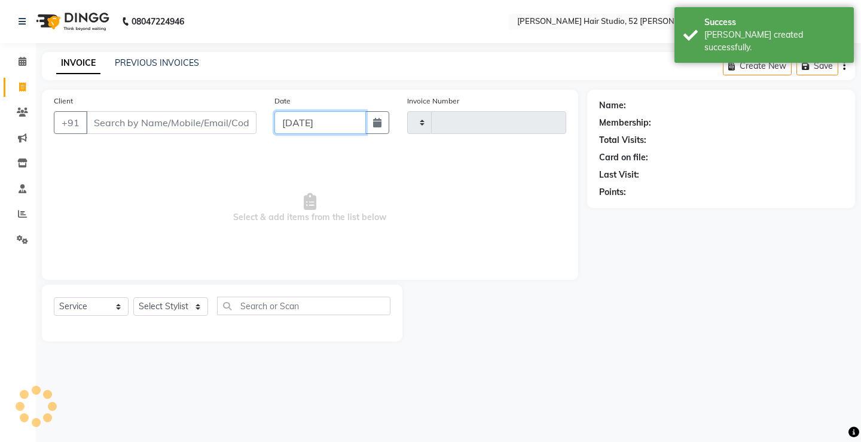
click at [353, 129] on input "[DATE]" at bounding box center [319, 122] width 91 height 23
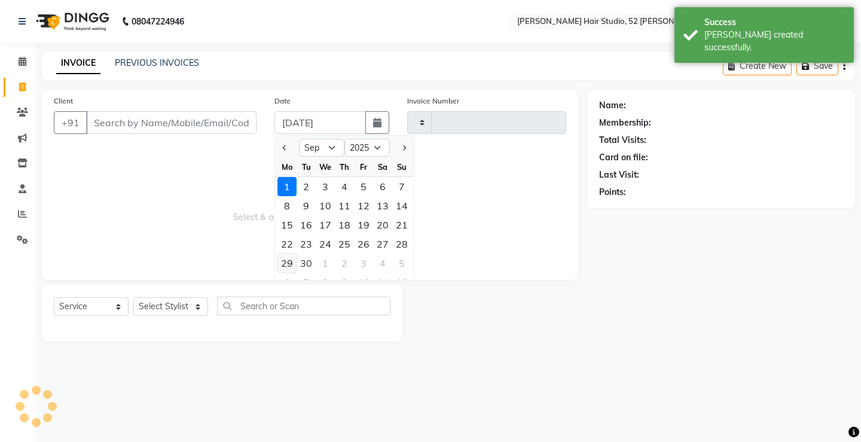
click at [286, 264] on div "29" at bounding box center [286, 262] width 19 height 19
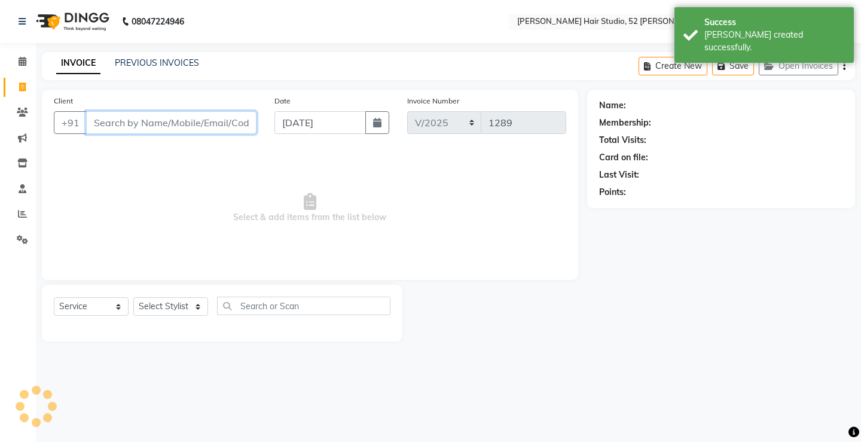
click at [138, 120] on input "Client" at bounding box center [171, 122] width 170 height 23
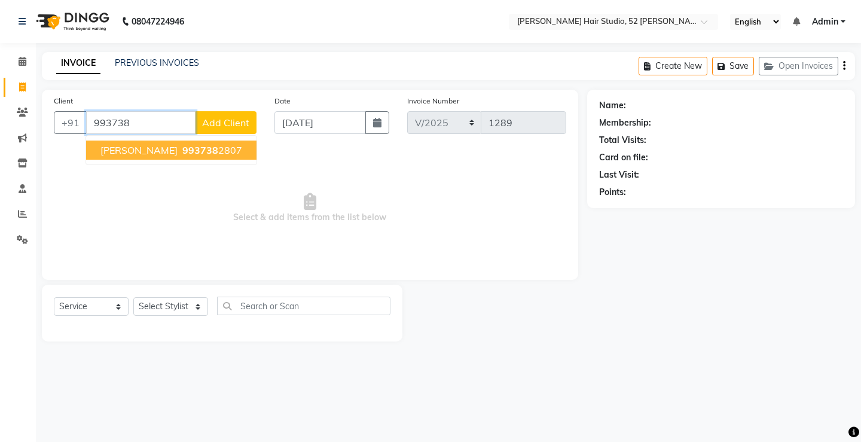
click at [187, 151] on ngb-highlight "993738 2807" at bounding box center [211, 150] width 62 height 12
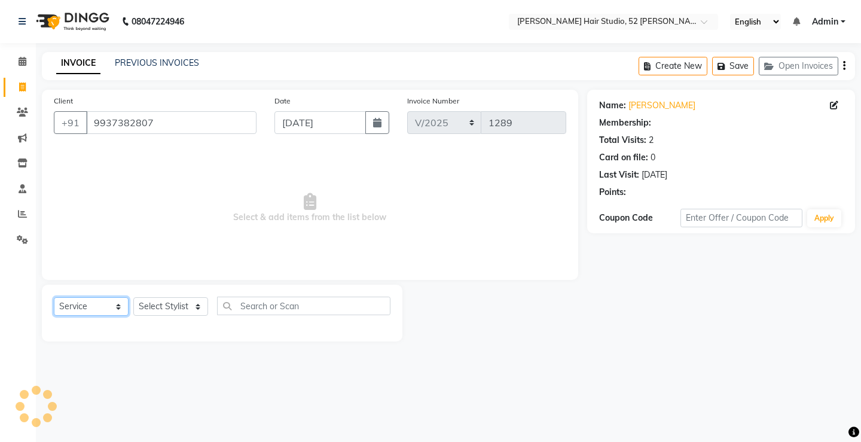
click at [91, 308] on select "Select Service Product Membership Package Voucher Prepaid Gift Card" at bounding box center [91, 306] width 75 height 19
click at [54, 297] on select "Select Service Product Membership Package Voucher Prepaid Gift Card" at bounding box center [91, 306] width 75 height 19
click at [152, 308] on select "Select Stylist Ajay [PERSON_NAME] [PERSON_NAME] [PERSON_NAME] unsex hair stylis…" at bounding box center [170, 306] width 75 height 19
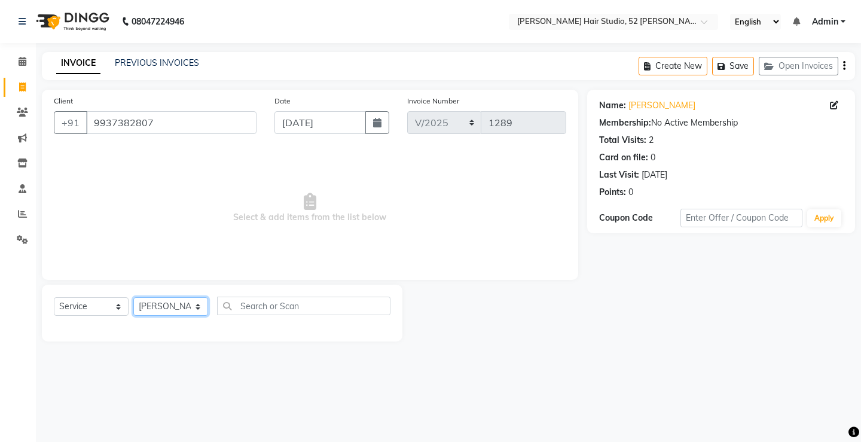
click at [133, 297] on select "Select Stylist Ajay [PERSON_NAME] [PERSON_NAME] [PERSON_NAME] unsex hair stylis…" at bounding box center [170, 306] width 75 height 19
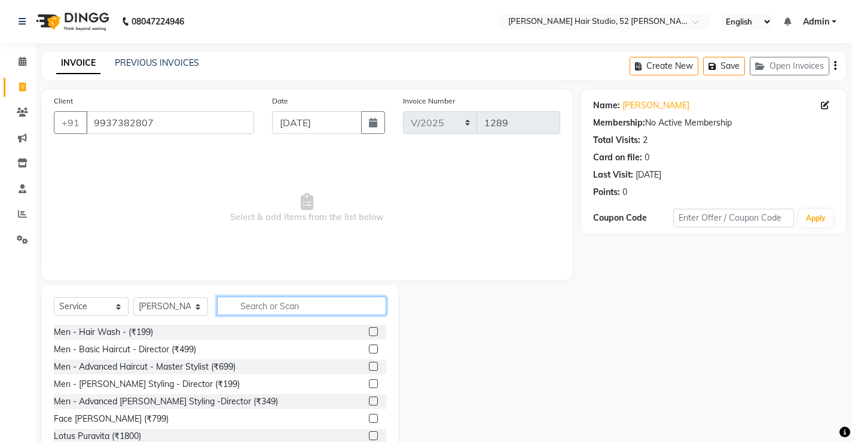
click at [264, 306] on input "text" at bounding box center [301, 306] width 169 height 19
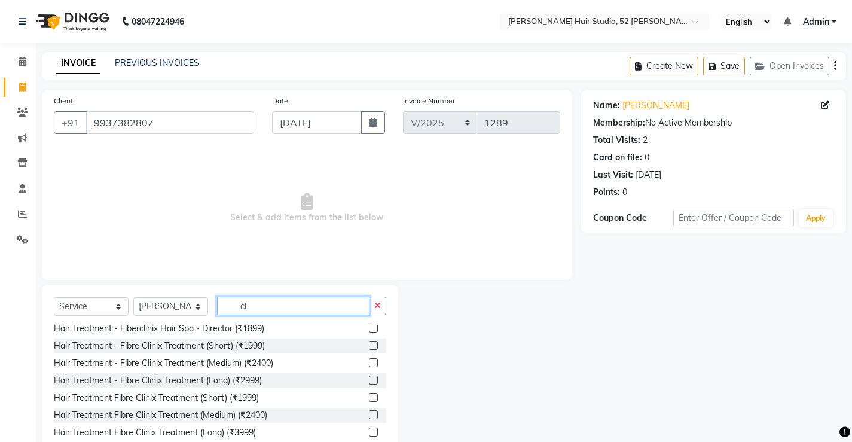
scroll to position [179, 0]
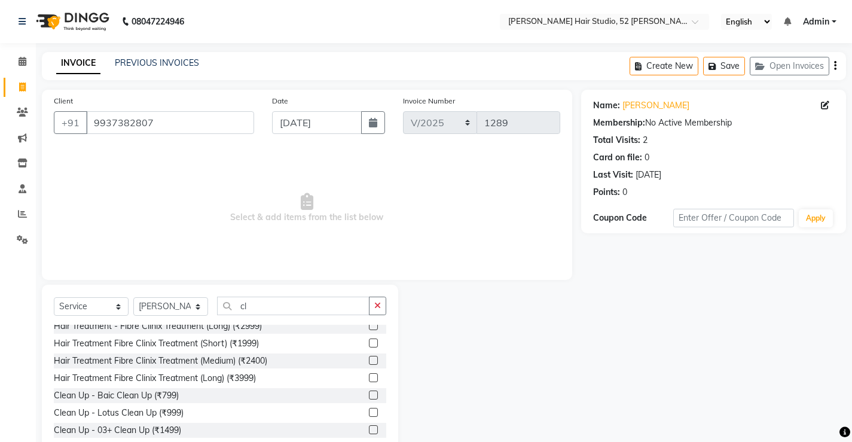
click at [369, 408] on div at bounding box center [377, 412] width 17 height 15
click at [369, 408] on label at bounding box center [373, 412] width 9 height 9
click at [369, 409] on input "checkbox" at bounding box center [373, 413] width 8 height 8
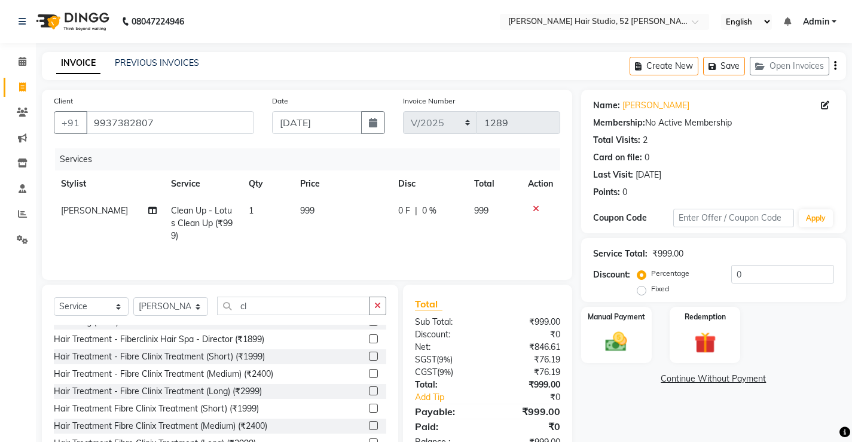
scroll to position [0, 0]
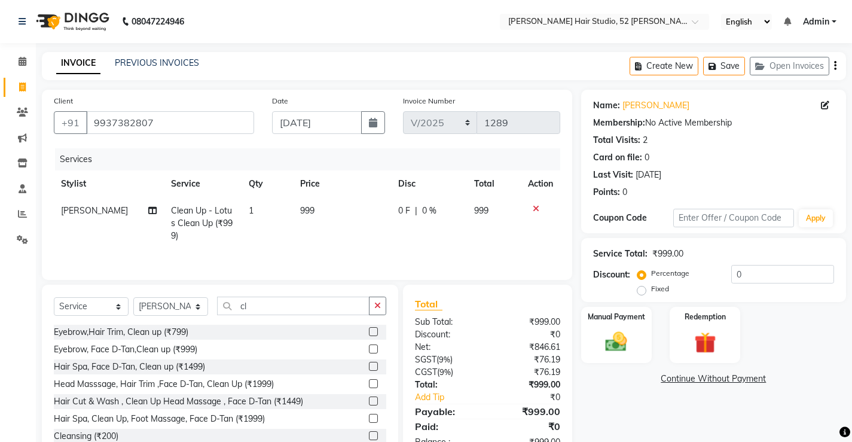
click at [369, 328] on label at bounding box center [373, 331] width 9 height 9
click at [369, 328] on input "checkbox" at bounding box center [373, 332] width 8 height 8
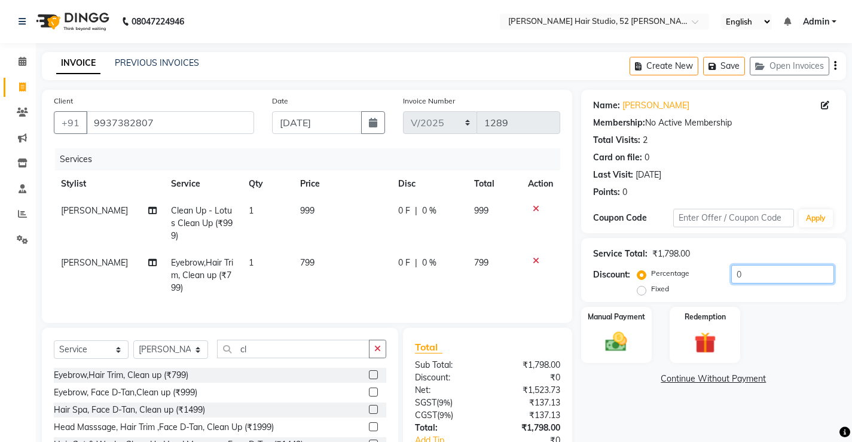
click at [752, 275] on input "0" at bounding box center [782, 274] width 103 height 19
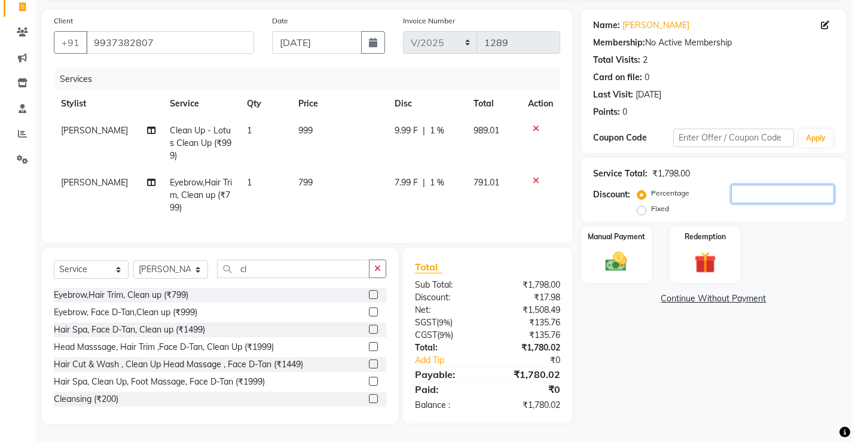
scroll to position [77, 0]
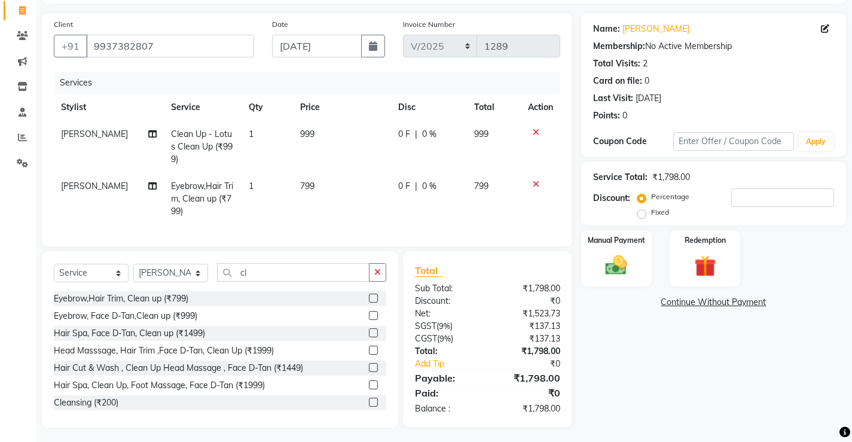
click at [302, 181] on span "799" at bounding box center [307, 186] width 14 height 11
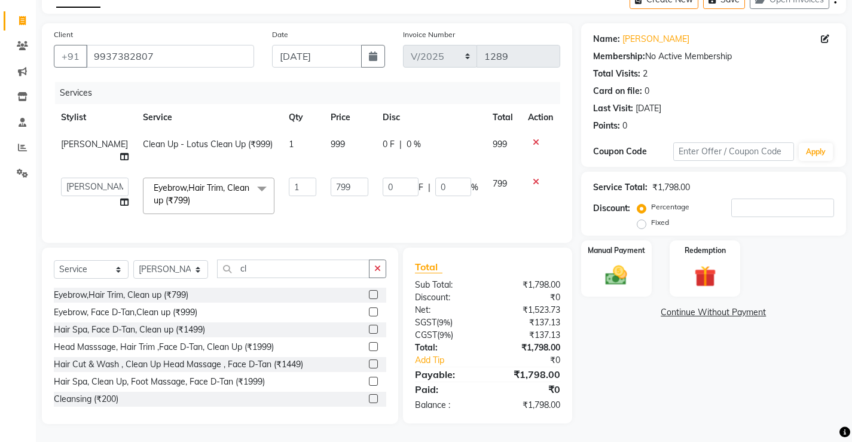
scroll to position [63, 0]
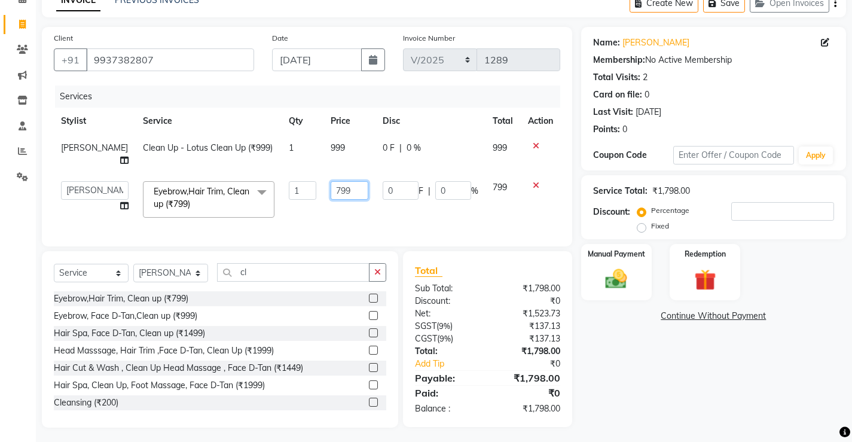
click at [343, 181] on input "799" at bounding box center [350, 190] width 38 height 19
click at [326, 195] on td "500" at bounding box center [349, 199] width 52 height 51
click at [331, 181] on input "500" at bounding box center [350, 190] width 38 height 19
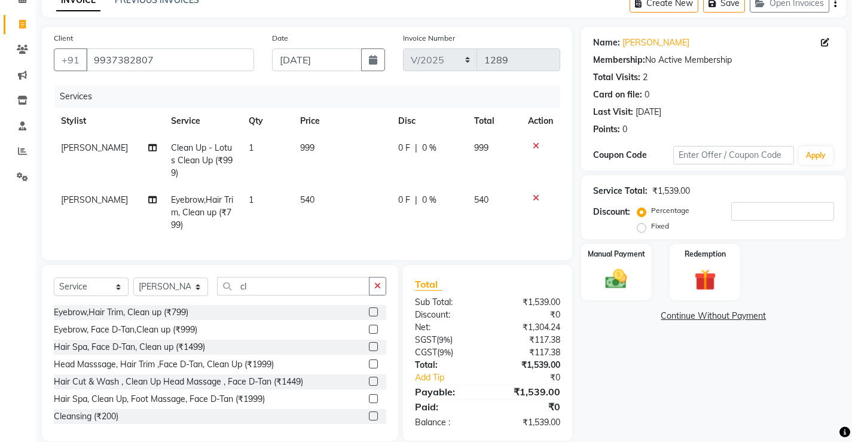
click at [325, 204] on td "540" at bounding box center [341, 213] width 97 height 52
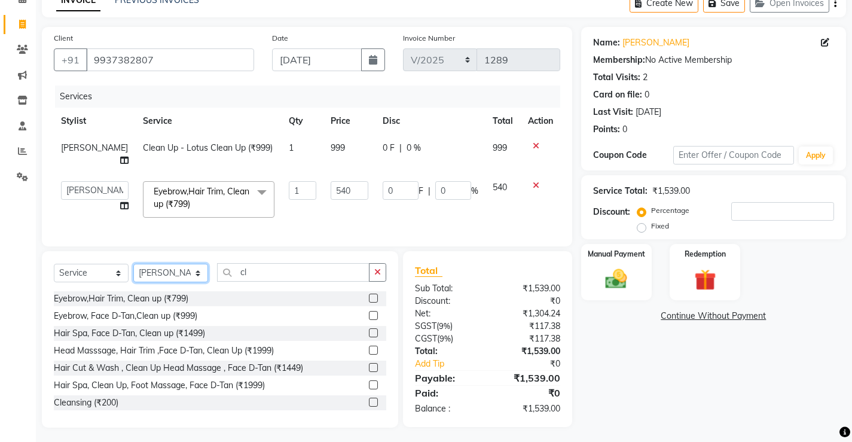
click at [179, 277] on select "Select Stylist Ajay [PERSON_NAME] [PERSON_NAME] [PERSON_NAME] unsex hair stylis…" at bounding box center [170, 273] width 75 height 19
click at [96, 268] on select "Select Service Product Membership Package Voucher Prepaid Gift Card" at bounding box center [91, 273] width 75 height 19
click at [54, 264] on select "Select Service Product Membership Package Voucher Prepaid Gift Card" at bounding box center [91, 273] width 75 height 19
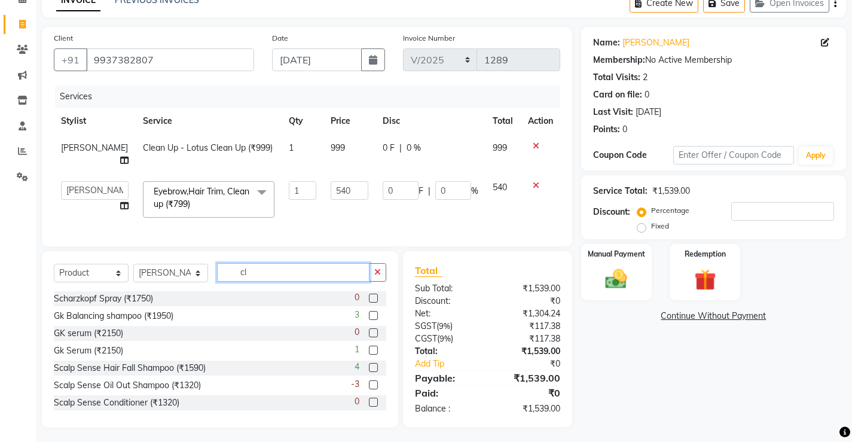
click at [265, 269] on input "cl" at bounding box center [293, 272] width 152 height 19
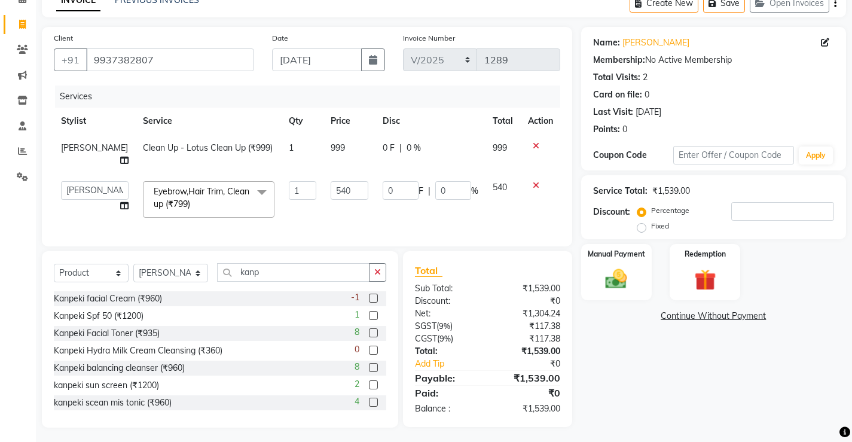
click at [369, 295] on label at bounding box center [373, 298] width 9 height 9
click at [369, 295] on input "checkbox" at bounding box center [373, 299] width 8 height 8
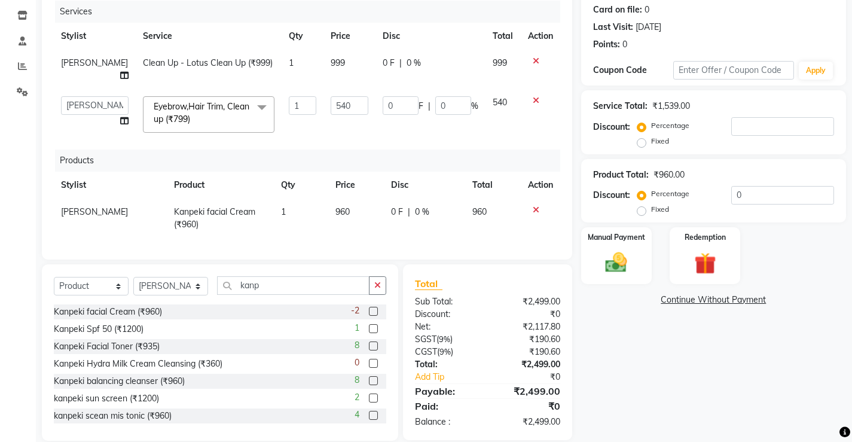
scroll to position [161, 0]
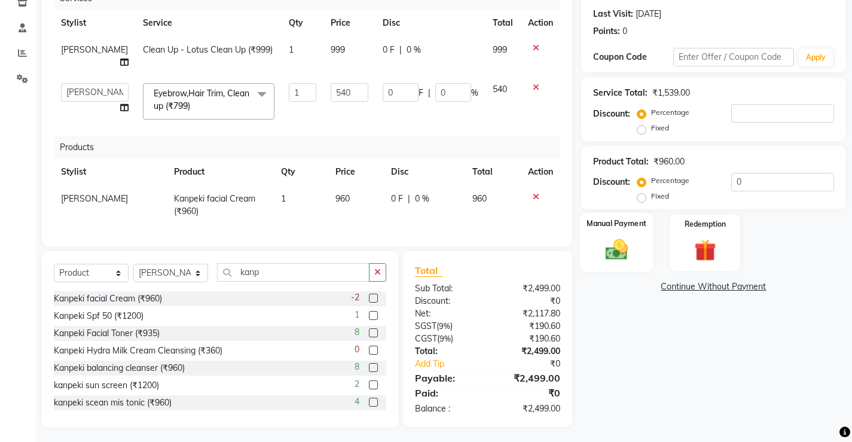
click at [637, 242] on div "Manual Payment" at bounding box center [616, 242] width 74 height 59
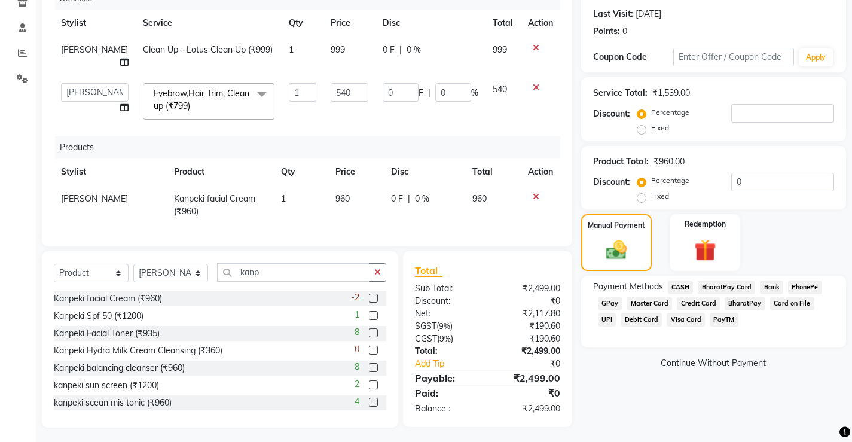
click at [679, 288] on span "CASH" at bounding box center [681, 287] width 26 height 14
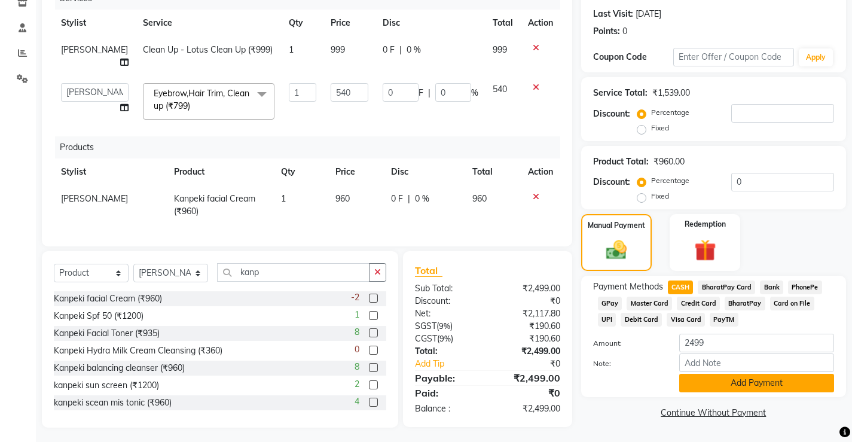
click at [745, 383] on button "Add Payment" at bounding box center [756, 383] width 155 height 19
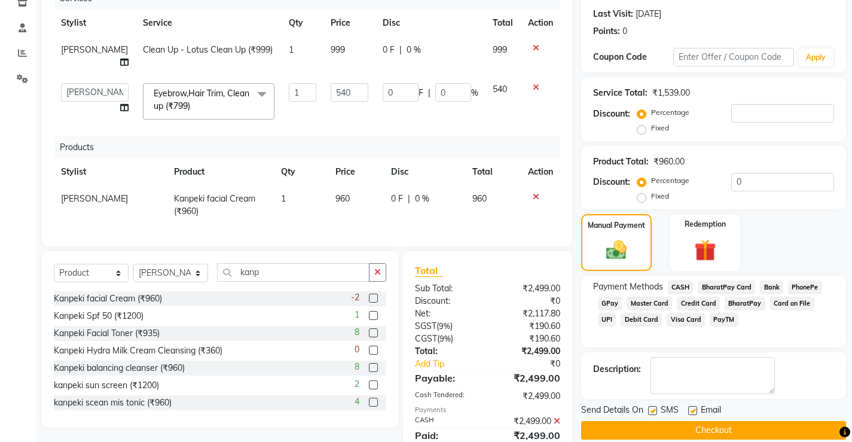
click at [728, 426] on button "Checkout" at bounding box center [713, 430] width 265 height 19
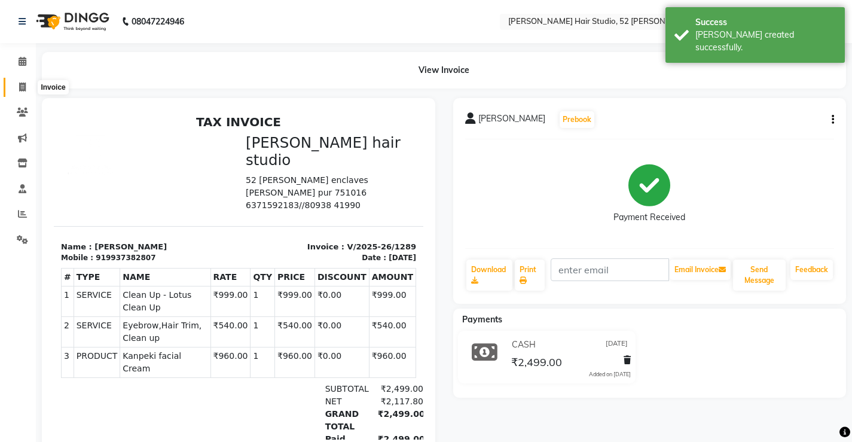
click at [23, 86] on icon at bounding box center [22, 86] width 7 height 9
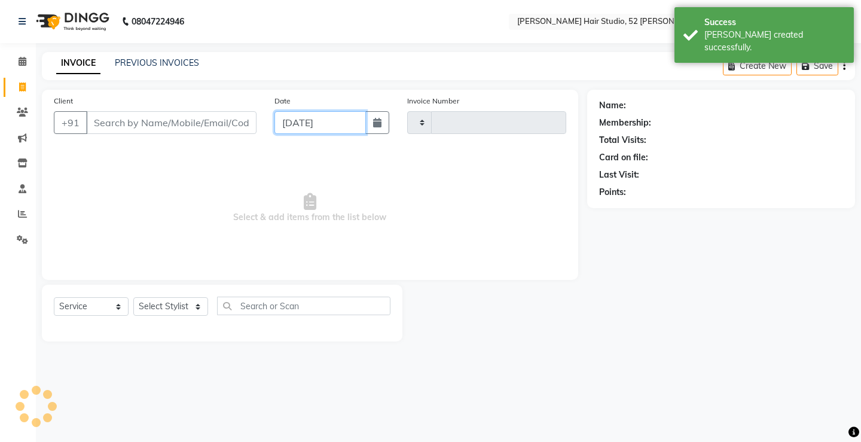
click at [315, 129] on input "[DATE]" at bounding box center [319, 122] width 91 height 23
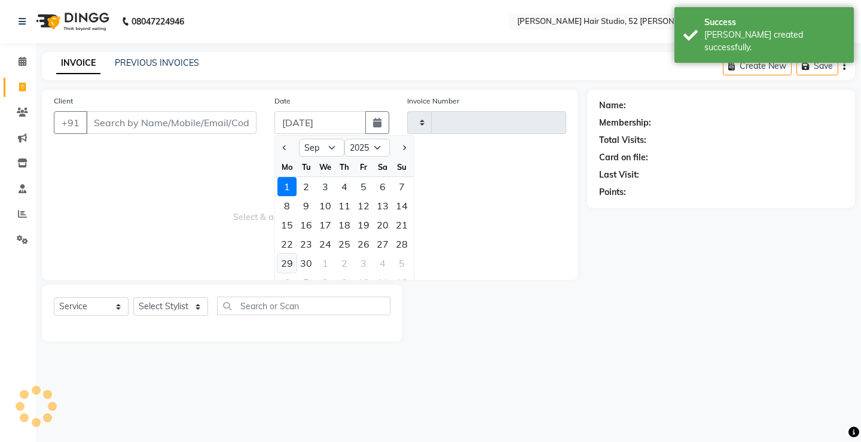
click at [289, 268] on div "29" at bounding box center [286, 262] width 19 height 19
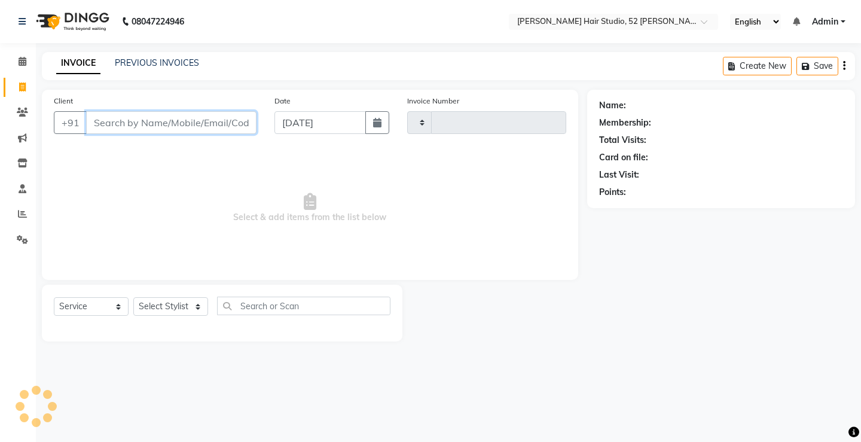
click at [122, 120] on input "Client" at bounding box center [171, 122] width 170 height 23
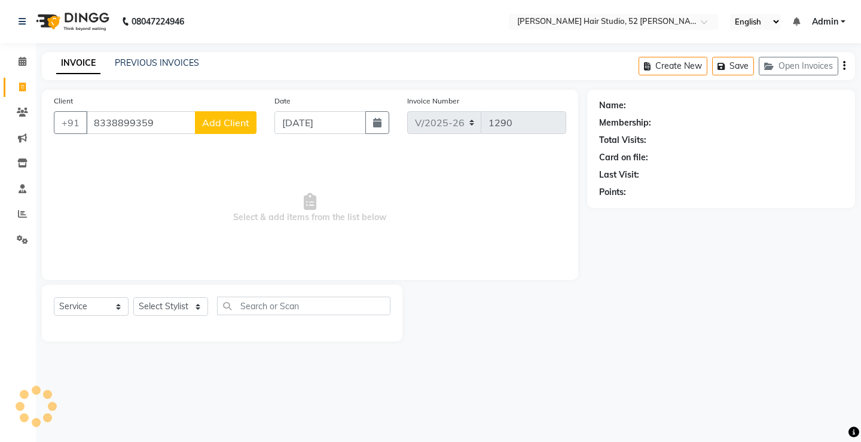
click at [245, 127] on span "Add Client" at bounding box center [225, 123] width 47 height 12
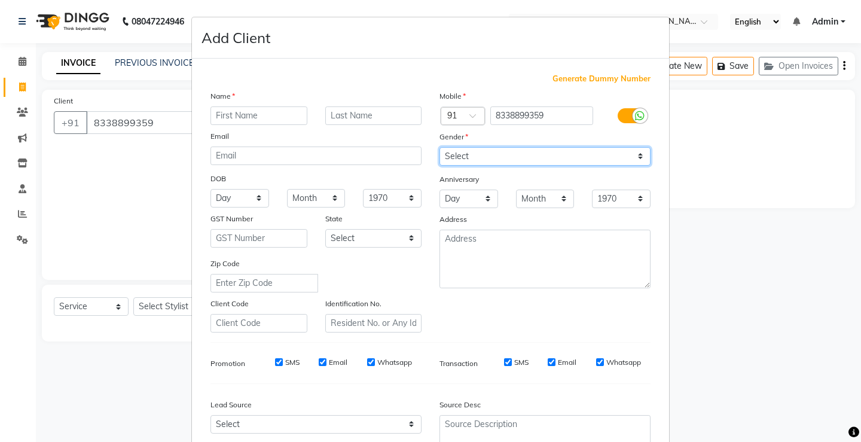
click at [467, 161] on select "Select [DEMOGRAPHIC_DATA] [DEMOGRAPHIC_DATA] Other Prefer Not To Say" at bounding box center [544, 156] width 211 height 19
click at [439, 147] on select "Select [DEMOGRAPHIC_DATA] [DEMOGRAPHIC_DATA] Other Prefer Not To Say" at bounding box center [544, 156] width 211 height 19
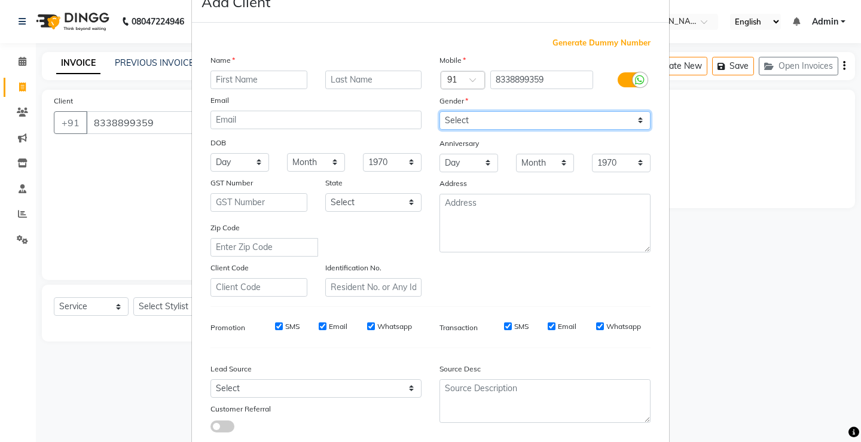
scroll to position [110, 0]
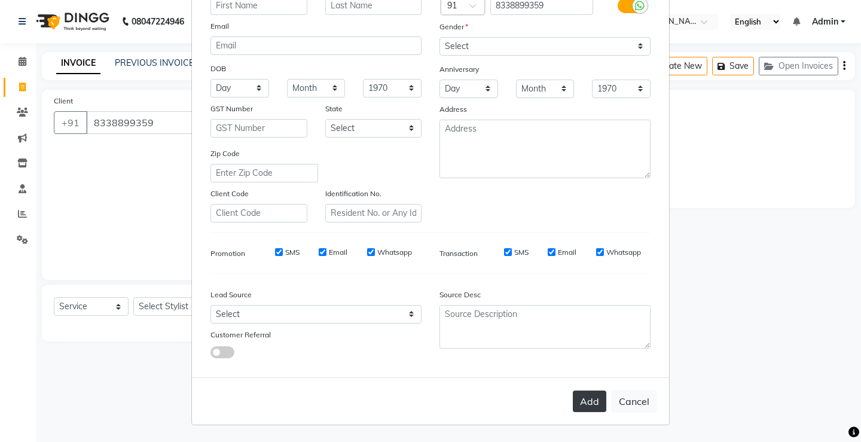
click at [588, 401] on button "Add" at bounding box center [589, 401] width 33 height 22
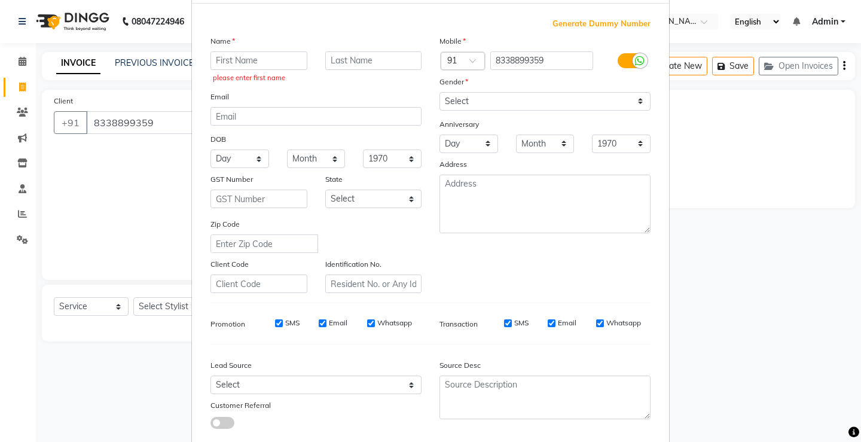
scroll to position [0, 0]
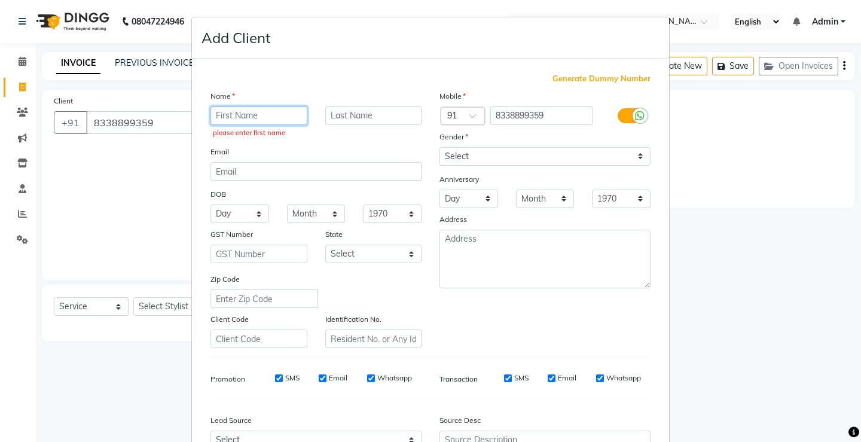
click at [230, 115] on input "text" at bounding box center [258, 115] width 97 height 19
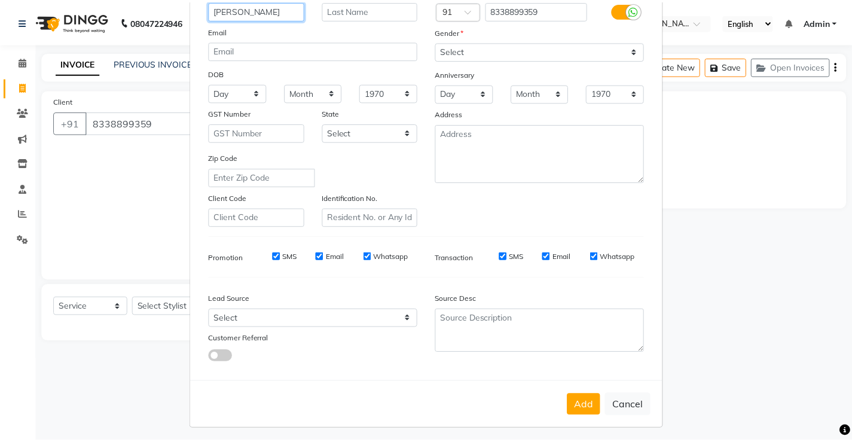
scroll to position [110, 0]
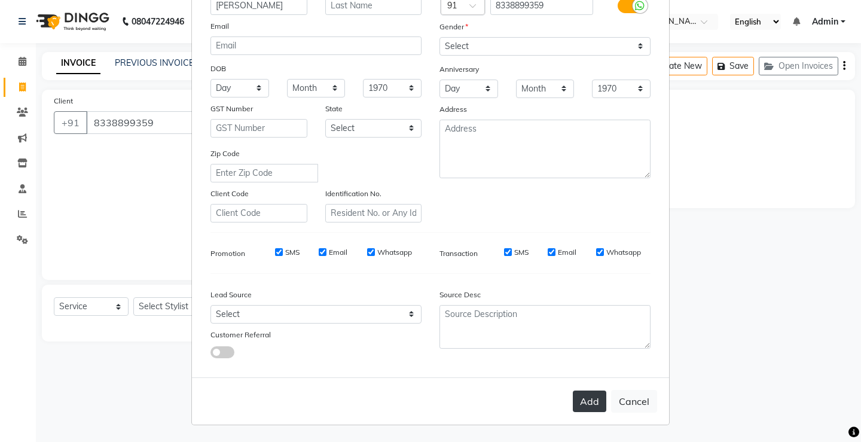
click at [582, 401] on button "Add" at bounding box center [589, 401] width 33 height 22
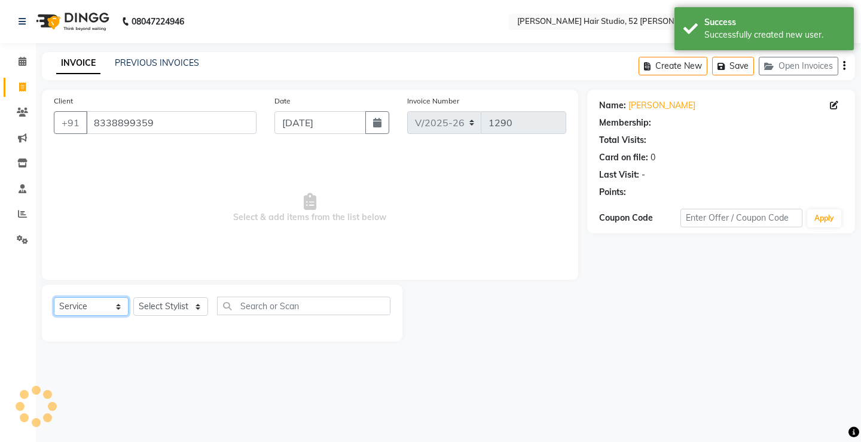
click at [77, 301] on select "Select Service Product Membership Package Voucher Prepaid Gift Card" at bounding box center [91, 306] width 75 height 19
click at [54, 297] on select "Select Service Product Membership Package Voucher Prepaid Gift Card" at bounding box center [91, 306] width 75 height 19
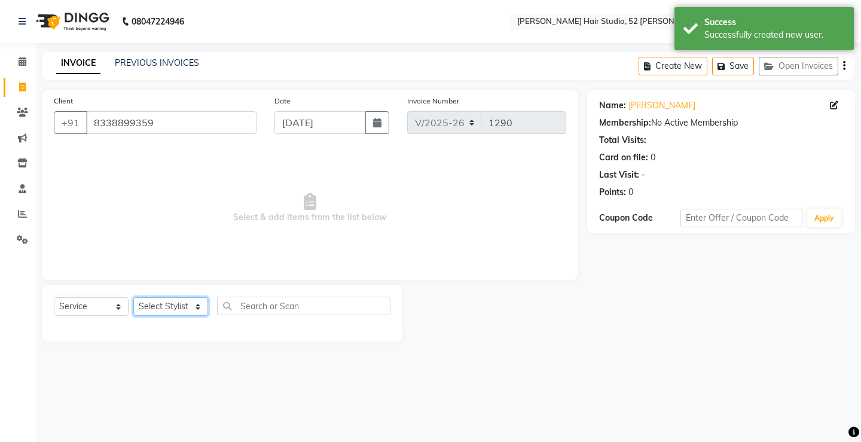
click at [157, 308] on select "Select Stylist Ajay [PERSON_NAME] [PERSON_NAME] [PERSON_NAME] unsex hair stylis…" at bounding box center [170, 306] width 75 height 19
click at [133, 297] on select "Select Stylist Ajay [PERSON_NAME] [PERSON_NAME] [PERSON_NAME] unsex hair stylis…" at bounding box center [170, 306] width 75 height 19
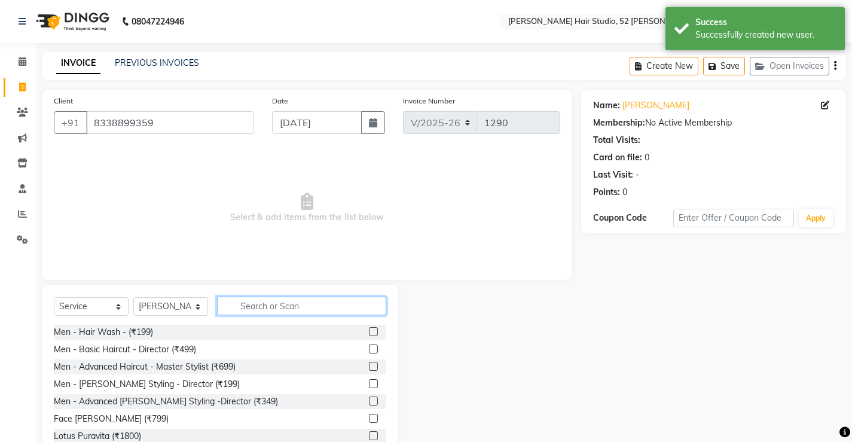
click at [248, 301] on input "text" at bounding box center [301, 306] width 169 height 19
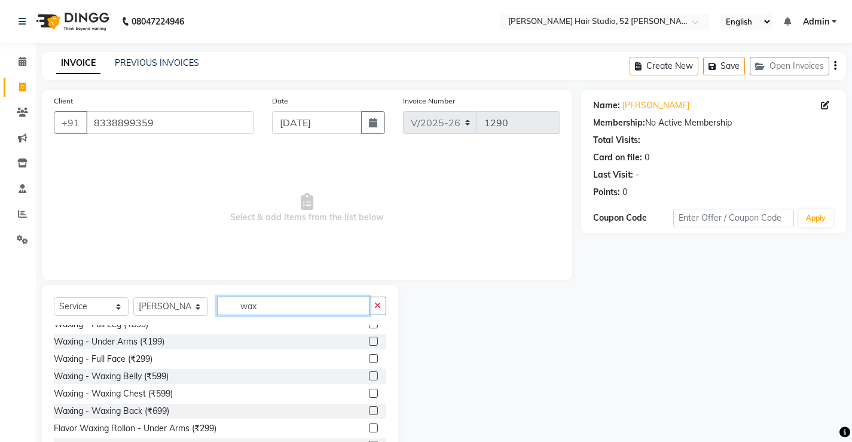
scroll to position [120, 0]
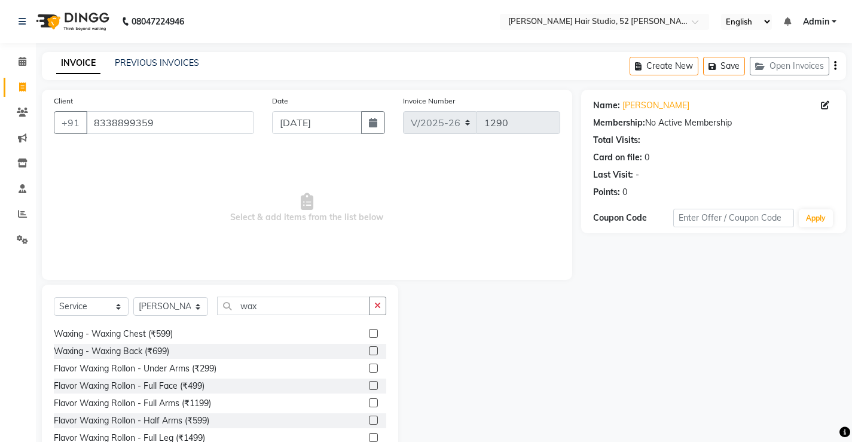
click at [369, 385] on label at bounding box center [373, 385] width 9 height 9
click at [369, 385] on input "checkbox" at bounding box center [373, 386] width 8 height 8
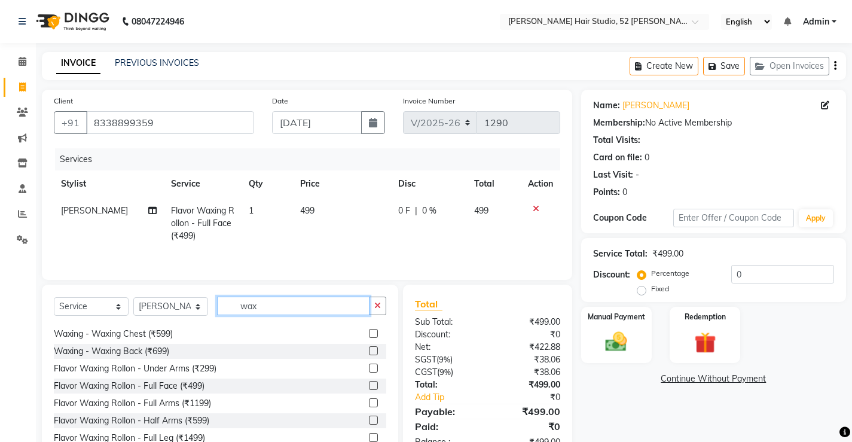
click at [271, 311] on input "wax" at bounding box center [293, 306] width 152 height 19
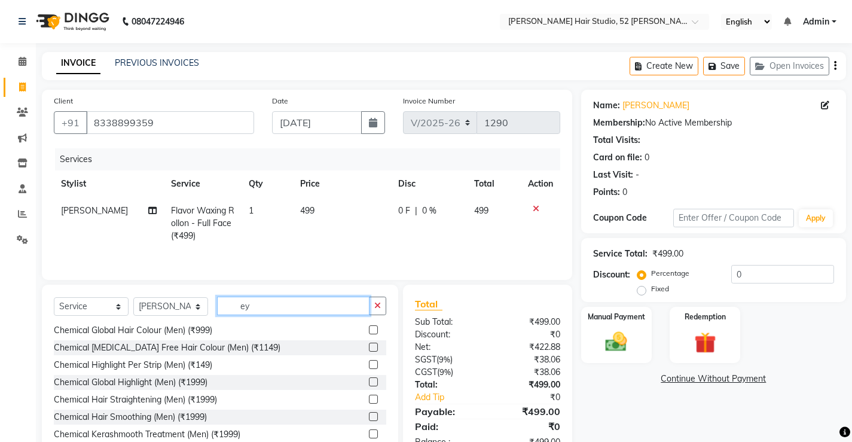
scroll to position [0, 0]
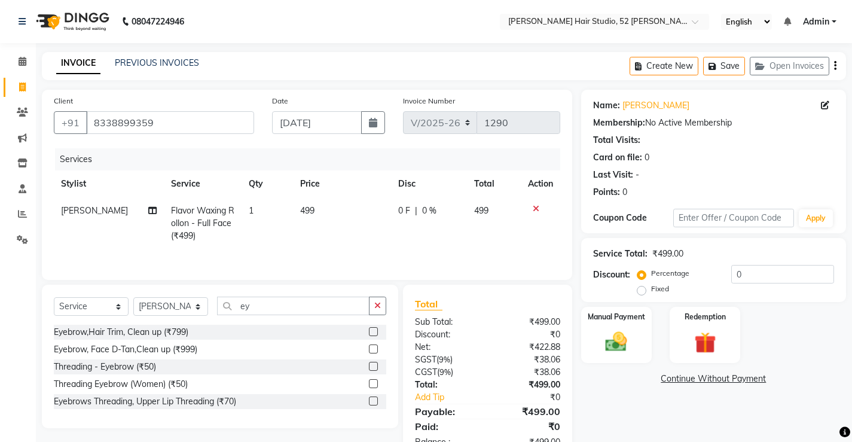
click at [373, 364] on label at bounding box center [373, 366] width 9 height 9
click at [373, 364] on input "checkbox" at bounding box center [373, 367] width 8 height 8
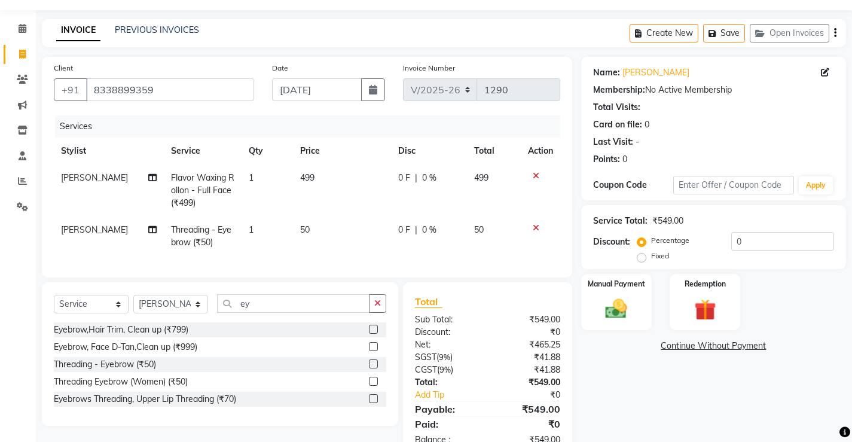
scroll to position [60, 0]
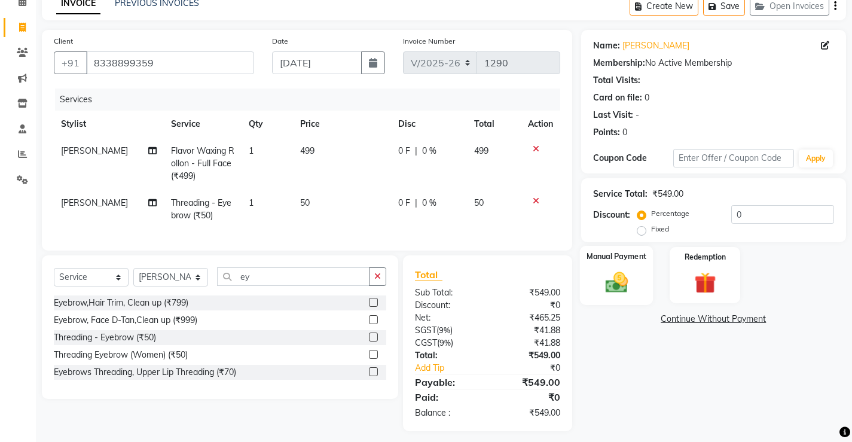
click at [625, 283] on img at bounding box center [616, 282] width 36 height 26
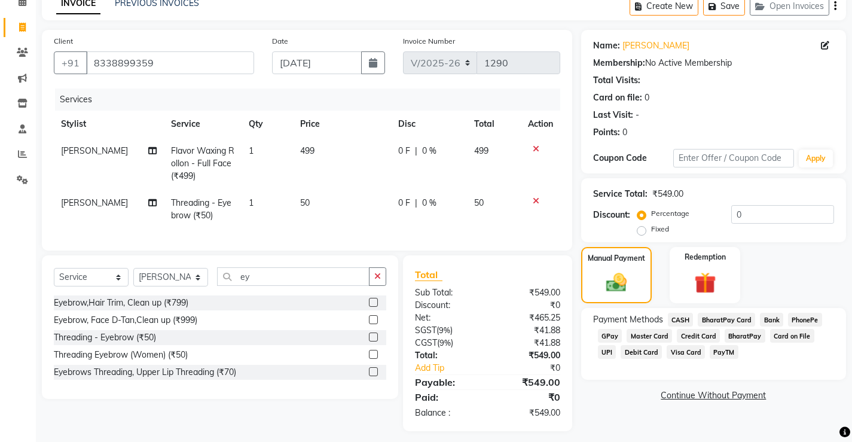
click at [678, 318] on span "CASH" at bounding box center [681, 320] width 26 height 14
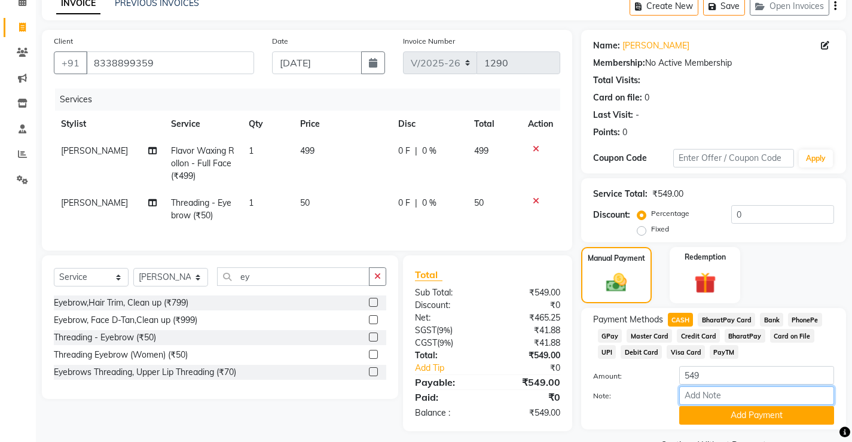
click at [693, 395] on input "Note:" at bounding box center [756, 395] width 155 height 19
click at [616, 345] on span "UPI" at bounding box center [607, 352] width 19 height 14
click at [675, 319] on span "CASH" at bounding box center [681, 320] width 26 height 14
click at [704, 401] on input "Note:" at bounding box center [756, 395] width 155 height 19
click at [750, 420] on button "Add Payment" at bounding box center [756, 415] width 155 height 19
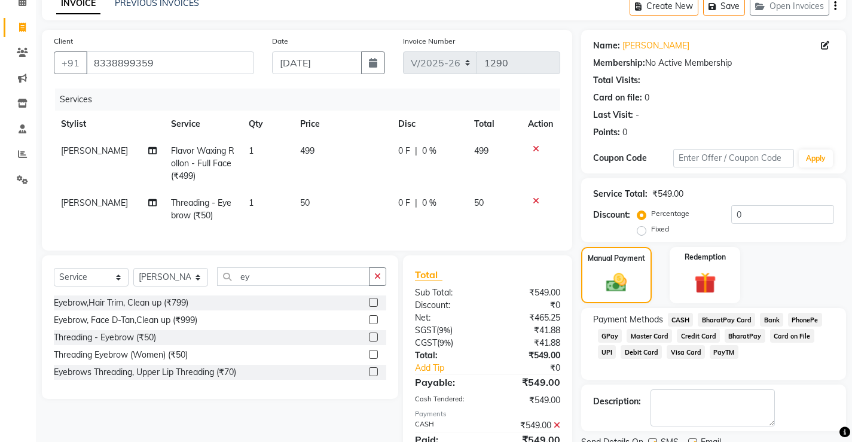
scroll to position [118, 0]
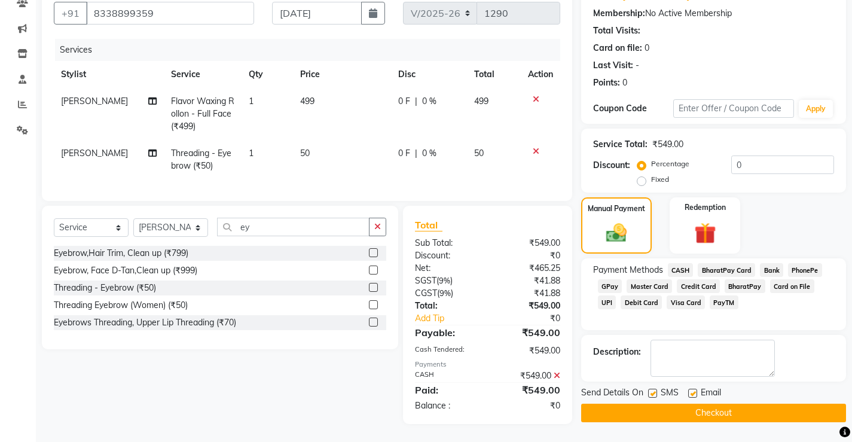
click at [739, 404] on button "Checkout" at bounding box center [713, 413] width 265 height 19
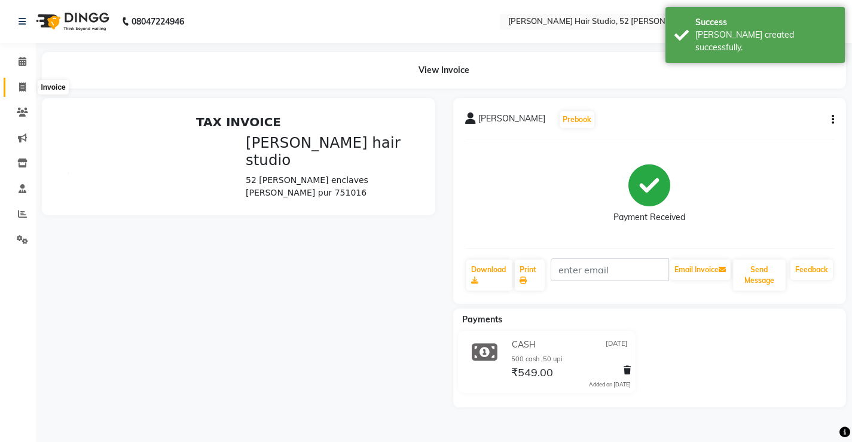
click at [17, 82] on span at bounding box center [22, 88] width 21 height 14
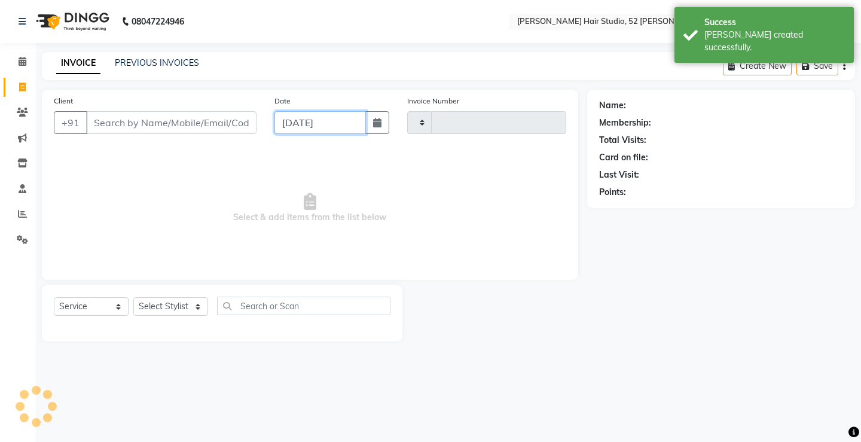
click at [295, 125] on input "[DATE]" at bounding box center [319, 122] width 91 height 23
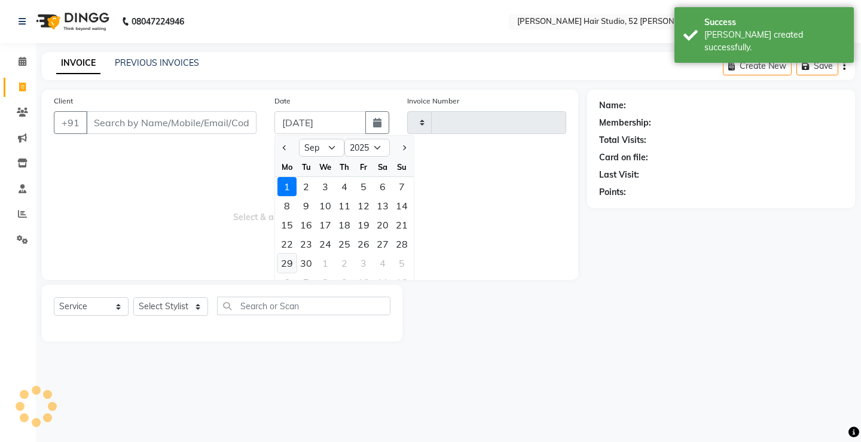
click at [289, 265] on div "29" at bounding box center [286, 262] width 19 height 19
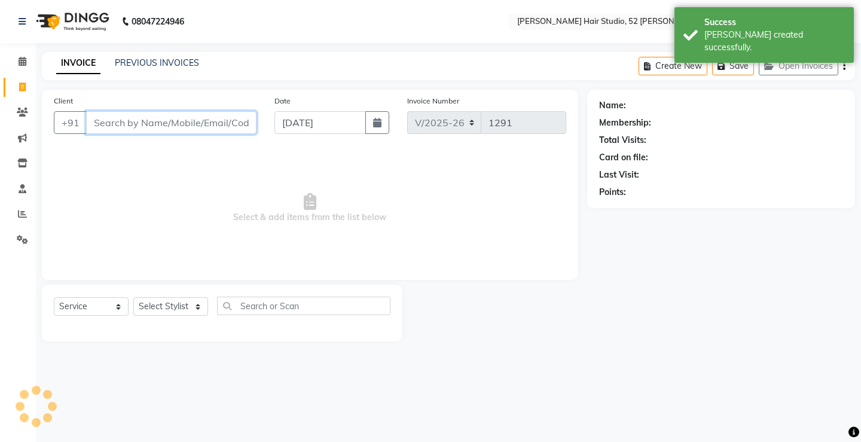
click at [116, 125] on input "Client" at bounding box center [171, 122] width 170 height 23
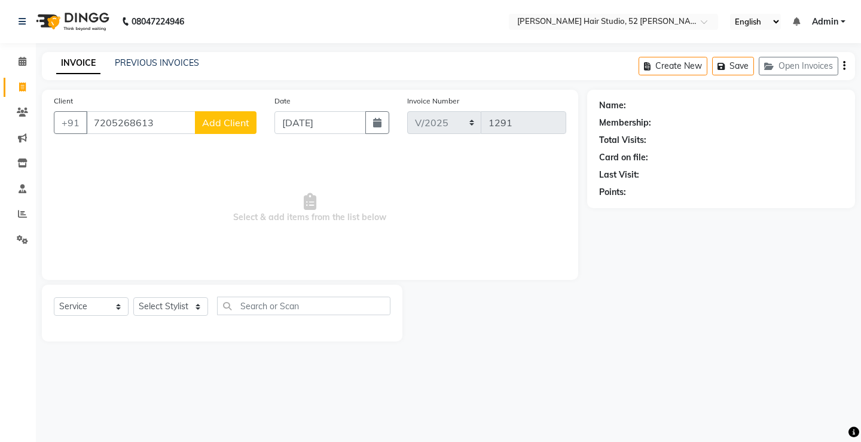
click at [230, 127] on span "Add Client" at bounding box center [225, 123] width 47 height 12
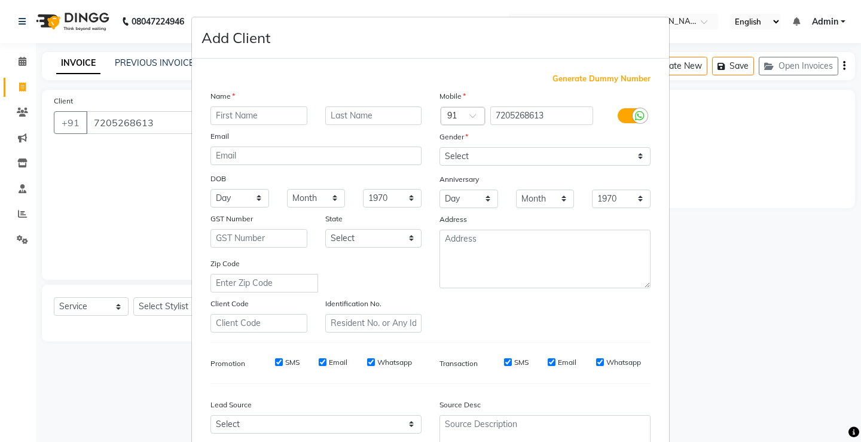
click at [242, 113] on input "text" at bounding box center [258, 115] width 97 height 19
click at [486, 156] on select "Select [DEMOGRAPHIC_DATA] [DEMOGRAPHIC_DATA] Other Prefer Not To Say" at bounding box center [544, 156] width 211 height 19
click at [439, 147] on select "Select [DEMOGRAPHIC_DATA] [DEMOGRAPHIC_DATA] Other Prefer Not To Say" at bounding box center [544, 156] width 211 height 19
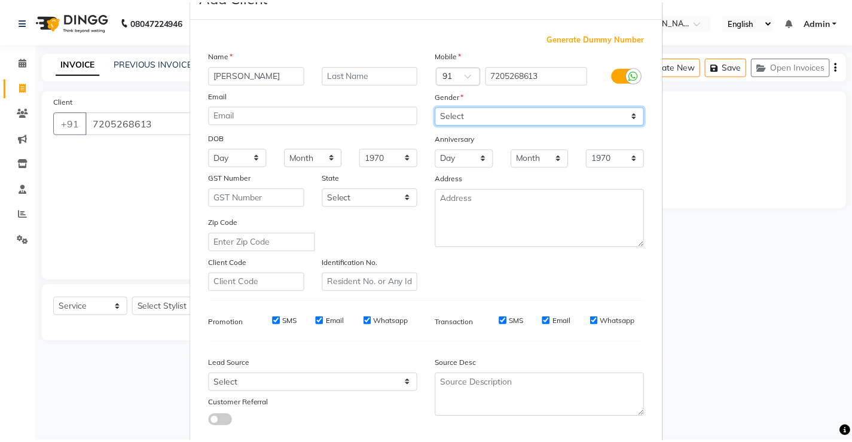
scroll to position [110, 0]
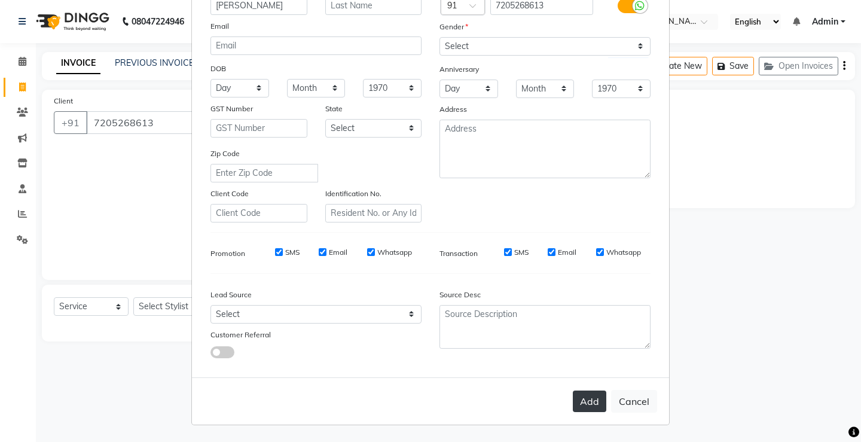
click at [586, 396] on button "Add" at bounding box center [589, 401] width 33 height 22
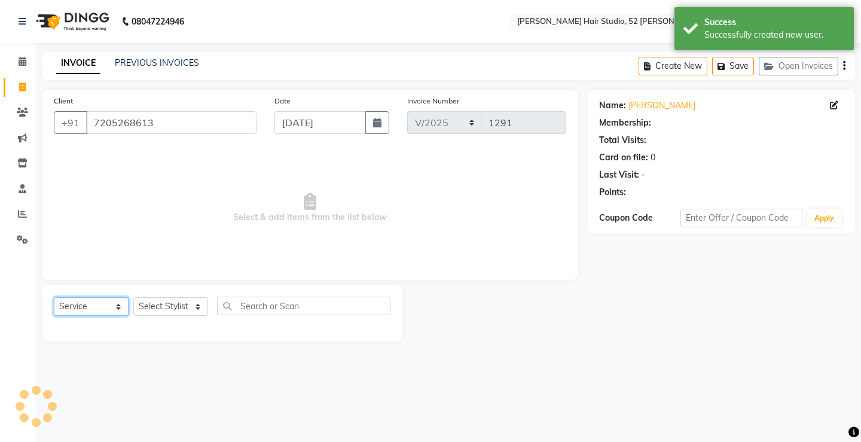
click at [90, 310] on select "Select Service Product Membership Package Voucher Prepaid Gift Card" at bounding box center [91, 306] width 75 height 19
click at [54, 297] on select "Select Service Product Membership Package Voucher Prepaid Gift Card" at bounding box center [91, 306] width 75 height 19
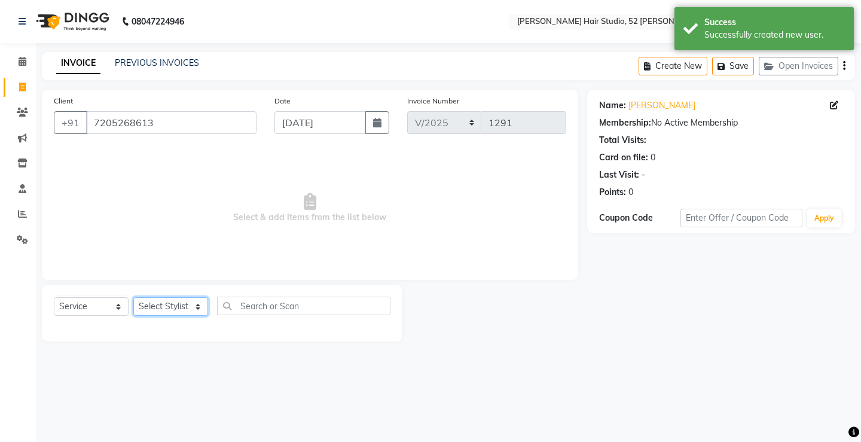
click at [176, 307] on select "Select Stylist Ajay [PERSON_NAME] [PERSON_NAME] [PERSON_NAME] unsex hair stylis…" at bounding box center [170, 306] width 75 height 19
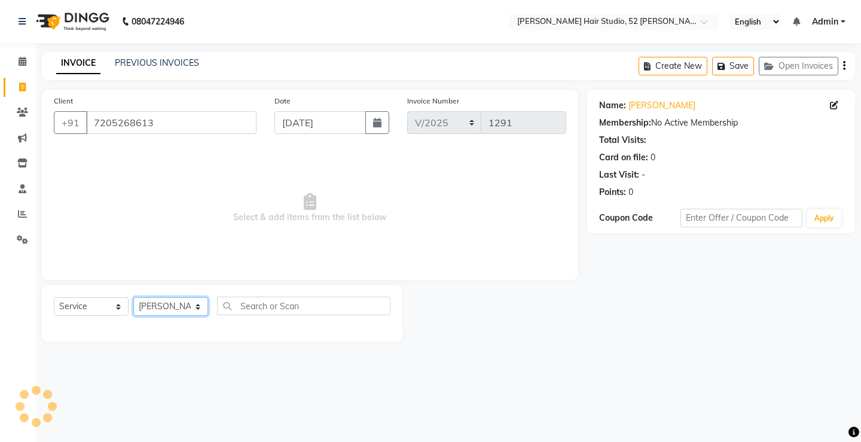
click at [133, 297] on select "Select Stylist Ajay [PERSON_NAME] [PERSON_NAME] [PERSON_NAME] unsex hair stylis…" at bounding box center [170, 306] width 75 height 19
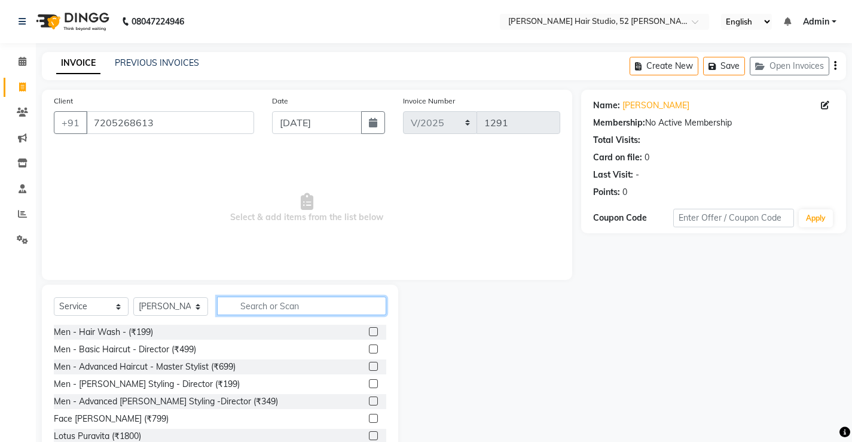
click at [258, 305] on input "text" at bounding box center [301, 306] width 169 height 19
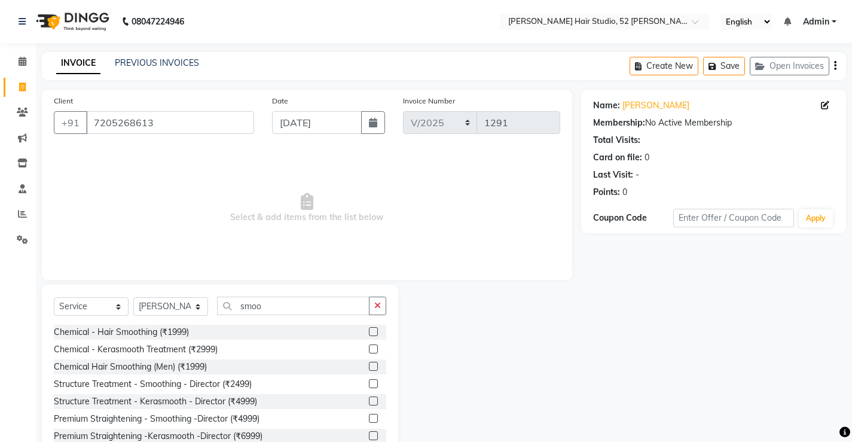
click at [369, 330] on label at bounding box center [373, 331] width 9 height 9
click at [369, 330] on input "checkbox" at bounding box center [373, 332] width 8 height 8
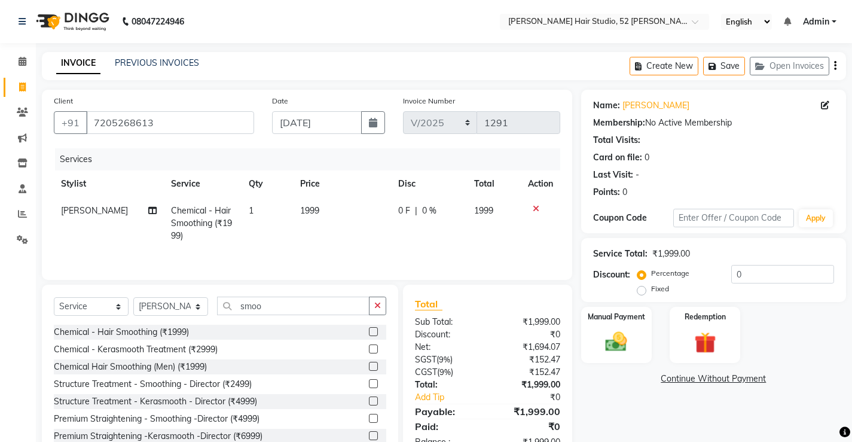
click at [305, 209] on span "1999" at bounding box center [309, 210] width 19 height 11
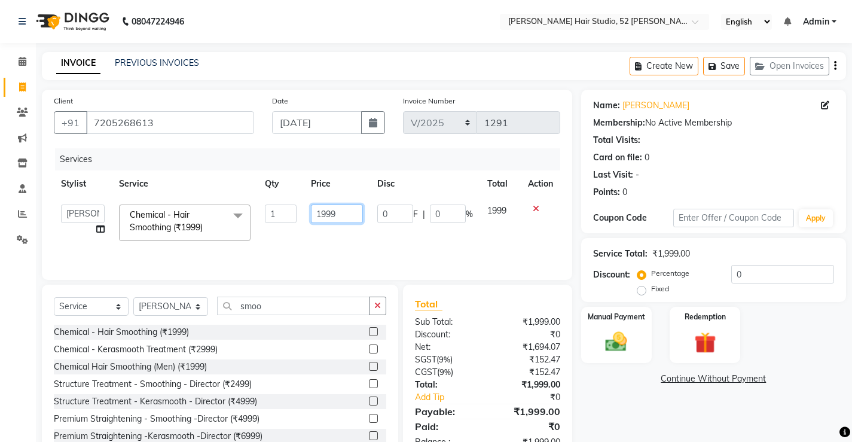
click at [327, 215] on input "1999" at bounding box center [337, 213] width 52 height 19
click at [335, 212] on input "1999" at bounding box center [337, 213] width 52 height 19
click at [149, 305] on select "Select Stylist Ajay [PERSON_NAME] [PERSON_NAME] [PERSON_NAME] unsex hair stylis…" at bounding box center [170, 306] width 75 height 19
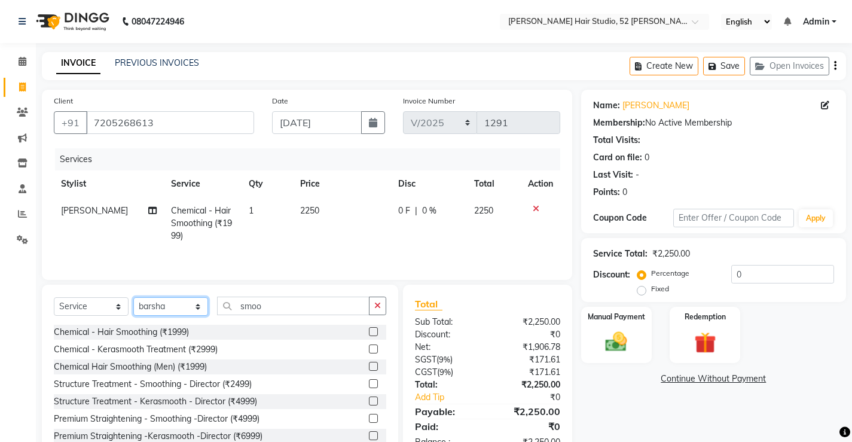
click at [133, 297] on select "Select Stylist Ajay [PERSON_NAME] [PERSON_NAME] [PERSON_NAME] unsex hair stylis…" at bounding box center [170, 306] width 75 height 19
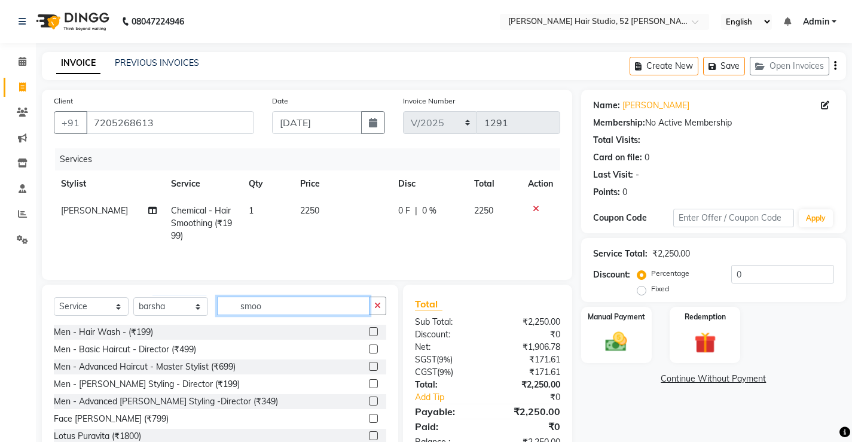
click at [271, 306] on input "smoo" at bounding box center [293, 306] width 152 height 19
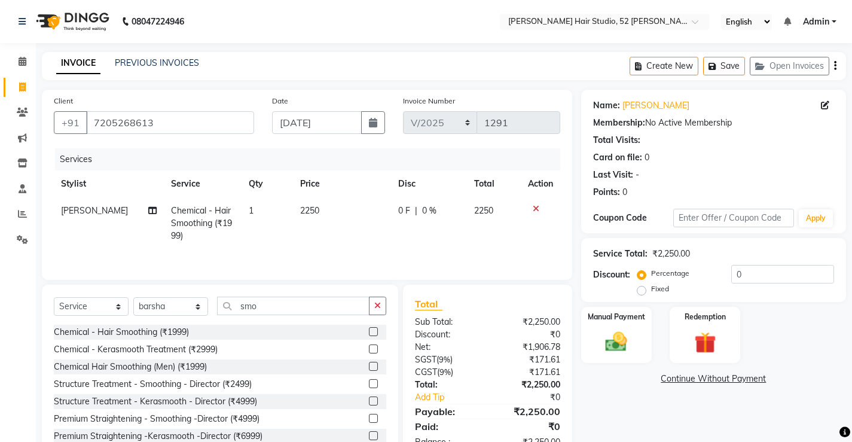
click at [320, 334] on div "Chemical - Hair Smoothing (₹1999)" at bounding box center [220, 332] width 332 height 15
click at [369, 326] on div at bounding box center [377, 332] width 17 height 15
click at [369, 331] on label at bounding box center [373, 331] width 9 height 9
click at [369, 331] on input "checkbox" at bounding box center [373, 332] width 8 height 8
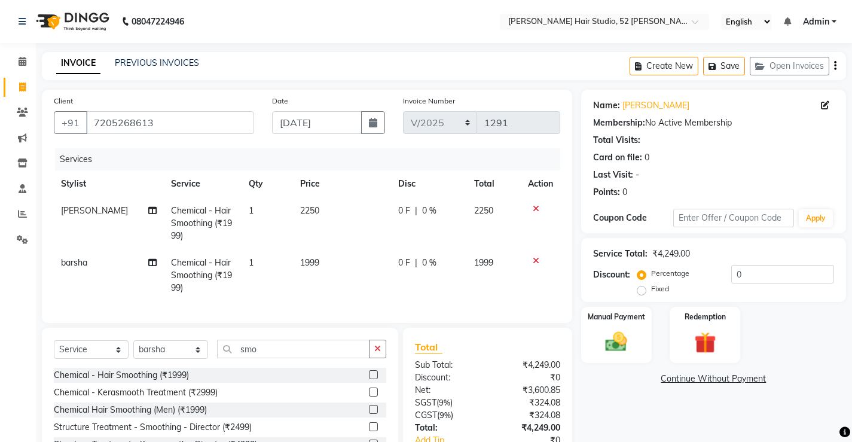
click at [301, 259] on span "1999" at bounding box center [309, 262] width 19 height 11
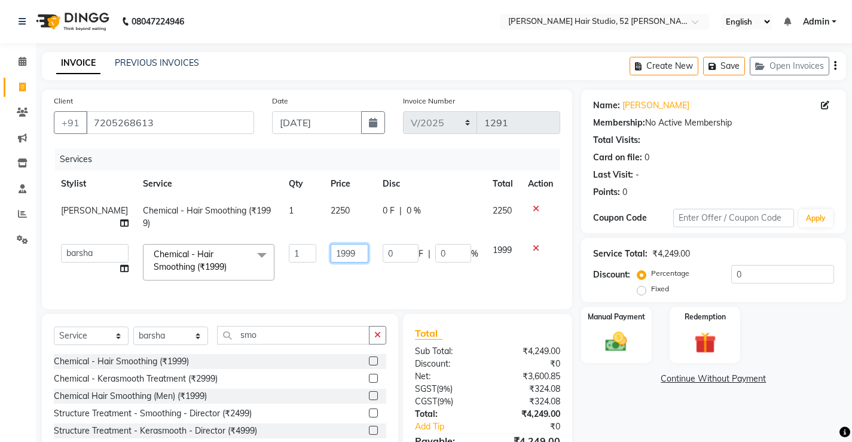
drag, startPoint x: 349, startPoint y: 256, endPoint x: 319, endPoint y: 256, distance: 30.5
click at [331, 256] on input "1999" at bounding box center [350, 253] width 38 height 19
click at [331, 256] on input "1" at bounding box center [350, 253] width 38 height 19
click at [323, 271] on td "2250" at bounding box center [349, 262] width 52 height 51
click at [622, 347] on img at bounding box center [616, 342] width 36 height 26
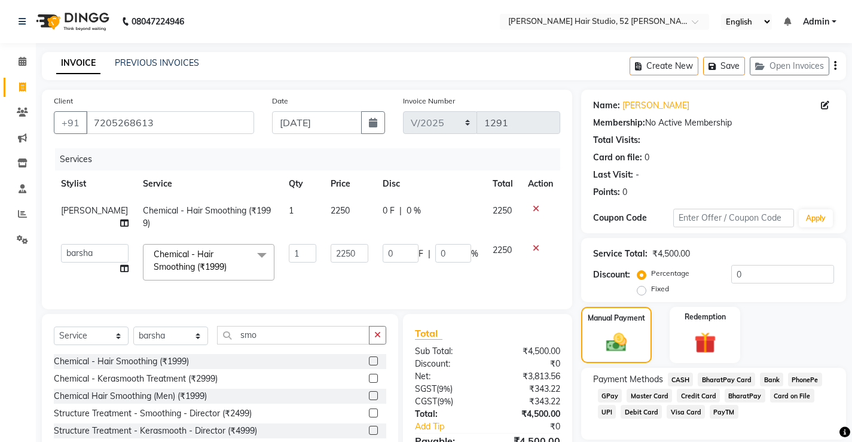
click at [692, 393] on span "Credit Card" at bounding box center [698, 396] width 43 height 14
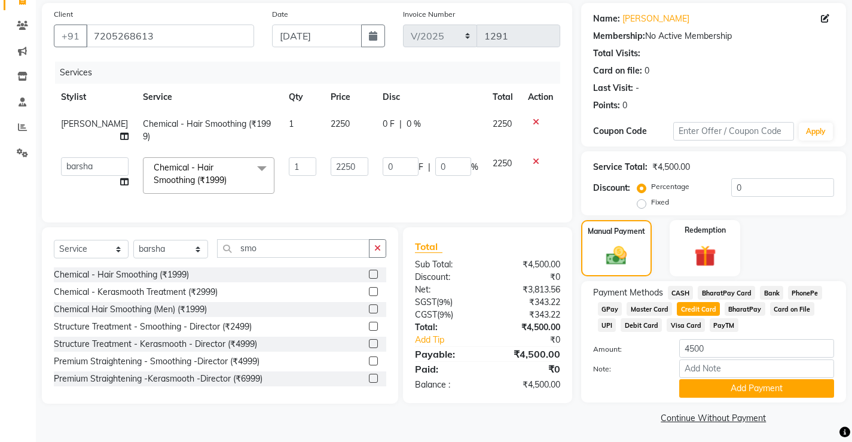
scroll to position [90, 0]
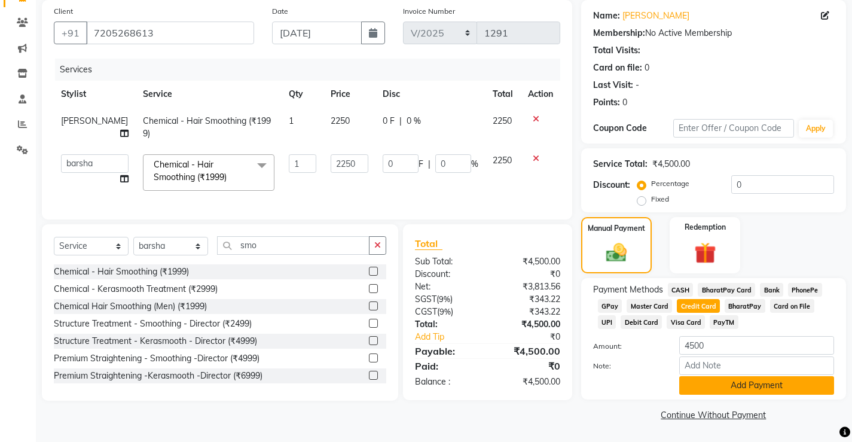
click at [714, 387] on button "Add Payment" at bounding box center [756, 385] width 155 height 19
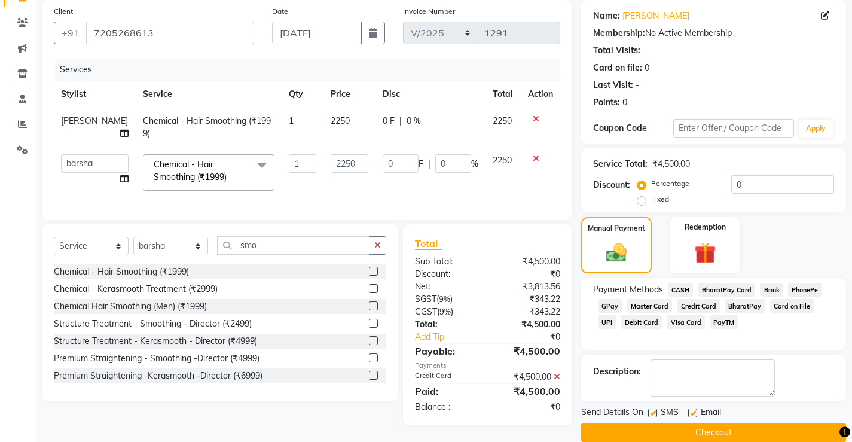
scroll to position [108, 0]
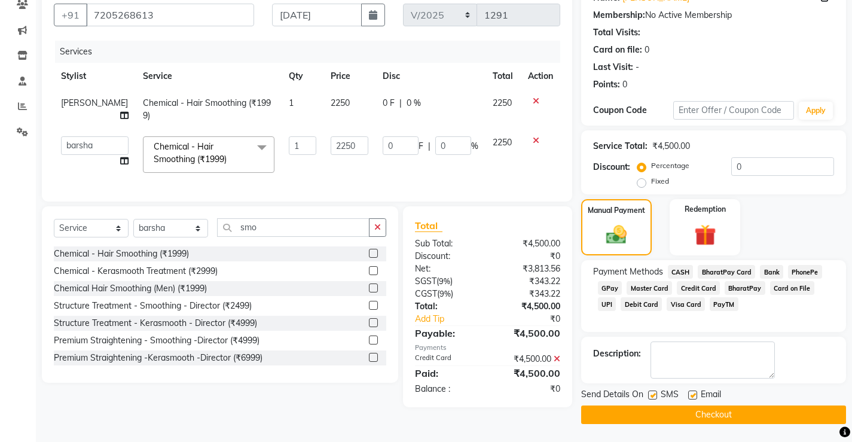
click at [714, 411] on button "Checkout" at bounding box center [713, 414] width 265 height 19
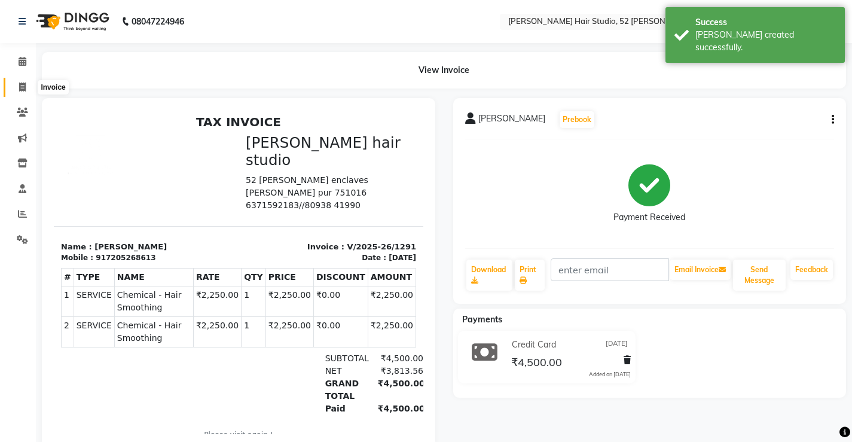
click at [23, 88] on icon at bounding box center [22, 86] width 7 height 9
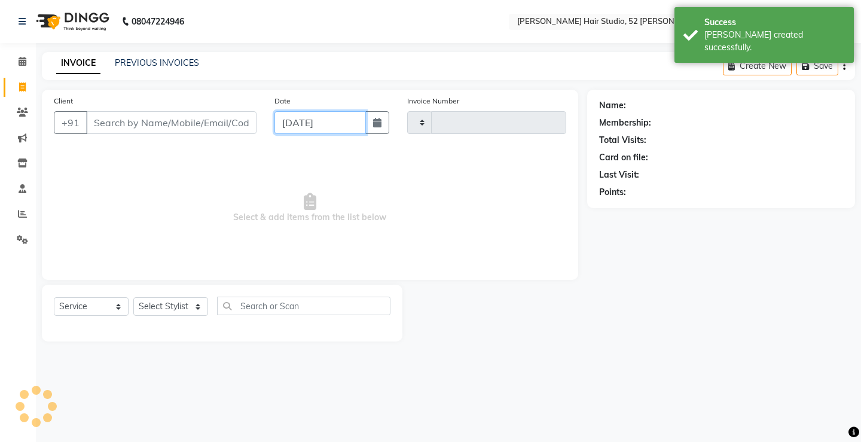
click at [297, 127] on input "[DATE]" at bounding box center [319, 122] width 91 height 23
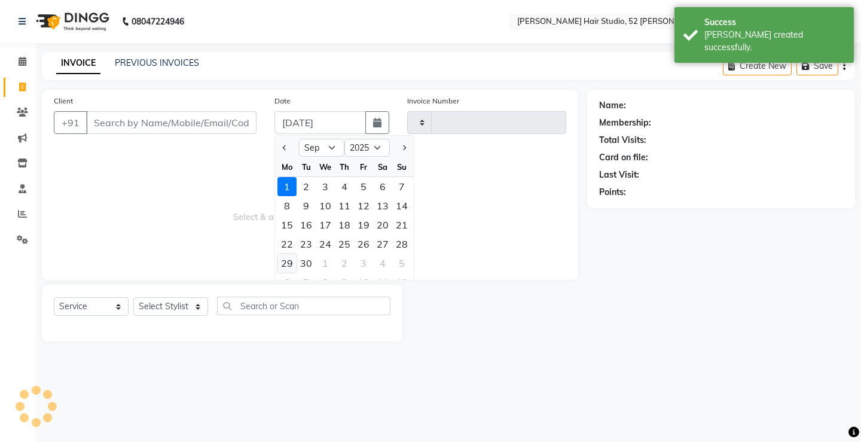
click at [289, 260] on div "29" at bounding box center [286, 262] width 19 height 19
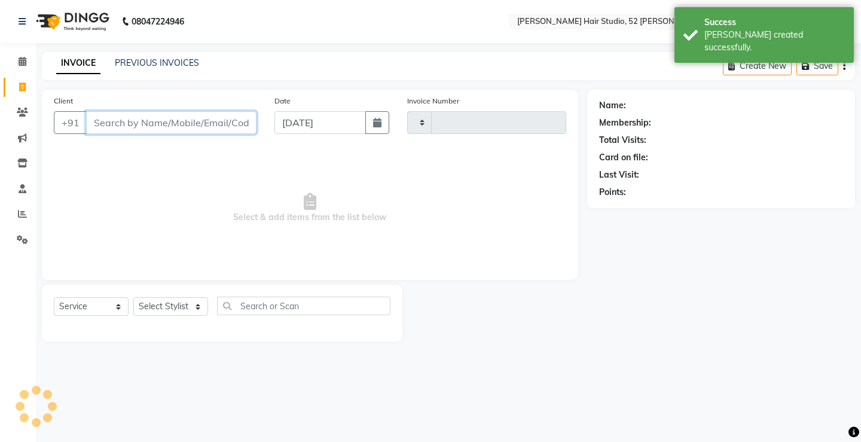
click at [139, 123] on input "Client" at bounding box center [171, 122] width 170 height 23
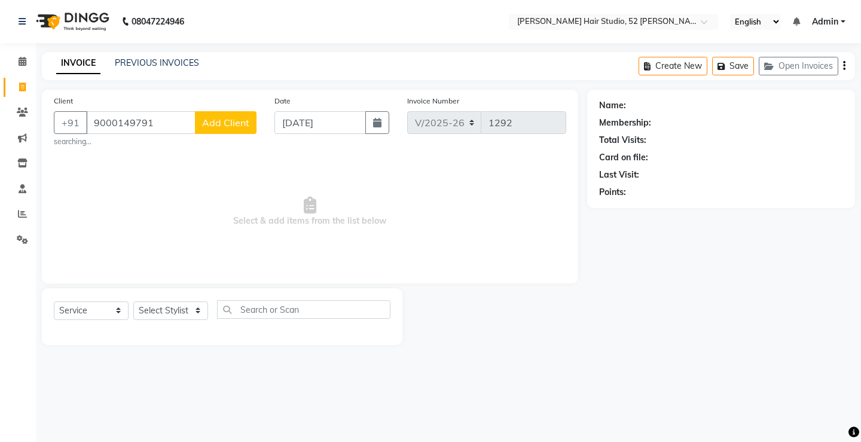
click at [222, 121] on span "Add Client" at bounding box center [225, 123] width 47 height 12
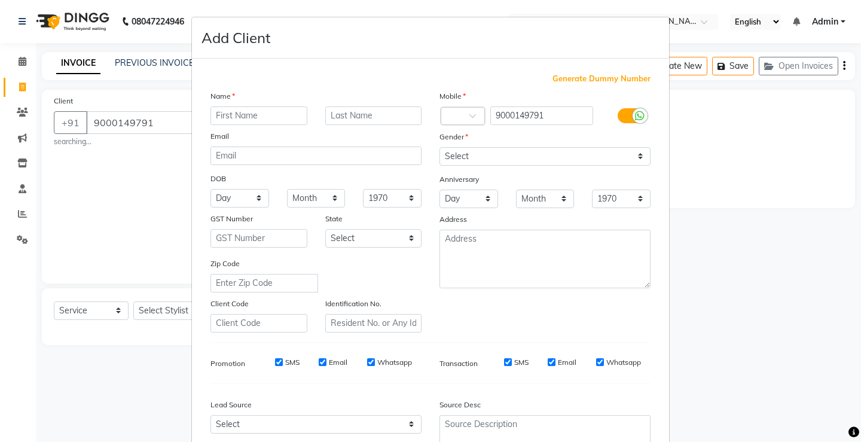
click at [223, 119] on input "text" at bounding box center [258, 115] width 97 height 19
click at [548, 160] on select "Select [DEMOGRAPHIC_DATA] [DEMOGRAPHIC_DATA] Other Prefer Not To Say" at bounding box center [544, 156] width 211 height 19
click at [439, 147] on select "Select [DEMOGRAPHIC_DATA] [DEMOGRAPHIC_DATA] Other Prefer Not To Say" at bounding box center [544, 156] width 211 height 19
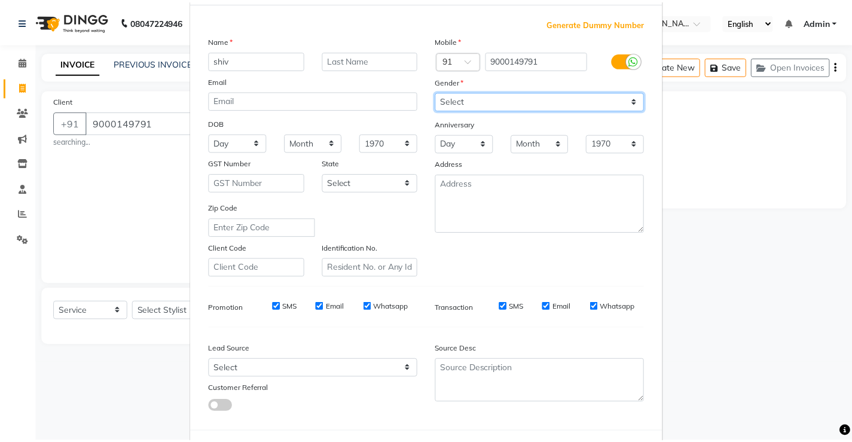
scroll to position [110, 0]
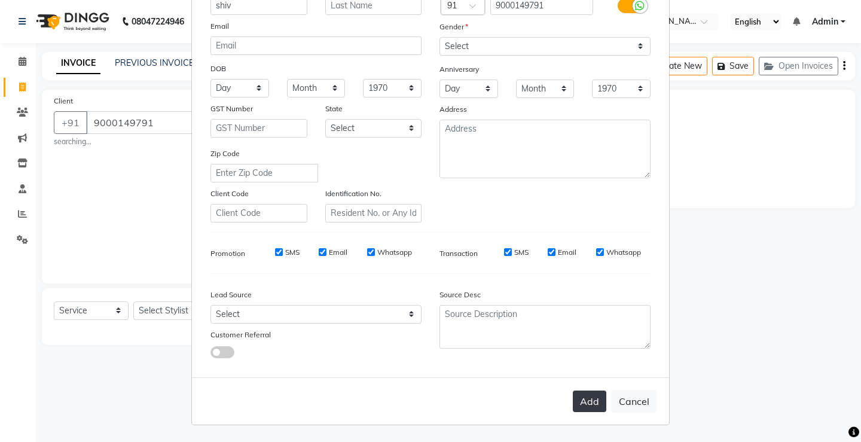
click at [584, 407] on button "Add" at bounding box center [589, 401] width 33 height 22
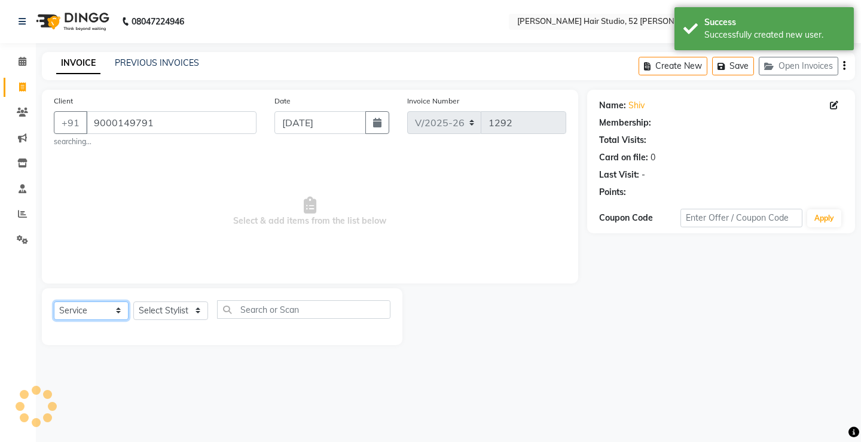
click at [100, 308] on select "Select Service Product Membership Package Voucher Prepaid Gift Card" at bounding box center [91, 310] width 75 height 19
click at [54, 301] on select "Select Service Product Membership Package Voucher Prepaid Gift Card" at bounding box center [91, 310] width 75 height 19
click at [153, 311] on select "Select Stylist Ajay [PERSON_NAME] [PERSON_NAME] [PERSON_NAME] unsex hair stylis…" at bounding box center [170, 310] width 75 height 19
click at [133, 301] on select "Select Stylist Ajay [PERSON_NAME] [PERSON_NAME] [PERSON_NAME] unsex hair stylis…" at bounding box center [170, 310] width 75 height 19
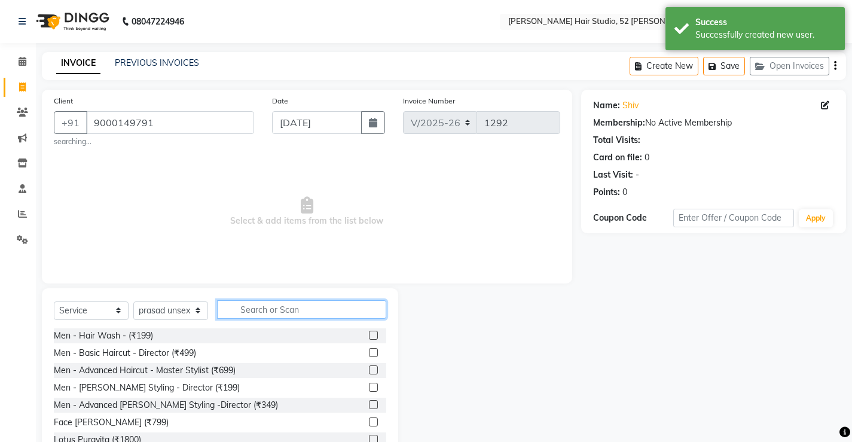
click at [286, 308] on input "text" at bounding box center [301, 309] width 169 height 19
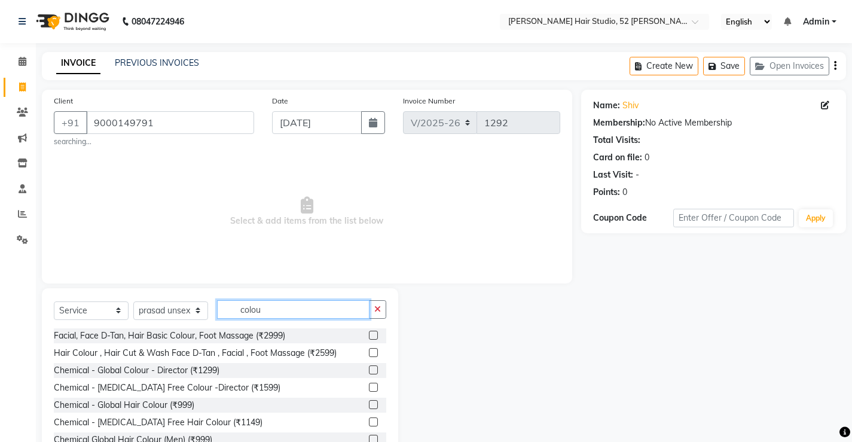
scroll to position [60, 0]
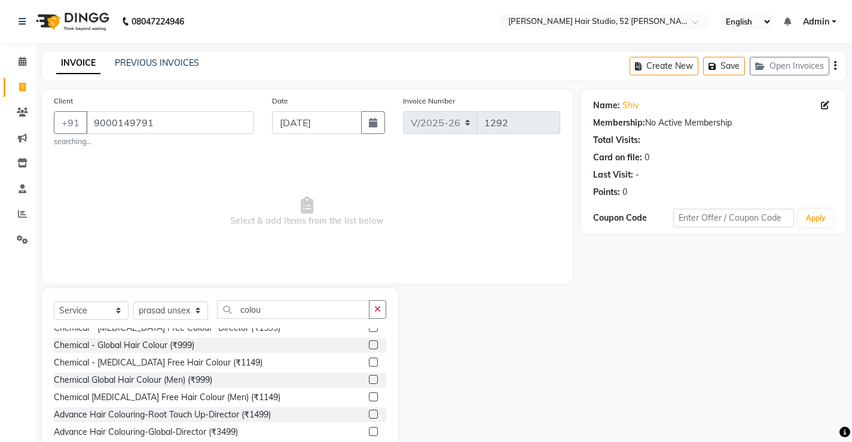
click at [369, 411] on label at bounding box center [373, 413] width 9 height 9
click at [369, 411] on input "checkbox" at bounding box center [373, 415] width 8 height 8
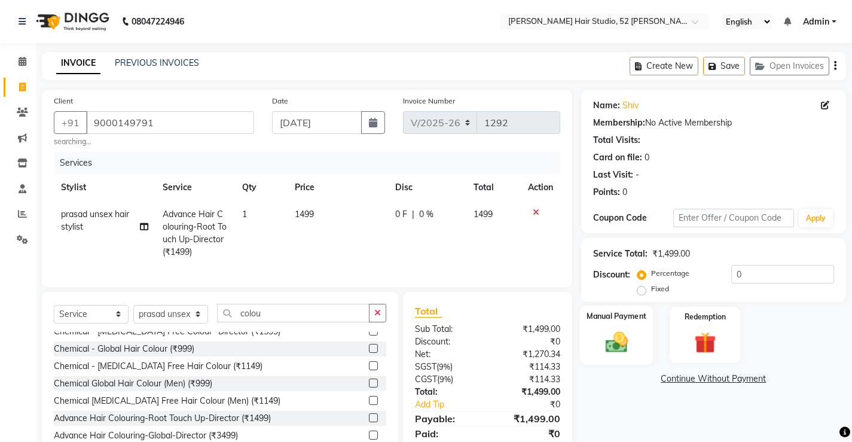
click at [616, 355] on div "Manual Payment" at bounding box center [616, 334] width 74 height 59
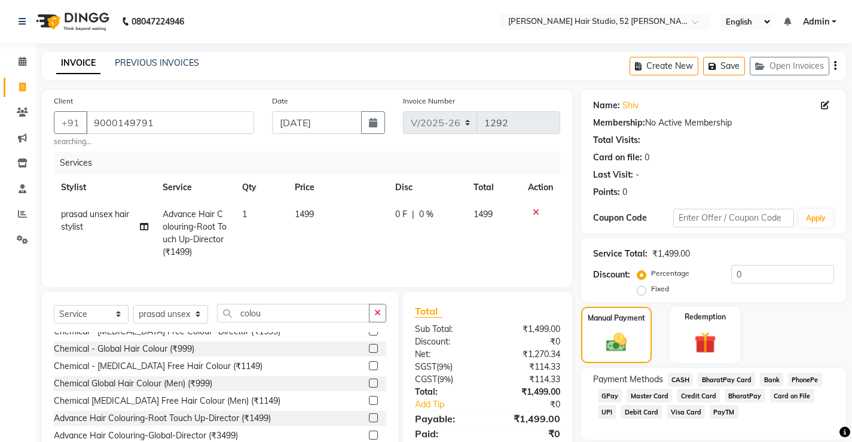
click at [673, 375] on span "CASH" at bounding box center [681, 379] width 26 height 14
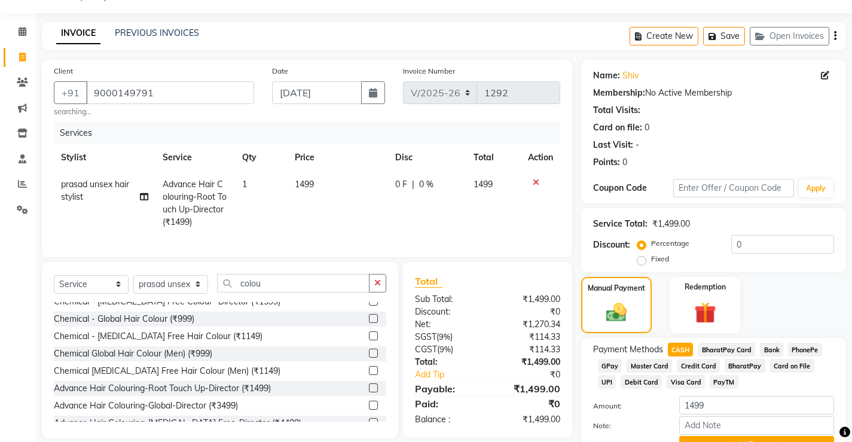
scroll to position [90, 0]
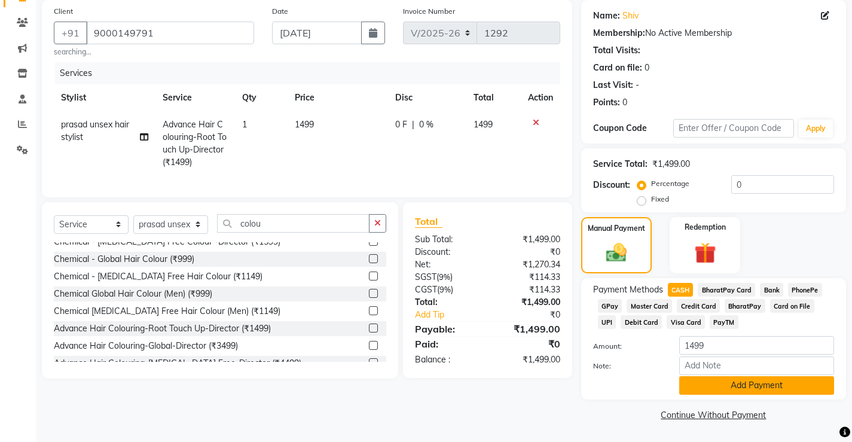
click at [731, 389] on button "Add Payment" at bounding box center [756, 385] width 155 height 19
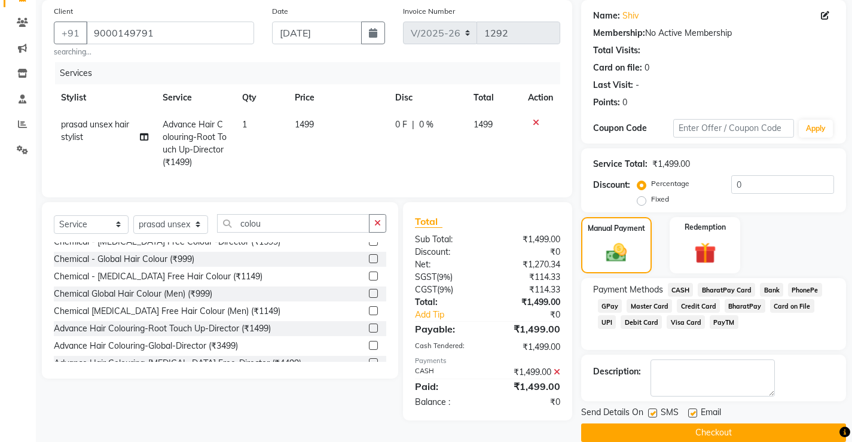
scroll to position [108, 0]
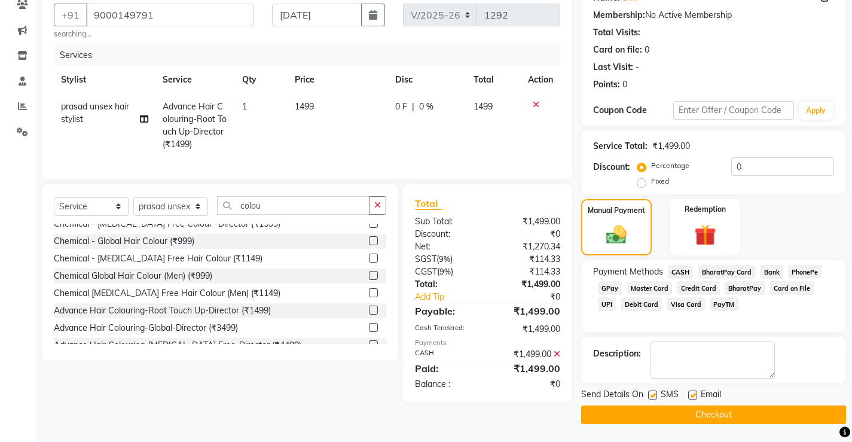
click at [722, 420] on button "Checkout" at bounding box center [713, 414] width 265 height 19
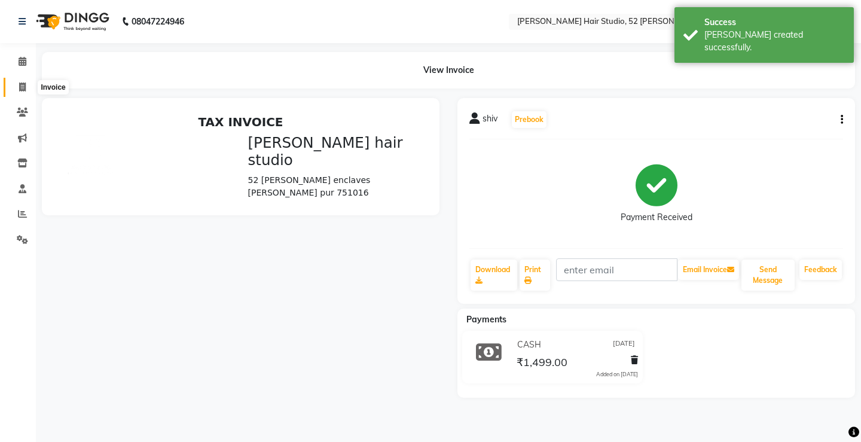
click at [20, 82] on icon at bounding box center [22, 86] width 7 height 9
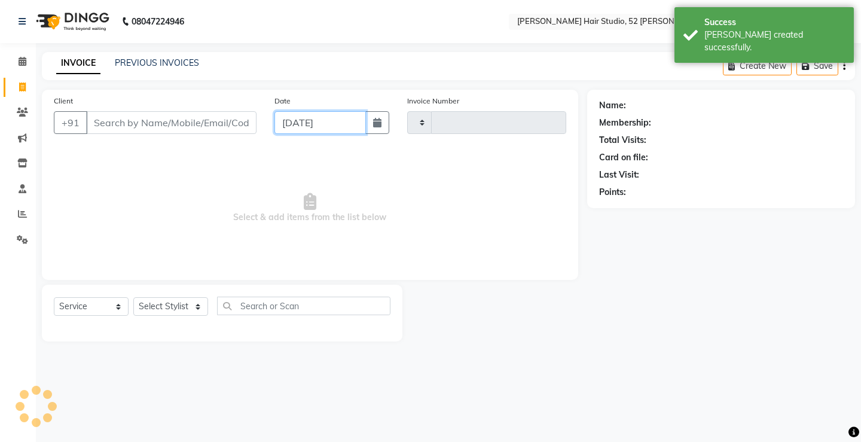
click at [291, 123] on input "[DATE]" at bounding box center [319, 122] width 91 height 23
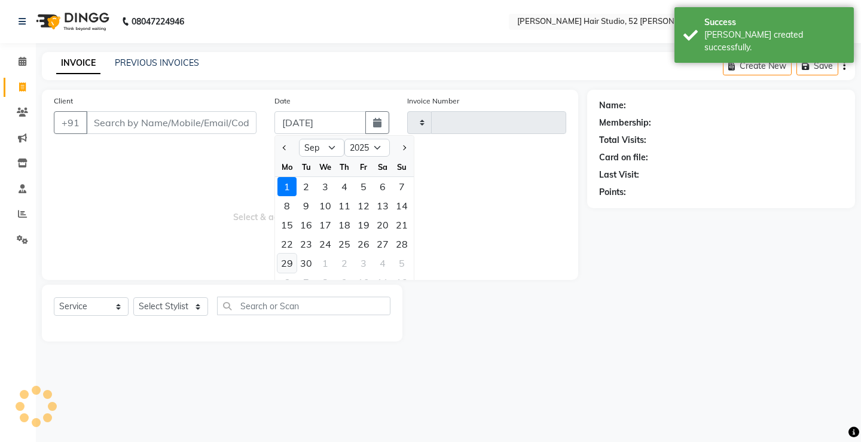
click at [285, 264] on div "29" at bounding box center [286, 262] width 19 height 19
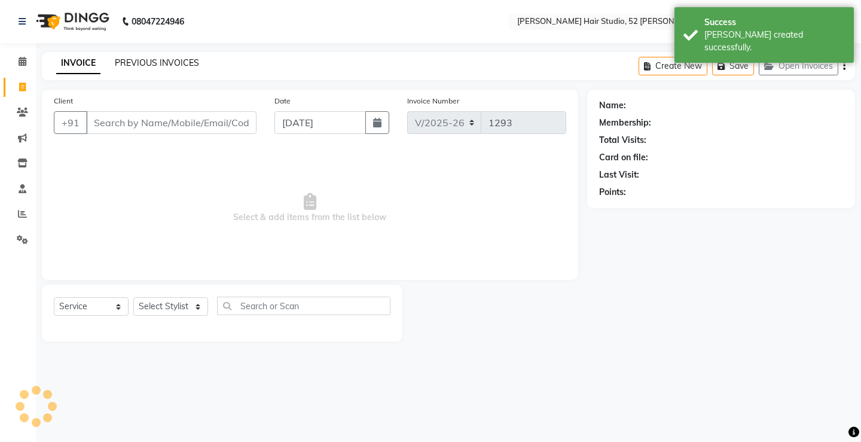
click at [169, 64] on link "PREVIOUS INVOICES" at bounding box center [157, 62] width 84 height 11
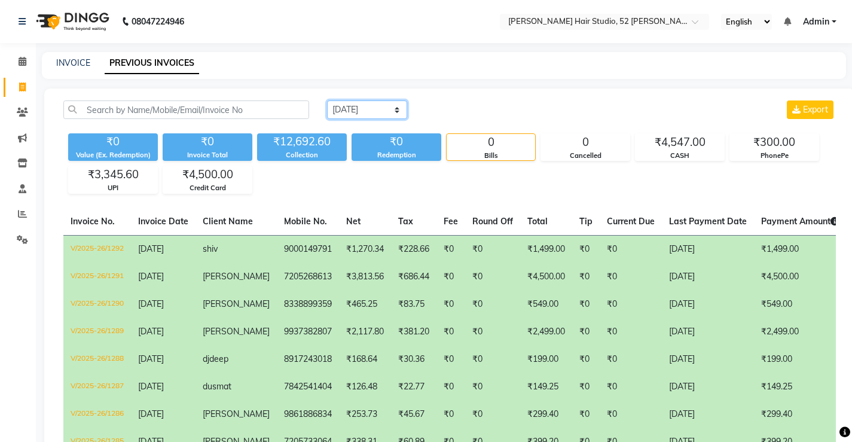
click at [375, 110] on select "[DATE] [DATE] Custom Range" at bounding box center [367, 109] width 80 height 19
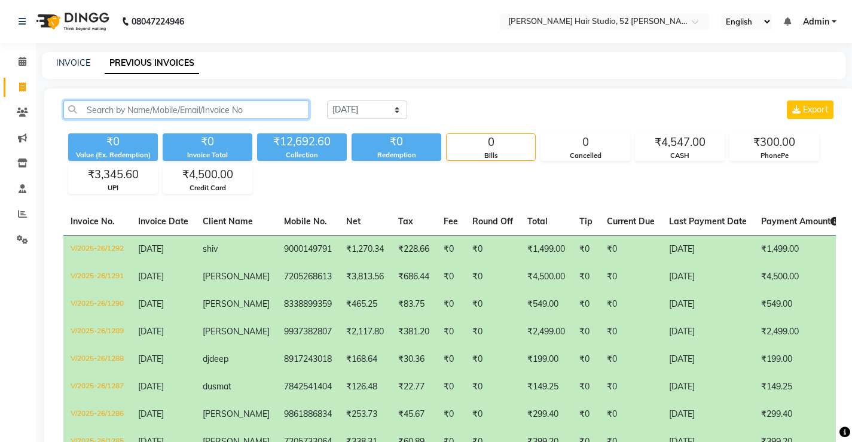
click at [261, 108] on input "text" at bounding box center [186, 109] width 246 height 19
click at [66, 62] on link "INVOICE" at bounding box center [73, 62] width 34 height 11
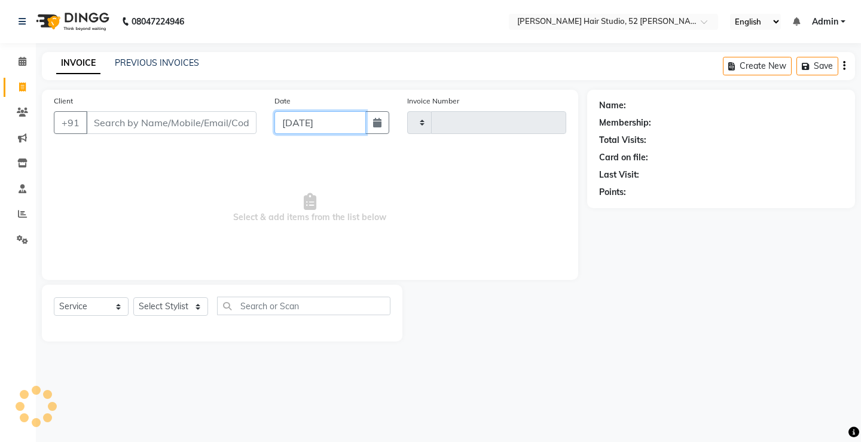
click at [298, 127] on input "[DATE]" at bounding box center [319, 122] width 91 height 23
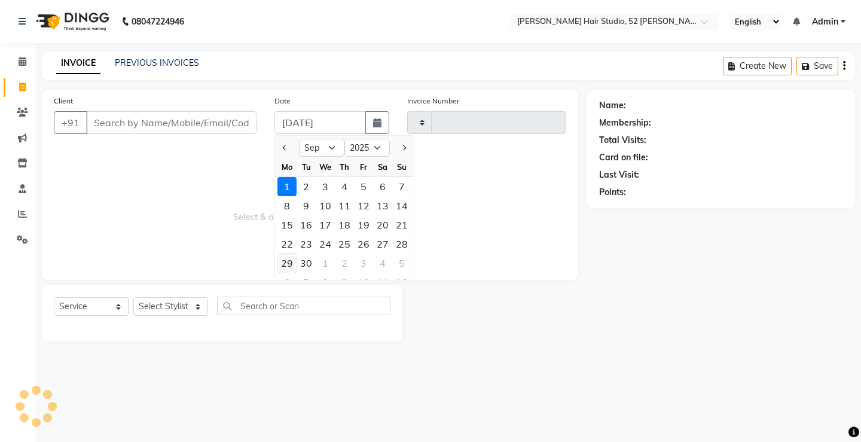
click at [283, 262] on div "29" at bounding box center [286, 262] width 19 height 19
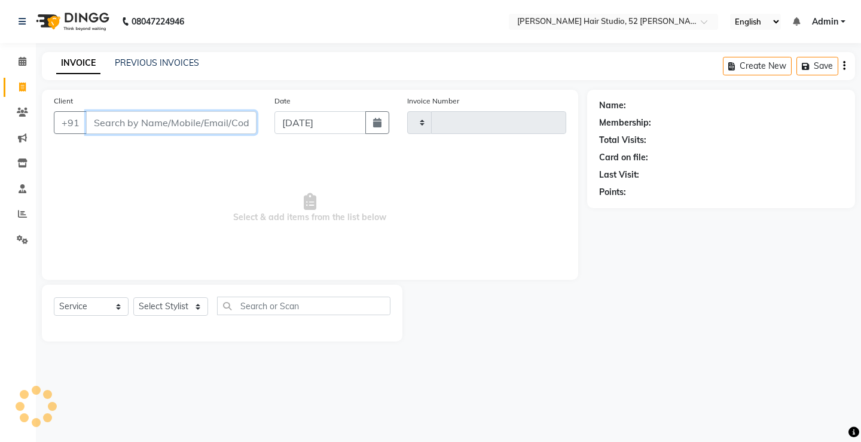
click at [147, 127] on input "Client" at bounding box center [171, 122] width 170 height 23
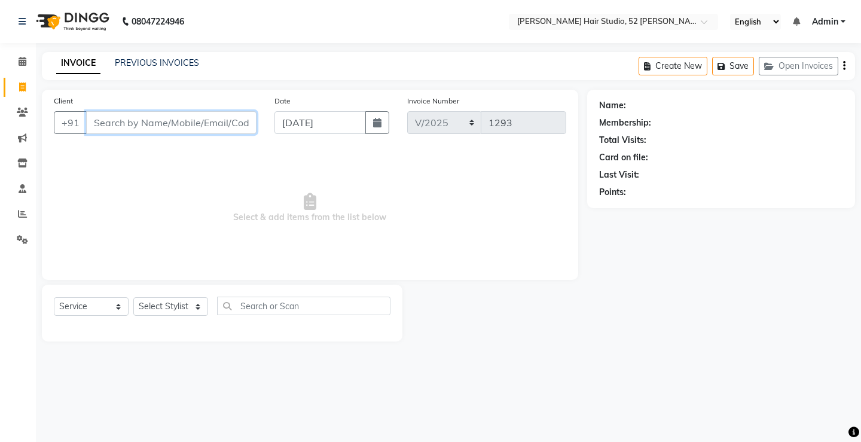
click at [150, 120] on input "Client" at bounding box center [171, 122] width 170 height 23
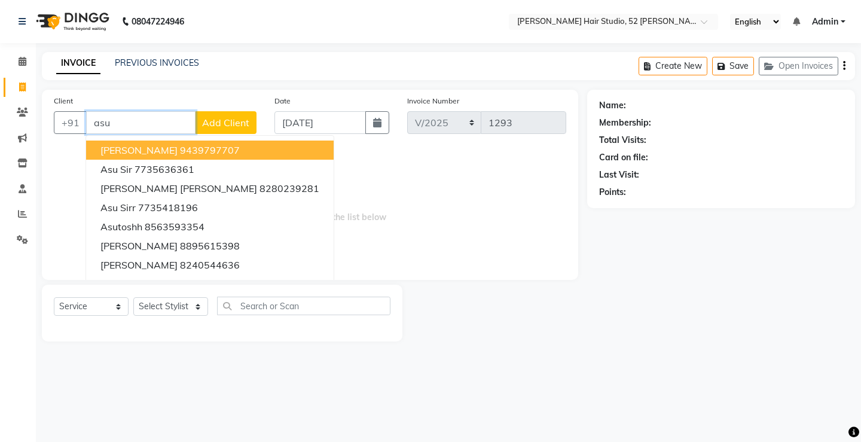
click at [134, 118] on input "asu" at bounding box center [140, 122] width 109 height 23
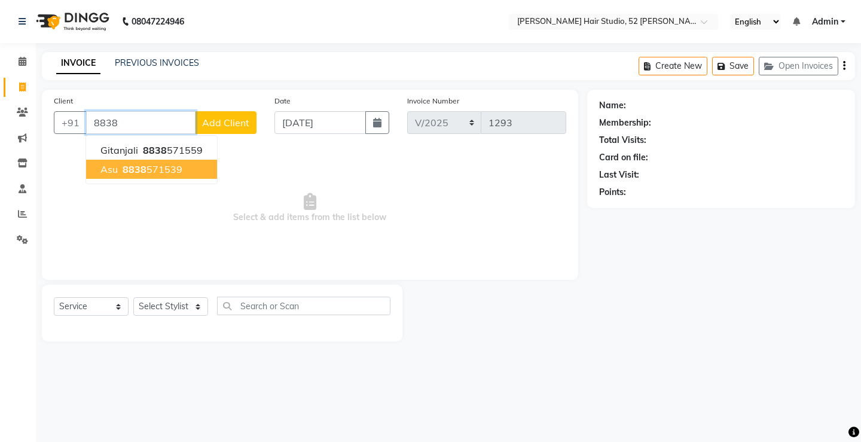
click at [133, 167] on span "8838" at bounding box center [135, 169] width 24 height 12
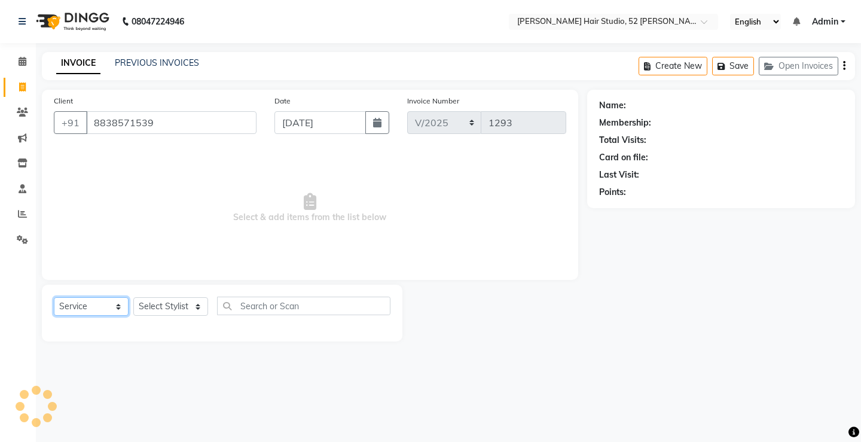
click at [90, 311] on select "Select Service Product Membership Package Voucher Prepaid Gift Card" at bounding box center [91, 306] width 75 height 19
click at [54, 297] on select "Select Service Product Membership Package Voucher Prepaid Gift Card" at bounding box center [91, 306] width 75 height 19
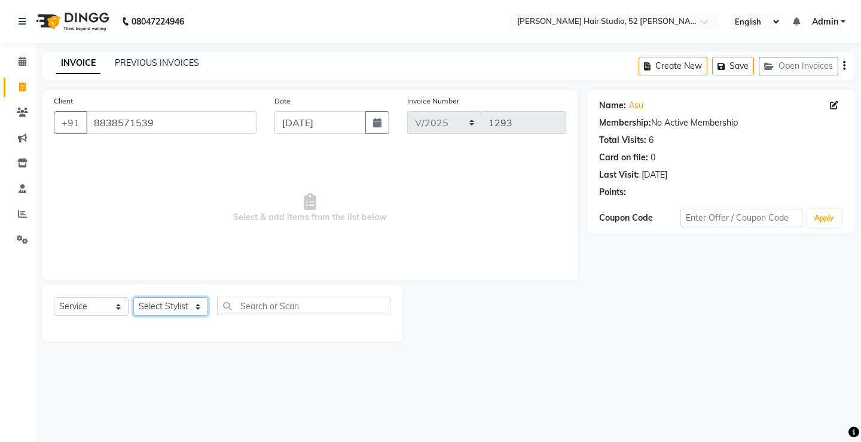
click at [154, 300] on select "Select Stylist Ajay [PERSON_NAME] [PERSON_NAME] [PERSON_NAME] unsex hair stylis…" at bounding box center [170, 306] width 75 height 19
click at [133, 297] on select "Select Stylist Ajay [PERSON_NAME] [PERSON_NAME] [PERSON_NAME] unsex hair stylis…" at bounding box center [170, 306] width 75 height 19
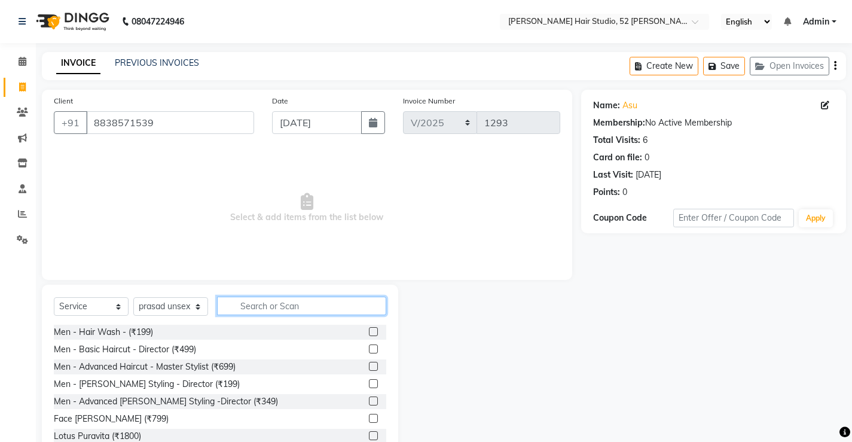
click at [261, 304] on input "text" at bounding box center [301, 306] width 169 height 19
click at [369, 333] on label at bounding box center [373, 331] width 9 height 9
click at [369, 333] on input "checkbox" at bounding box center [373, 332] width 8 height 8
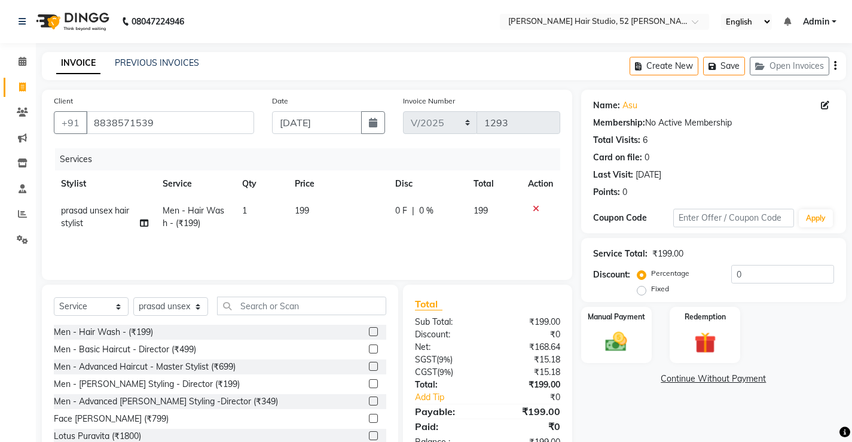
click at [308, 209] on span "199" at bounding box center [302, 210] width 14 height 11
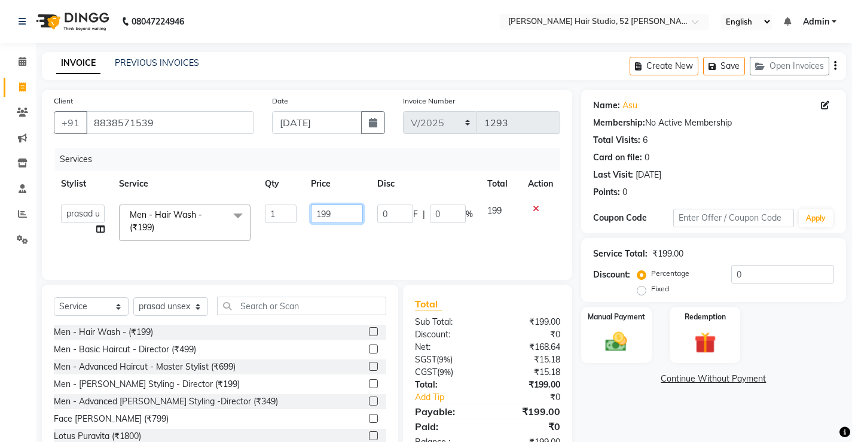
click at [324, 210] on input "199" at bounding box center [337, 213] width 52 height 19
click at [334, 214] on input "199" at bounding box center [337, 213] width 52 height 19
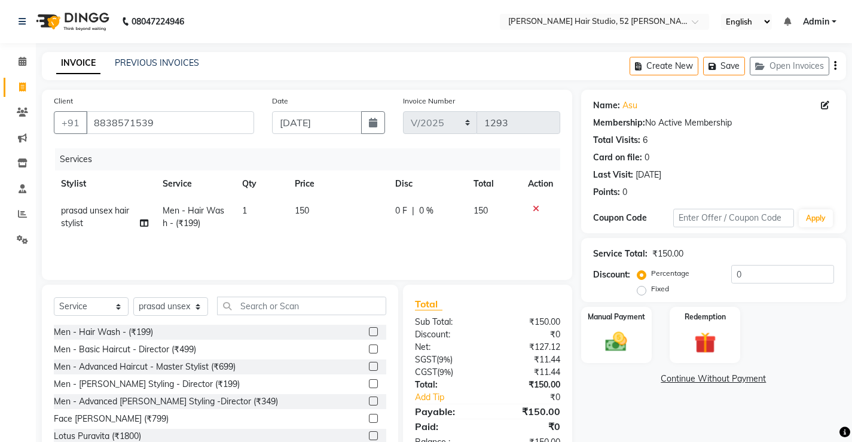
click at [334, 233] on td "150" at bounding box center [338, 216] width 100 height 39
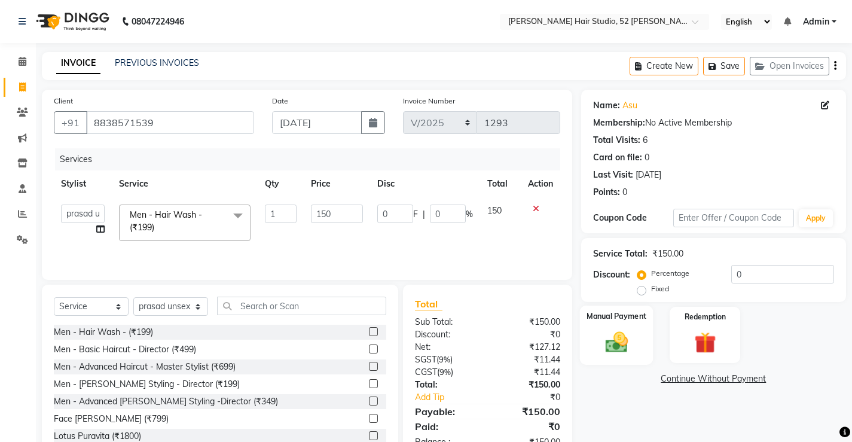
click at [616, 349] on img at bounding box center [616, 342] width 36 height 26
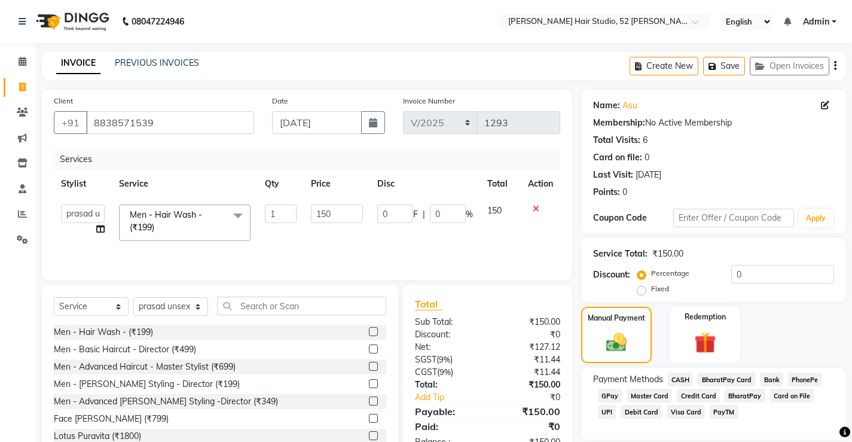
click at [616, 405] on span "UPI" at bounding box center [607, 412] width 19 height 14
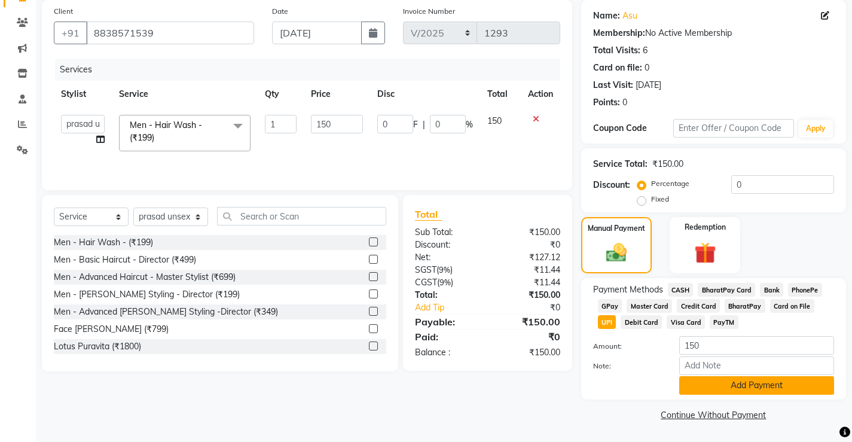
click at [776, 387] on button "Add Payment" at bounding box center [756, 385] width 155 height 19
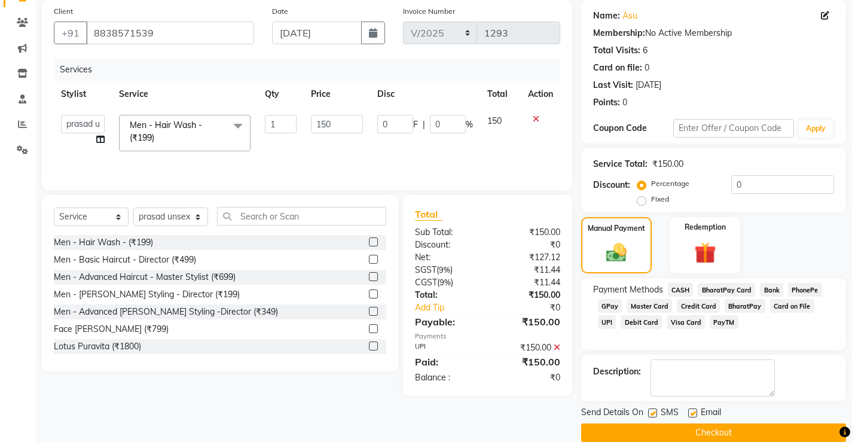
click at [734, 426] on button "Checkout" at bounding box center [713, 432] width 265 height 19
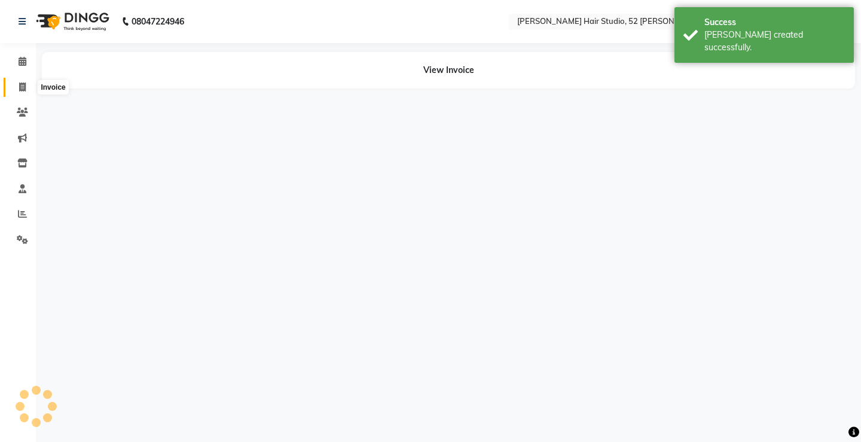
click at [19, 82] on icon at bounding box center [22, 86] width 7 height 9
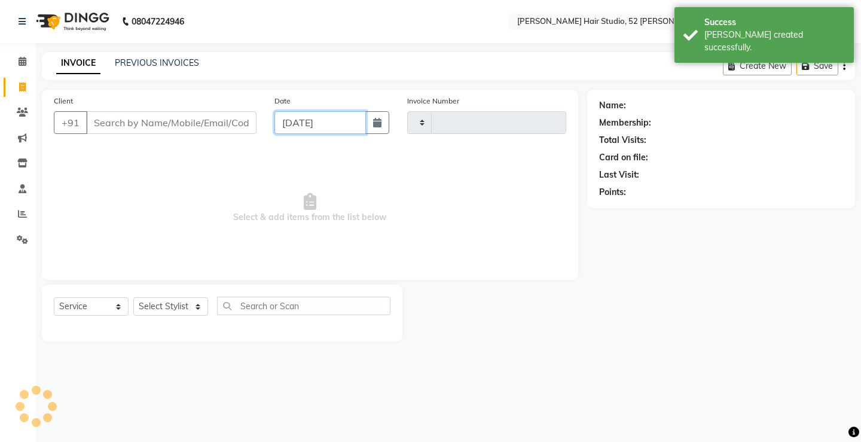
click at [316, 123] on input "[DATE]" at bounding box center [319, 122] width 91 height 23
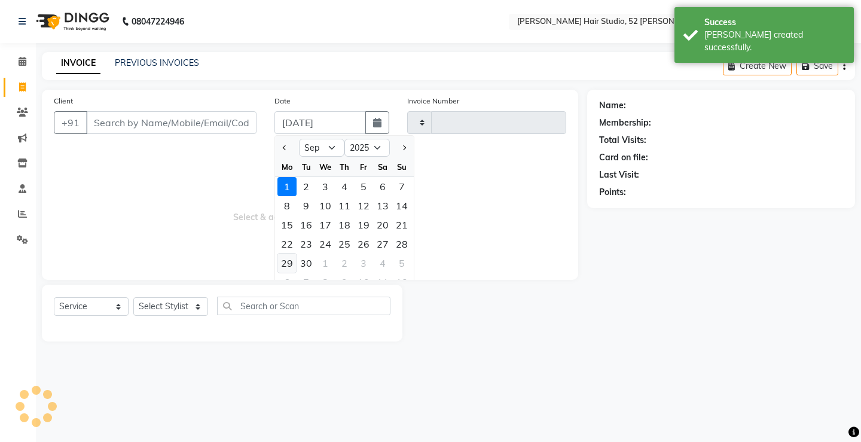
click at [287, 265] on div "29" at bounding box center [286, 262] width 19 height 19
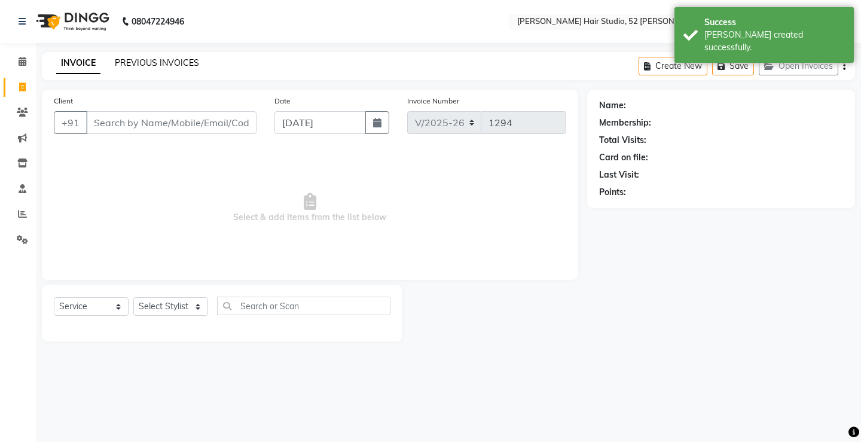
click at [141, 62] on link "PREVIOUS INVOICES" at bounding box center [157, 62] width 84 height 11
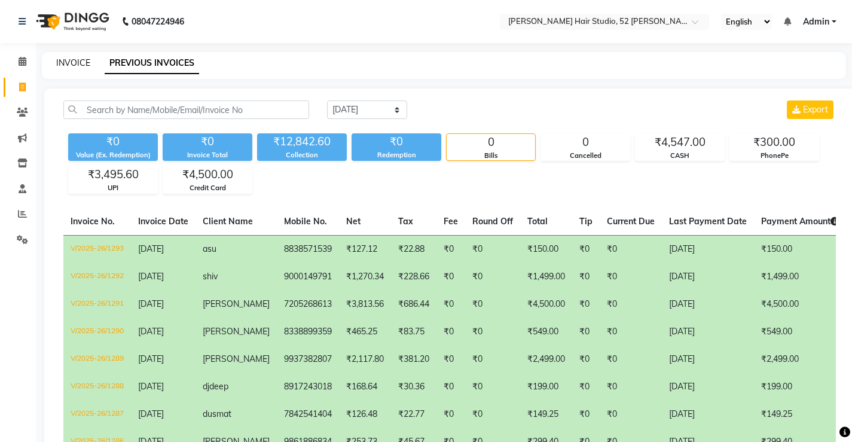
click at [68, 60] on link "INVOICE" at bounding box center [73, 62] width 34 height 11
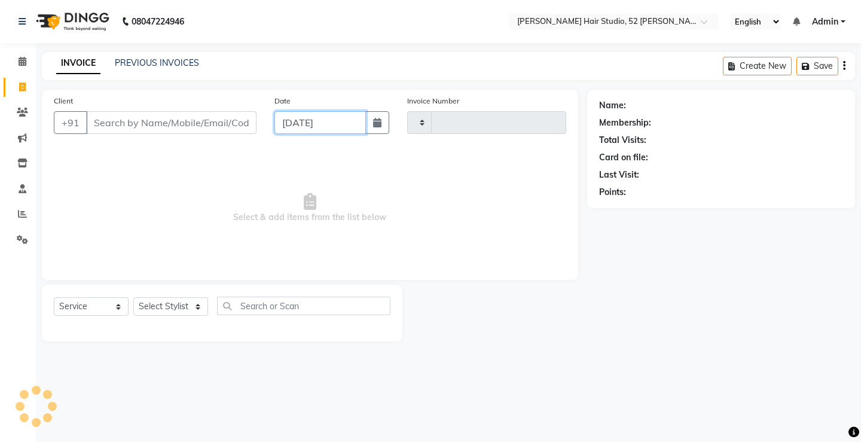
click at [291, 127] on input "[DATE]" at bounding box center [319, 122] width 91 height 23
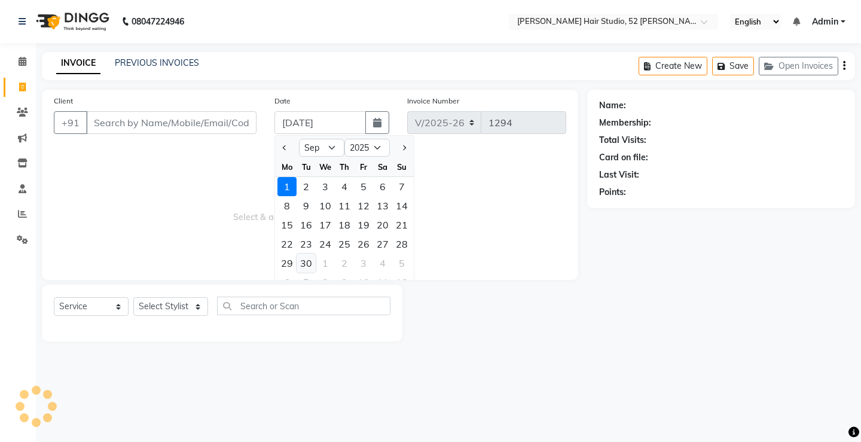
click at [305, 266] on div "30" at bounding box center [306, 262] width 19 height 19
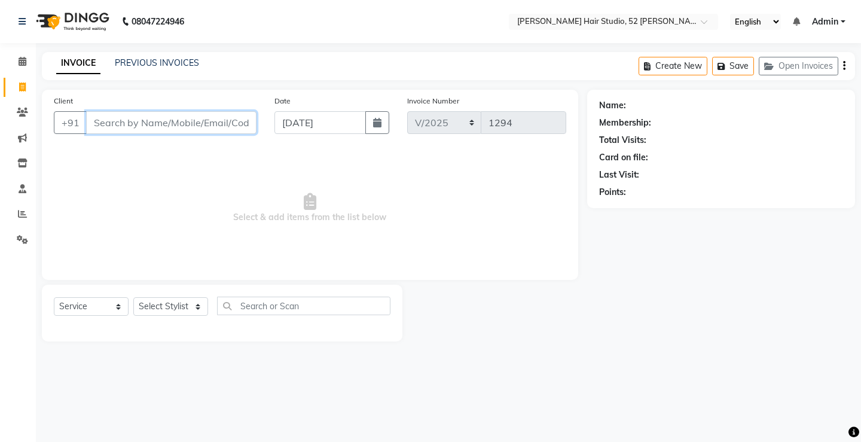
click at [134, 120] on input "Client" at bounding box center [171, 122] width 170 height 23
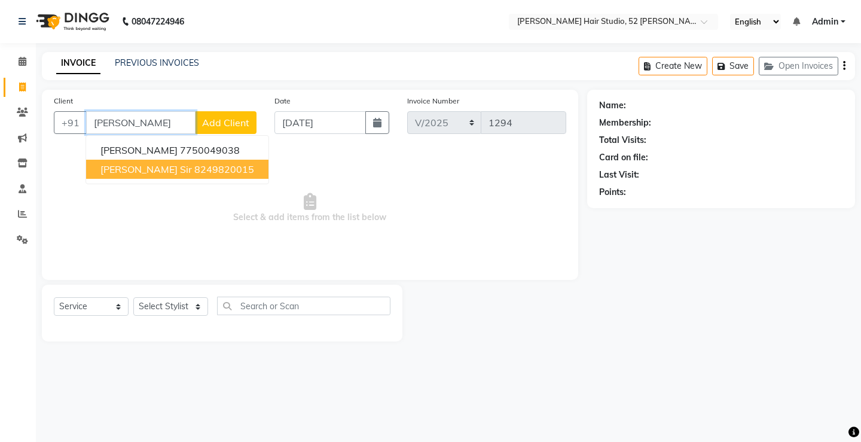
click at [137, 170] on span "[PERSON_NAME] sir" at bounding box center [145, 169] width 91 height 12
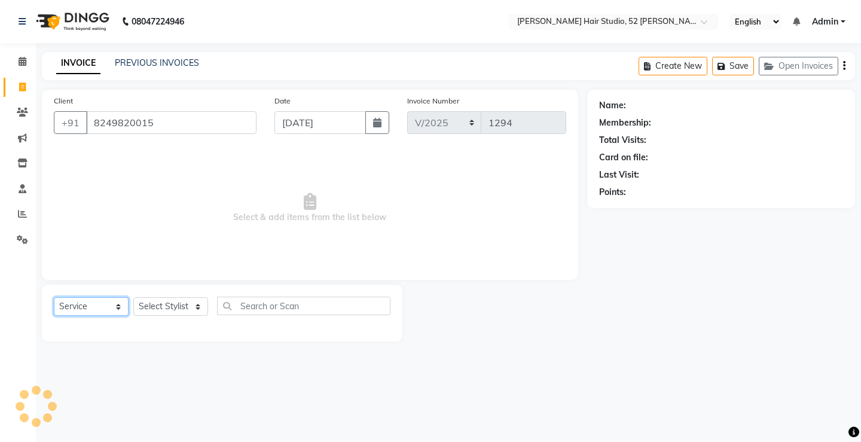
click at [81, 303] on select "Select Service Product Membership Package Voucher Prepaid Gift Card" at bounding box center [91, 306] width 75 height 19
click at [54, 297] on select "Select Service Product Membership Package Voucher Prepaid Gift Card" at bounding box center [91, 306] width 75 height 19
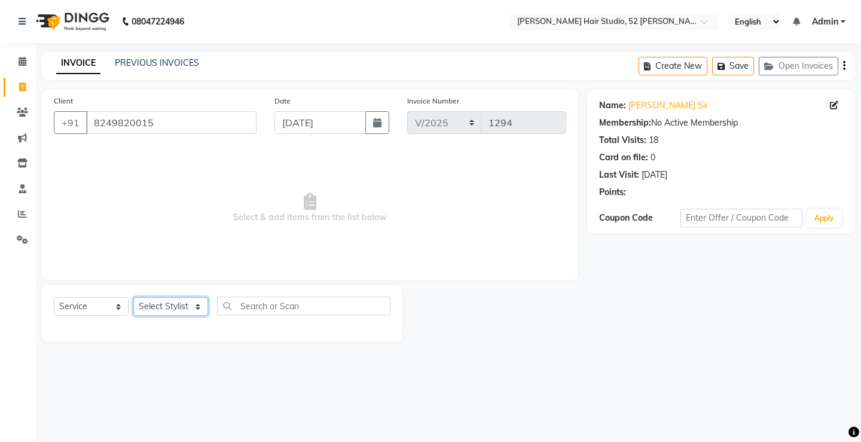
click at [163, 305] on select "Select Stylist Ajay [PERSON_NAME] [PERSON_NAME] [PERSON_NAME] unsex hair stylis…" at bounding box center [170, 306] width 75 height 19
click at [133, 297] on select "Select Stylist Ajay [PERSON_NAME] [PERSON_NAME] [PERSON_NAME] unsex hair stylis…" at bounding box center [170, 306] width 75 height 19
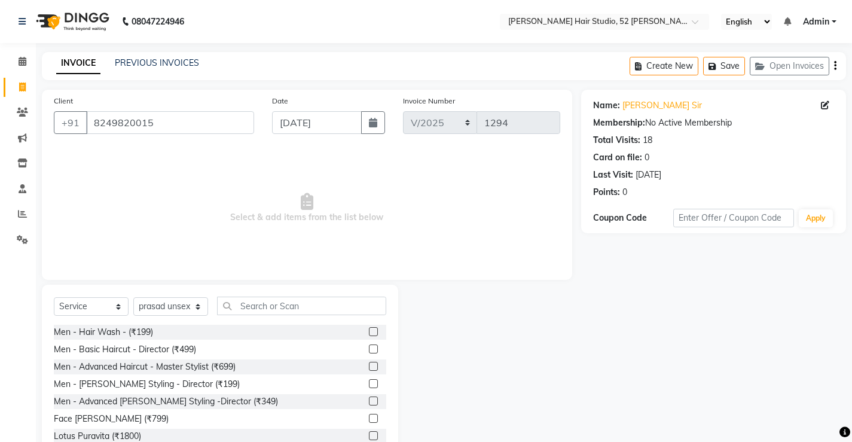
click at [369, 332] on label at bounding box center [373, 331] width 9 height 9
click at [369, 332] on input "checkbox" at bounding box center [373, 332] width 8 height 8
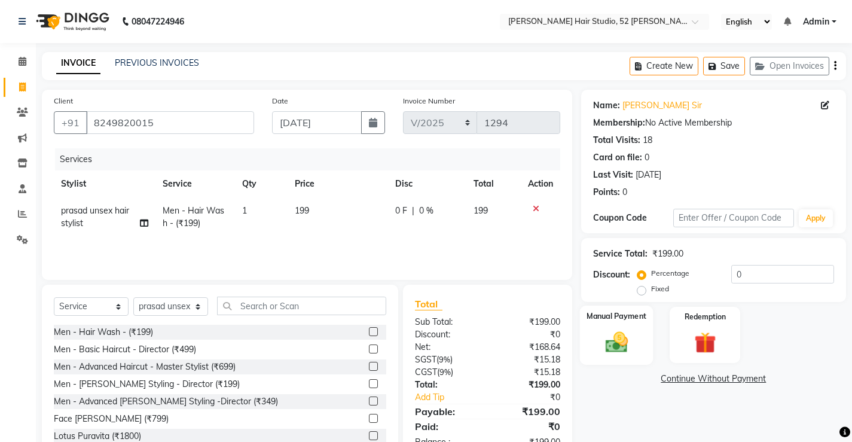
click at [628, 346] on img at bounding box center [616, 342] width 36 height 26
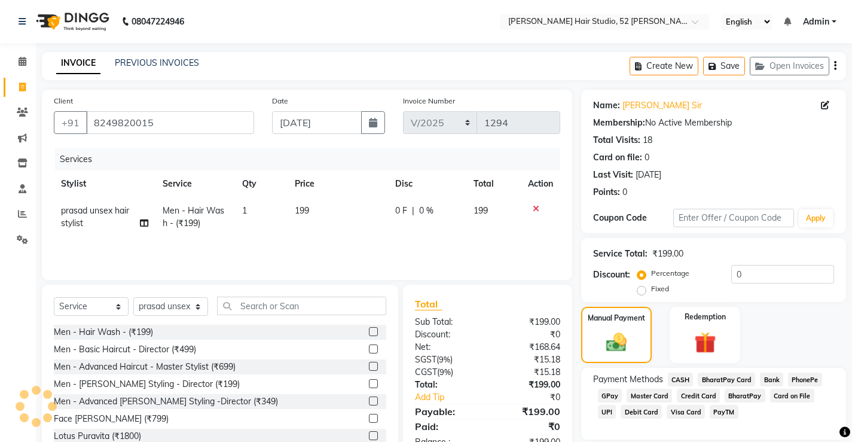
click at [616, 405] on span "UPI" at bounding box center [607, 412] width 19 height 14
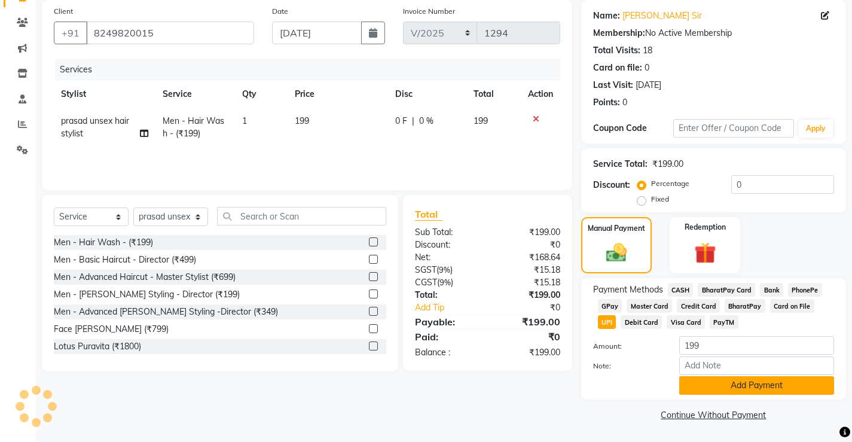
click at [770, 378] on button "Add Payment" at bounding box center [756, 385] width 155 height 19
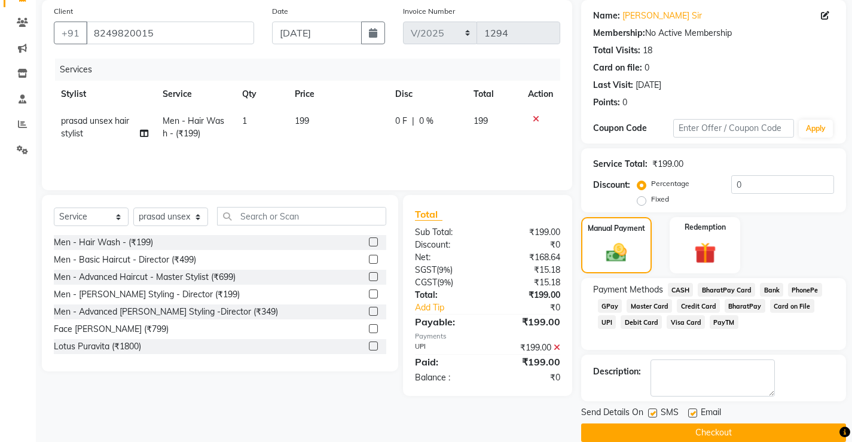
scroll to position [108, 0]
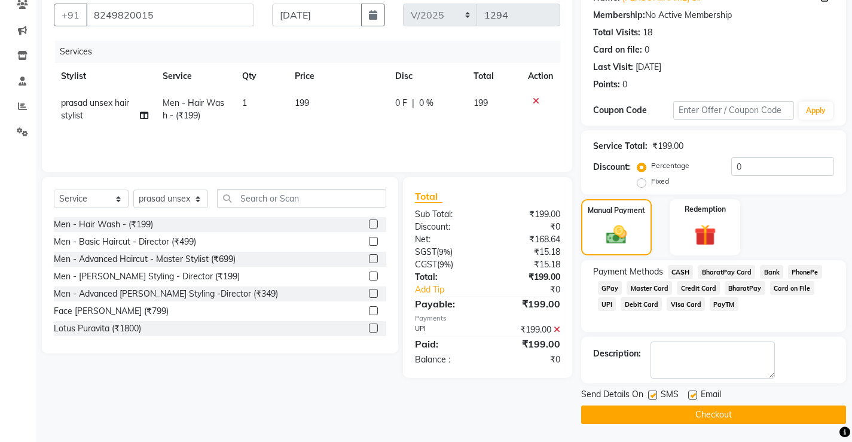
click at [737, 413] on button "Checkout" at bounding box center [713, 414] width 265 height 19
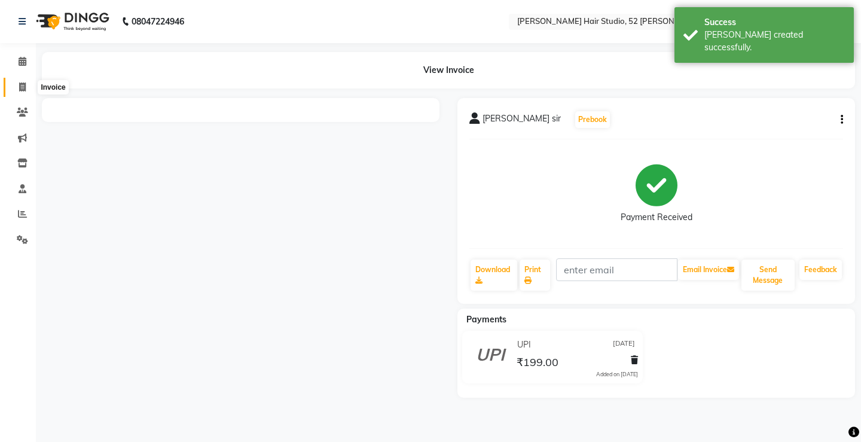
click at [25, 90] on icon at bounding box center [22, 86] width 7 height 9
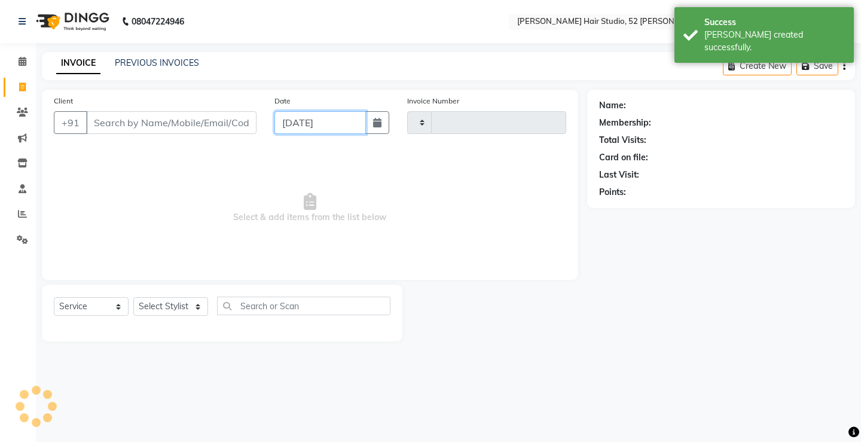
click at [295, 130] on input "[DATE]" at bounding box center [319, 122] width 91 height 23
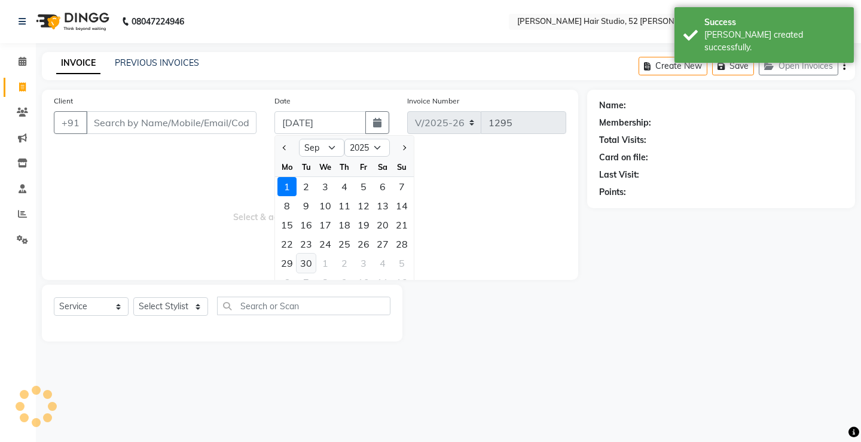
click at [306, 262] on div "30" at bounding box center [306, 262] width 19 height 19
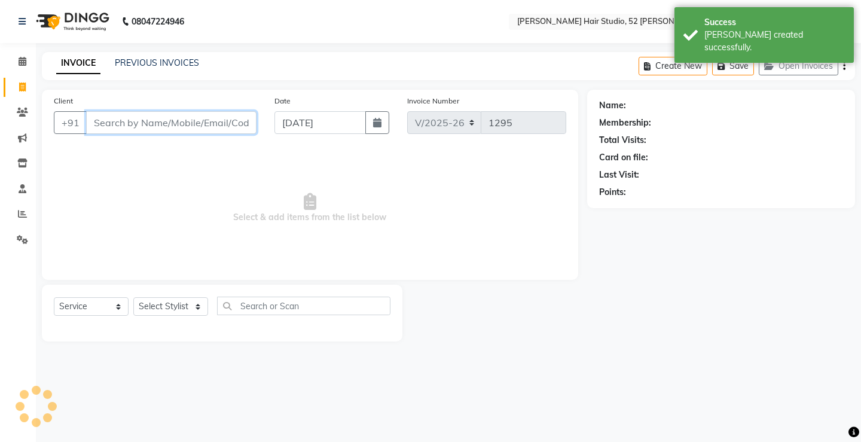
click at [154, 127] on input "Client" at bounding box center [171, 122] width 170 height 23
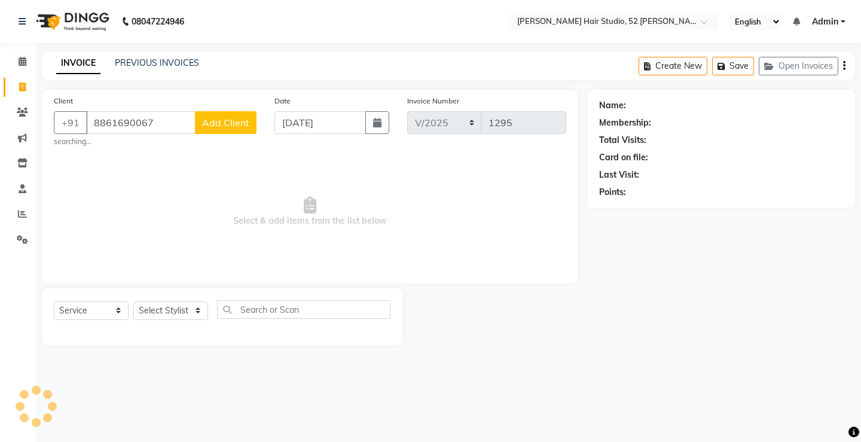
click at [212, 120] on span "Add Client" at bounding box center [225, 123] width 47 height 12
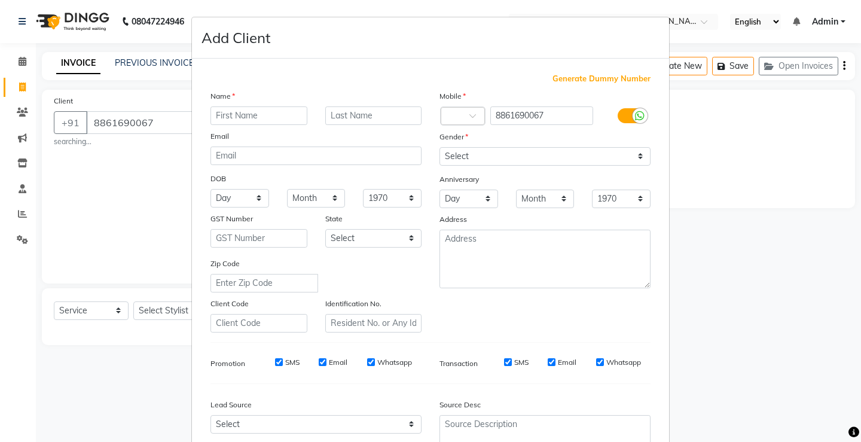
click at [238, 113] on input "text" at bounding box center [258, 115] width 97 height 19
click at [477, 160] on select "Select [DEMOGRAPHIC_DATA] [DEMOGRAPHIC_DATA] Other Prefer Not To Say" at bounding box center [544, 156] width 211 height 19
click at [439, 147] on select "Select [DEMOGRAPHIC_DATA] [DEMOGRAPHIC_DATA] Other Prefer Not To Say" at bounding box center [544, 156] width 211 height 19
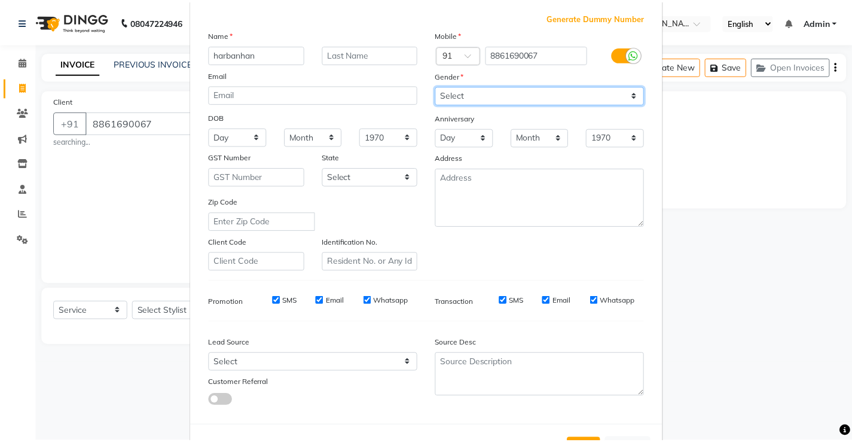
scroll to position [110, 0]
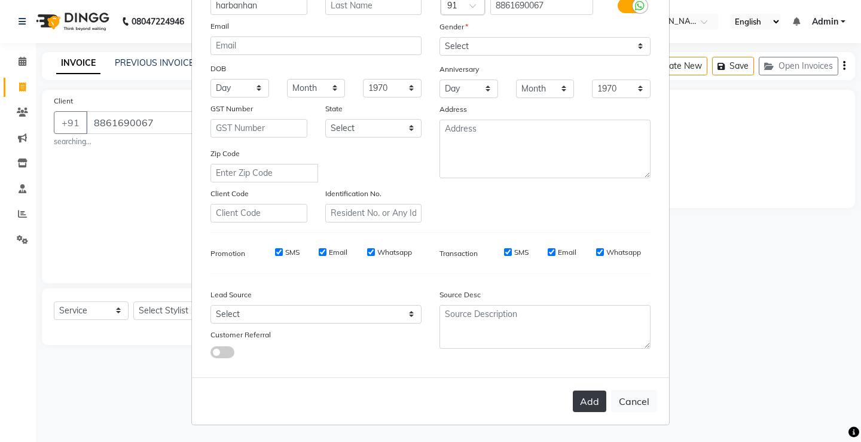
click at [592, 399] on button "Add" at bounding box center [589, 401] width 33 height 22
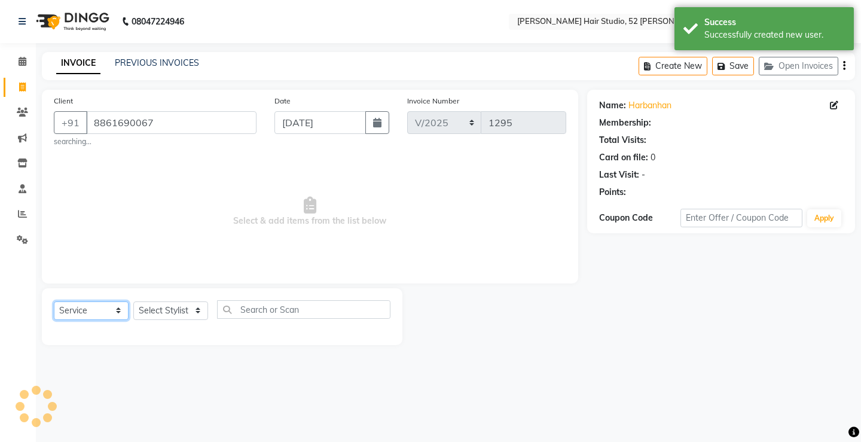
click at [74, 317] on select "Select Service Product Membership Package Voucher Prepaid Gift Card" at bounding box center [91, 310] width 75 height 19
click at [54, 301] on select "Select Service Product Membership Package Voucher Prepaid Gift Card" at bounding box center [91, 310] width 75 height 19
click at [158, 314] on select "Select Stylist Ajay [PERSON_NAME] [PERSON_NAME] [PERSON_NAME] unsex hair stylis…" at bounding box center [170, 310] width 75 height 19
click at [133, 301] on select "Select Stylist Ajay [PERSON_NAME] [PERSON_NAME] [PERSON_NAME] unsex hair stylis…" at bounding box center [170, 310] width 75 height 19
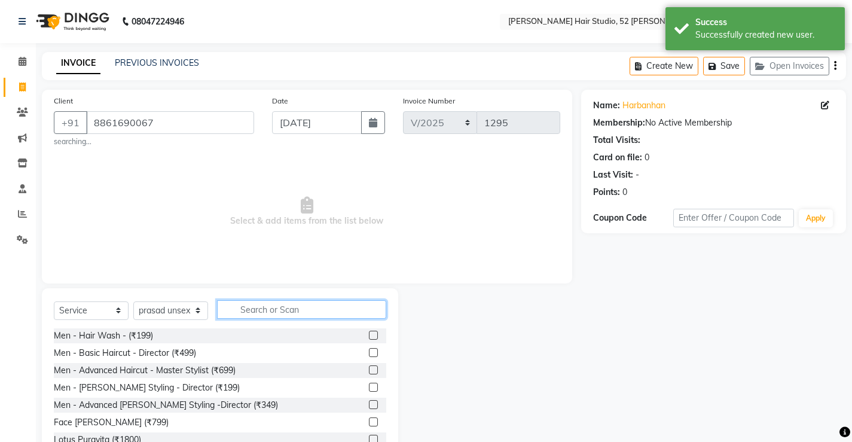
click at [289, 316] on input "text" at bounding box center [301, 309] width 169 height 19
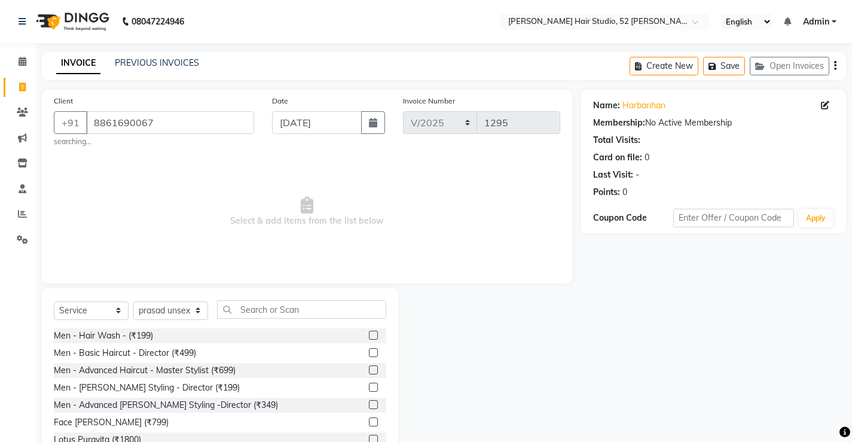
click at [369, 351] on label at bounding box center [373, 352] width 9 height 9
click at [369, 351] on input "checkbox" at bounding box center [373, 353] width 8 height 8
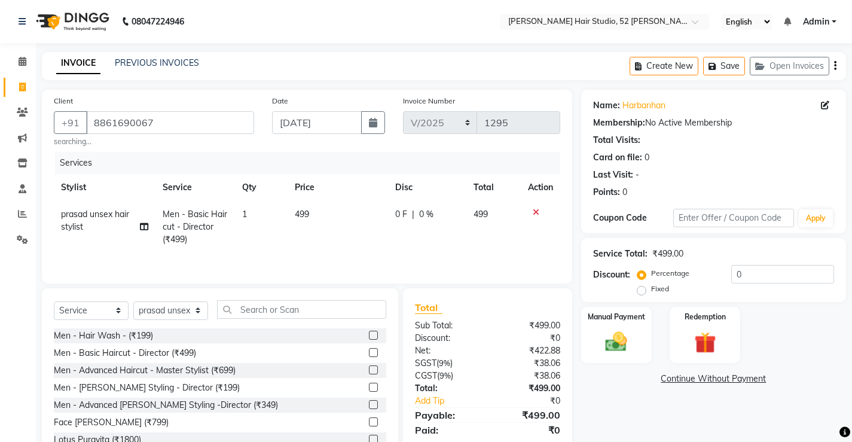
click at [298, 215] on span "499" at bounding box center [302, 214] width 14 height 11
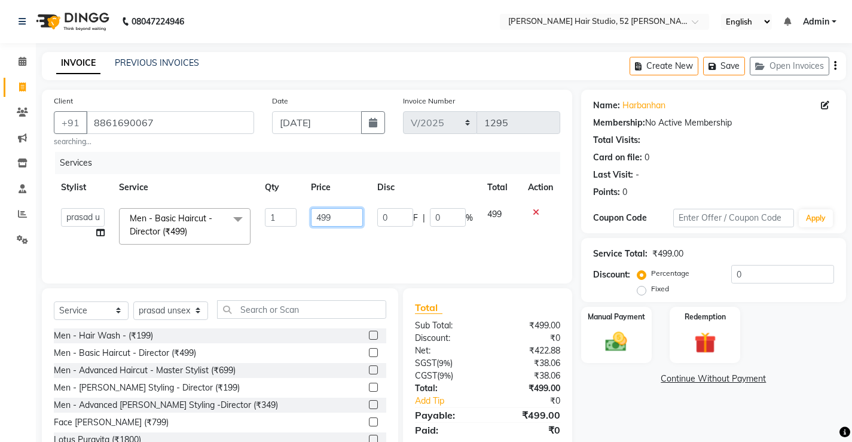
click at [325, 215] on input "499" at bounding box center [337, 217] width 52 height 19
click at [349, 222] on input "499" at bounding box center [337, 217] width 52 height 19
click at [350, 245] on td "350" at bounding box center [337, 226] width 66 height 51
click at [622, 347] on img at bounding box center [616, 342] width 36 height 26
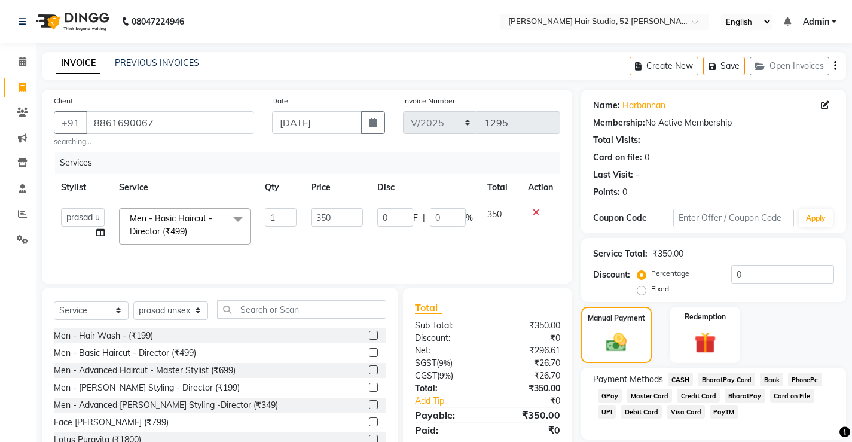
click at [616, 405] on span "UPI" at bounding box center [607, 412] width 19 height 14
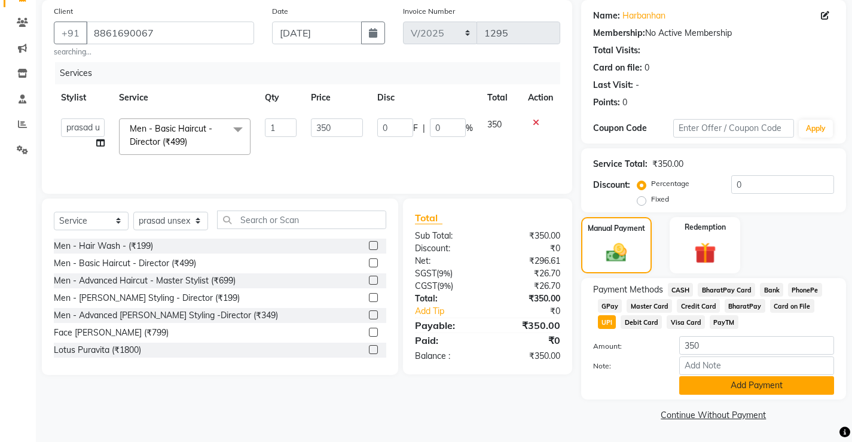
click at [784, 389] on button "Add Payment" at bounding box center [756, 385] width 155 height 19
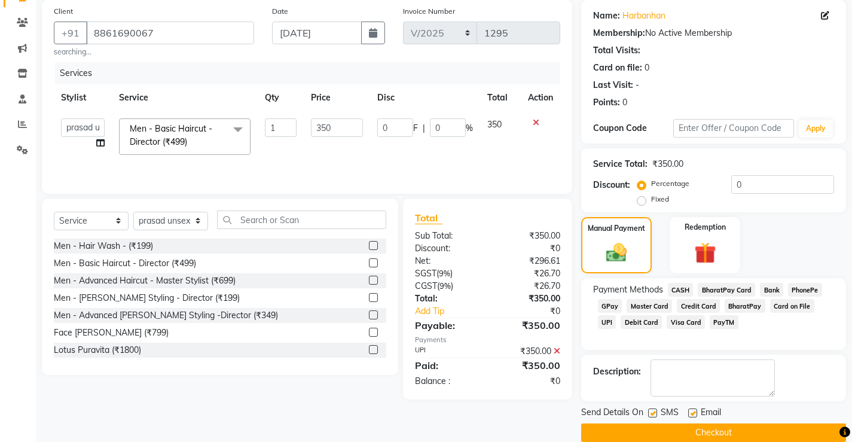
click at [729, 427] on button "Checkout" at bounding box center [713, 432] width 265 height 19
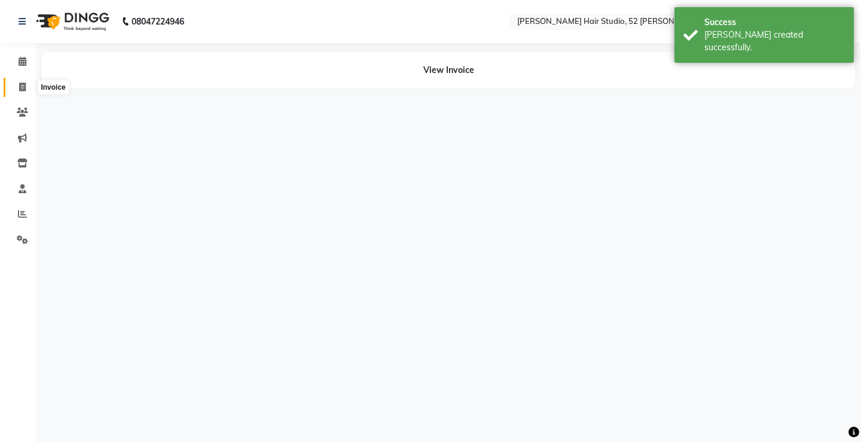
click at [22, 88] on icon at bounding box center [22, 86] width 7 height 9
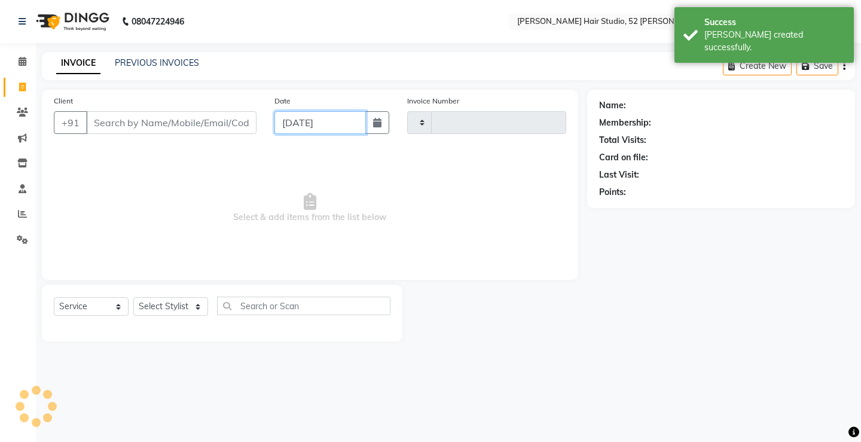
click at [302, 129] on input "[DATE]" at bounding box center [319, 122] width 91 height 23
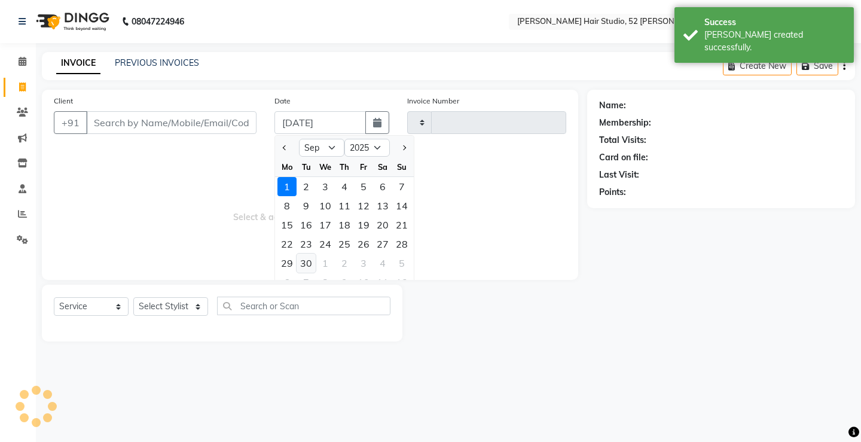
click at [305, 261] on div "30" at bounding box center [306, 262] width 19 height 19
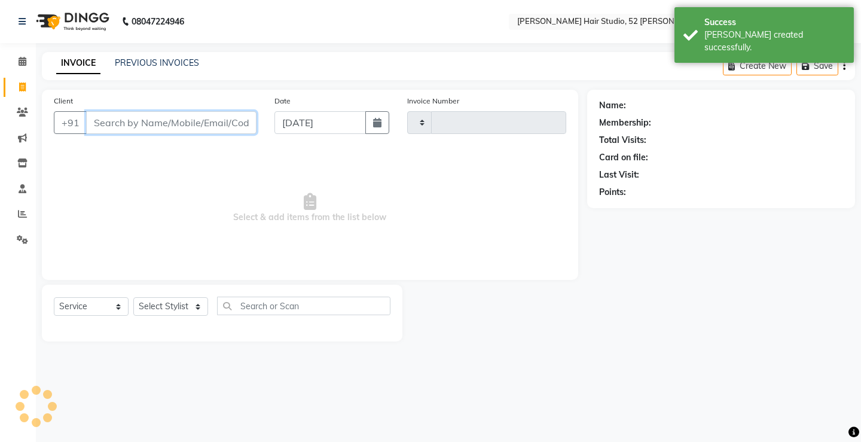
click at [145, 127] on input "Client" at bounding box center [171, 122] width 170 height 23
click at [123, 125] on input "Client" at bounding box center [171, 122] width 170 height 23
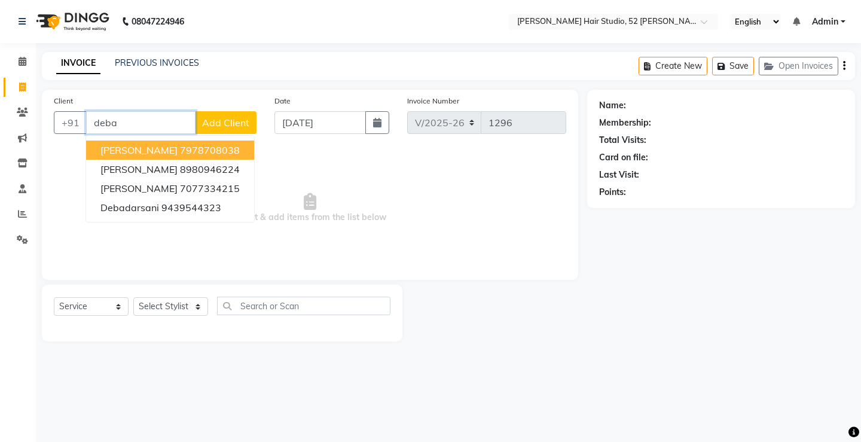
click at [127, 153] on span "[PERSON_NAME]" at bounding box center [138, 150] width 77 height 12
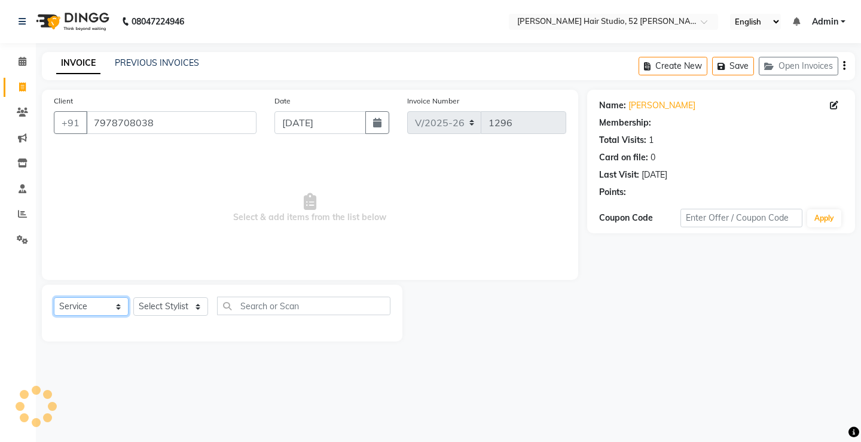
click at [74, 307] on select "Select Service Product Membership Package Voucher Prepaid Gift Card" at bounding box center [91, 306] width 75 height 19
click at [54, 297] on select "Select Service Product Membership Package Voucher Prepaid Gift Card" at bounding box center [91, 306] width 75 height 19
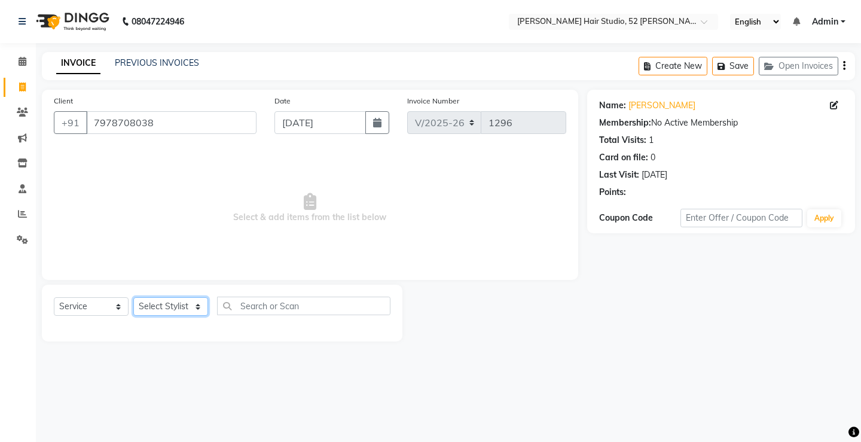
click at [164, 313] on select "Select Stylist Ajay [PERSON_NAME] [PERSON_NAME] [PERSON_NAME] unsex hair stylis…" at bounding box center [170, 306] width 75 height 19
drag, startPoint x: 167, startPoint y: 127, endPoint x: 62, endPoint y: 118, distance: 105.1
click at [62, 118] on div "[PHONE_NUMBER]" at bounding box center [155, 122] width 203 height 23
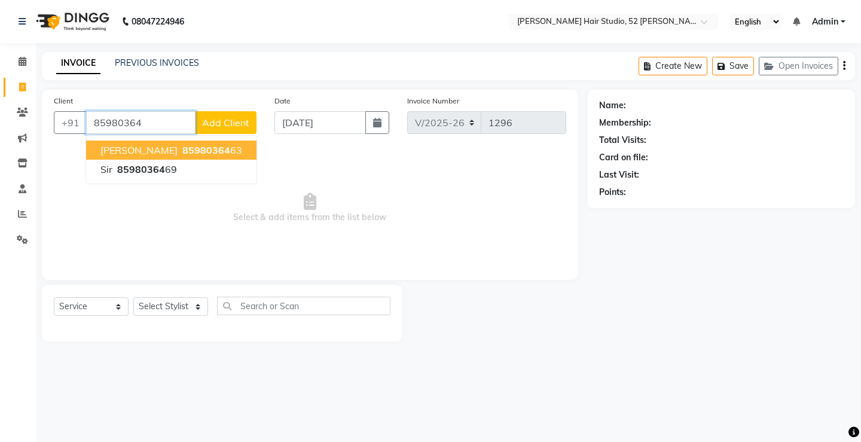
click at [182, 149] on span "85980364" at bounding box center [206, 150] width 48 height 12
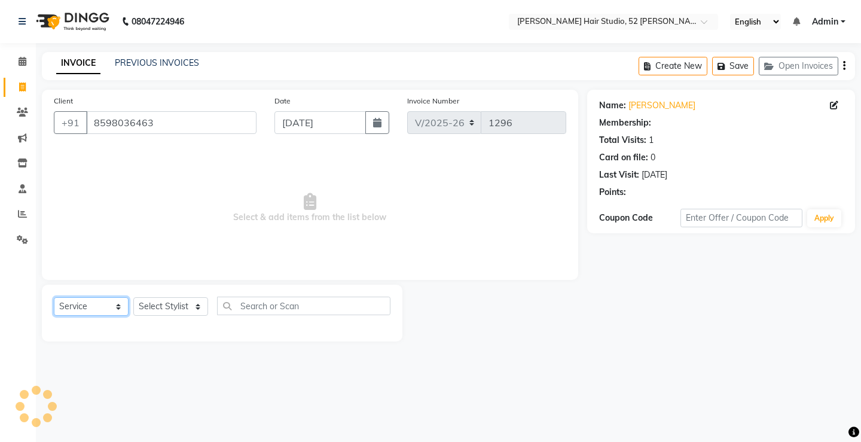
click at [91, 306] on select "Select Service Product Membership Package Voucher Prepaid Gift Card" at bounding box center [91, 306] width 75 height 19
click at [54, 297] on select "Select Service Product Membership Package Voucher Prepaid Gift Card" at bounding box center [91, 306] width 75 height 19
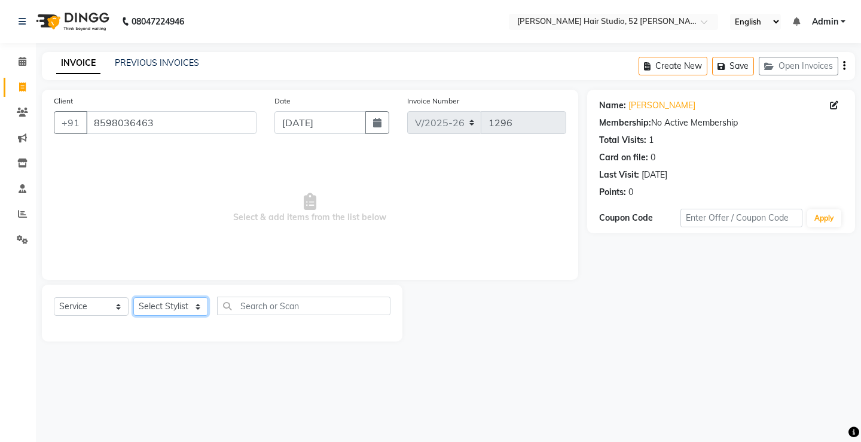
click at [151, 307] on select "Select Stylist Ajay [PERSON_NAME] [PERSON_NAME] [PERSON_NAME] unsex hair stylis…" at bounding box center [170, 306] width 75 height 19
click at [133, 297] on select "Select Stylist Ajay [PERSON_NAME] [PERSON_NAME] [PERSON_NAME] unsex hair stylis…" at bounding box center [170, 306] width 75 height 19
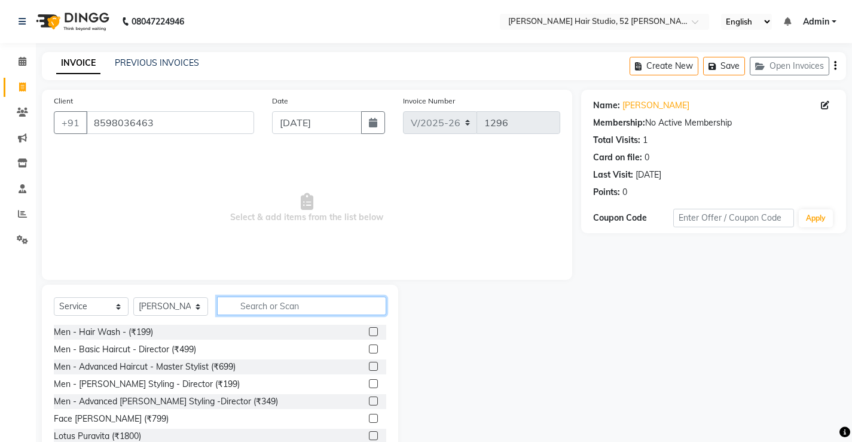
click at [262, 309] on input "text" at bounding box center [301, 306] width 169 height 19
click at [369, 350] on label at bounding box center [373, 348] width 9 height 9
click at [369, 350] on input "checkbox" at bounding box center [373, 350] width 8 height 8
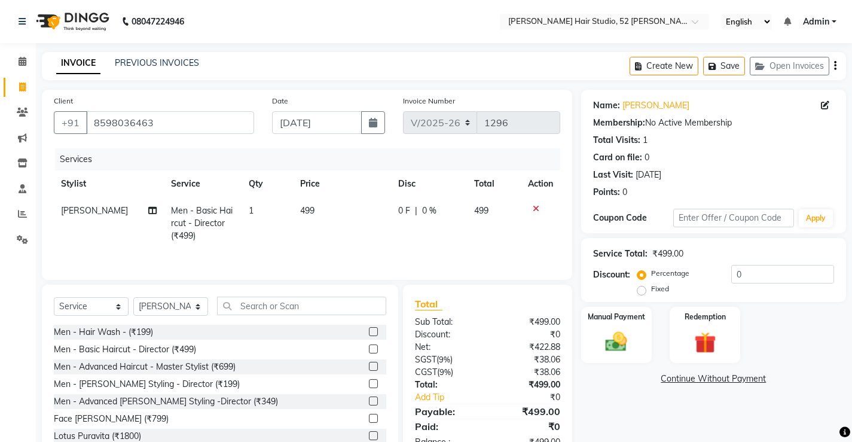
click at [426, 215] on span "0 %" at bounding box center [429, 210] width 14 height 13
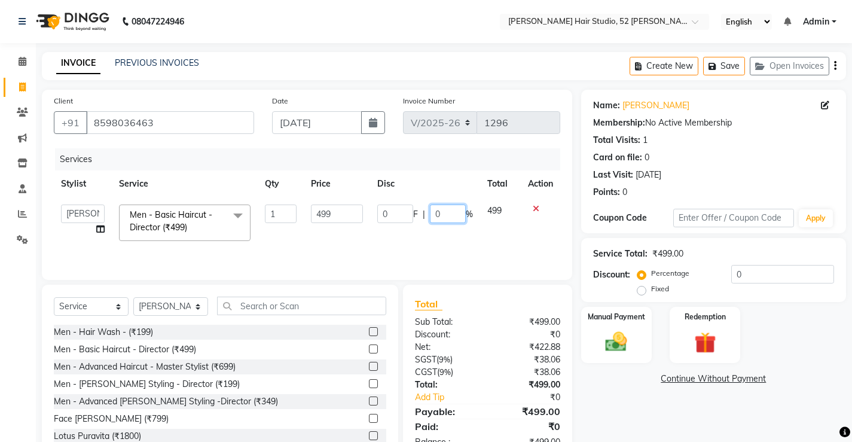
click at [441, 213] on input "0" at bounding box center [448, 213] width 36 height 19
click at [426, 228] on td "0 F | 020 %" at bounding box center [425, 222] width 110 height 51
drag, startPoint x: 460, startPoint y: 212, endPoint x: 451, endPoint y: 212, distance: 9.6
click at [451, 212] on div "99.8 F | 20 %" at bounding box center [425, 213] width 96 height 19
click at [451, 212] on input "20" at bounding box center [447, 213] width 36 height 19
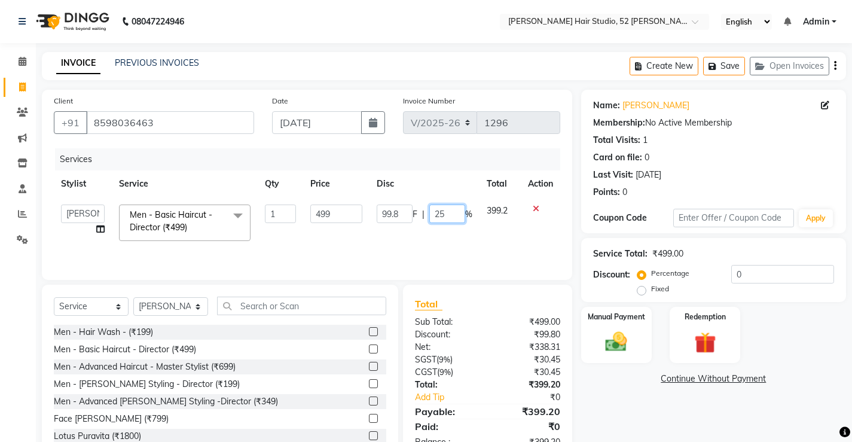
click at [448, 222] on input "25" at bounding box center [447, 213] width 36 height 19
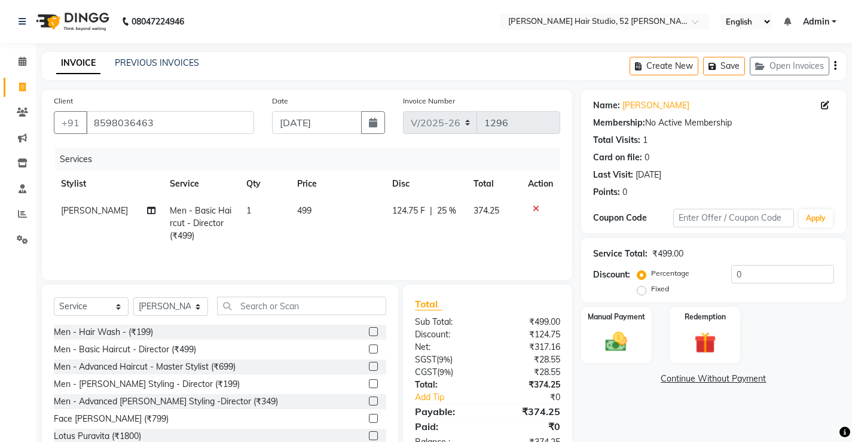
click at [455, 233] on td "124.75 F | 25 %" at bounding box center [426, 223] width 82 height 52
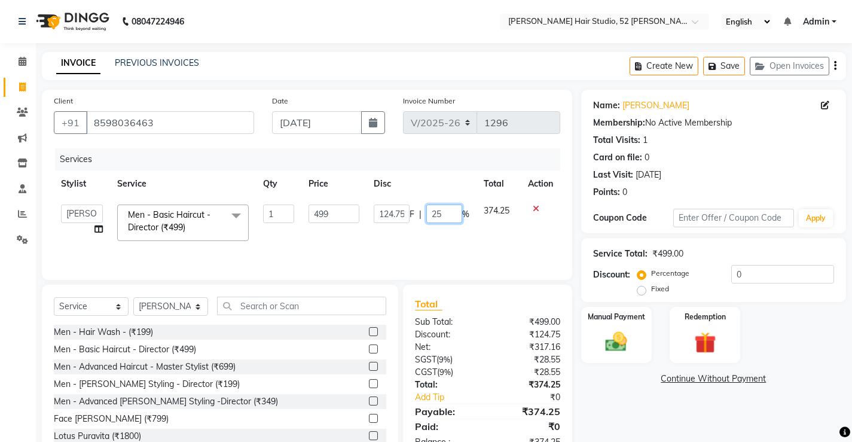
click at [455, 213] on input "25" at bounding box center [444, 213] width 36 height 19
click at [476, 230] on td "374.25" at bounding box center [498, 222] width 44 height 51
click at [453, 212] on input "30" at bounding box center [447, 213] width 36 height 19
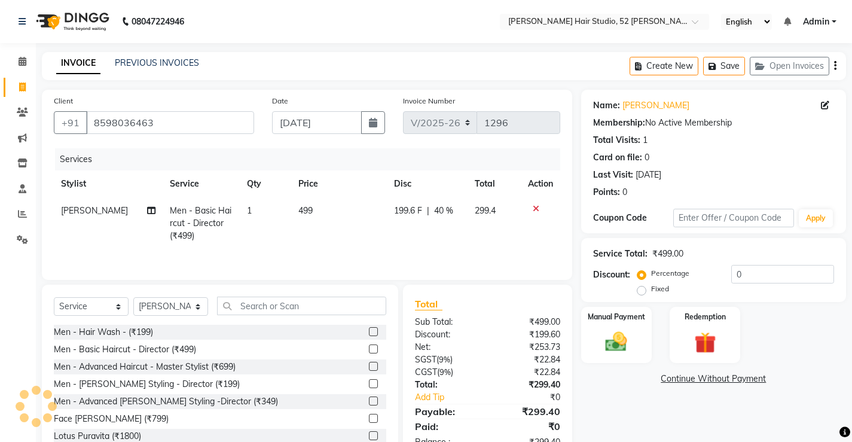
click at [449, 241] on td "199.6 F | 40 %" at bounding box center [427, 223] width 81 height 52
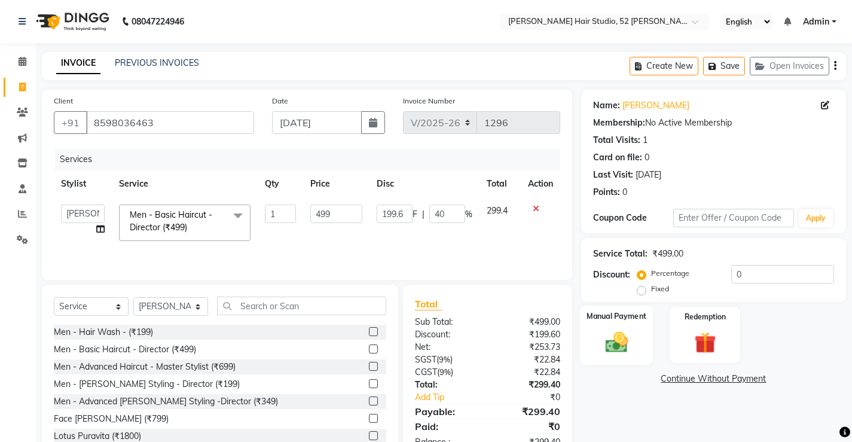
click at [603, 349] on img at bounding box center [616, 342] width 36 height 26
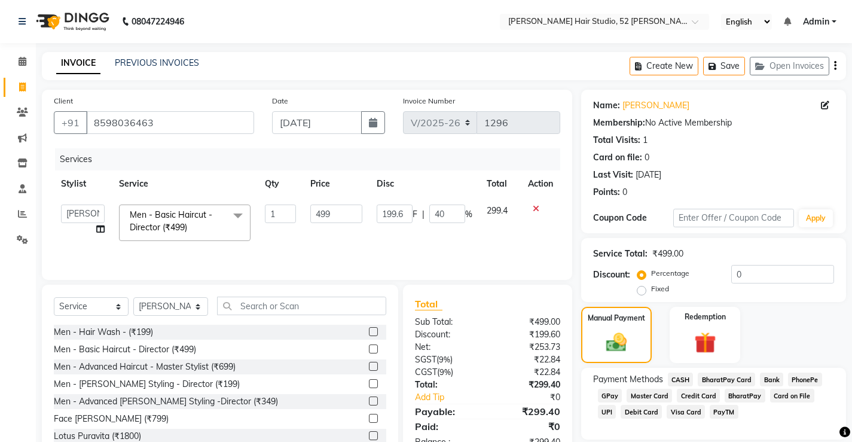
click at [809, 378] on span "PhonePe" at bounding box center [805, 379] width 34 height 14
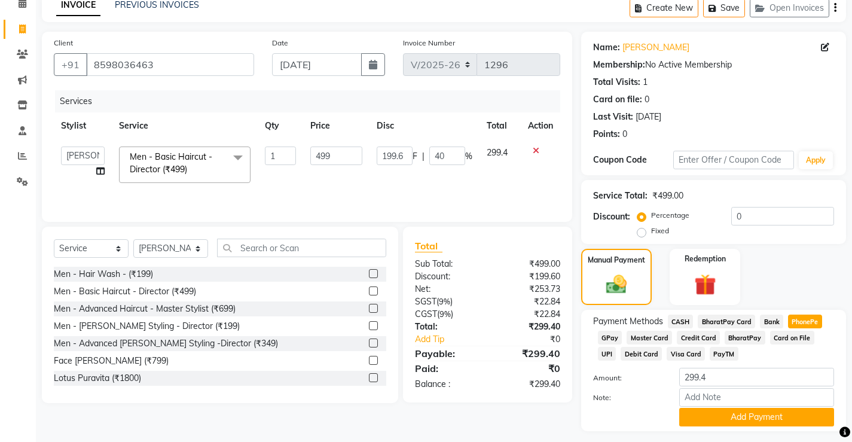
scroll to position [60, 0]
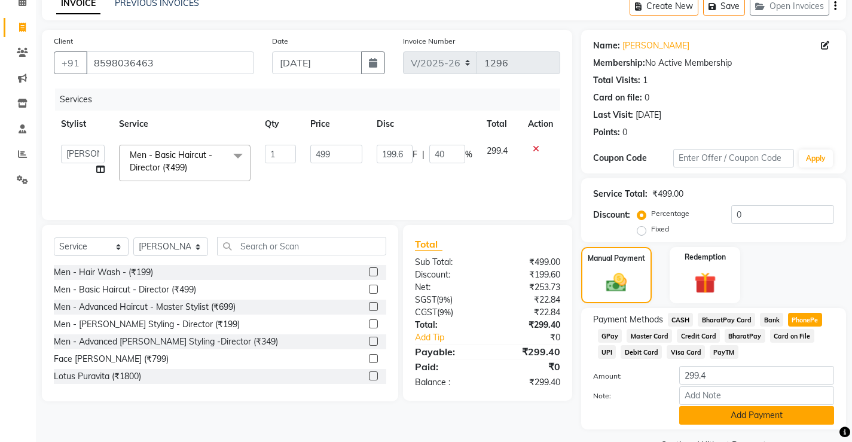
click at [762, 415] on button "Add Payment" at bounding box center [756, 415] width 155 height 19
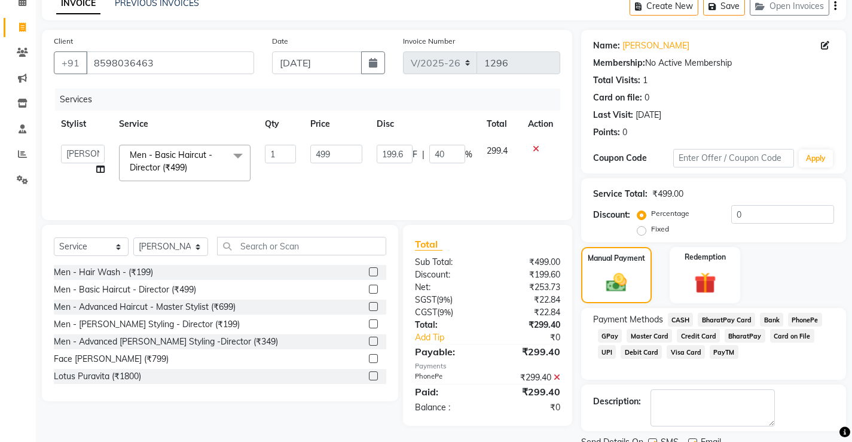
scroll to position [108, 0]
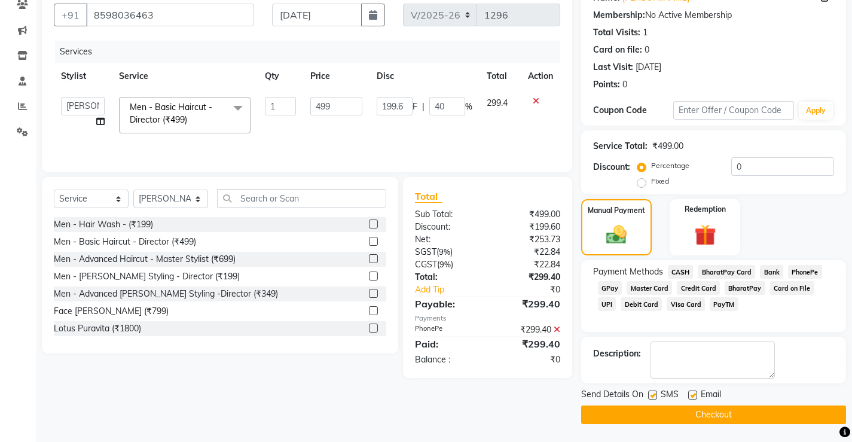
click at [739, 411] on button "Checkout" at bounding box center [713, 414] width 265 height 19
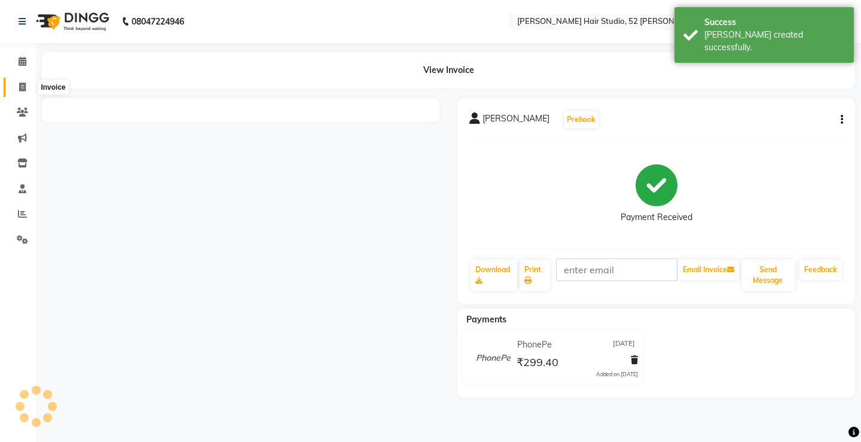
click at [26, 89] on icon at bounding box center [22, 86] width 7 height 9
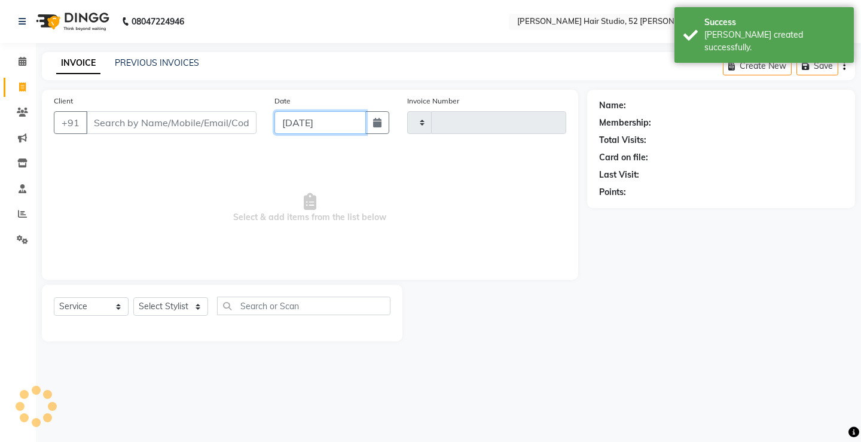
click at [310, 127] on input "[DATE]" at bounding box center [319, 122] width 91 height 23
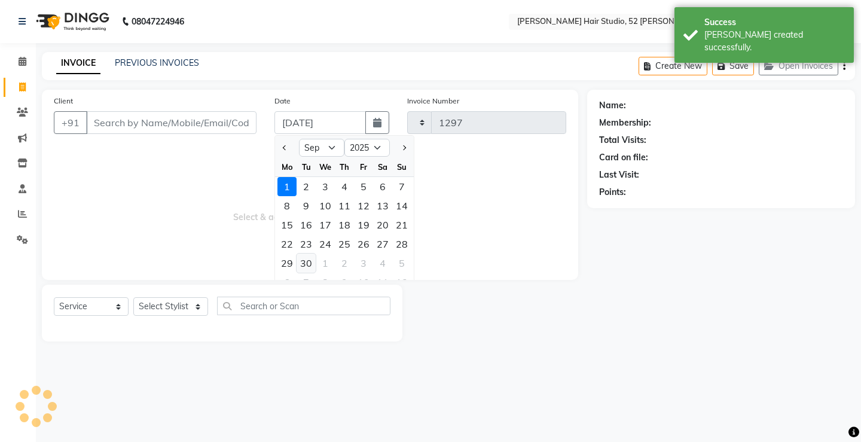
click at [307, 265] on div "30" at bounding box center [306, 262] width 19 height 19
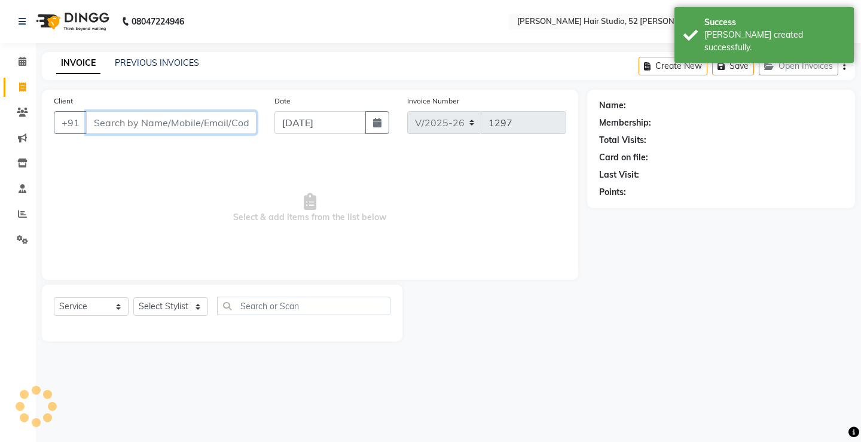
click at [100, 122] on input "Client" at bounding box center [171, 122] width 170 height 23
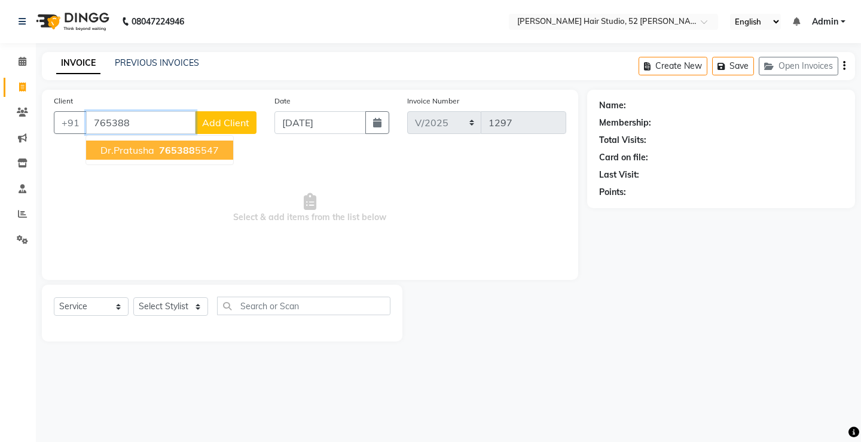
click at [116, 158] on button "dr.pratusha 765388 5547" at bounding box center [159, 149] width 147 height 19
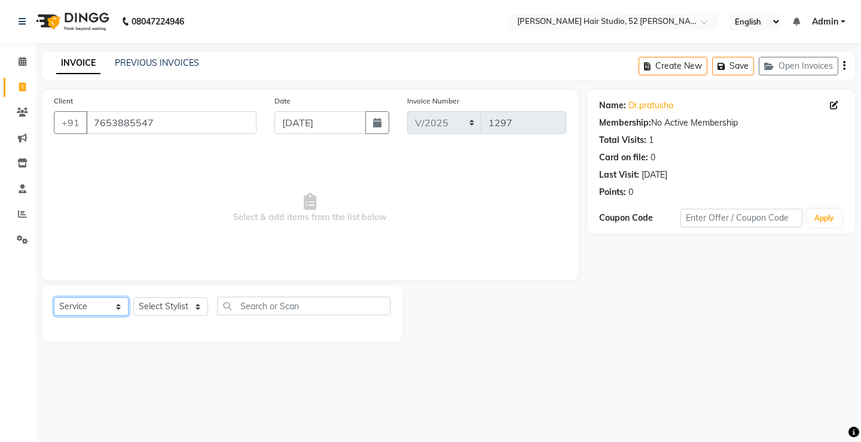
click at [88, 312] on select "Select Service Product Membership Package Voucher Prepaid Gift Card" at bounding box center [91, 306] width 75 height 19
click at [54, 297] on select "Select Service Product Membership Package Voucher Prepaid Gift Card" at bounding box center [91, 306] width 75 height 19
click at [161, 313] on select "Select Stylist Ajay [PERSON_NAME] [PERSON_NAME] [PERSON_NAME] unsex hair stylis…" at bounding box center [170, 306] width 75 height 19
click at [133, 297] on select "Select Stylist Ajay [PERSON_NAME] [PERSON_NAME] [PERSON_NAME] unsex hair stylis…" at bounding box center [170, 306] width 75 height 19
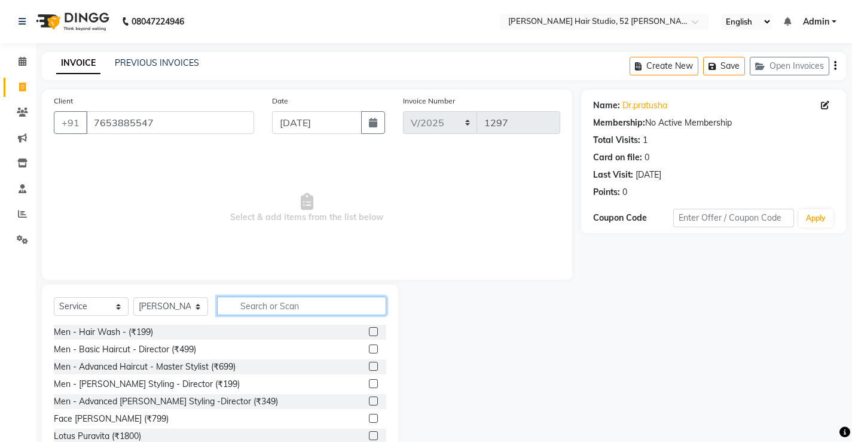
click at [271, 312] on input "text" at bounding box center [301, 306] width 169 height 19
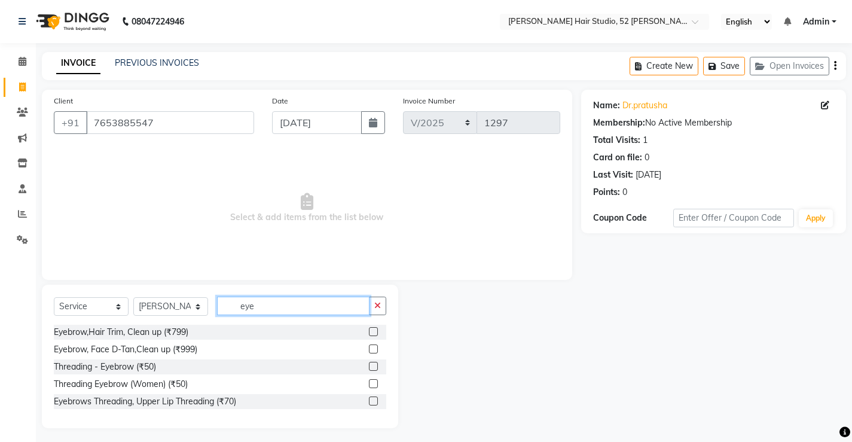
click at [274, 307] on input "eye" at bounding box center [293, 306] width 152 height 19
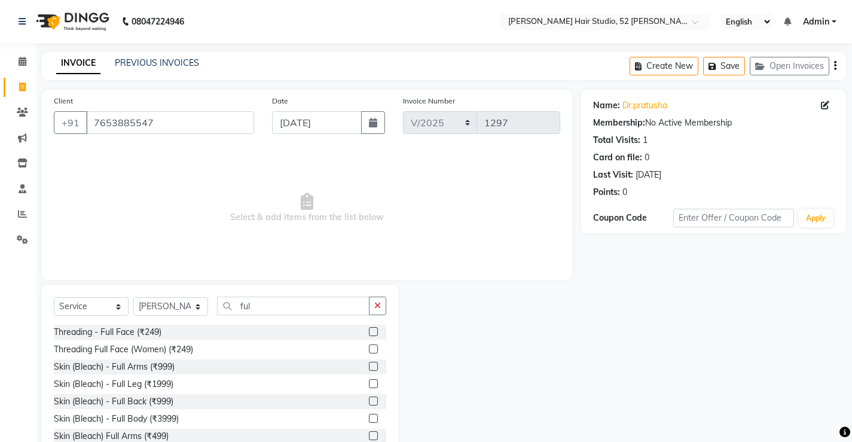
click at [369, 327] on label at bounding box center [373, 331] width 9 height 9
click at [369, 328] on input "checkbox" at bounding box center [373, 332] width 8 height 8
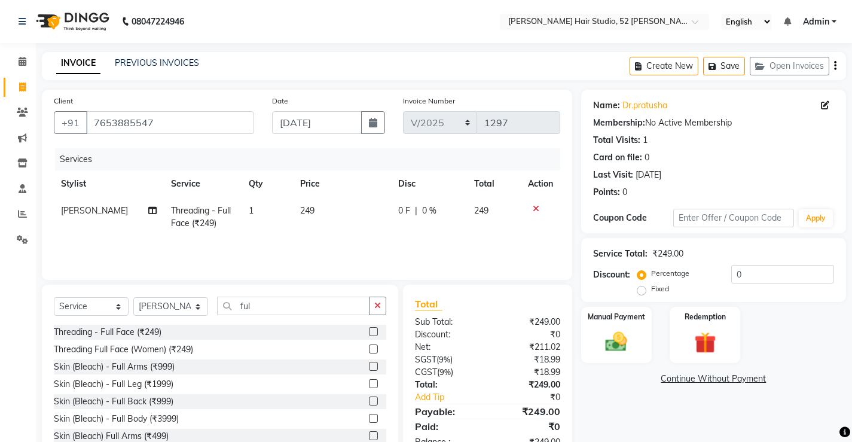
click at [302, 211] on span "249" at bounding box center [307, 210] width 14 height 11
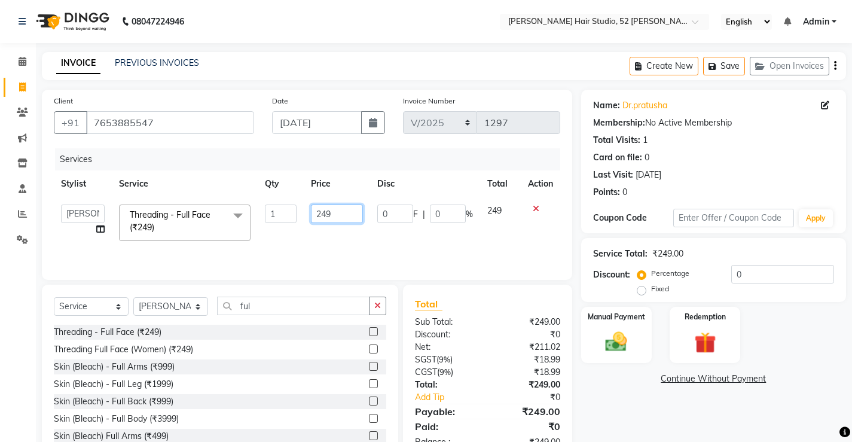
click at [330, 210] on input "249" at bounding box center [337, 213] width 52 height 19
click at [420, 245] on div "Services Stylist Service Qty Price Disc Total Action Ajay [PERSON_NAME] [PERSON…" at bounding box center [307, 208] width 506 height 120
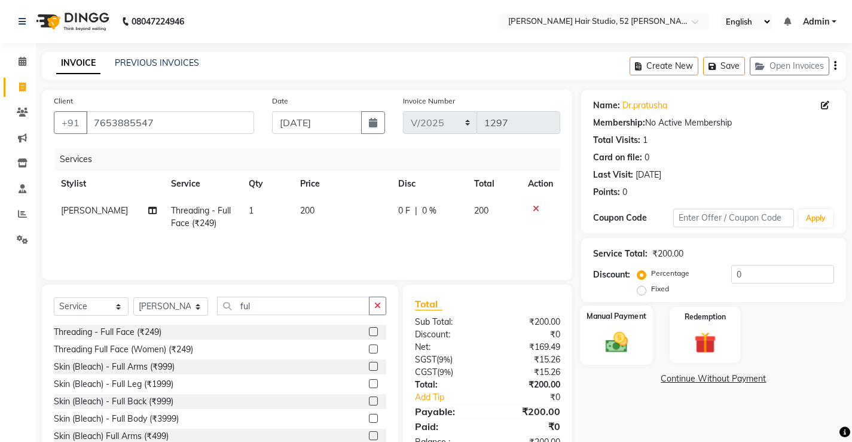
click at [628, 350] on img at bounding box center [616, 342] width 36 height 26
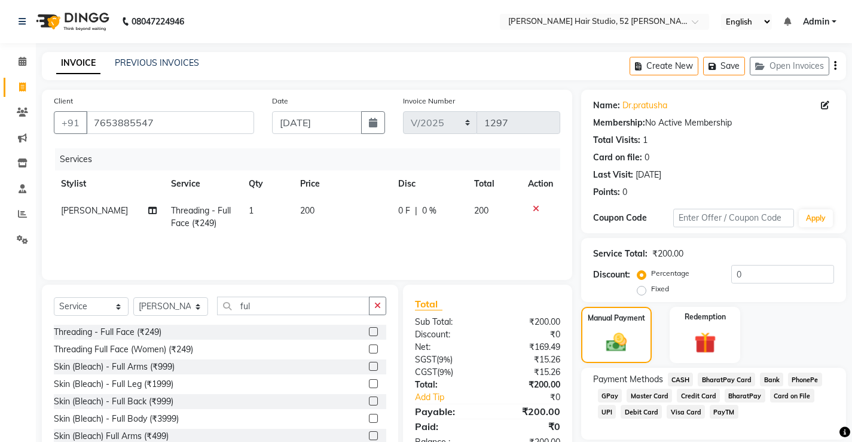
click at [295, 200] on td "200" at bounding box center [341, 216] width 97 height 39
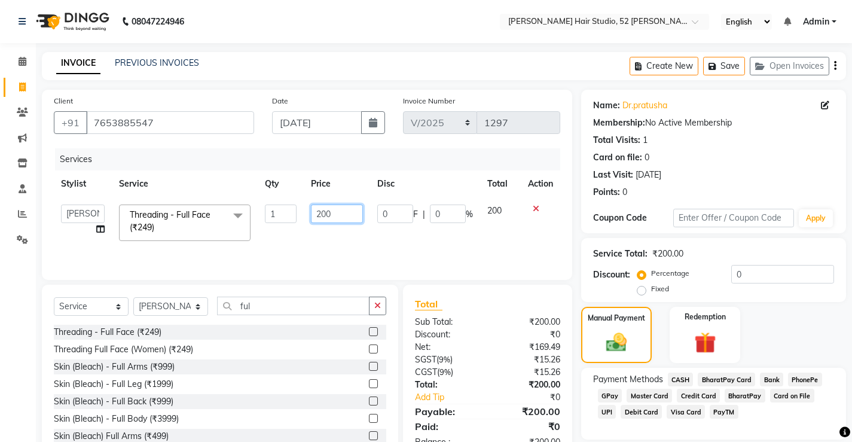
click at [352, 221] on input "200" at bounding box center [337, 213] width 52 height 19
click at [388, 252] on div "Services Stylist Service Qty Price Disc Total Action Ajay [PERSON_NAME] [PERSON…" at bounding box center [307, 208] width 506 height 120
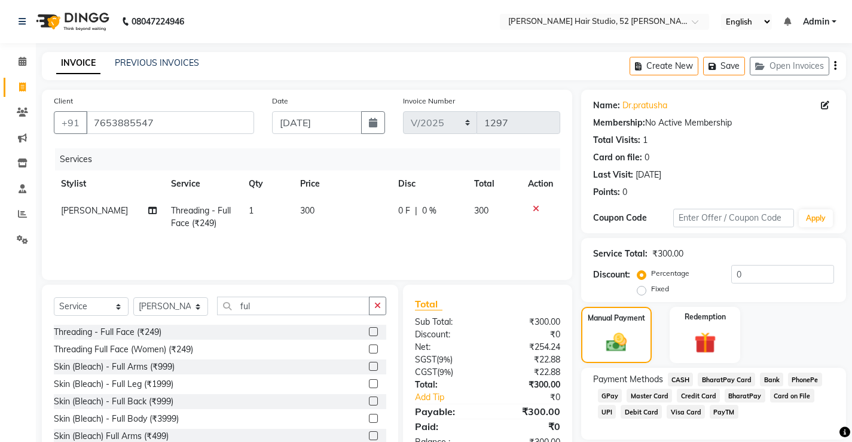
click at [616, 405] on span "UPI" at bounding box center [607, 412] width 19 height 14
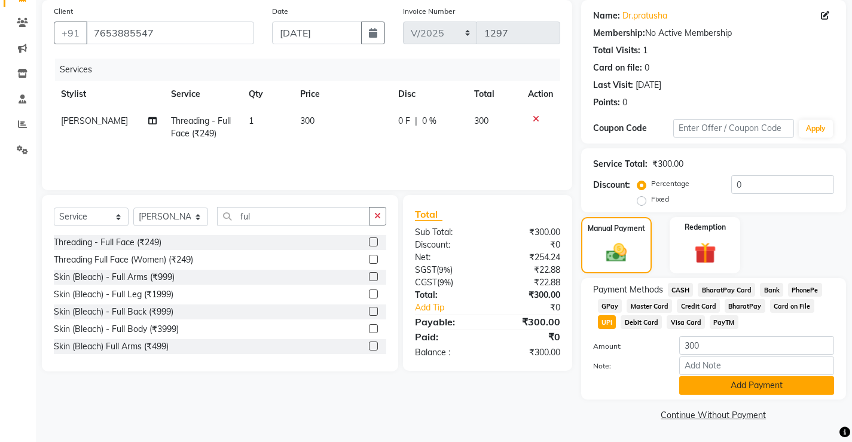
click at [759, 388] on button "Add Payment" at bounding box center [756, 385] width 155 height 19
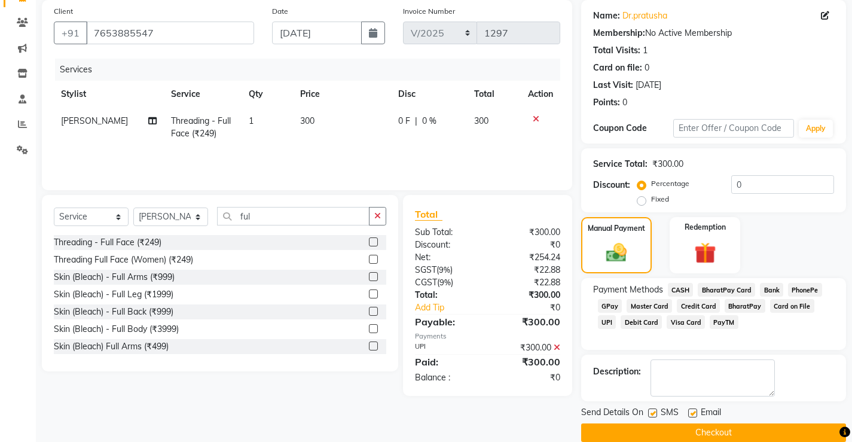
scroll to position [108, 0]
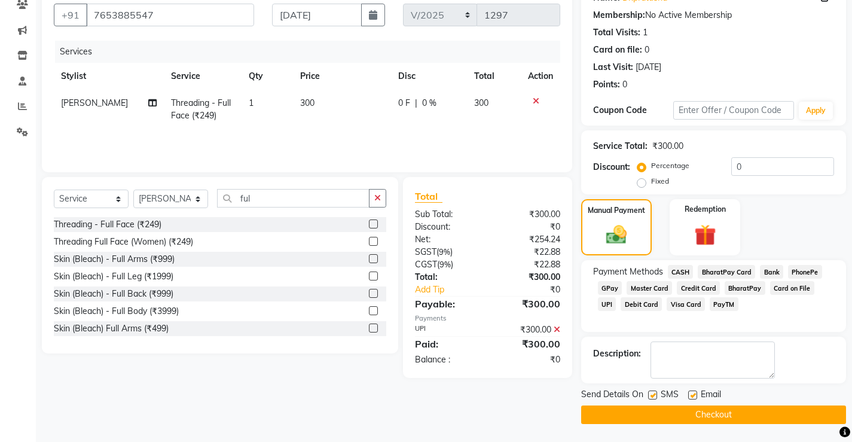
click at [736, 411] on button "Checkout" at bounding box center [713, 414] width 265 height 19
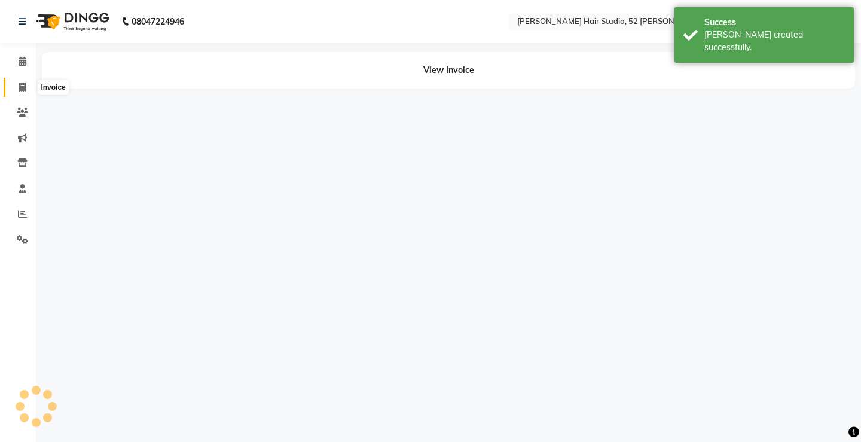
click at [25, 86] on icon at bounding box center [22, 86] width 7 height 9
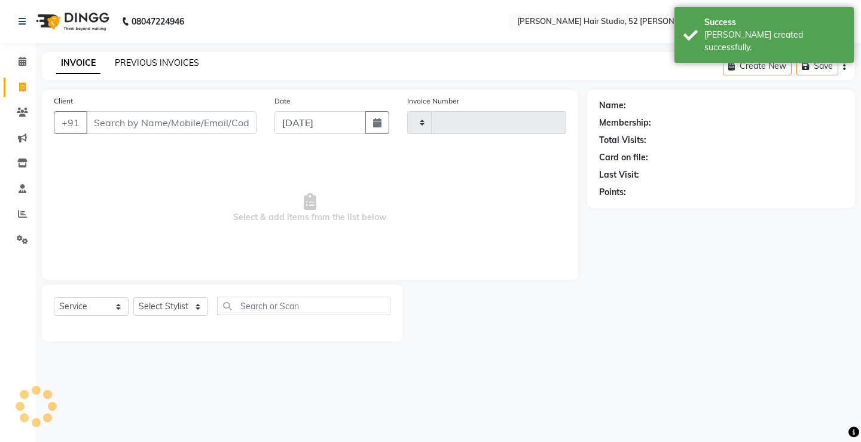
click at [160, 63] on link "PREVIOUS INVOICES" at bounding box center [157, 62] width 84 height 11
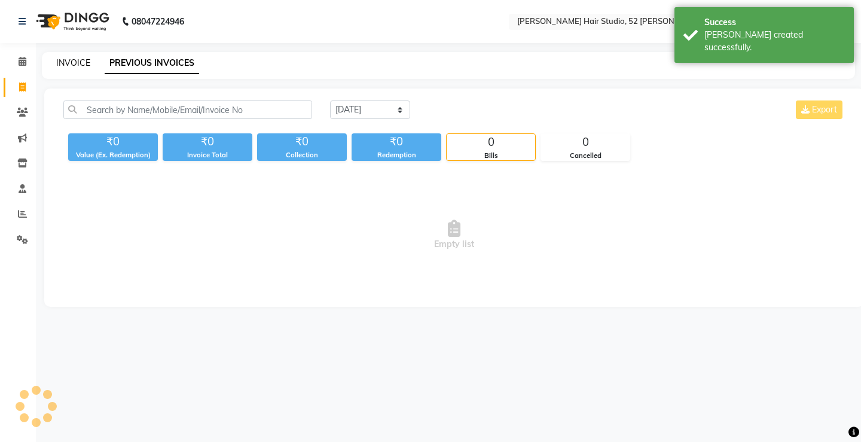
click at [62, 62] on link "INVOICE" at bounding box center [73, 62] width 34 height 11
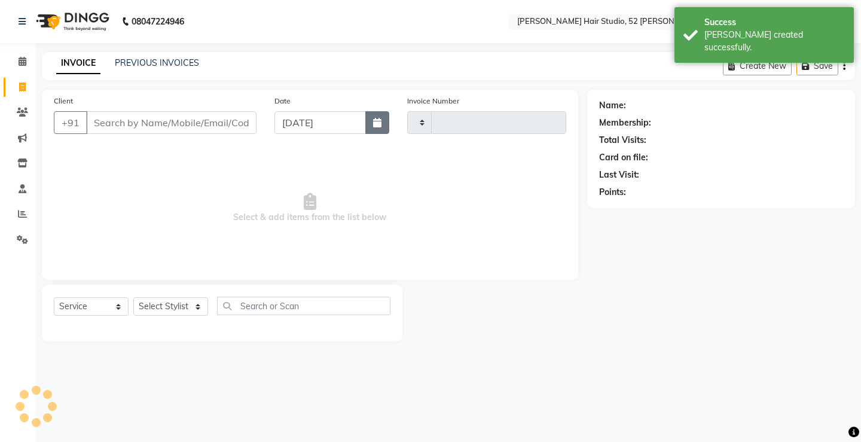
click at [379, 121] on icon "button" at bounding box center [377, 123] width 8 height 10
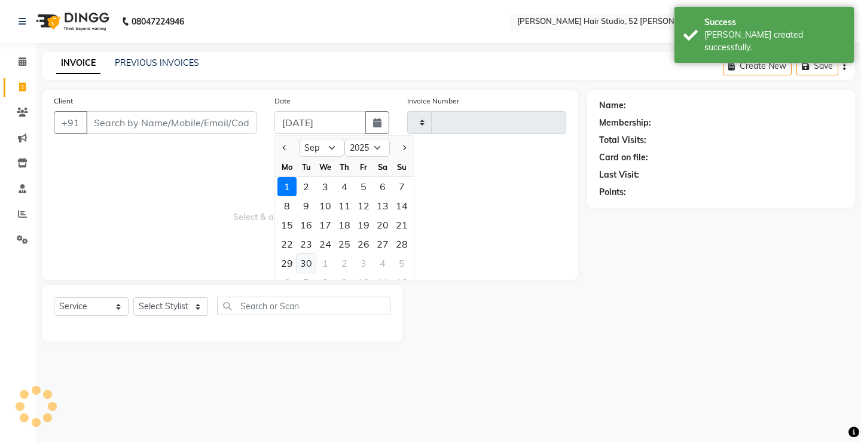
click at [308, 262] on div "30" at bounding box center [306, 262] width 19 height 19
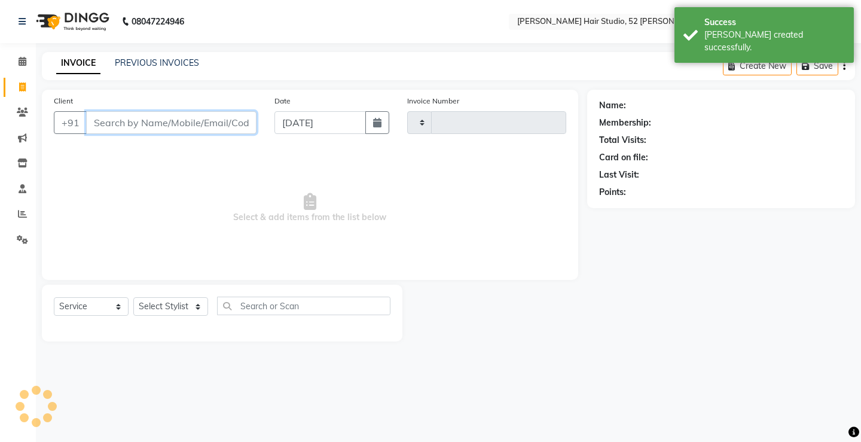
click at [145, 127] on input "Client" at bounding box center [171, 122] width 170 height 23
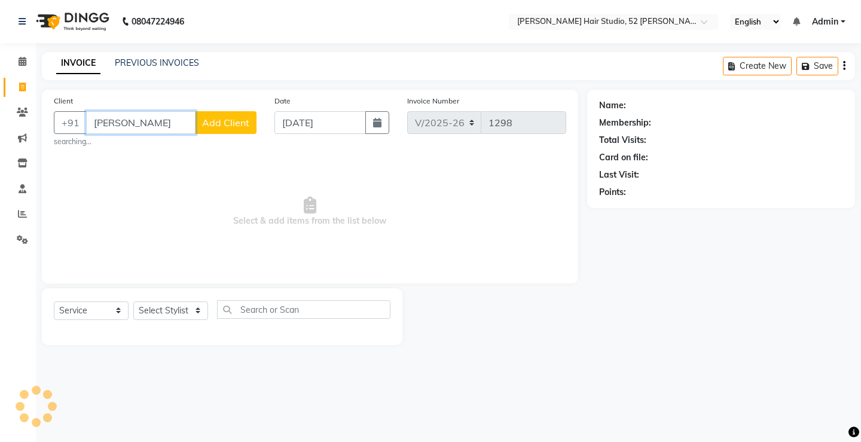
click at [149, 120] on input "[PERSON_NAME]" at bounding box center [140, 122] width 109 height 23
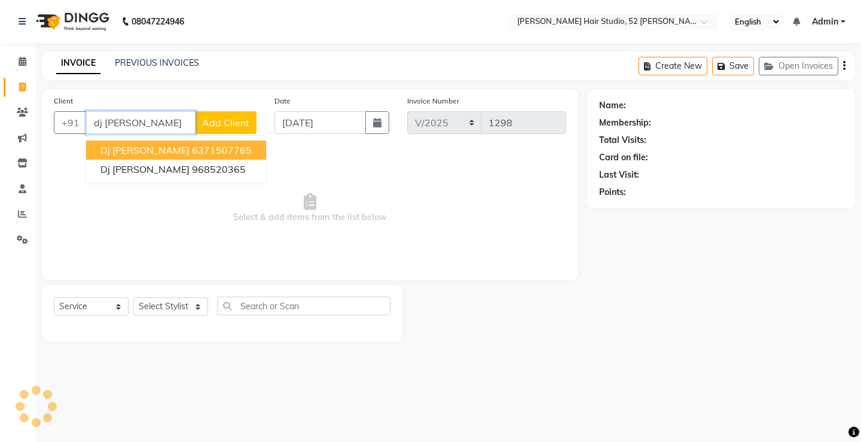
click at [195, 143] on button "dj [PERSON_NAME] 6371507765" at bounding box center [176, 149] width 180 height 19
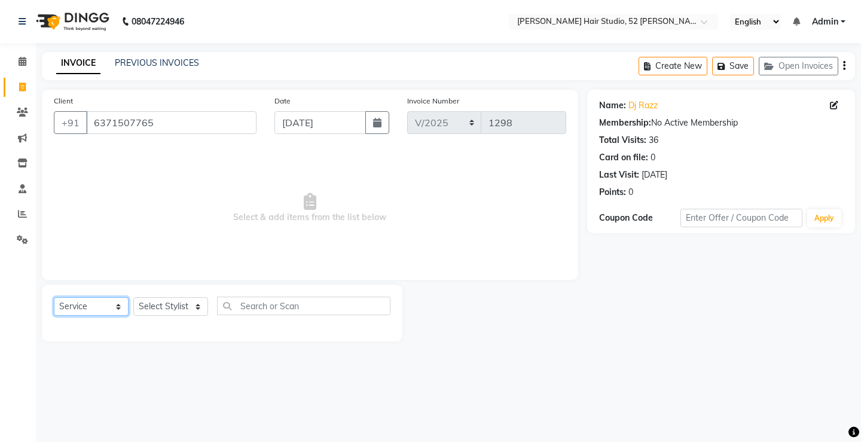
click at [74, 304] on select "Select Service Product Membership Package Voucher Prepaid Gift Card" at bounding box center [91, 306] width 75 height 19
click at [54, 297] on select "Select Service Product Membership Package Voucher Prepaid Gift Card" at bounding box center [91, 306] width 75 height 19
click at [165, 304] on select "Select Stylist Ajay [PERSON_NAME] [PERSON_NAME] [PERSON_NAME] unsex hair stylis…" at bounding box center [170, 306] width 75 height 19
click at [133, 297] on select "Select Stylist Ajay [PERSON_NAME] [PERSON_NAME] [PERSON_NAME] unsex hair stylis…" at bounding box center [170, 306] width 75 height 19
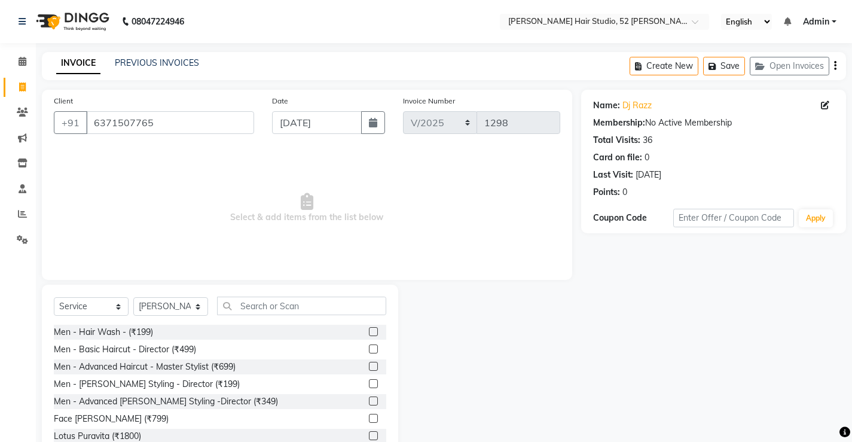
click at [369, 333] on label at bounding box center [373, 331] width 9 height 9
click at [369, 333] on input "checkbox" at bounding box center [373, 332] width 8 height 8
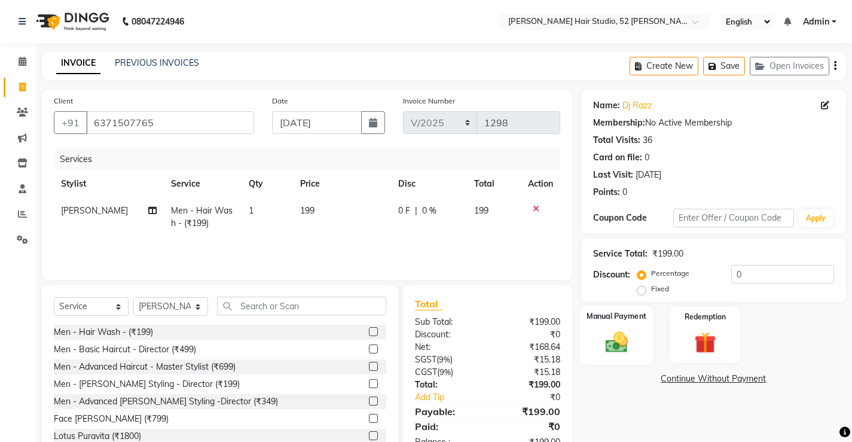
click at [598, 337] on img at bounding box center [616, 342] width 36 height 26
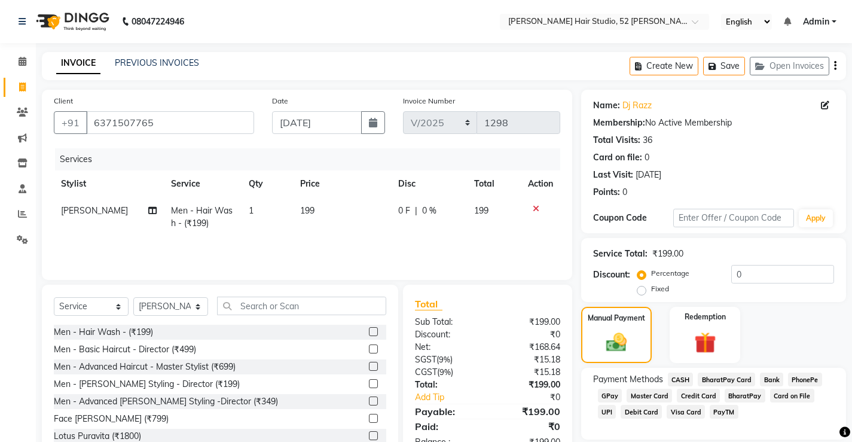
click at [616, 405] on span "UPI" at bounding box center [607, 412] width 19 height 14
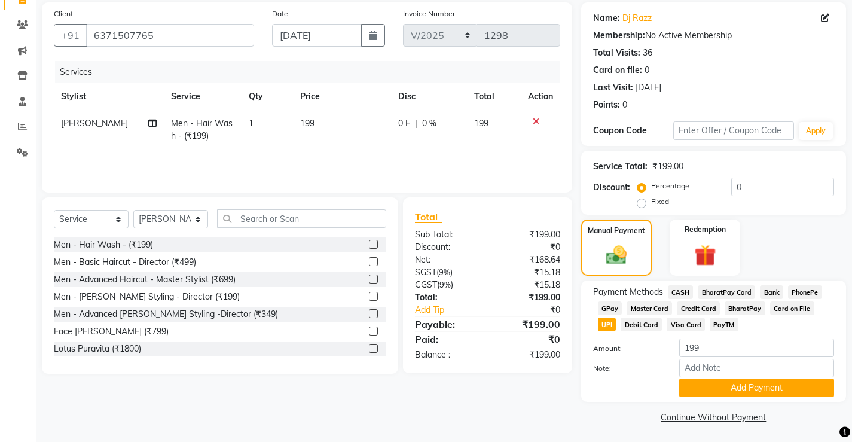
scroll to position [90, 0]
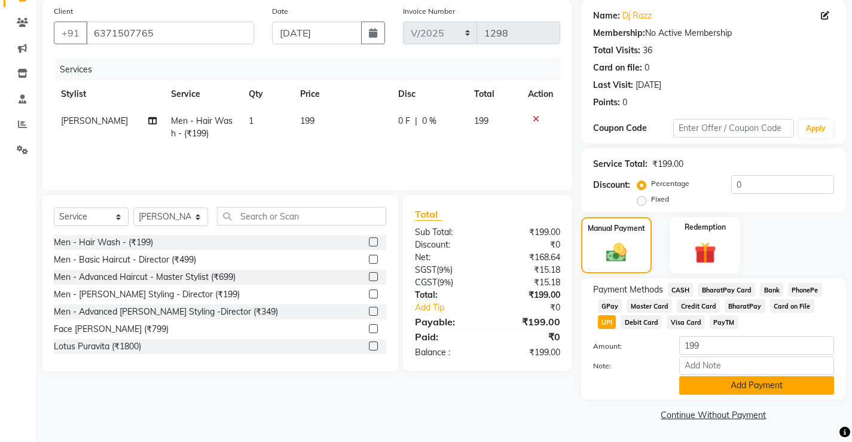
click at [754, 387] on button "Add Payment" at bounding box center [756, 385] width 155 height 19
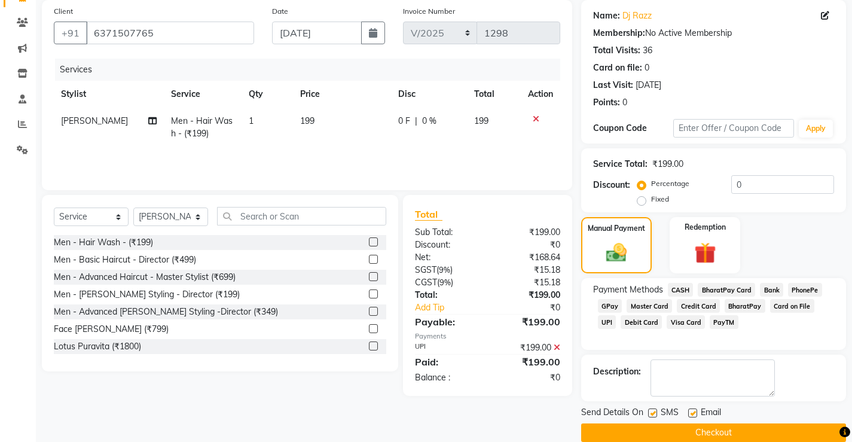
scroll to position [108, 0]
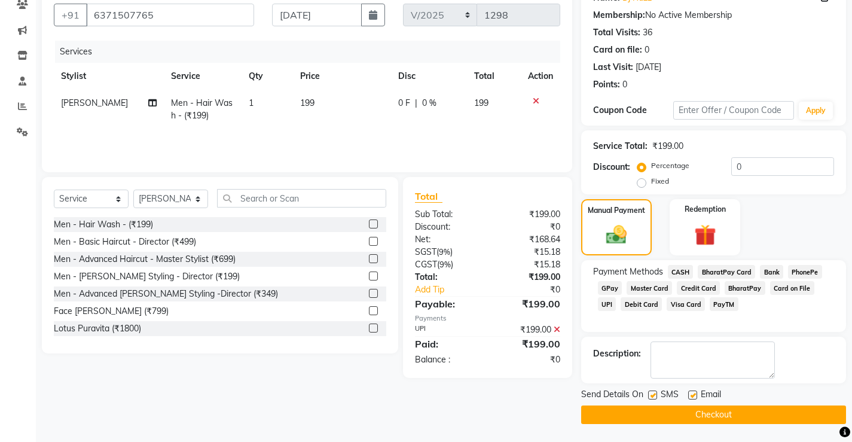
click at [727, 414] on button "Checkout" at bounding box center [713, 414] width 265 height 19
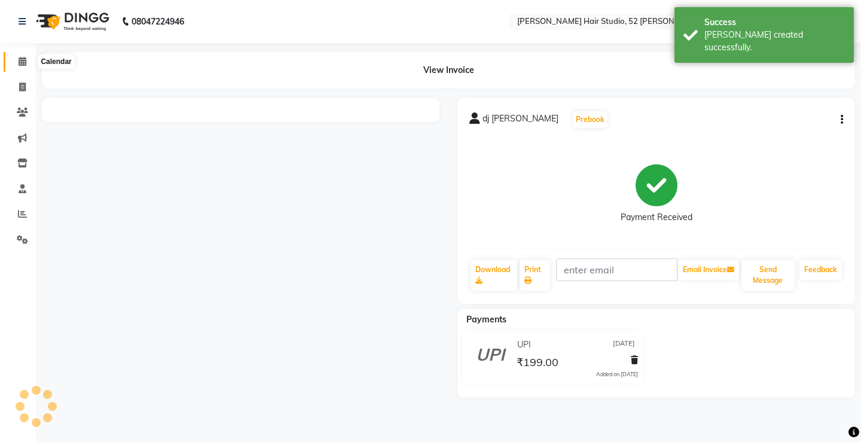
click at [22, 62] on icon at bounding box center [23, 61] width 8 height 9
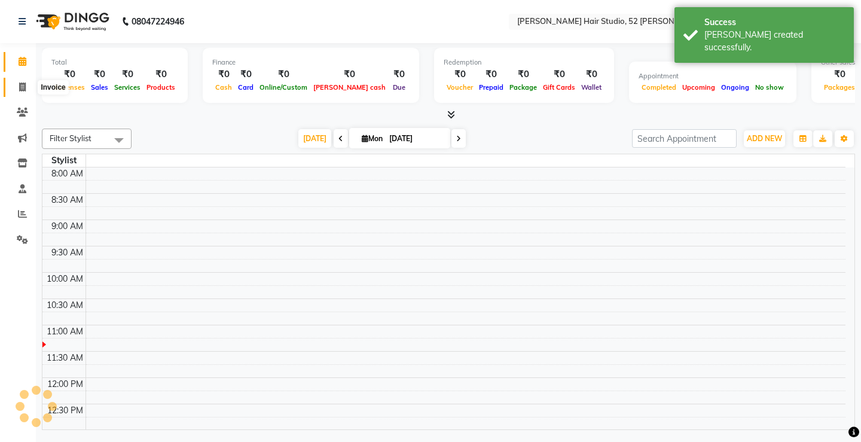
click at [20, 88] on icon at bounding box center [22, 86] width 7 height 9
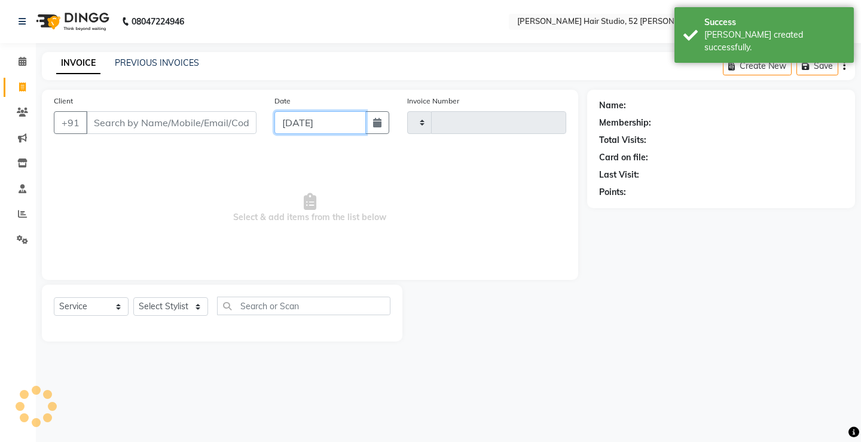
click at [298, 126] on input "[DATE]" at bounding box center [319, 122] width 91 height 23
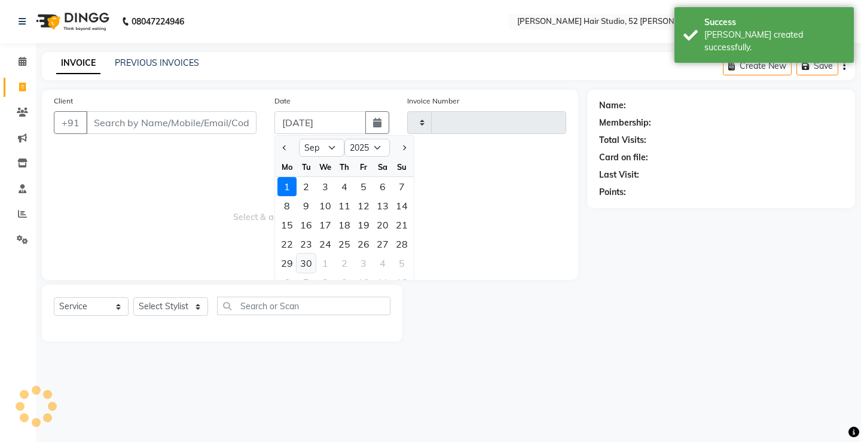
click at [301, 267] on div "30" at bounding box center [306, 262] width 19 height 19
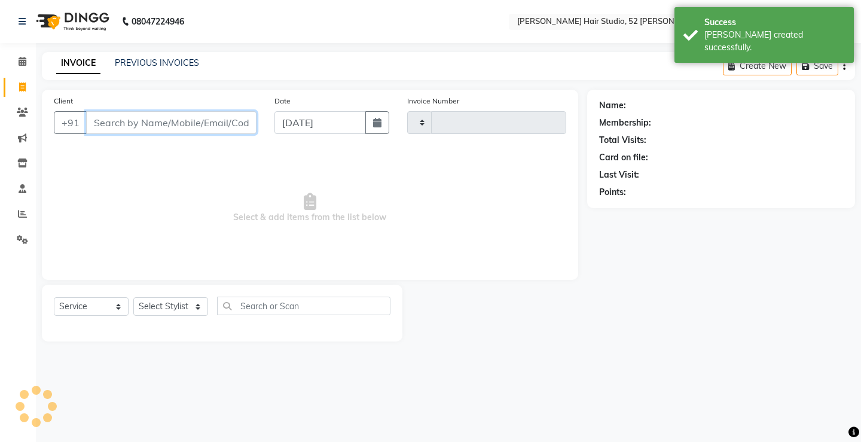
click at [142, 124] on input "Client" at bounding box center [171, 122] width 170 height 23
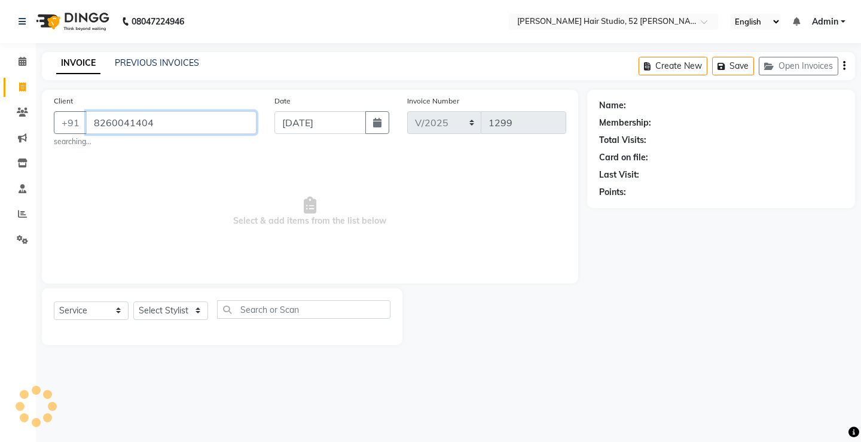
click at [210, 125] on input "8260041404" at bounding box center [171, 122] width 170 height 23
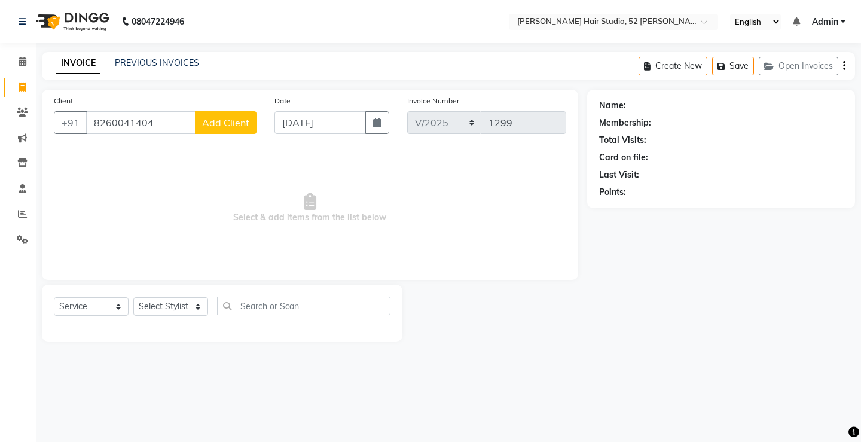
click at [210, 125] on span "Add Client" at bounding box center [225, 123] width 47 height 12
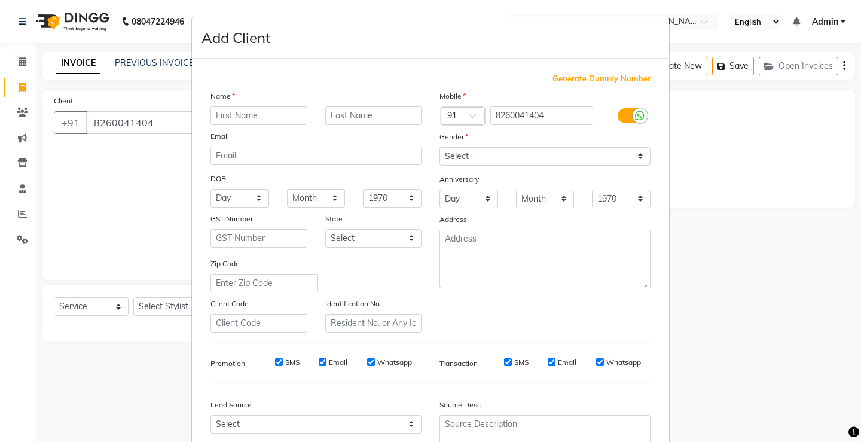
click at [247, 106] on input "text" at bounding box center [258, 115] width 97 height 19
click at [460, 158] on select "Select [DEMOGRAPHIC_DATA] [DEMOGRAPHIC_DATA] Other Prefer Not To Say" at bounding box center [544, 156] width 211 height 19
click at [439, 147] on select "Select [DEMOGRAPHIC_DATA] [DEMOGRAPHIC_DATA] Other Prefer Not To Say" at bounding box center [544, 156] width 211 height 19
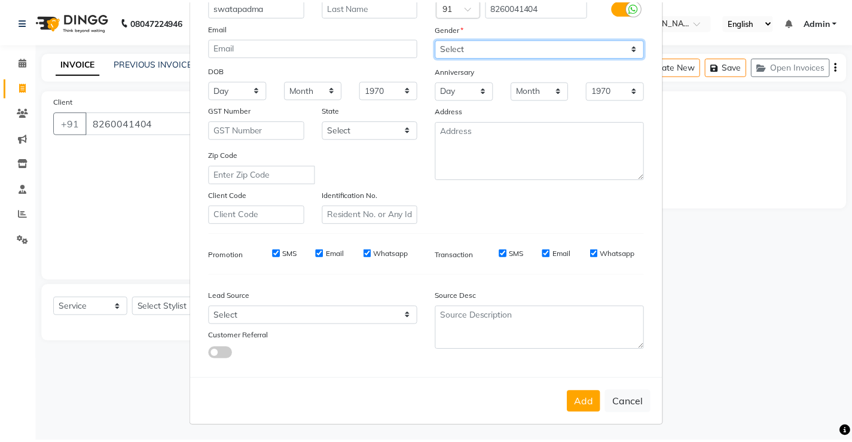
scroll to position [110, 0]
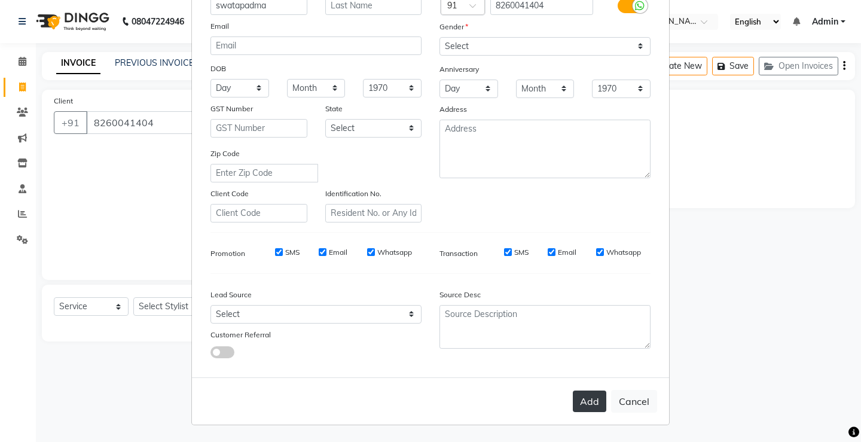
click at [590, 408] on button "Add" at bounding box center [589, 401] width 33 height 22
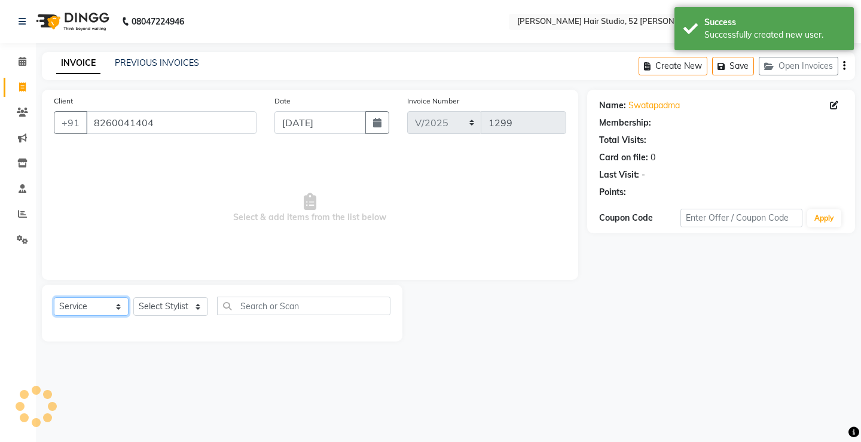
click at [91, 307] on select "Select Service Product Membership Package Voucher Prepaid Gift Card" at bounding box center [91, 306] width 75 height 19
click at [54, 297] on select "Select Service Product Membership Package Voucher Prepaid Gift Card" at bounding box center [91, 306] width 75 height 19
click at [152, 307] on select "Select Stylist Ajay [PERSON_NAME] [PERSON_NAME] [PERSON_NAME] unsex hair stylis…" at bounding box center [170, 306] width 75 height 19
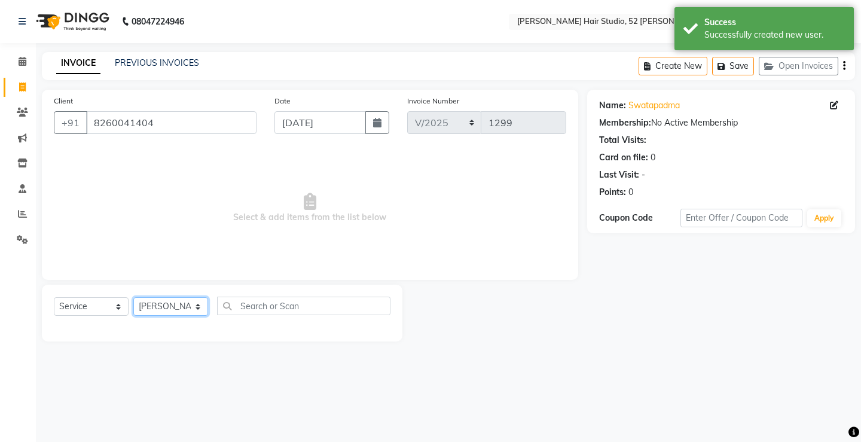
click at [133, 297] on select "Select Stylist Ajay [PERSON_NAME] [PERSON_NAME] [PERSON_NAME] unsex hair stylis…" at bounding box center [170, 306] width 75 height 19
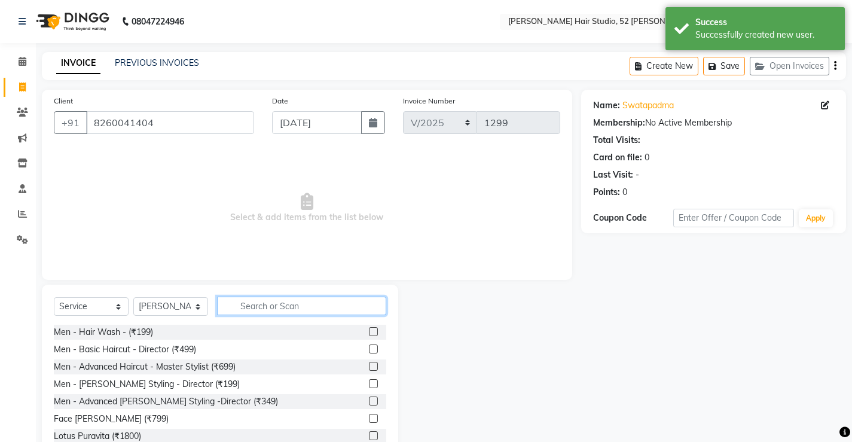
click at [262, 304] on input "text" at bounding box center [301, 306] width 169 height 19
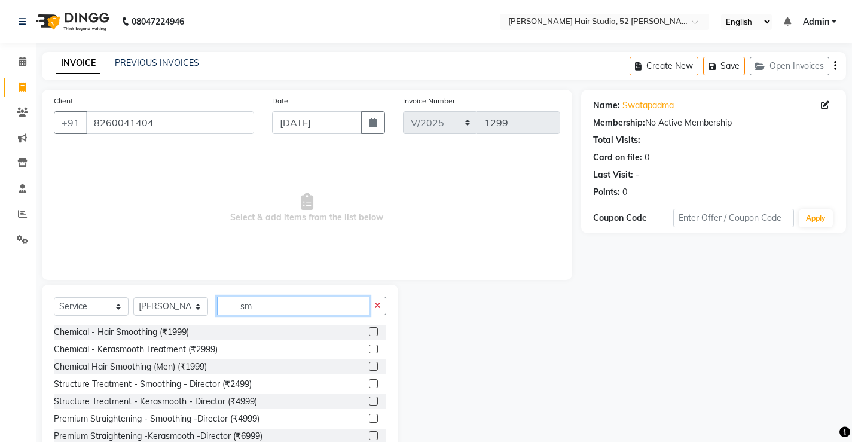
scroll to position [60, 0]
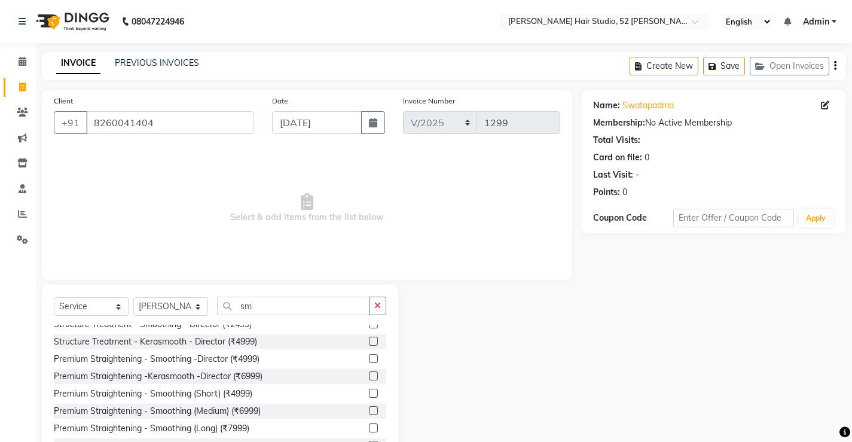
click at [369, 359] on label at bounding box center [373, 358] width 9 height 9
click at [369, 359] on input "checkbox" at bounding box center [373, 359] width 8 height 8
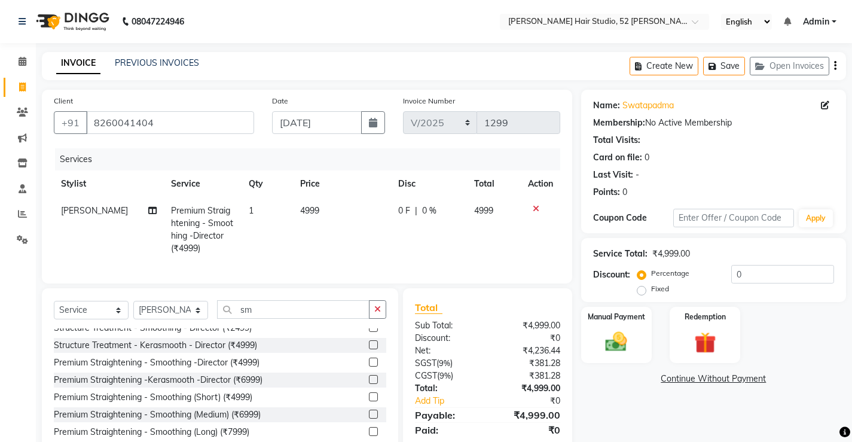
click at [304, 205] on span "4999" at bounding box center [309, 210] width 19 height 11
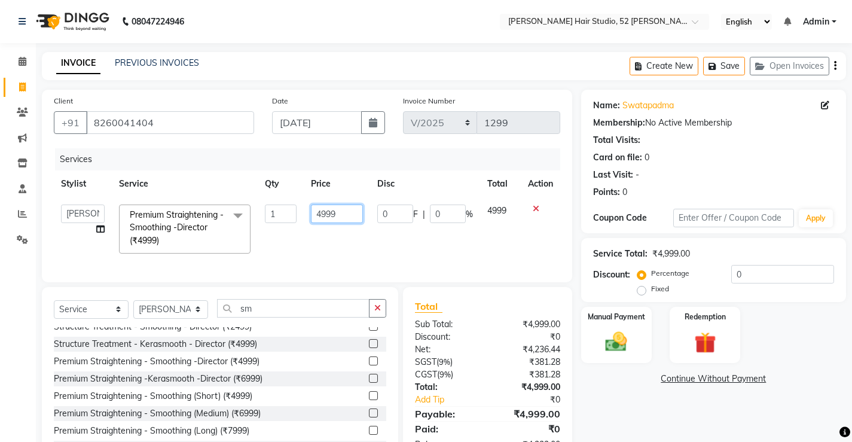
drag, startPoint x: 341, startPoint y: 213, endPoint x: 313, endPoint y: 211, distance: 28.2
click at [313, 211] on input "4999" at bounding box center [337, 213] width 52 height 19
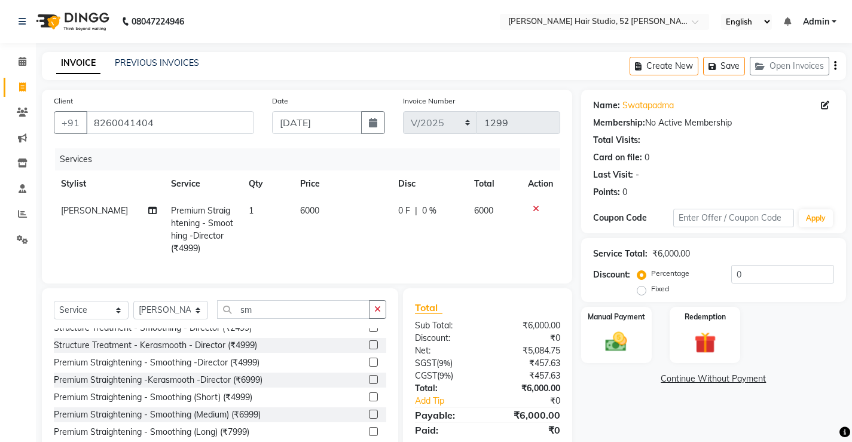
click at [305, 227] on td "6000" at bounding box center [341, 229] width 97 height 65
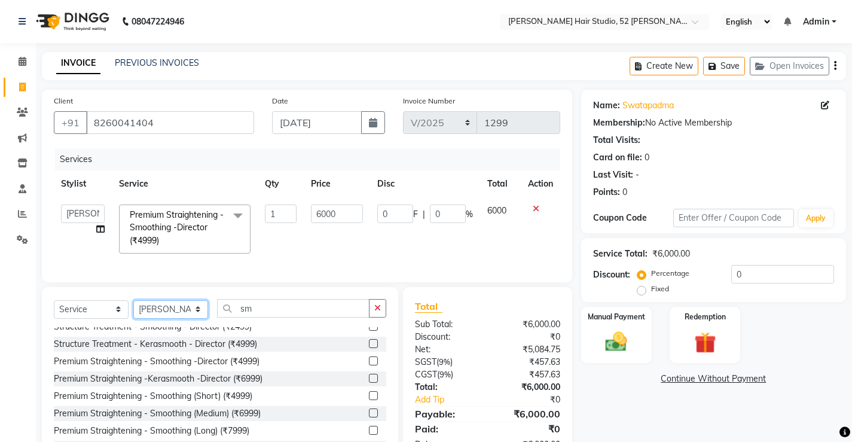
click at [181, 319] on select "Select Stylist Ajay [PERSON_NAME] [PERSON_NAME] [PERSON_NAME] unsex hair stylis…" at bounding box center [170, 309] width 75 height 19
click at [133, 308] on select "Select Stylist Ajay [PERSON_NAME] [PERSON_NAME] [PERSON_NAME] unsex hair stylis…" at bounding box center [170, 309] width 75 height 19
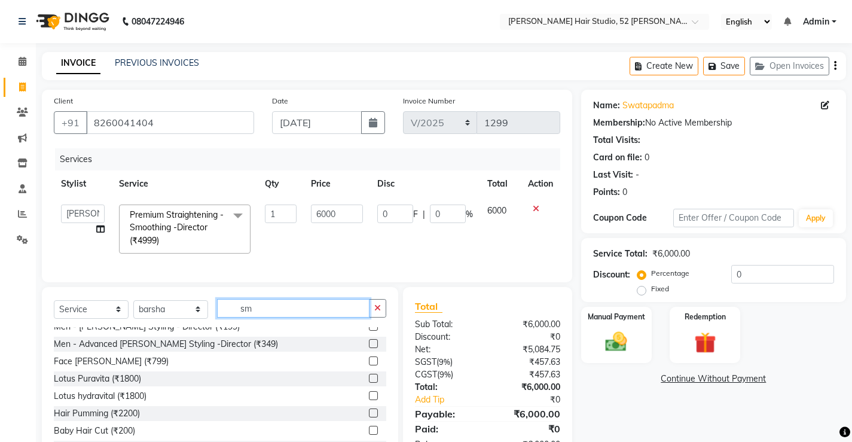
click at [272, 317] on input "sm" at bounding box center [293, 308] width 152 height 19
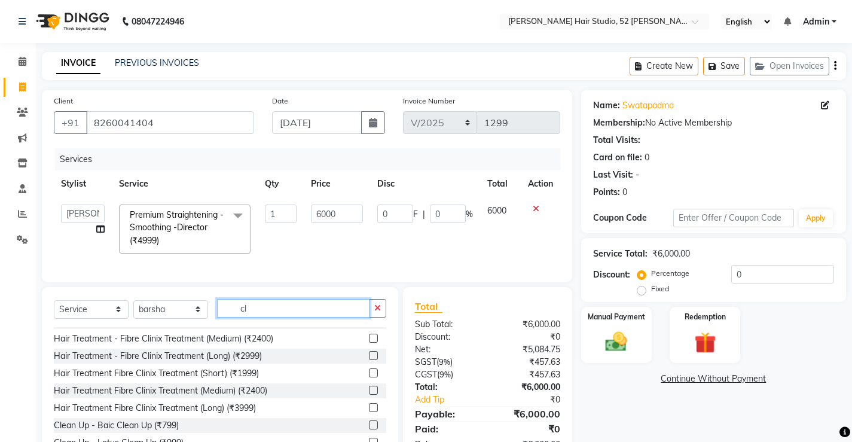
scroll to position [179, 0]
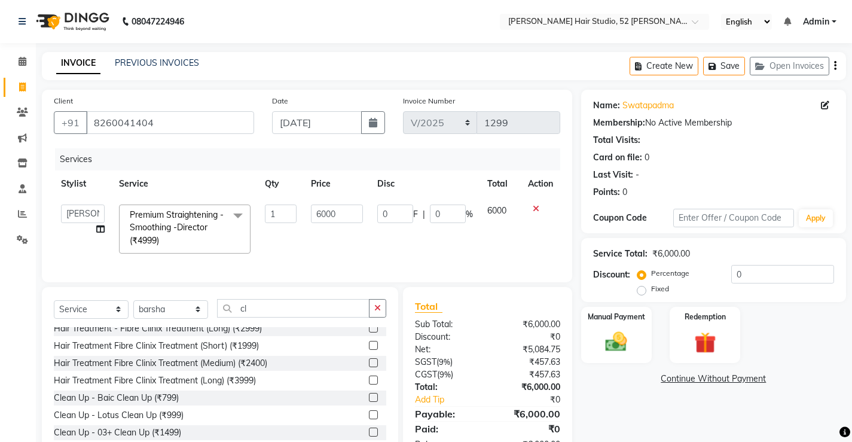
click at [369, 419] on label at bounding box center [373, 414] width 9 height 9
click at [369, 419] on input "checkbox" at bounding box center [373, 415] width 8 height 8
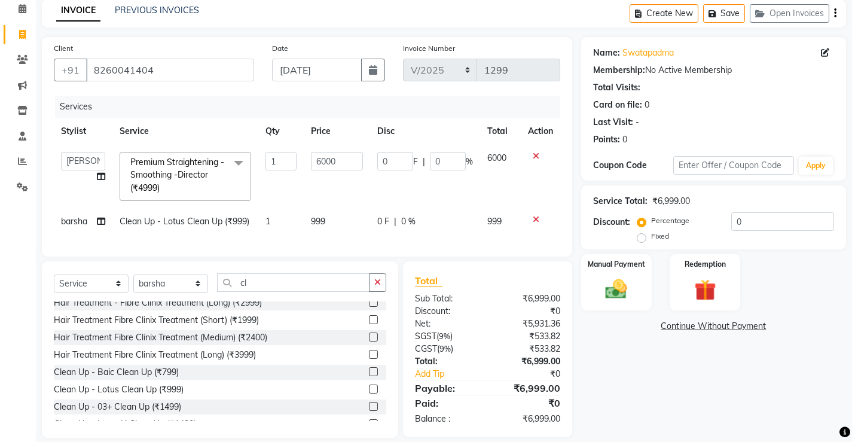
scroll to position [60, 0]
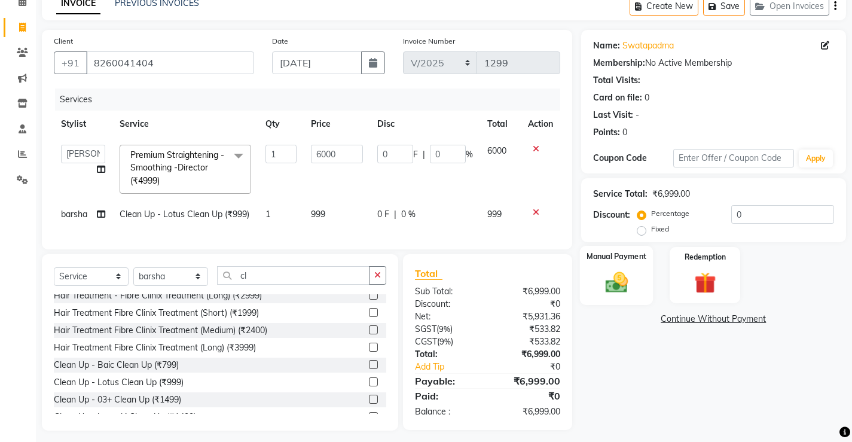
click at [628, 271] on img at bounding box center [616, 282] width 36 height 26
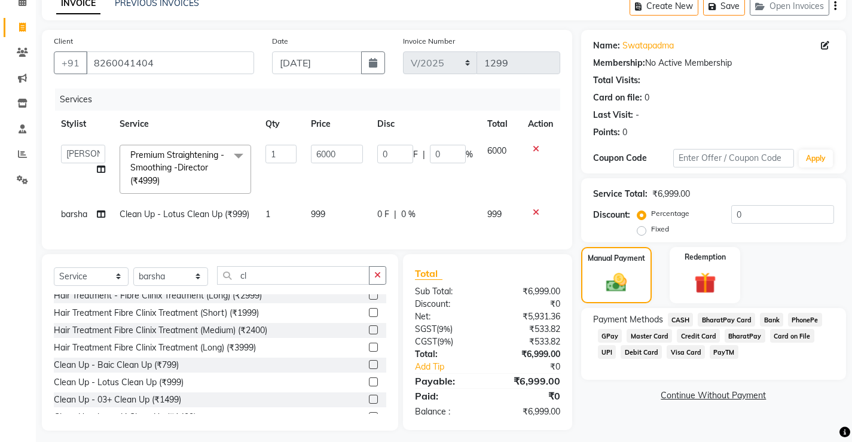
click at [616, 345] on span "UPI" at bounding box center [607, 352] width 19 height 14
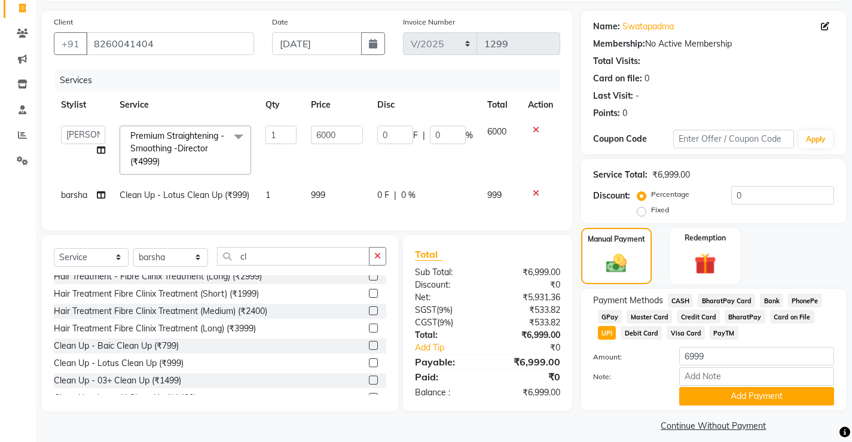
scroll to position [90, 0]
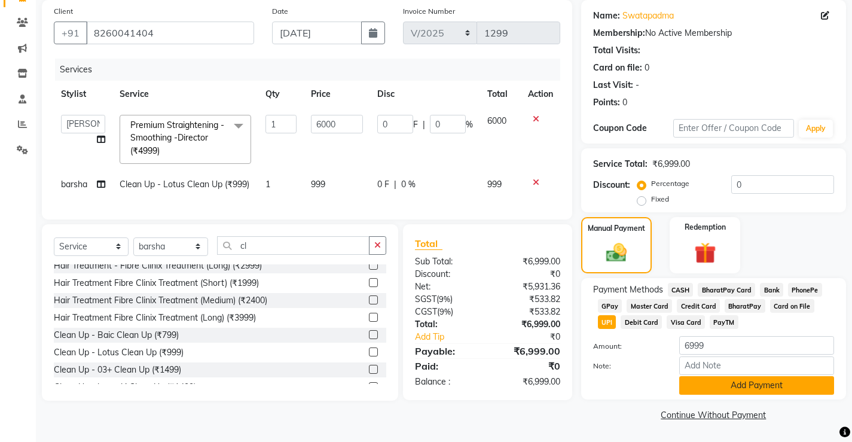
click at [744, 388] on button "Add Payment" at bounding box center [756, 385] width 155 height 19
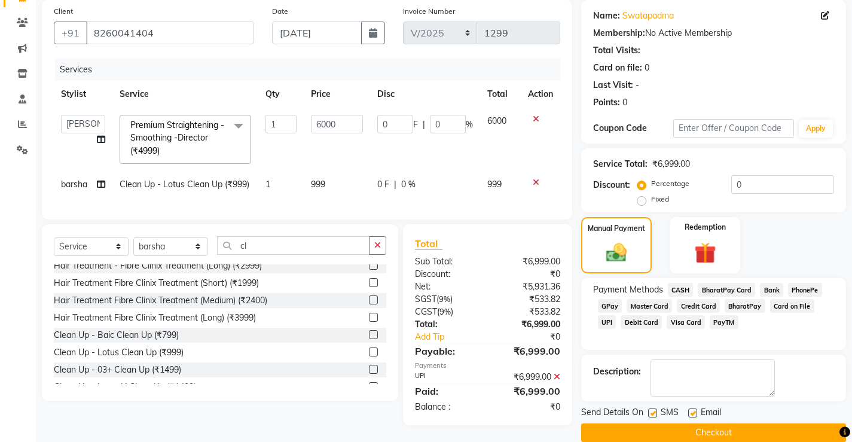
scroll to position [108, 0]
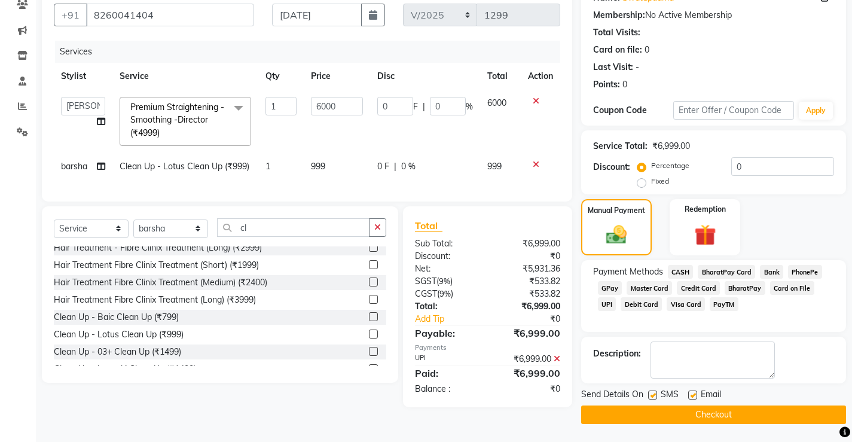
click at [728, 411] on button "Checkout" at bounding box center [713, 414] width 265 height 19
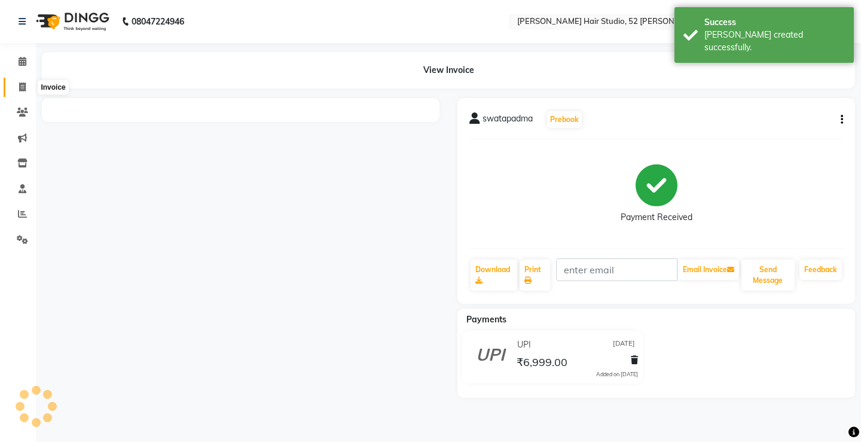
click at [25, 88] on icon at bounding box center [22, 86] width 7 height 9
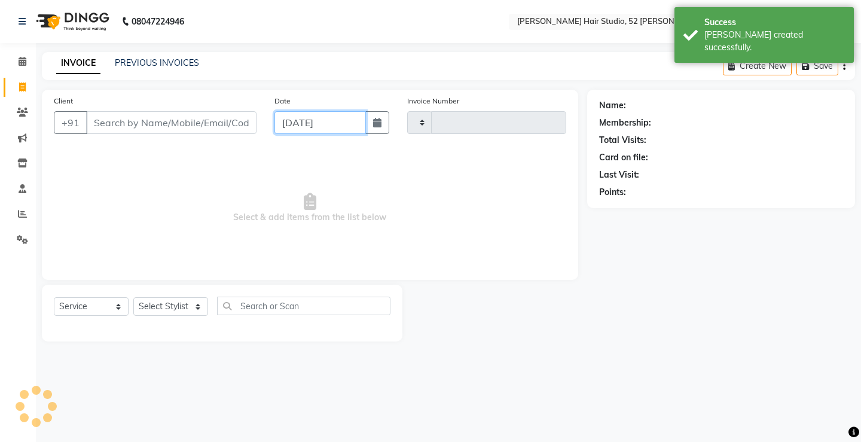
click at [309, 117] on input "[DATE]" at bounding box center [319, 122] width 91 height 23
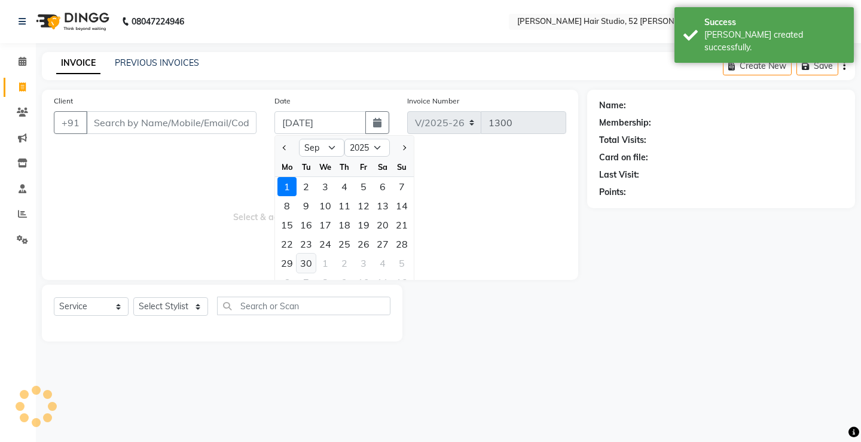
click at [307, 265] on div "30" at bounding box center [306, 262] width 19 height 19
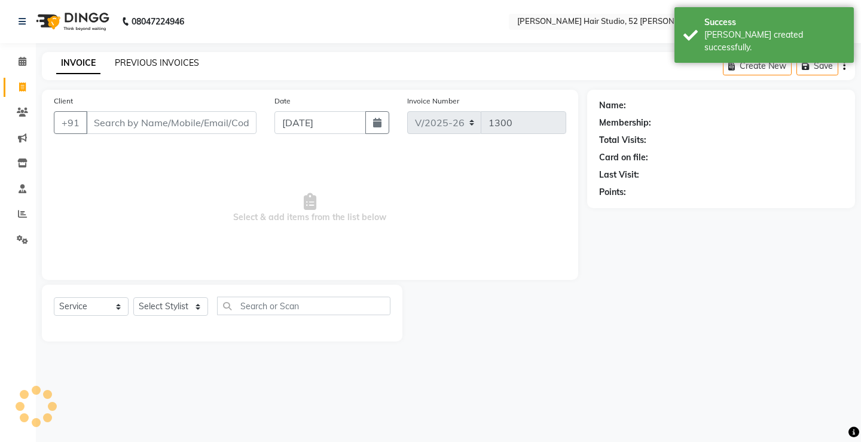
click at [188, 65] on link "PREVIOUS INVOICES" at bounding box center [157, 62] width 84 height 11
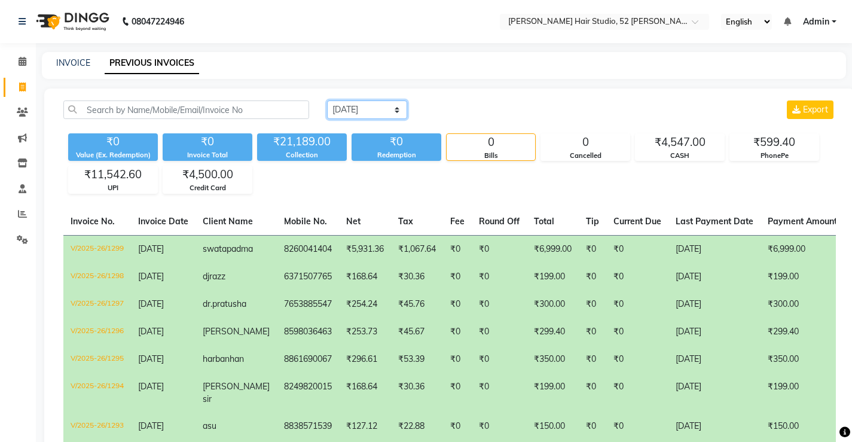
click at [347, 112] on select "[DATE] [DATE] Custom Range" at bounding box center [367, 109] width 80 height 19
click at [84, 59] on link "INVOICE" at bounding box center [73, 62] width 34 height 11
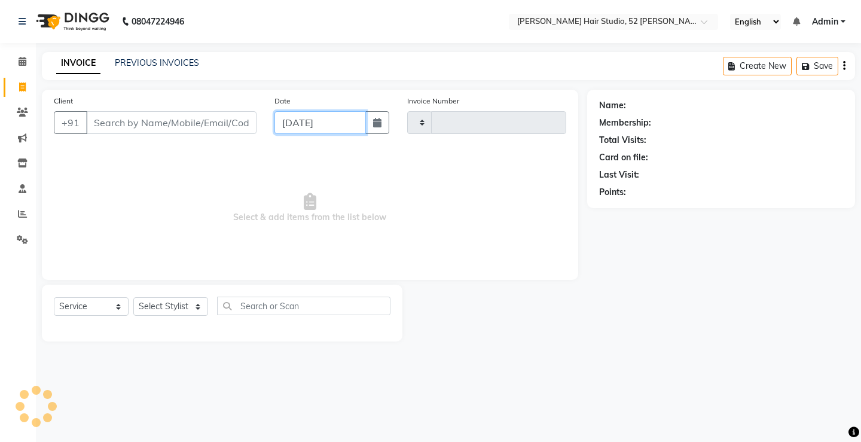
click at [340, 124] on input "[DATE]" at bounding box center [319, 122] width 91 height 23
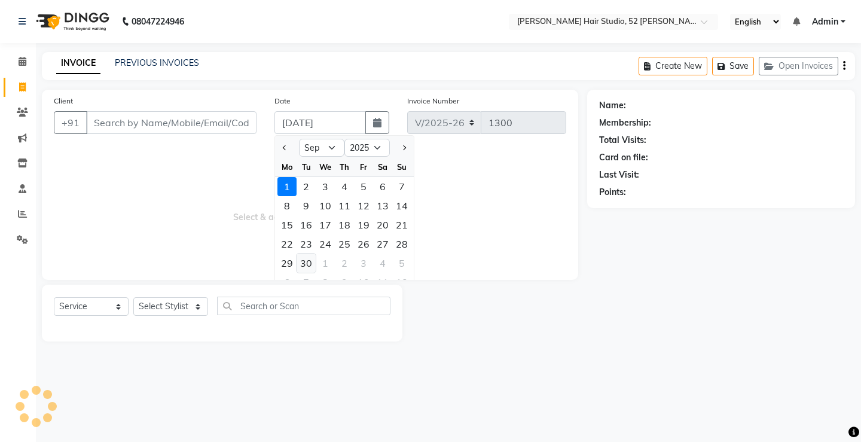
click at [305, 262] on div "30" at bounding box center [306, 262] width 19 height 19
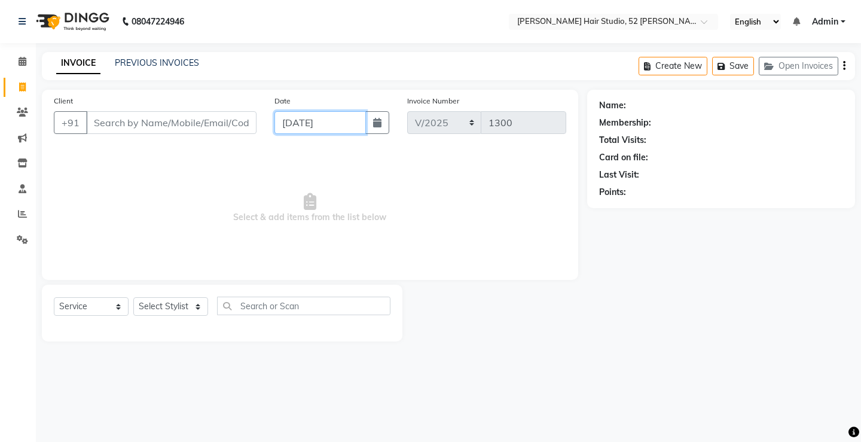
click at [308, 124] on input "[DATE]" at bounding box center [319, 122] width 91 height 23
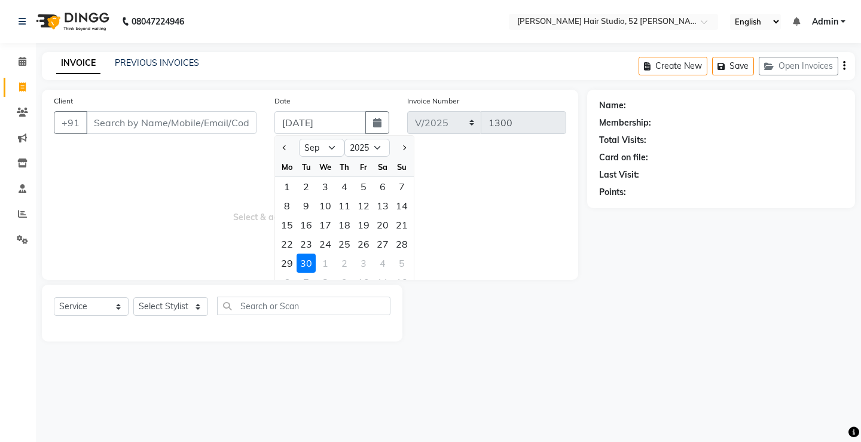
click at [158, 145] on div "Client +91 Date [DATE] Jan Feb Mar Apr May Jun [DATE] Aug Sep Oct Nov [DATE] 20…" at bounding box center [310, 185] width 536 height 190
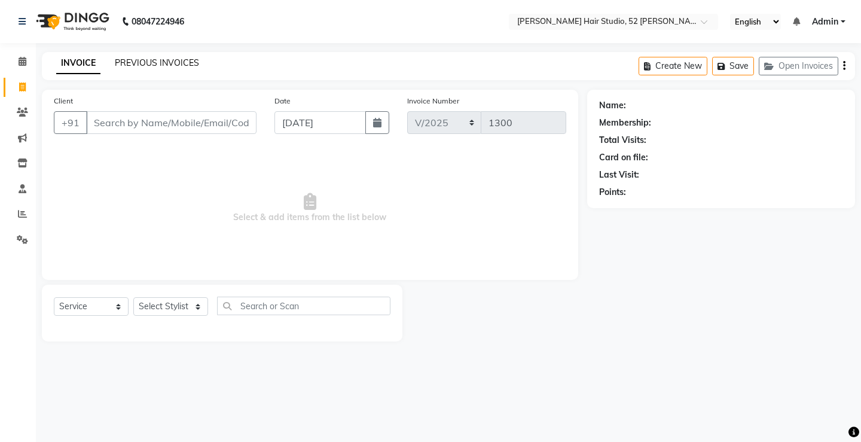
click at [171, 64] on link "PREVIOUS INVOICES" at bounding box center [157, 62] width 84 height 11
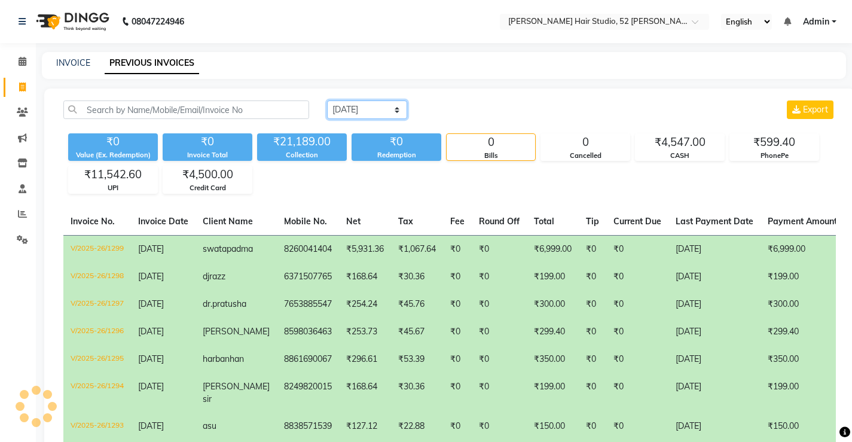
click at [358, 115] on select "[DATE] [DATE] Custom Range" at bounding box center [367, 109] width 80 height 19
click at [76, 62] on link "INVOICE" at bounding box center [73, 62] width 34 height 11
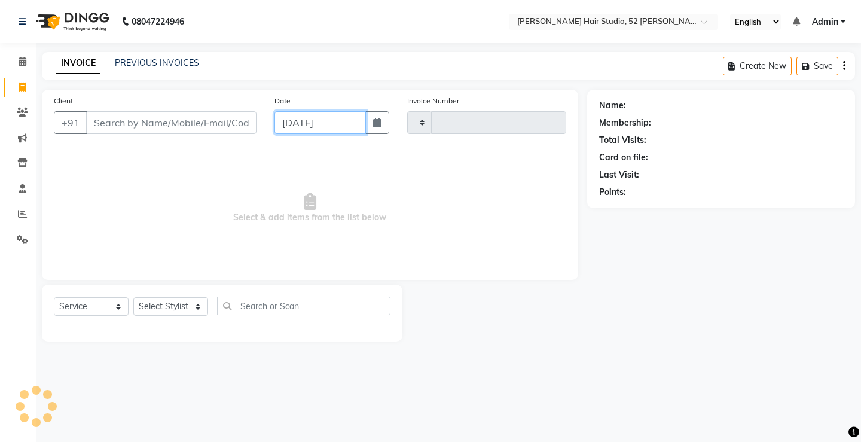
click at [314, 121] on input "[DATE]" at bounding box center [319, 122] width 91 height 23
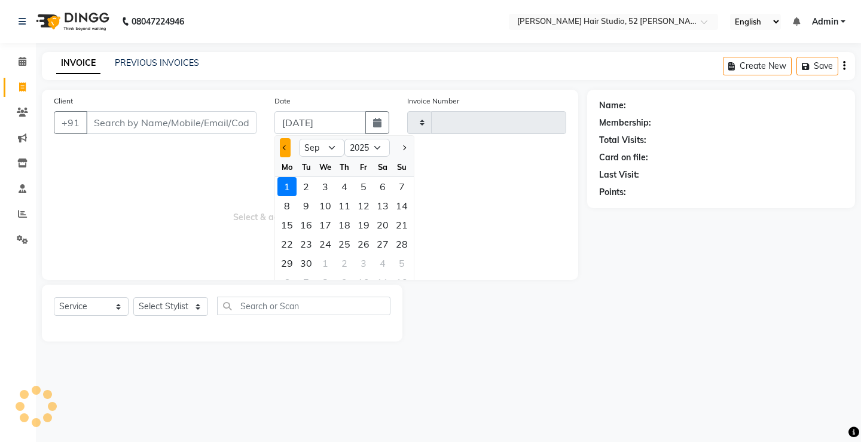
click at [288, 145] on button "Previous month" at bounding box center [285, 147] width 10 height 19
click at [401, 261] on div "31" at bounding box center [401, 262] width 19 height 19
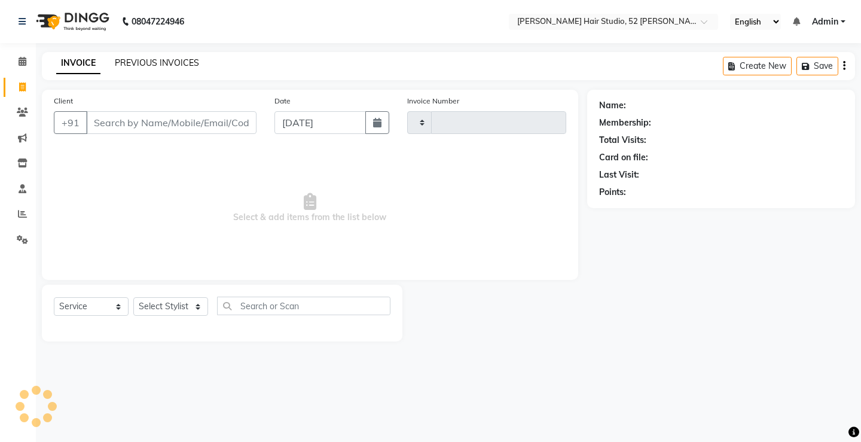
click at [125, 62] on link "PREVIOUS INVOICES" at bounding box center [157, 62] width 84 height 11
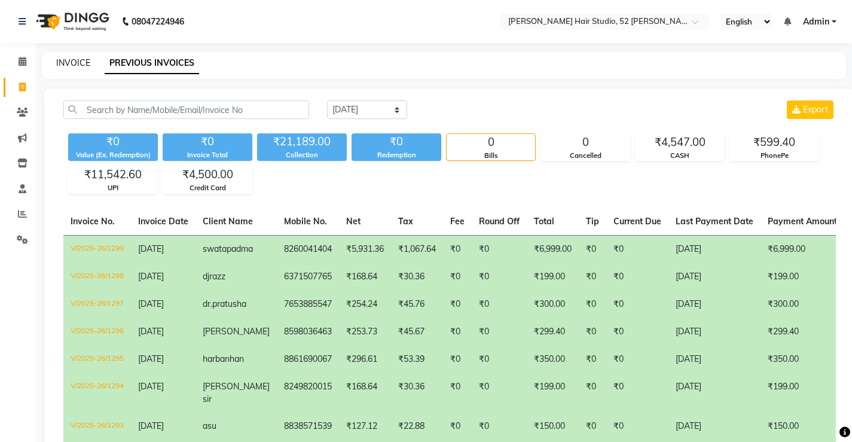
click at [67, 65] on link "INVOICE" at bounding box center [73, 62] width 34 height 11
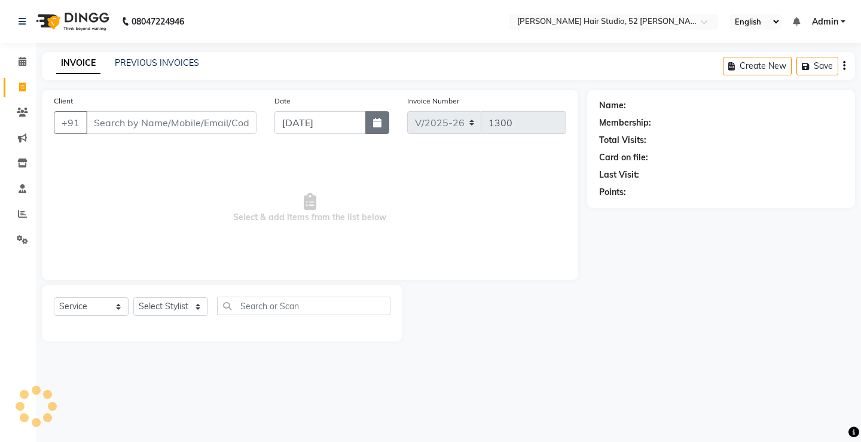
click at [383, 122] on button "button" at bounding box center [377, 122] width 24 height 23
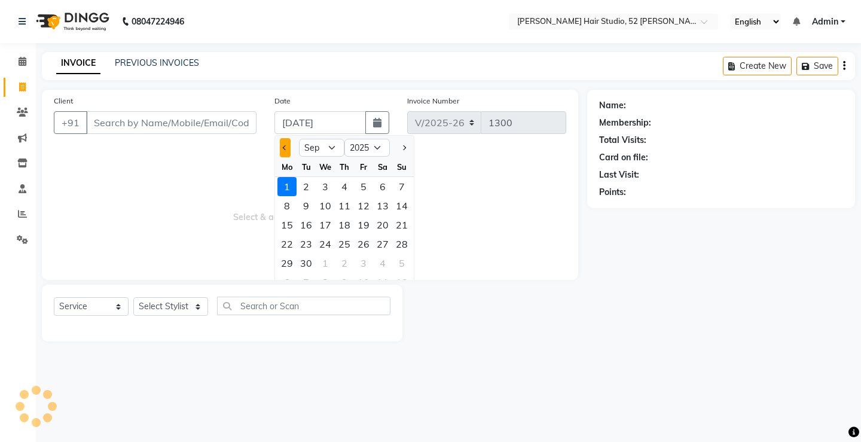
click at [283, 147] on span "Previous month" at bounding box center [285, 147] width 5 height 5
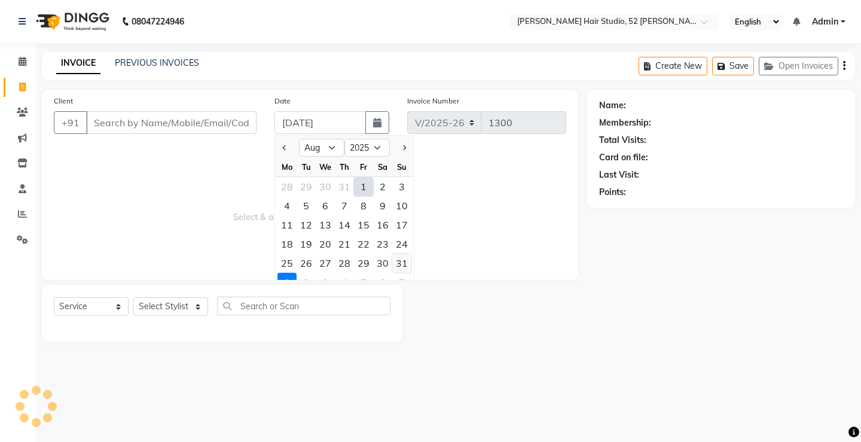
click at [404, 261] on div "31" at bounding box center [401, 262] width 19 height 19
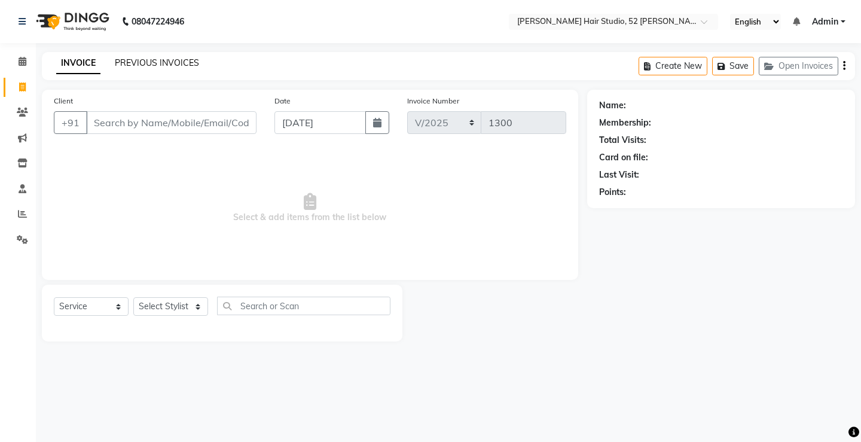
click at [160, 57] on link "PREVIOUS INVOICES" at bounding box center [157, 62] width 84 height 11
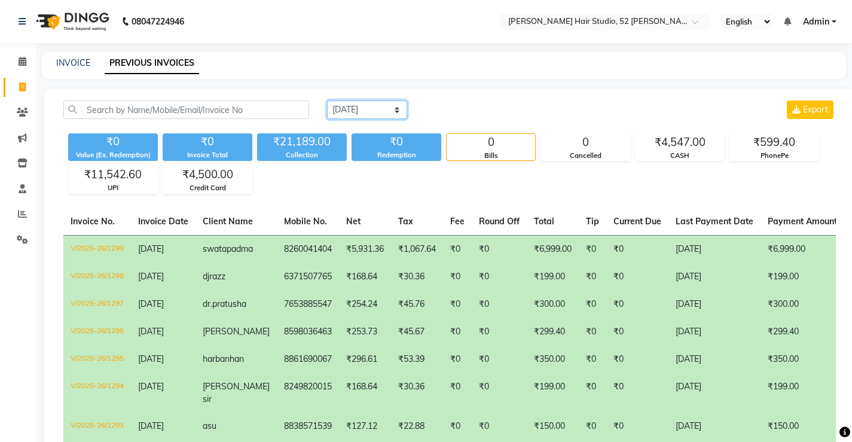
click at [353, 111] on select "[DATE] [DATE] Custom Range" at bounding box center [367, 109] width 80 height 19
click at [327, 100] on select "[DATE] [DATE] Custom Range" at bounding box center [367, 109] width 80 height 19
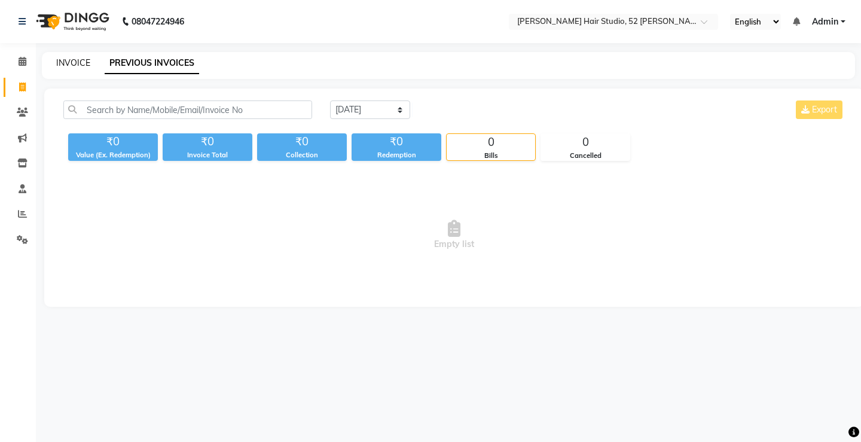
click at [77, 61] on link "INVOICE" at bounding box center [73, 62] width 34 height 11
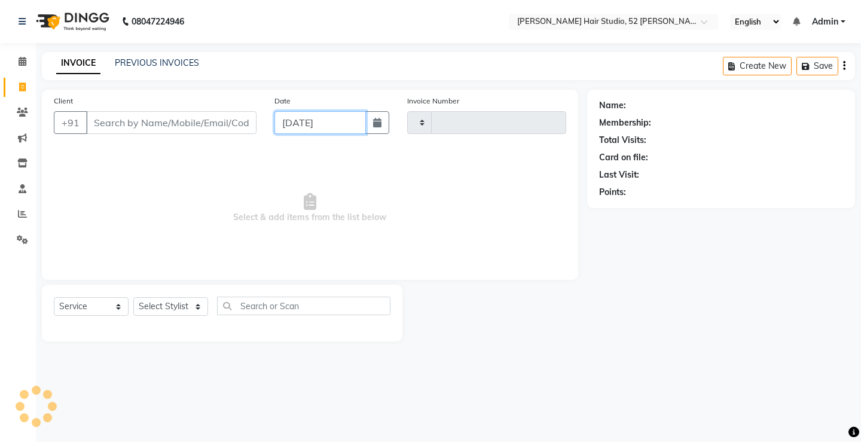
click at [328, 128] on input "[DATE]" at bounding box center [319, 122] width 91 height 23
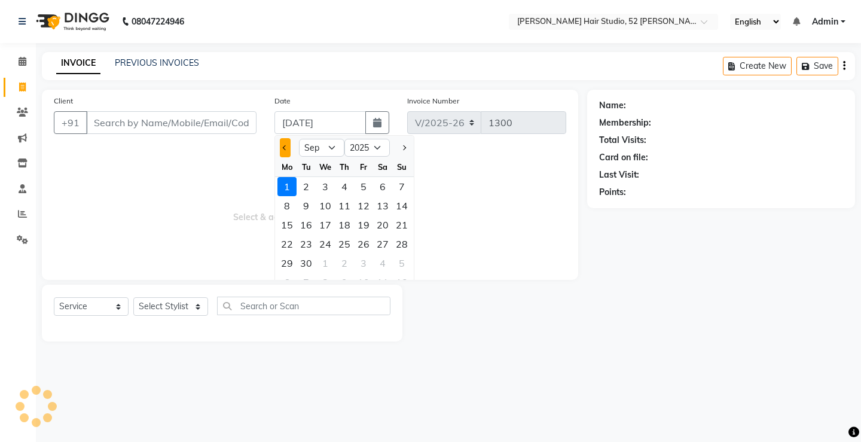
click at [282, 144] on button "Previous month" at bounding box center [285, 147] width 10 height 19
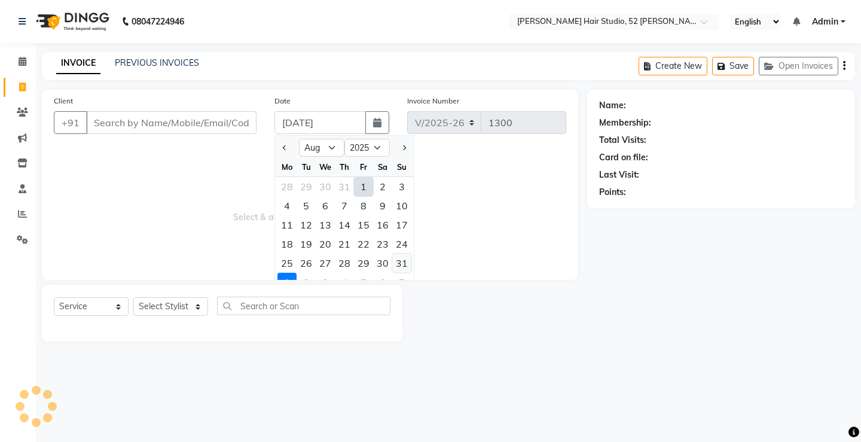
click at [404, 264] on div "31" at bounding box center [401, 262] width 19 height 19
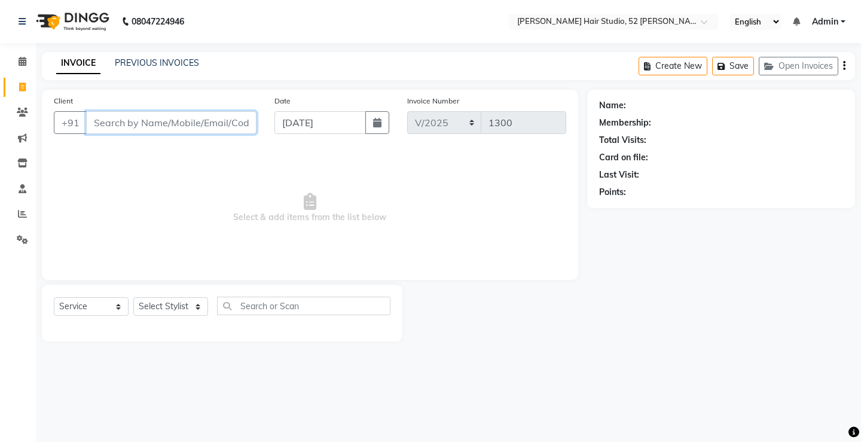
click at [143, 125] on input "Client" at bounding box center [171, 122] width 170 height 23
click at [129, 63] on link "PREVIOUS INVOICES" at bounding box center [157, 62] width 84 height 11
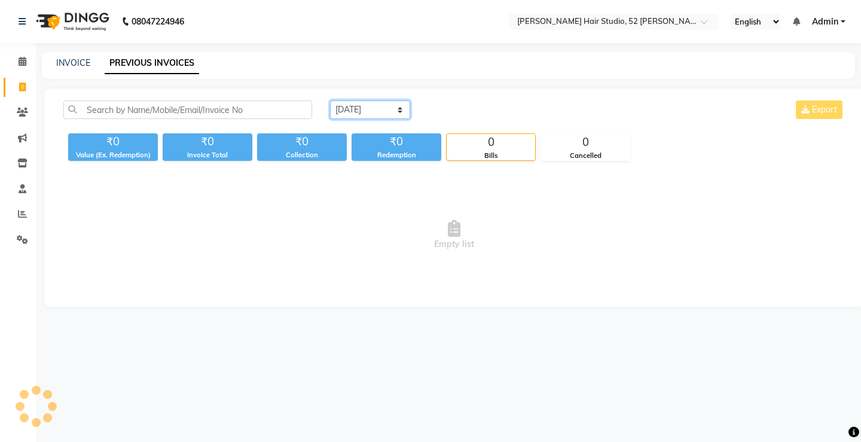
click at [339, 112] on select "[DATE] [DATE] Custom Range" at bounding box center [370, 109] width 80 height 19
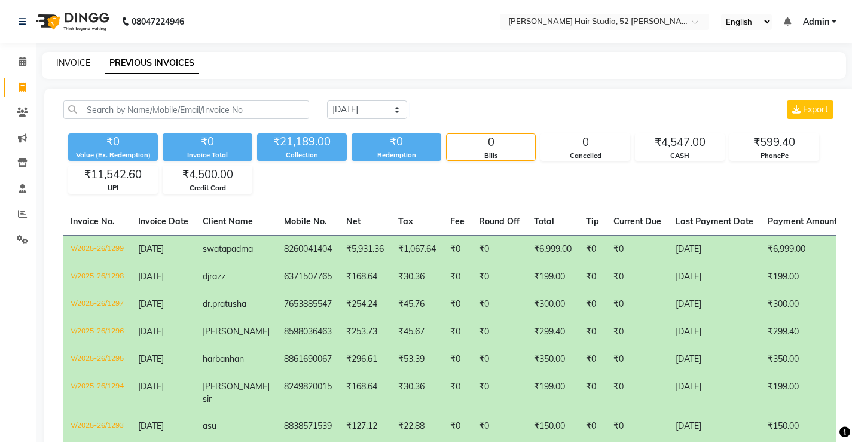
click at [66, 62] on link "INVOICE" at bounding box center [73, 62] width 34 height 11
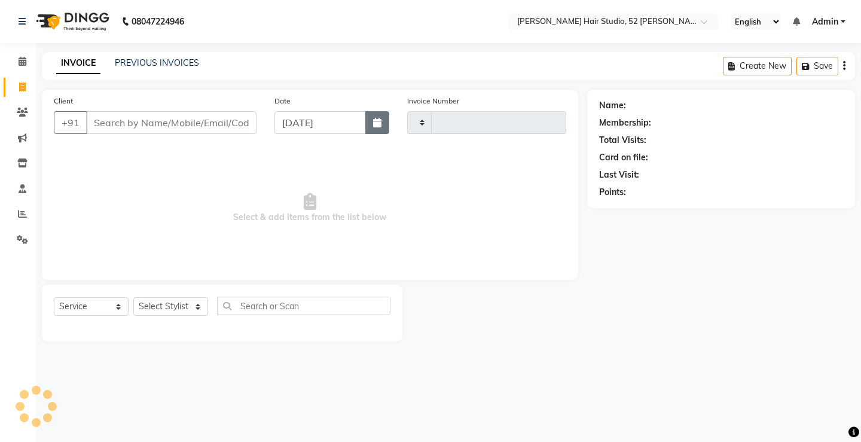
click at [377, 125] on icon "button" at bounding box center [377, 123] width 8 height 10
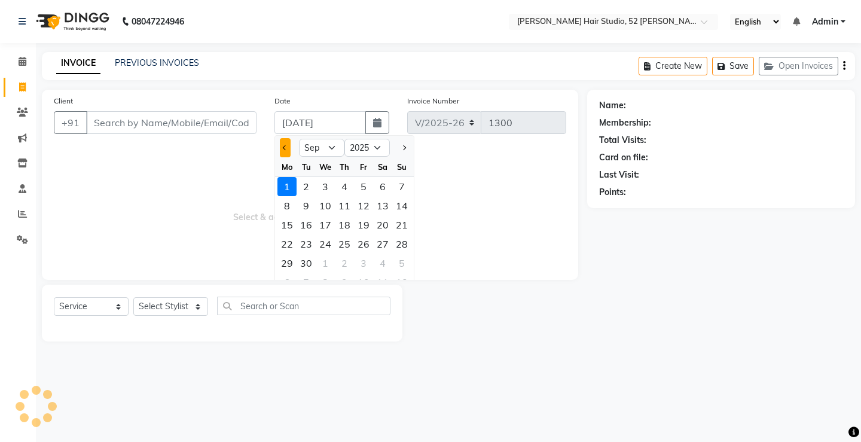
click at [284, 146] on span "Previous month" at bounding box center [285, 147] width 5 height 5
click at [360, 191] on div "1" at bounding box center [363, 186] width 19 height 19
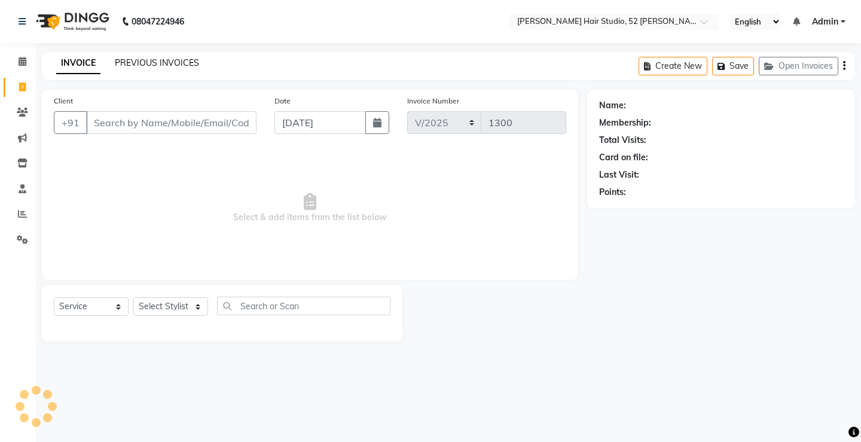
click at [159, 63] on link "PREVIOUS INVOICES" at bounding box center [157, 62] width 84 height 11
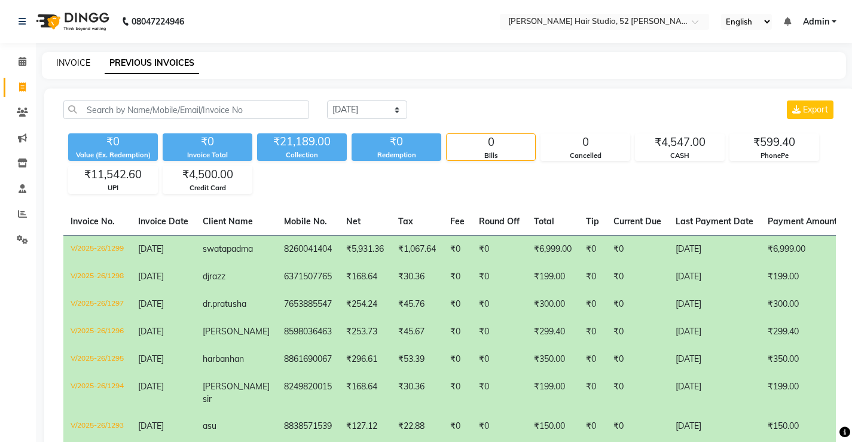
click at [74, 63] on link "INVOICE" at bounding box center [73, 62] width 34 height 11
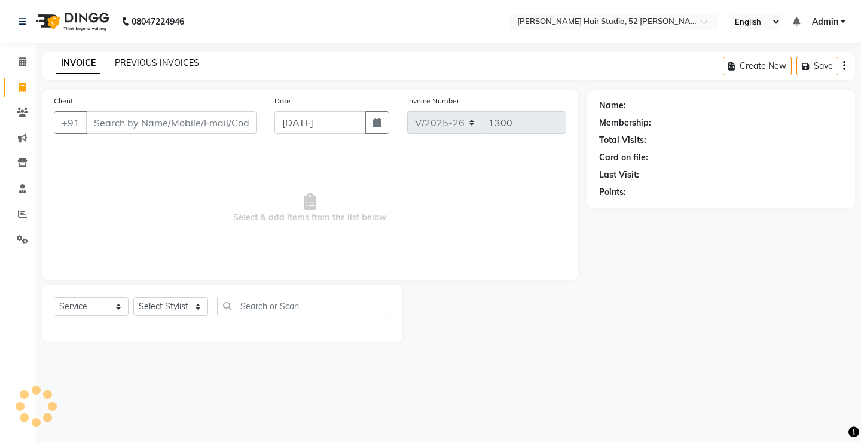
click at [146, 59] on link "PREVIOUS INVOICES" at bounding box center [157, 62] width 84 height 11
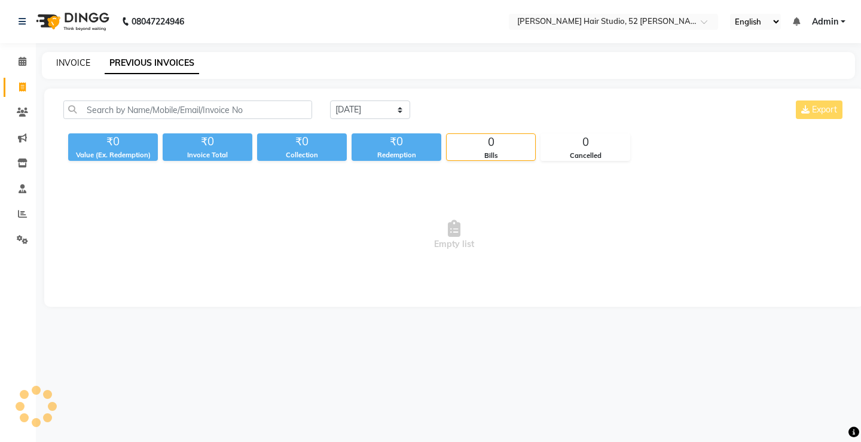
click at [71, 66] on link "INVOICE" at bounding box center [73, 62] width 34 height 11
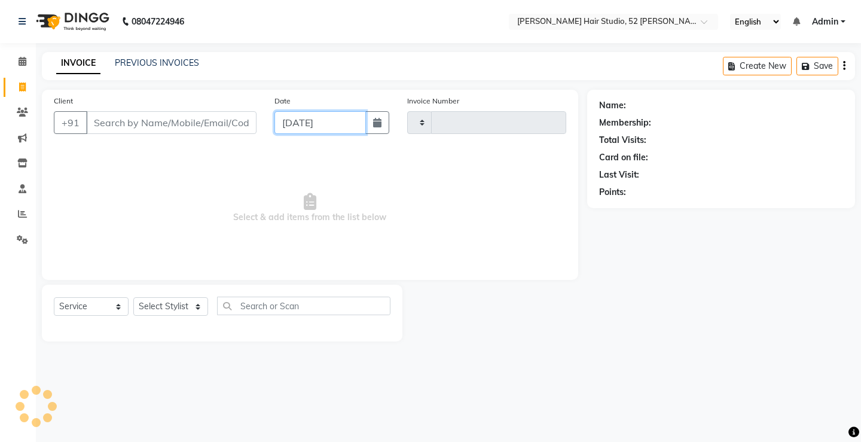
click at [302, 127] on input "[DATE]" at bounding box center [319, 122] width 91 height 23
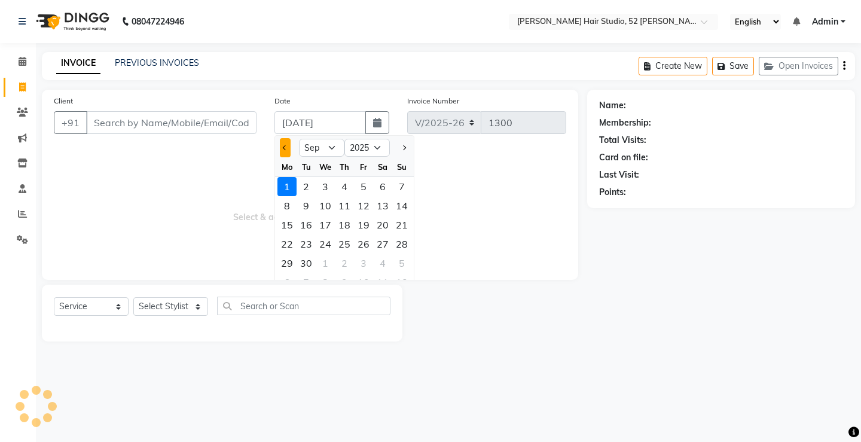
click at [287, 148] on span "Previous month" at bounding box center [285, 147] width 5 height 5
click at [365, 225] on div "15" at bounding box center [363, 224] width 19 height 19
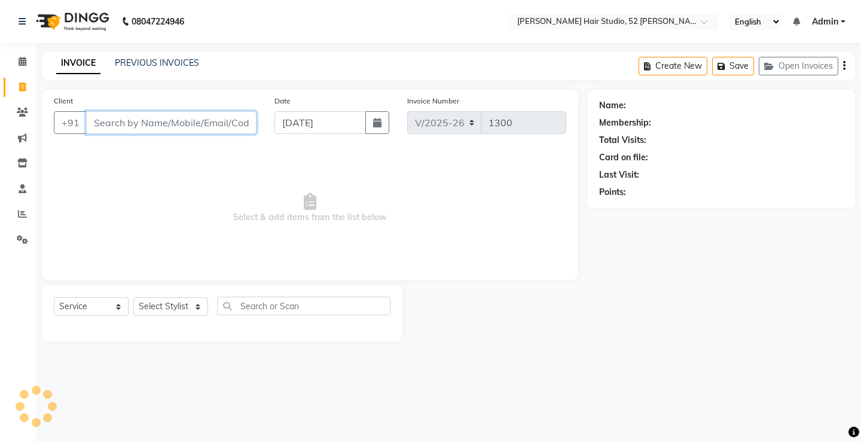
click at [219, 124] on input "Client" at bounding box center [171, 122] width 170 height 23
click at [191, 66] on link "PREVIOUS INVOICES" at bounding box center [157, 62] width 84 height 11
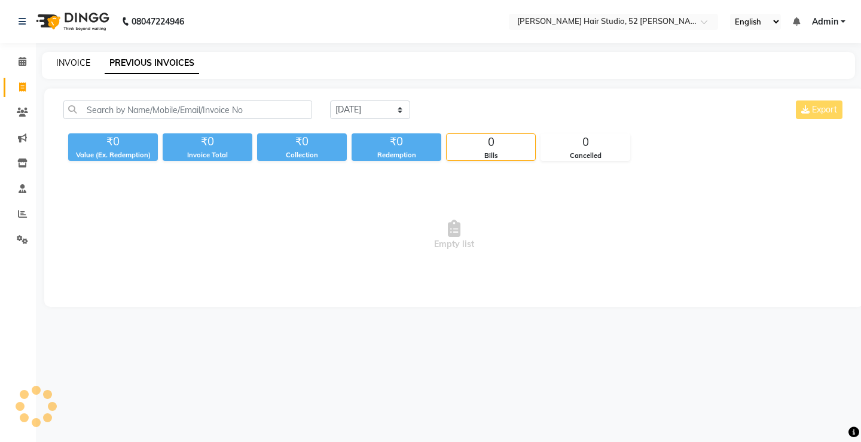
click at [71, 63] on link "INVOICE" at bounding box center [73, 62] width 34 height 11
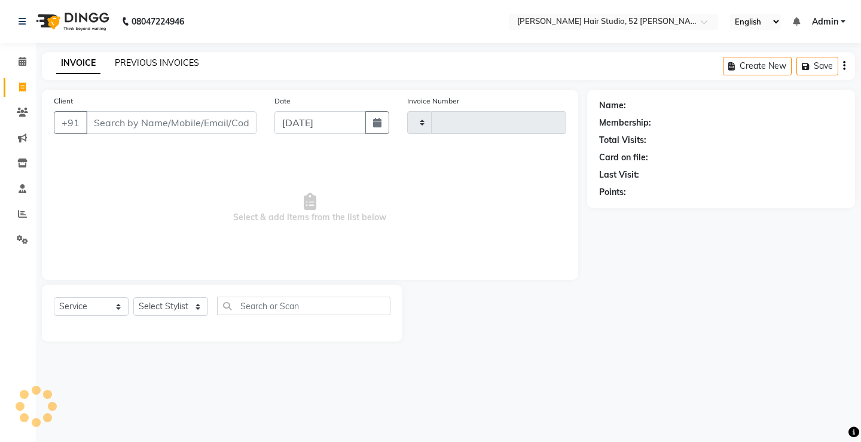
click at [166, 65] on link "PREVIOUS INVOICES" at bounding box center [157, 62] width 84 height 11
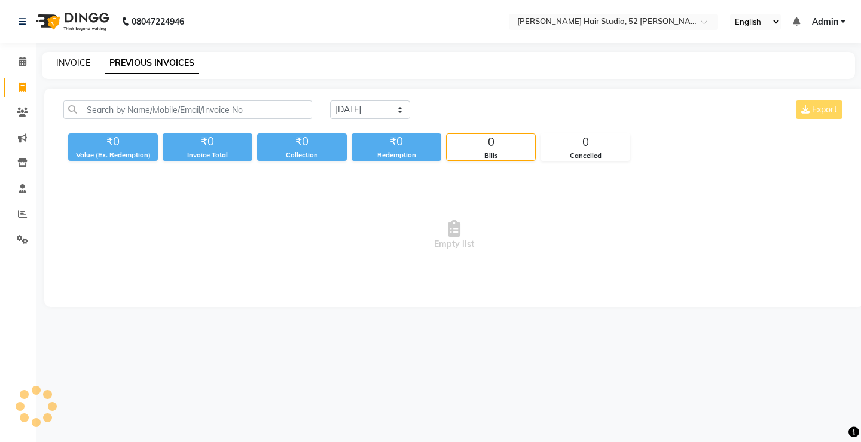
click at [60, 59] on link "INVOICE" at bounding box center [73, 62] width 34 height 11
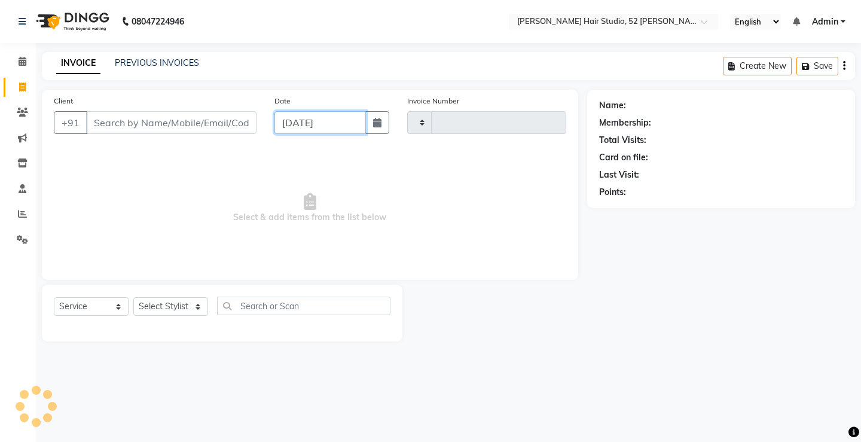
click at [338, 118] on input "[DATE]" at bounding box center [319, 122] width 91 height 23
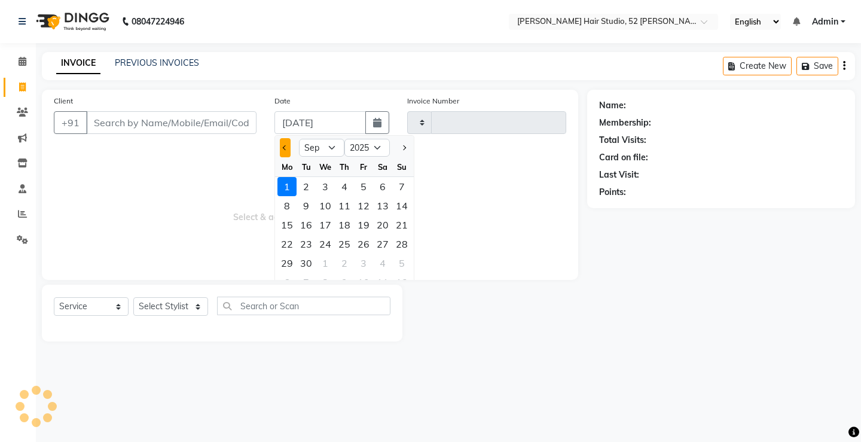
click at [281, 144] on button "Previous month" at bounding box center [285, 147] width 10 height 19
click at [399, 261] on div "31" at bounding box center [401, 262] width 19 height 19
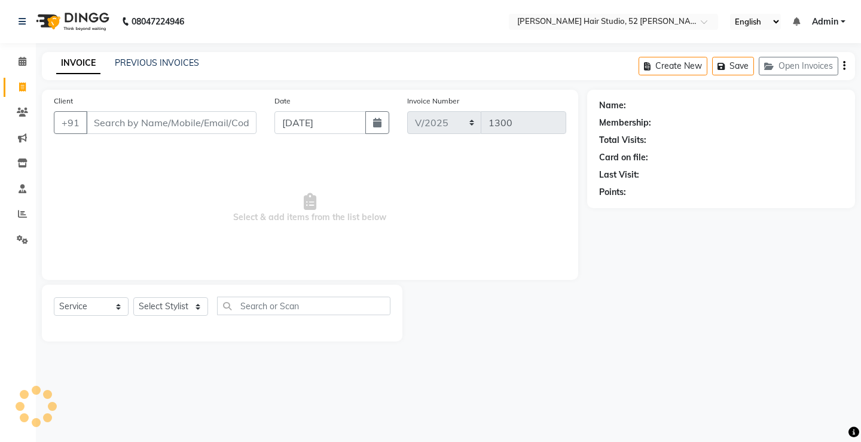
select select "service"
